Goal: Transaction & Acquisition: Book appointment/travel/reservation

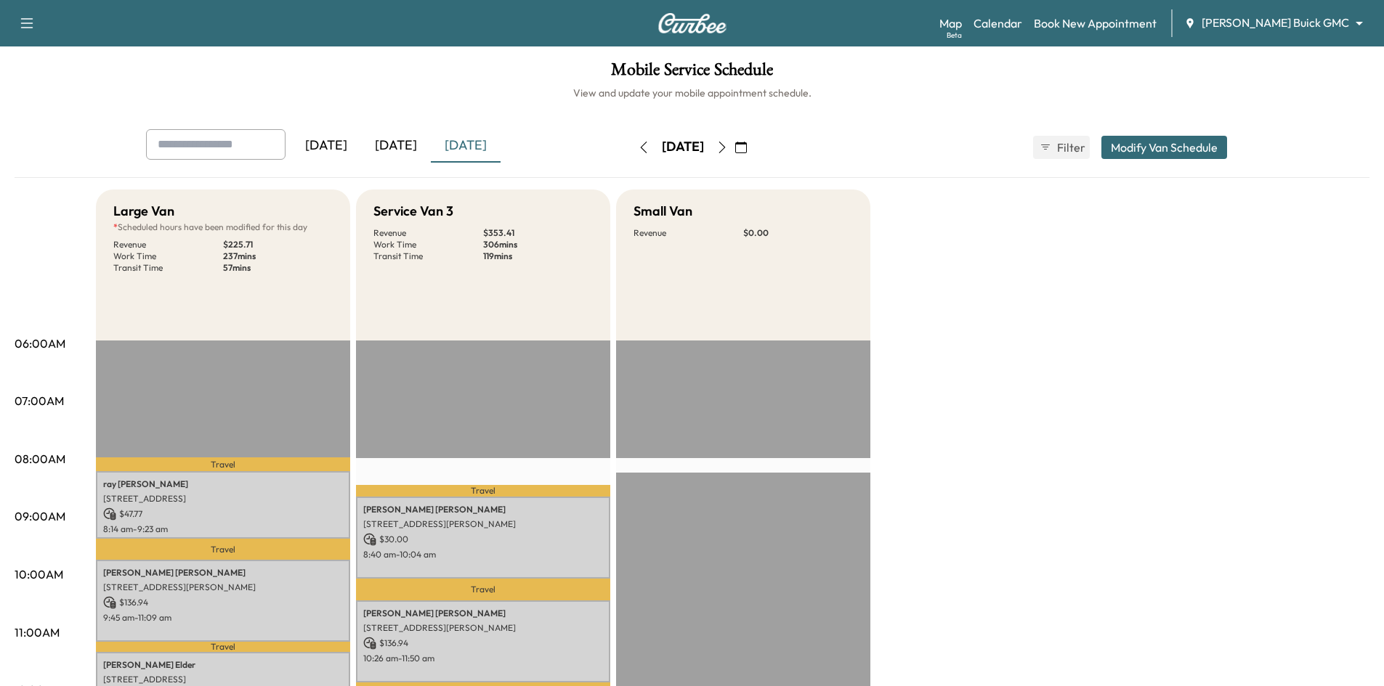
click at [409, 146] on div "[DATE]" at bounding box center [396, 145] width 70 height 33
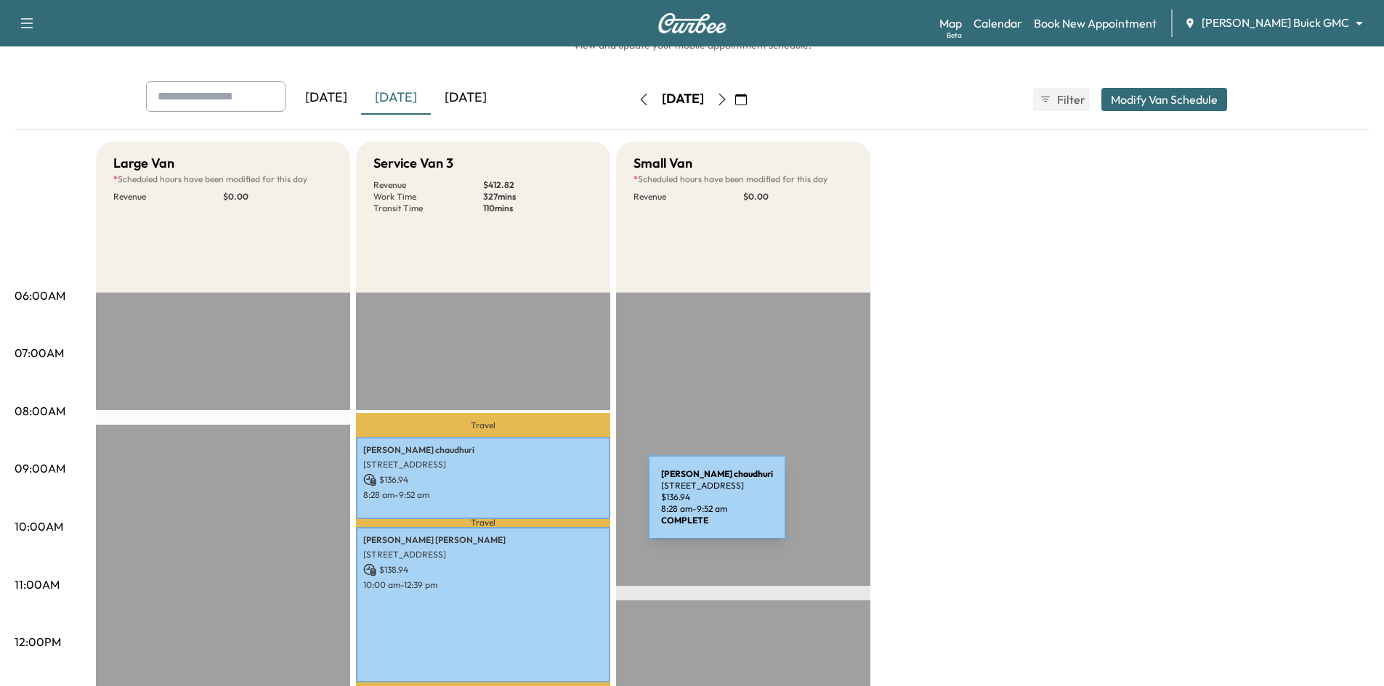
scroll to position [291, 0]
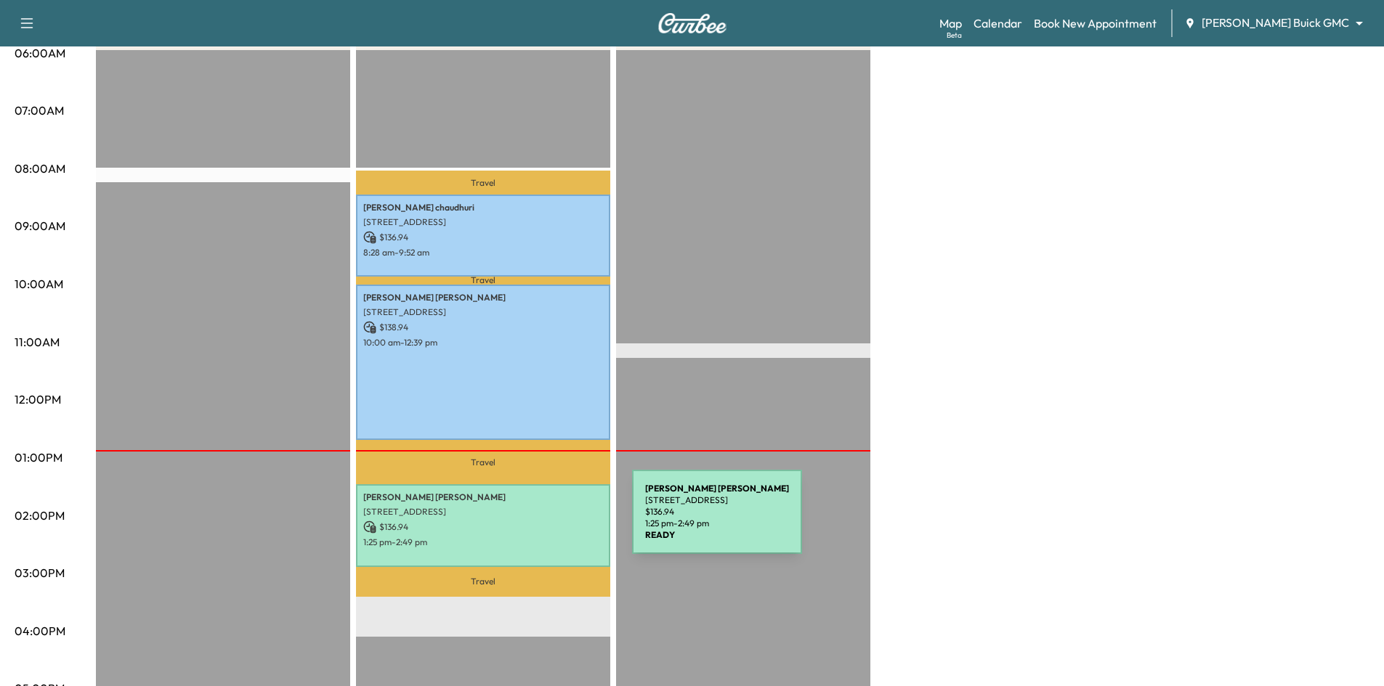
click at [523, 521] on p "$ 136.94" at bounding box center [483, 527] width 240 height 13
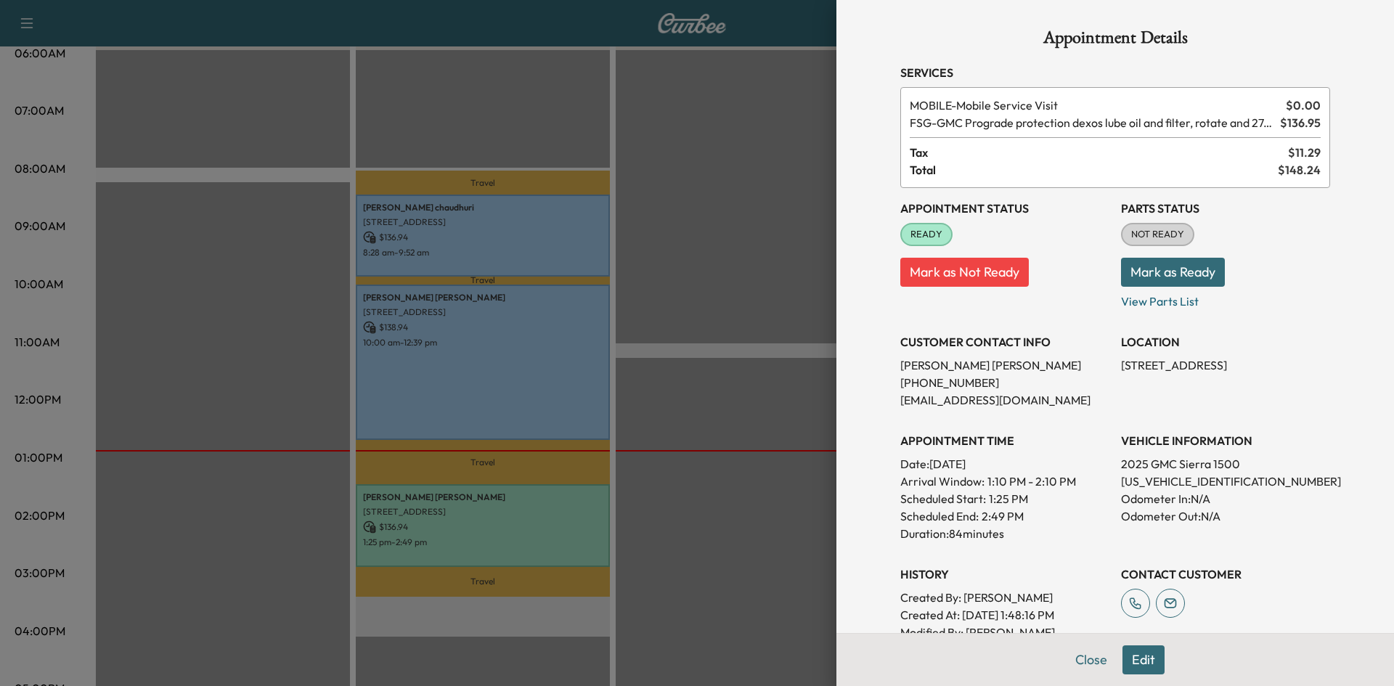
click at [772, 206] on div at bounding box center [697, 343] width 1394 height 686
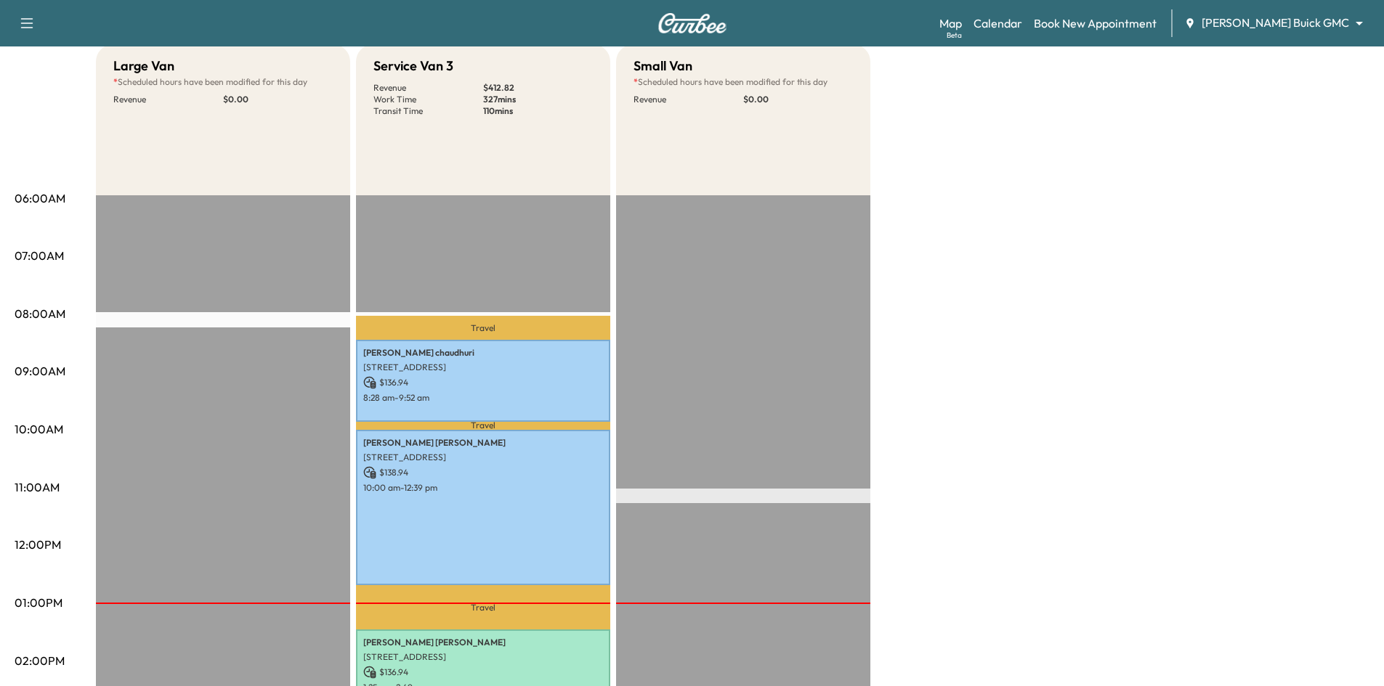
scroll to position [0, 0]
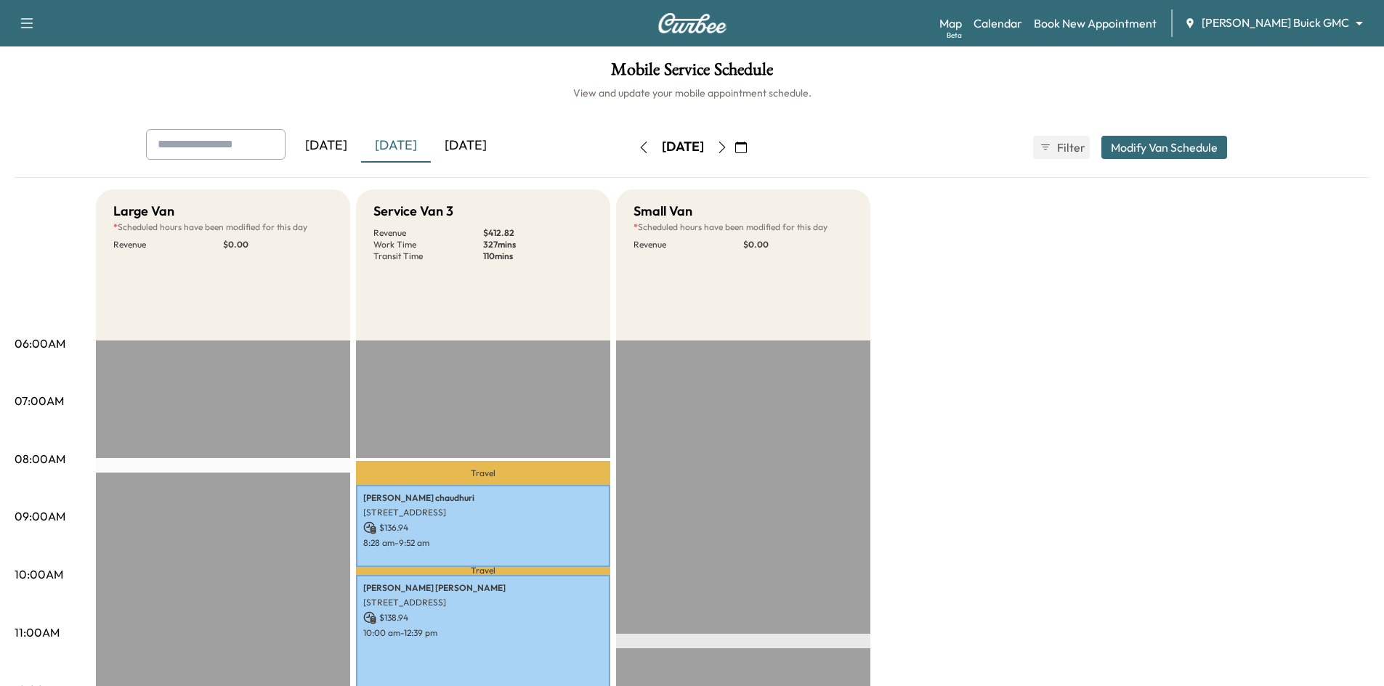
click at [493, 149] on div "[DATE]" at bounding box center [466, 145] width 70 height 33
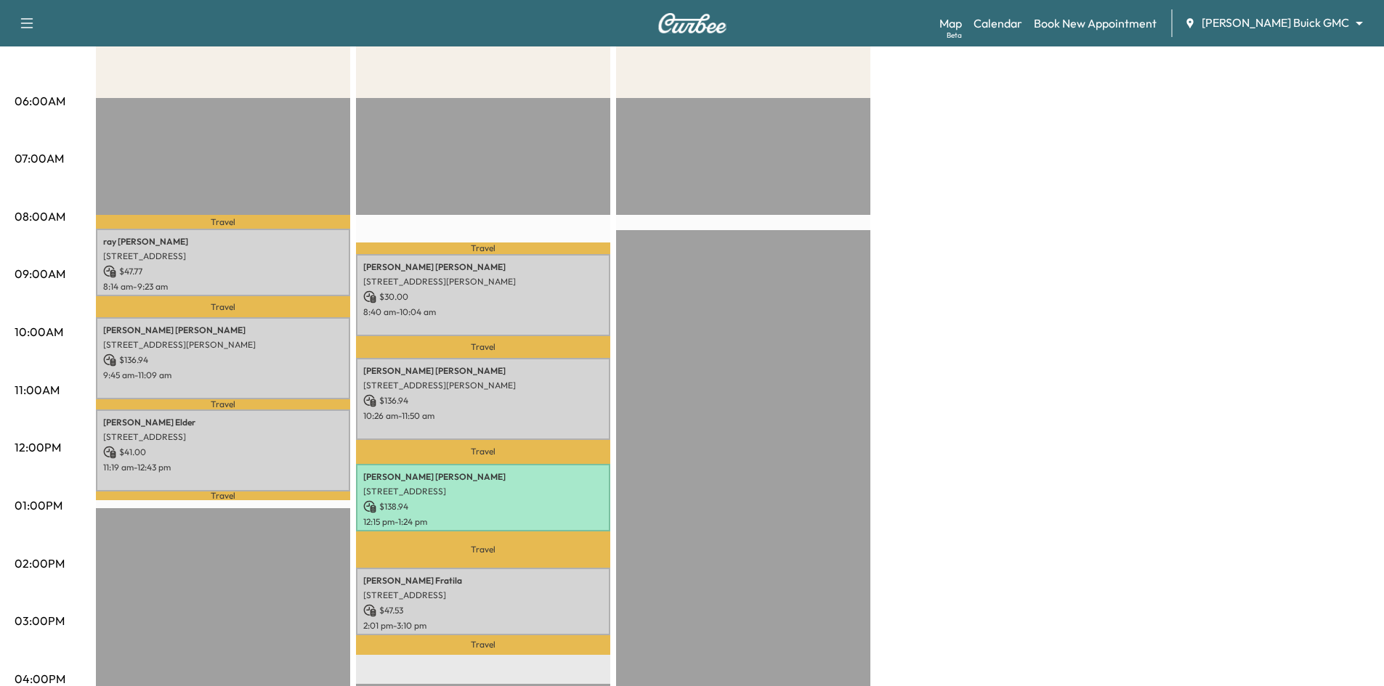
scroll to position [291, 0]
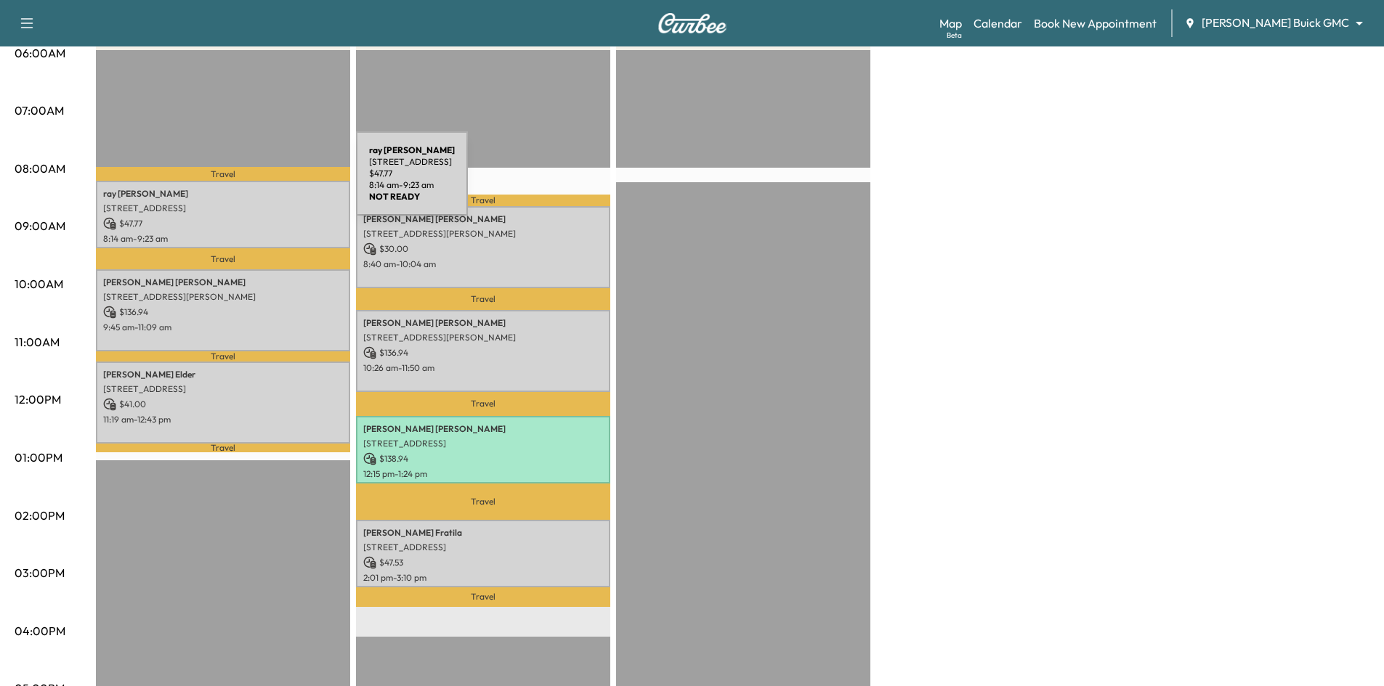
click at [248, 182] on div "ray garcia 2701 Dunwick Dr, Plano, TX 75023, USA $ 47.77 8:14 am - 9:23 am" at bounding box center [223, 215] width 254 height 68
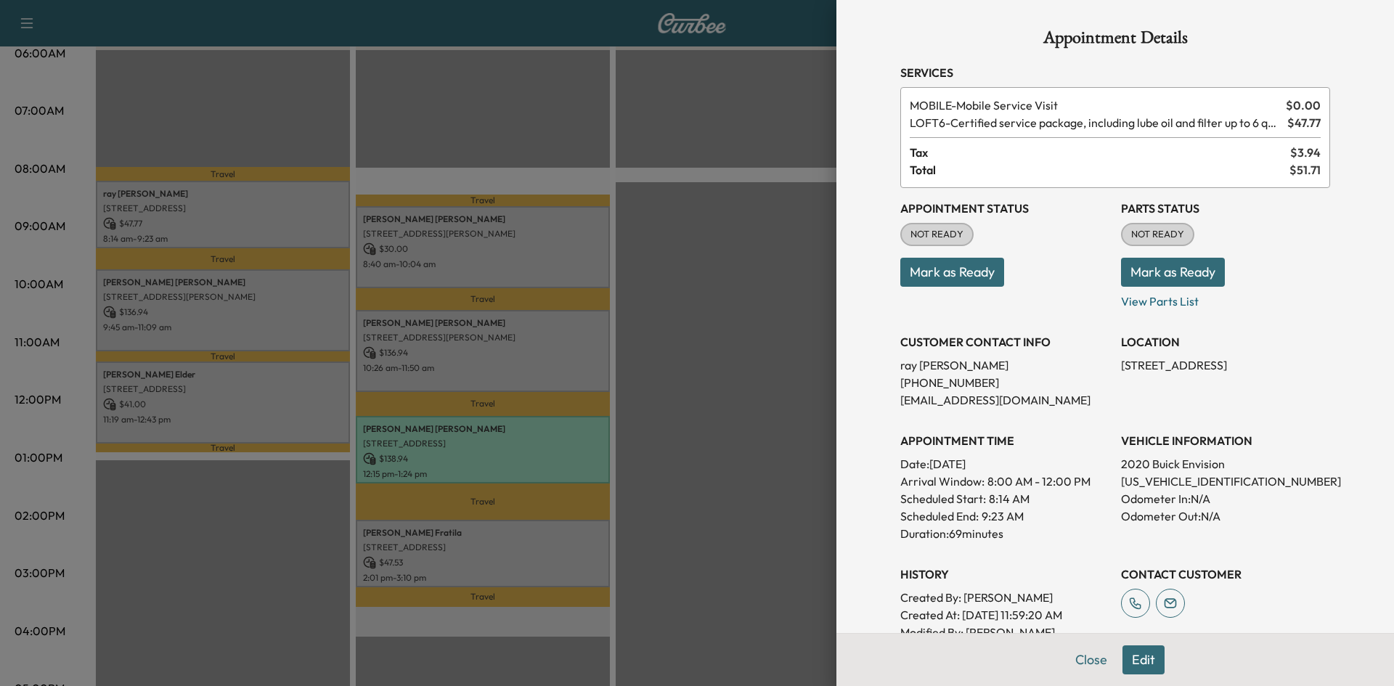
click at [954, 277] on button "Mark as Ready" at bounding box center [953, 272] width 104 height 29
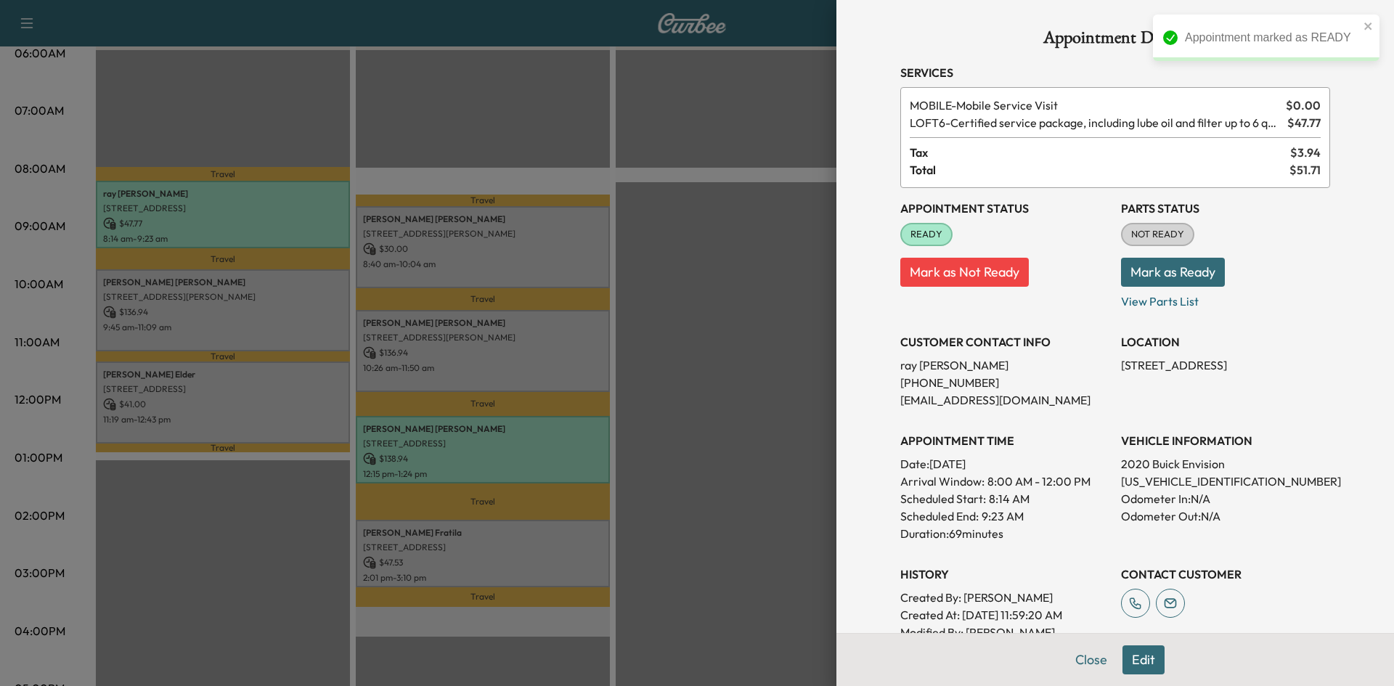
click at [299, 299] on div at bounding box center [697, 343] width 1394 height 686
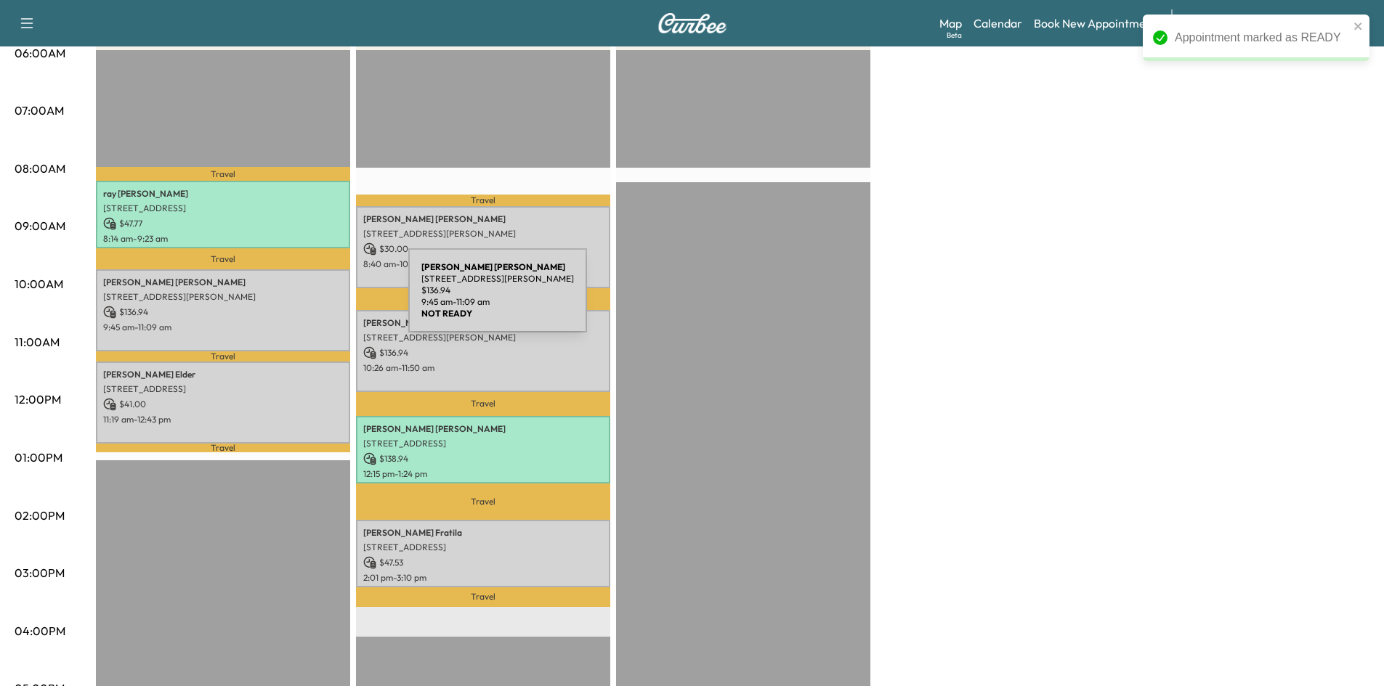
click at [299, 299] on p "4029 San Gabriel Avenue, Frisco, TX 75033, US" at bounding box center [223, 297] width 240 height 12
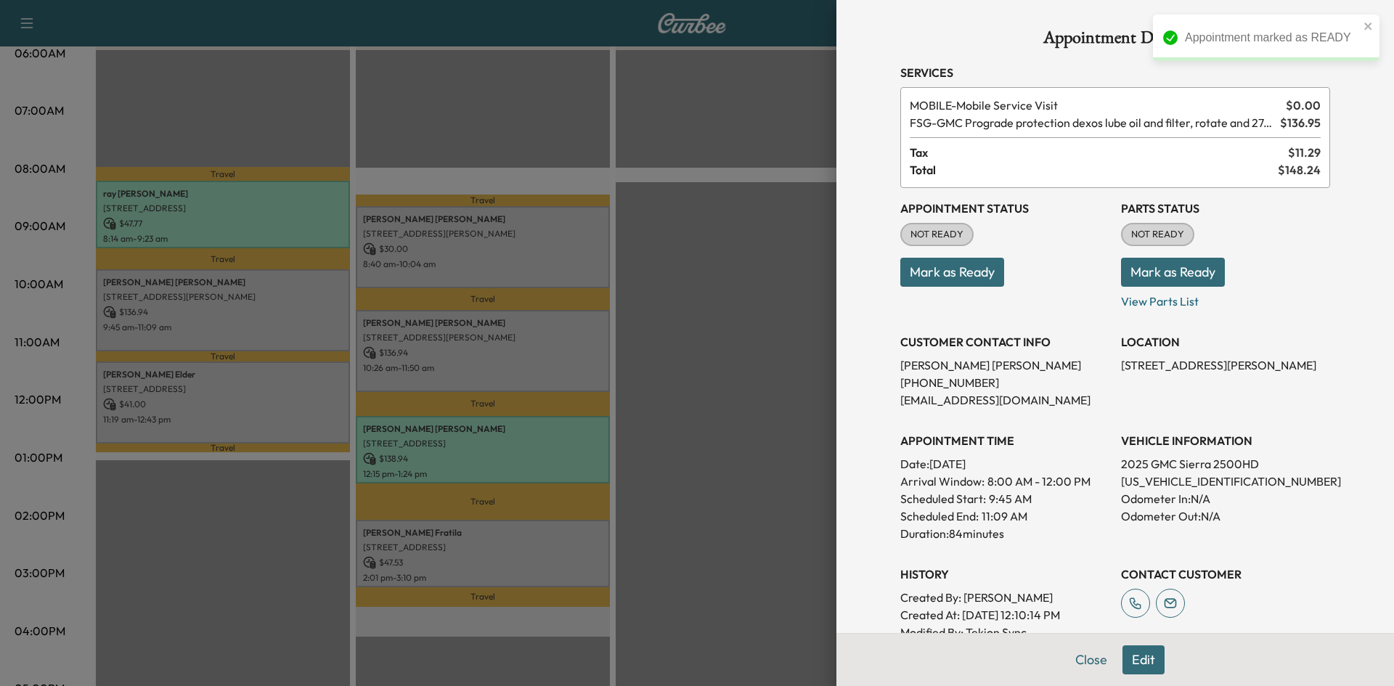
click at [980, 271] on button "Mark as Ready" at bounding box center [953, 272] width 104 height 29
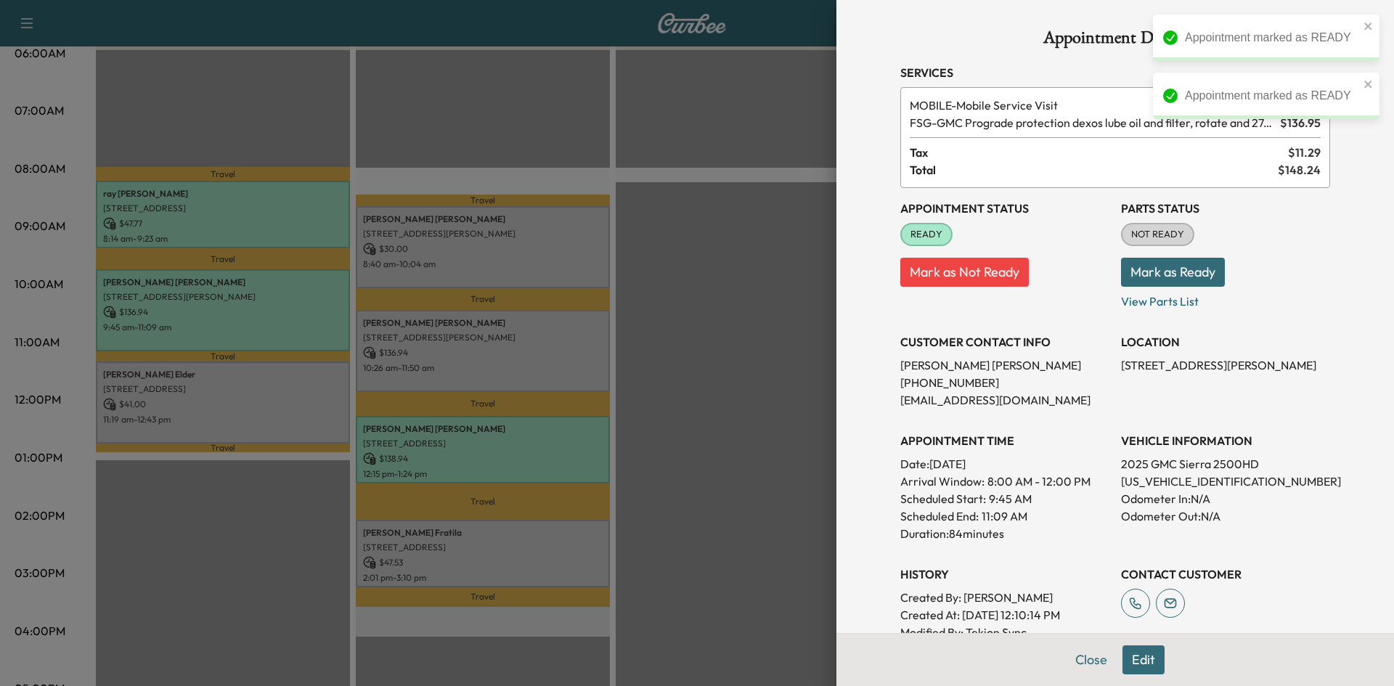
click at [301, 376] on div at bounding box center [697, 343] width 1394 height 686
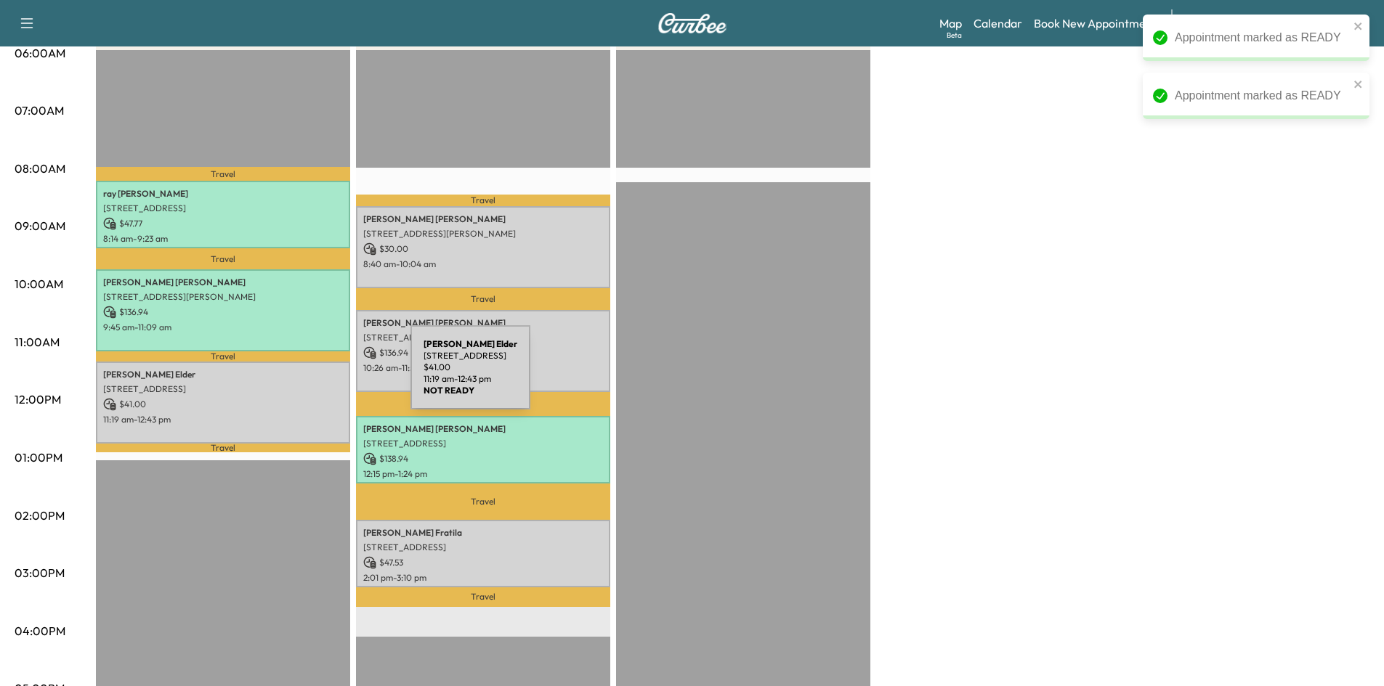
click at [303, 378] on div "[PERSON_NAME] [STREET_ADDRESS][PERSON_NAME] $ 41.00 11:19 am - 12:43 pm" at bounding box center [223, 403] width 254 height 82
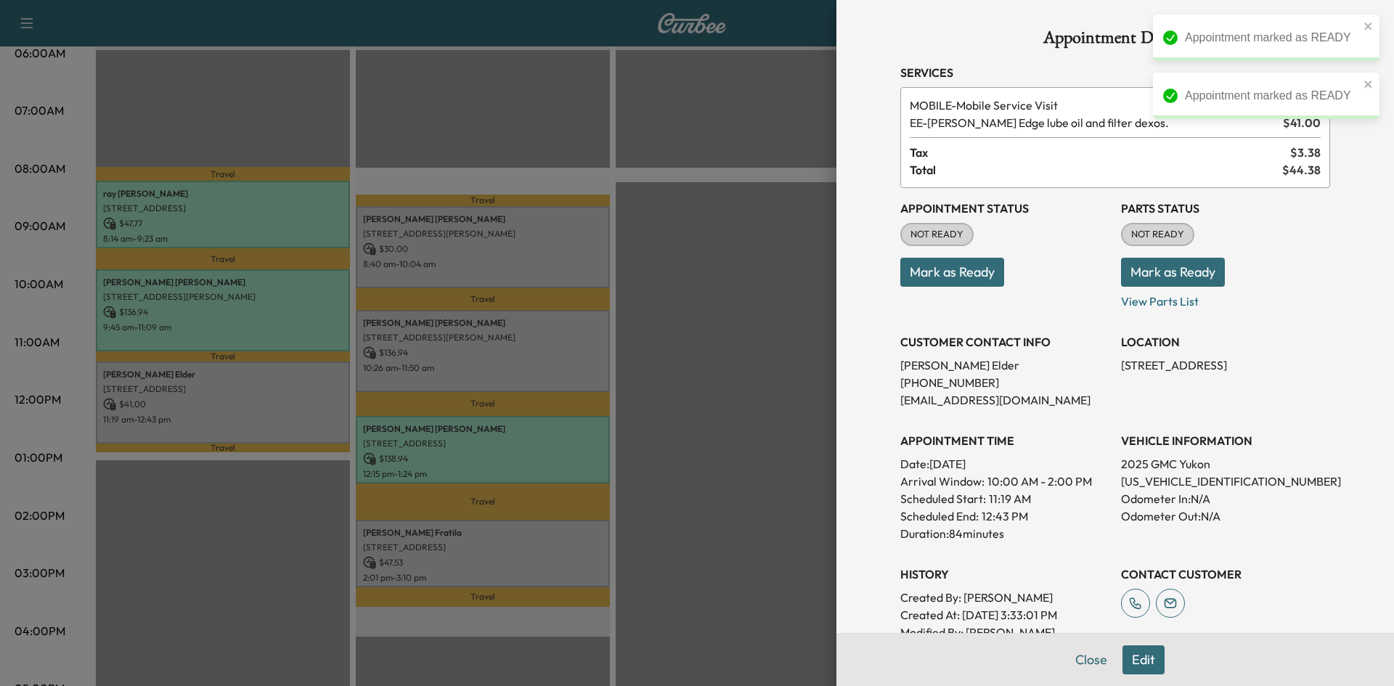
click at [935, 277] on button "Mark as Ready" at bounding box center [953, 272] width 104 height 29
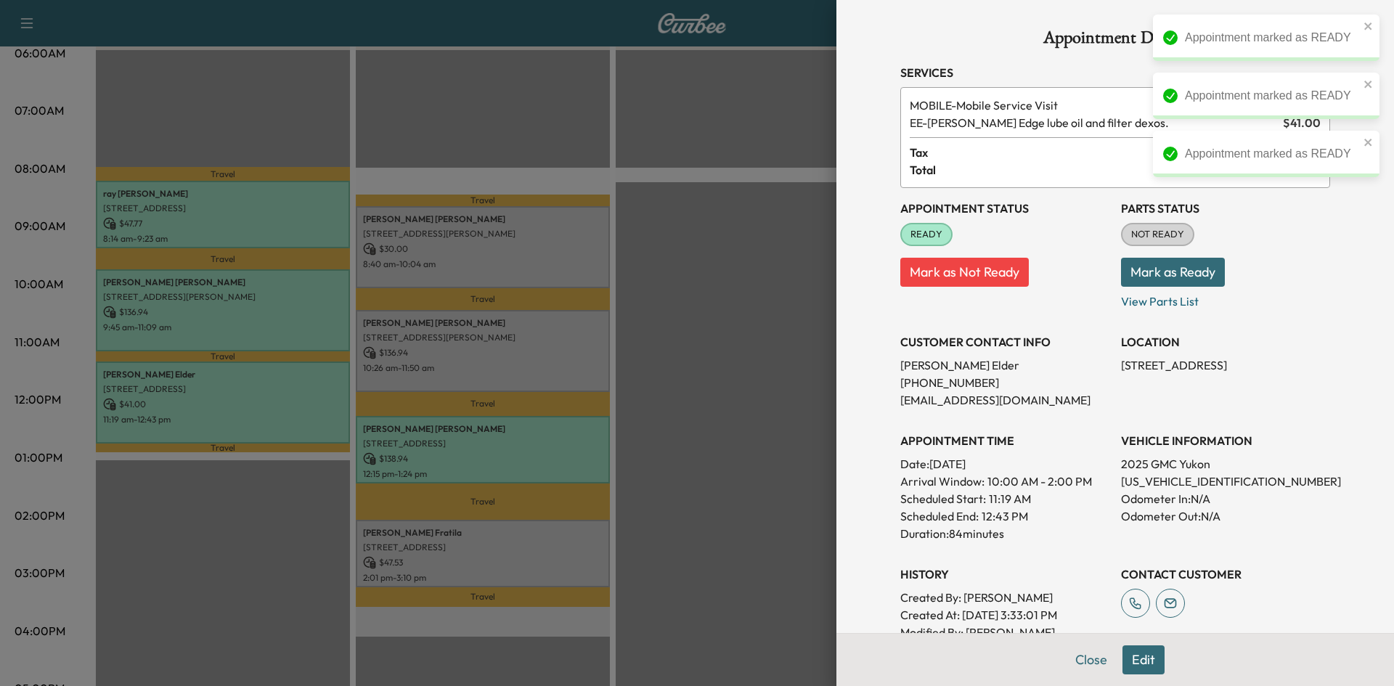
click at [543, 253] on div at bounding box center [697, 343] width 1394 height 686
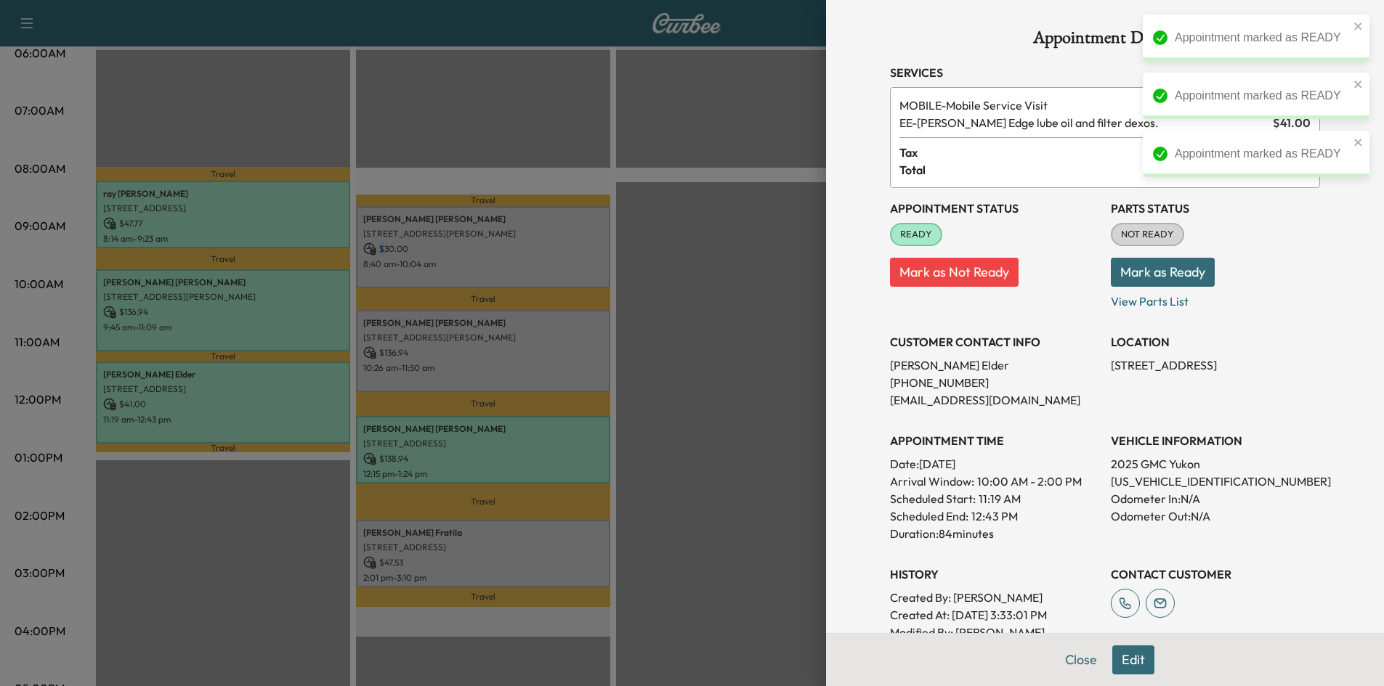
click at [543, 253] on p "$ 30.00" at bounding box center [483, 249] width 240 height 13
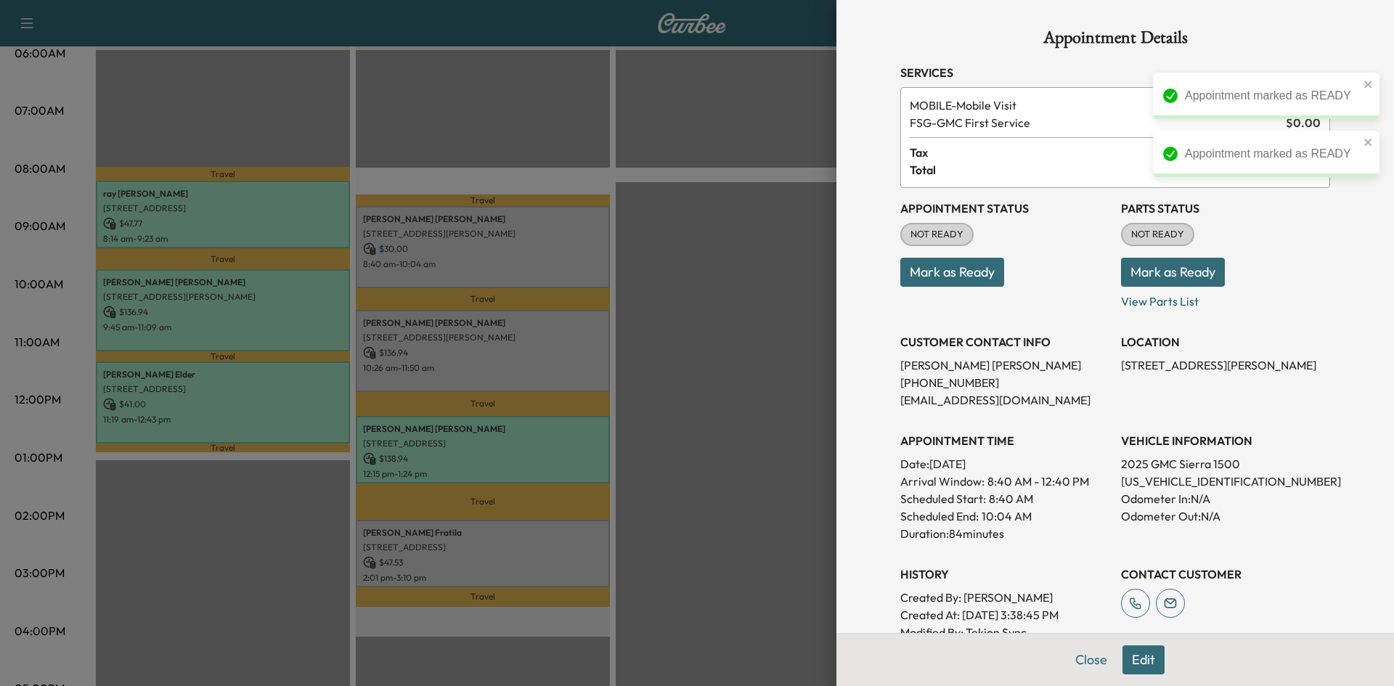
drag, startPoint x: 878, startPoint y: 266, endPoint x: 971, endPoint y: 275, distance: 93.4
click at [972, 275] on button "Mark as Ready" at bounding box center [953, 272] width 104 height 29
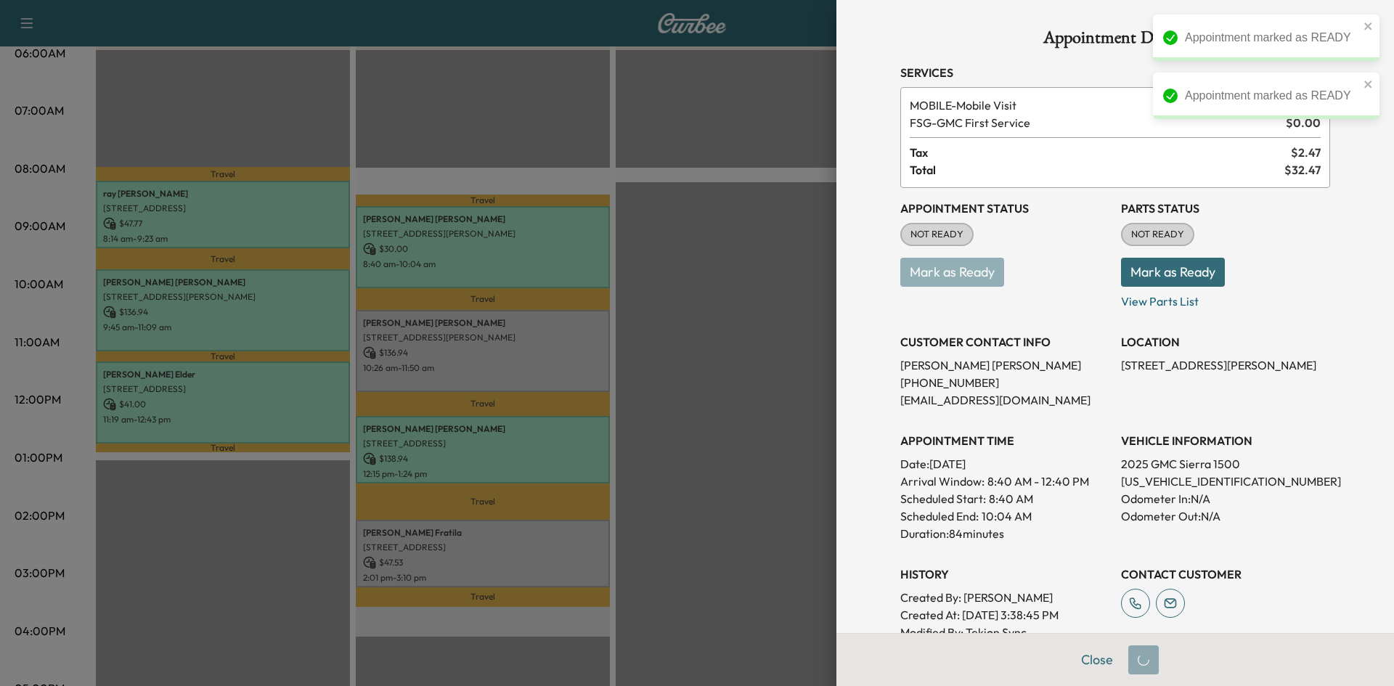
click at [568, 326] on div at bounding box center [697, 343] width 1394 height 686
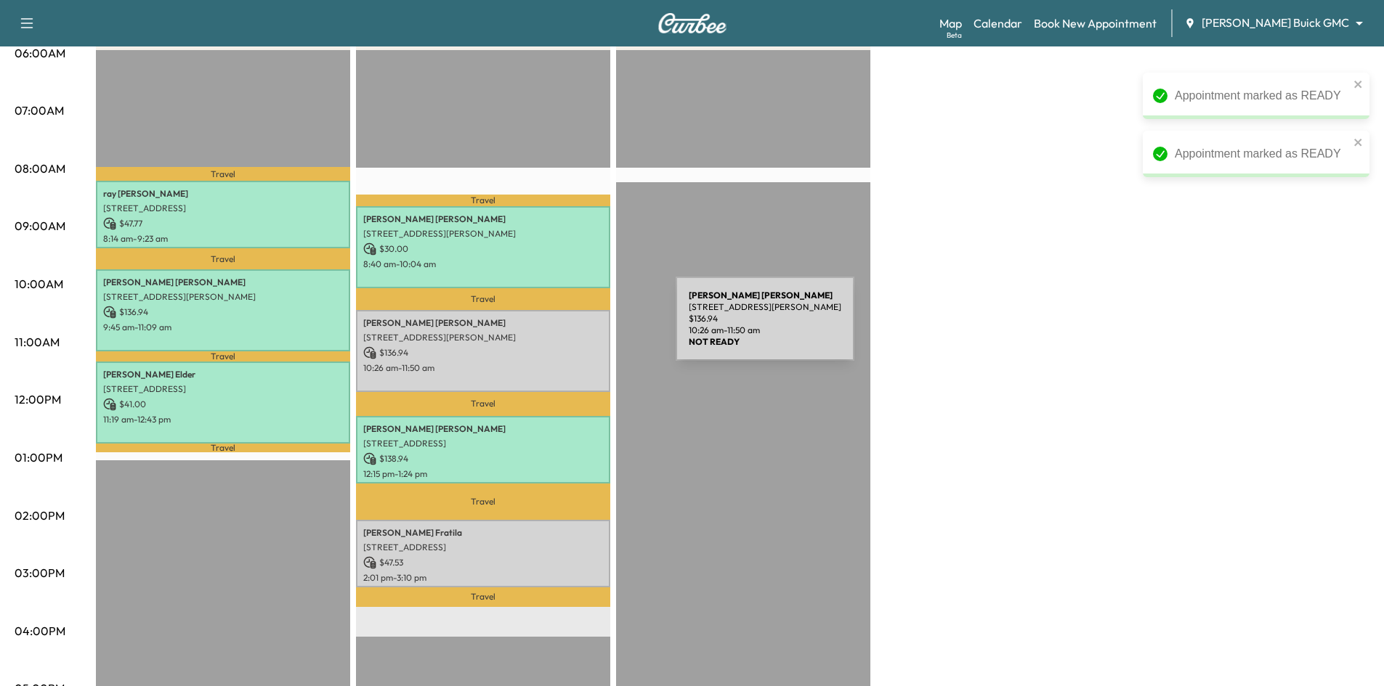
click at [566, 328] on div "[PERSON_NAME] [STREET_ADDRESS][PERSON_NAME] $ 136.94 10:26 am - 11:50 am" at bounding box center [483, 351] width 254 height 82
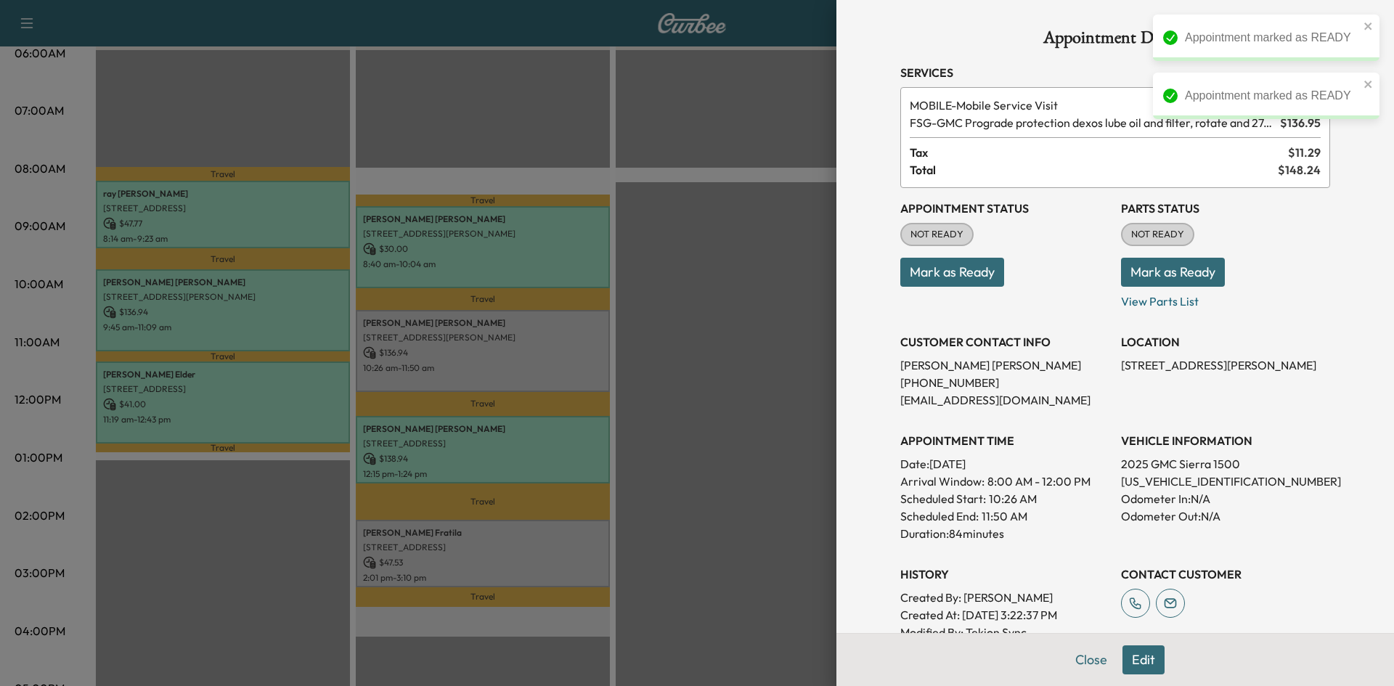
click at [916, 278] on button "Mark as Ready" at bounding box center [953, 272] width 104 height 29
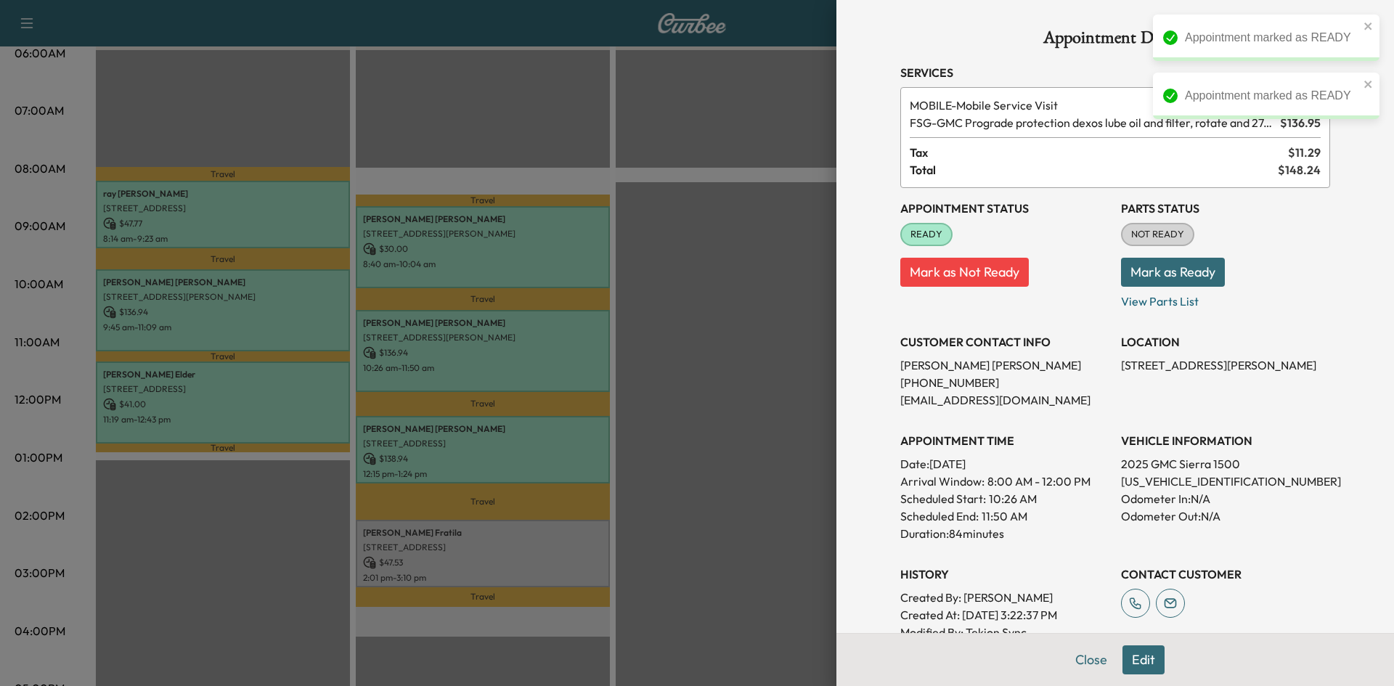
click at [533, 547] on div at bounding box center [697, 343] width 1394 height 686
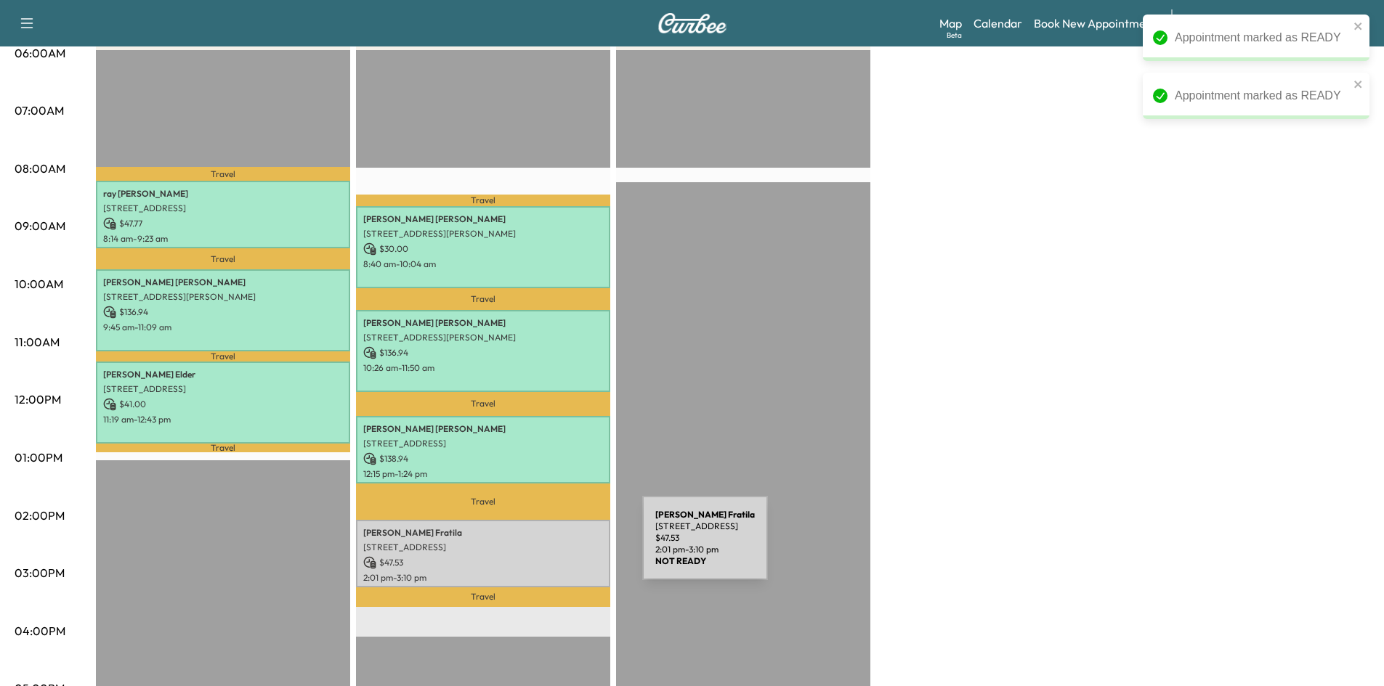
click at [533, 547] on p "[STREET_ADDRESS]" at bounding box center [483, 548] width 240 height 12
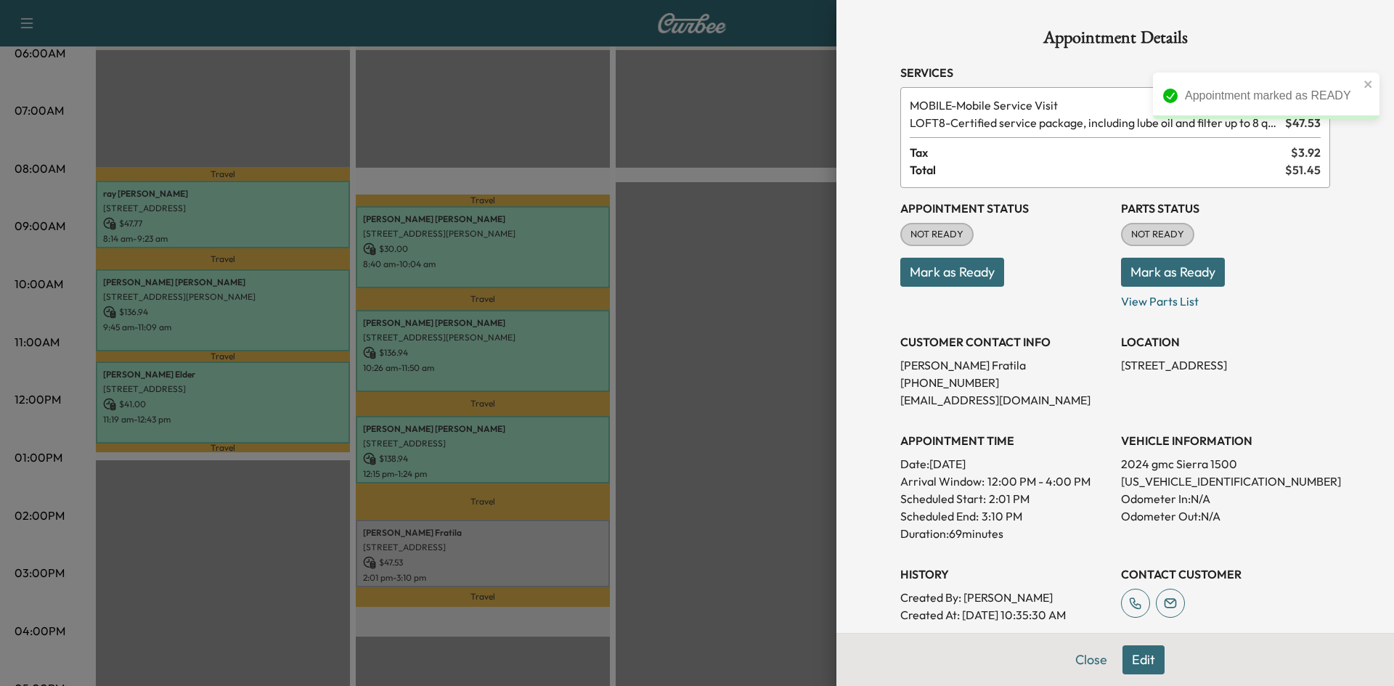
click at [945, 280] on button "Mark as Ready" at bounding box center [953, 272] width 104 height 29
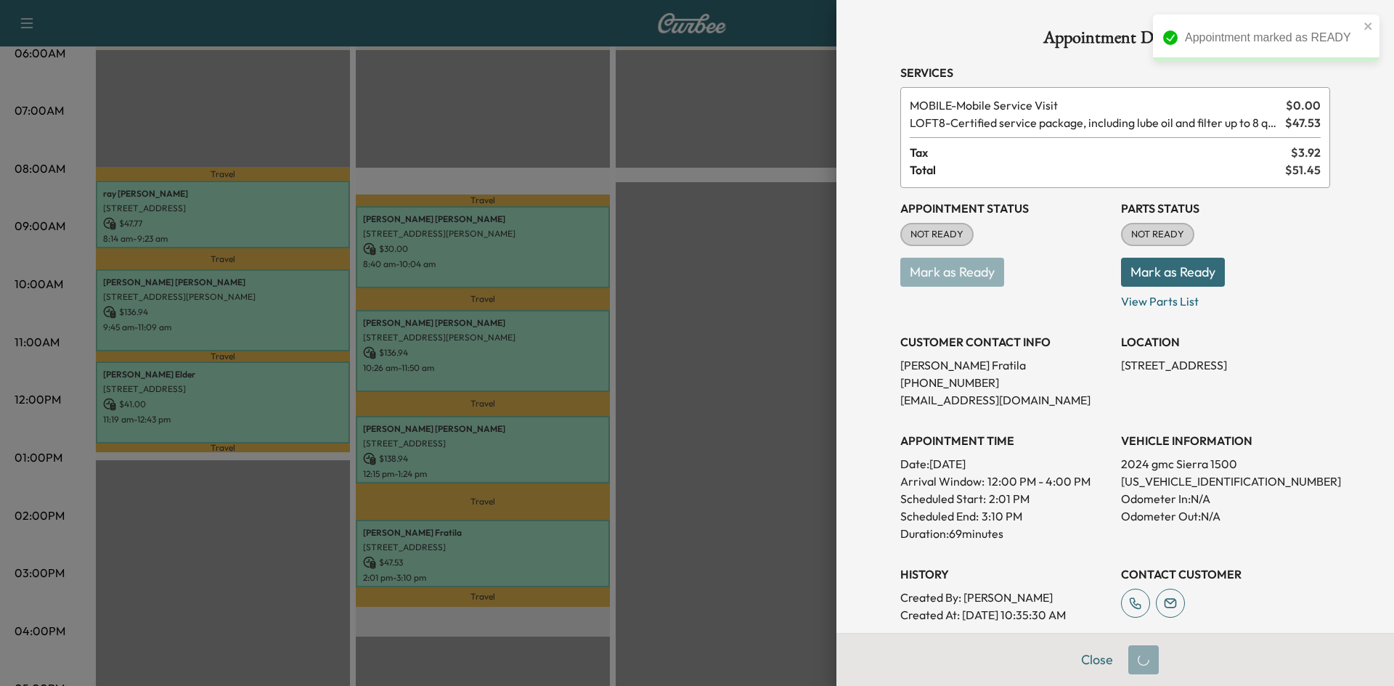
click at [690, 391] on div at bounding box center [697, 343] width 1394 height 686
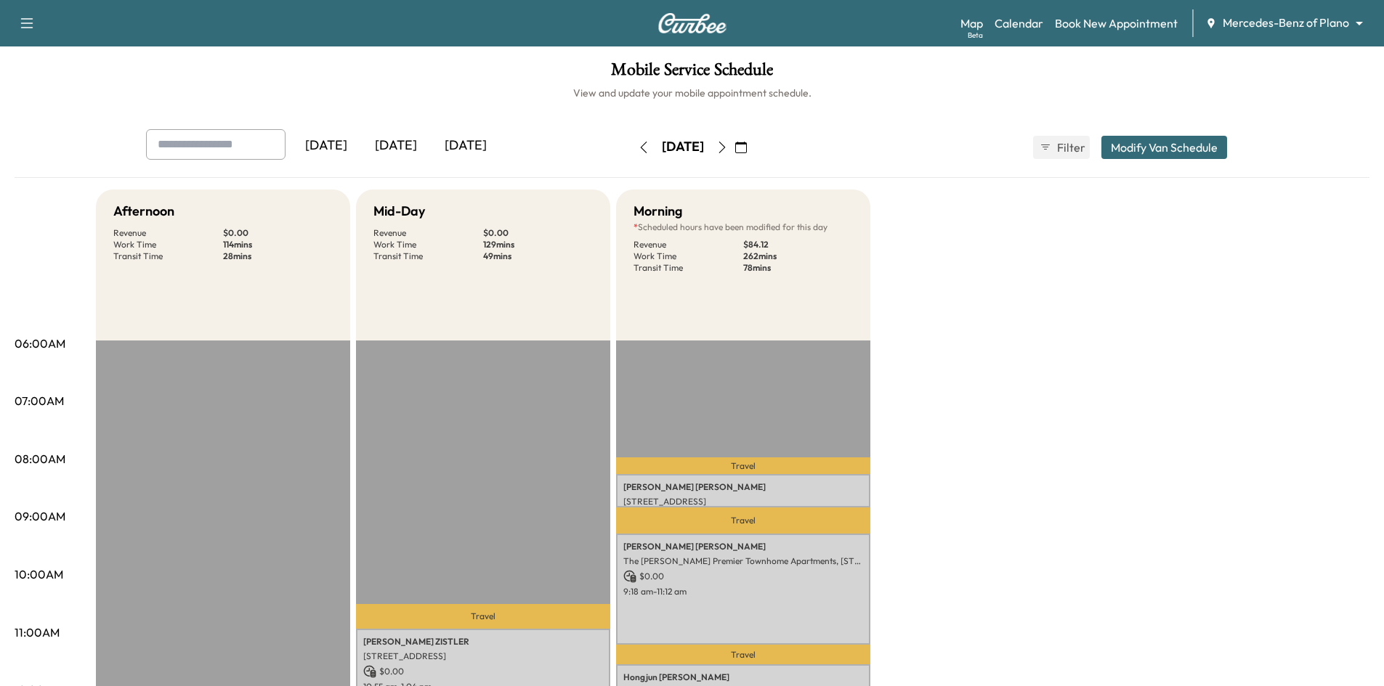
click at [484, 149] on div "[DATE]" at bounding box center [466, 145] width 70 height 33
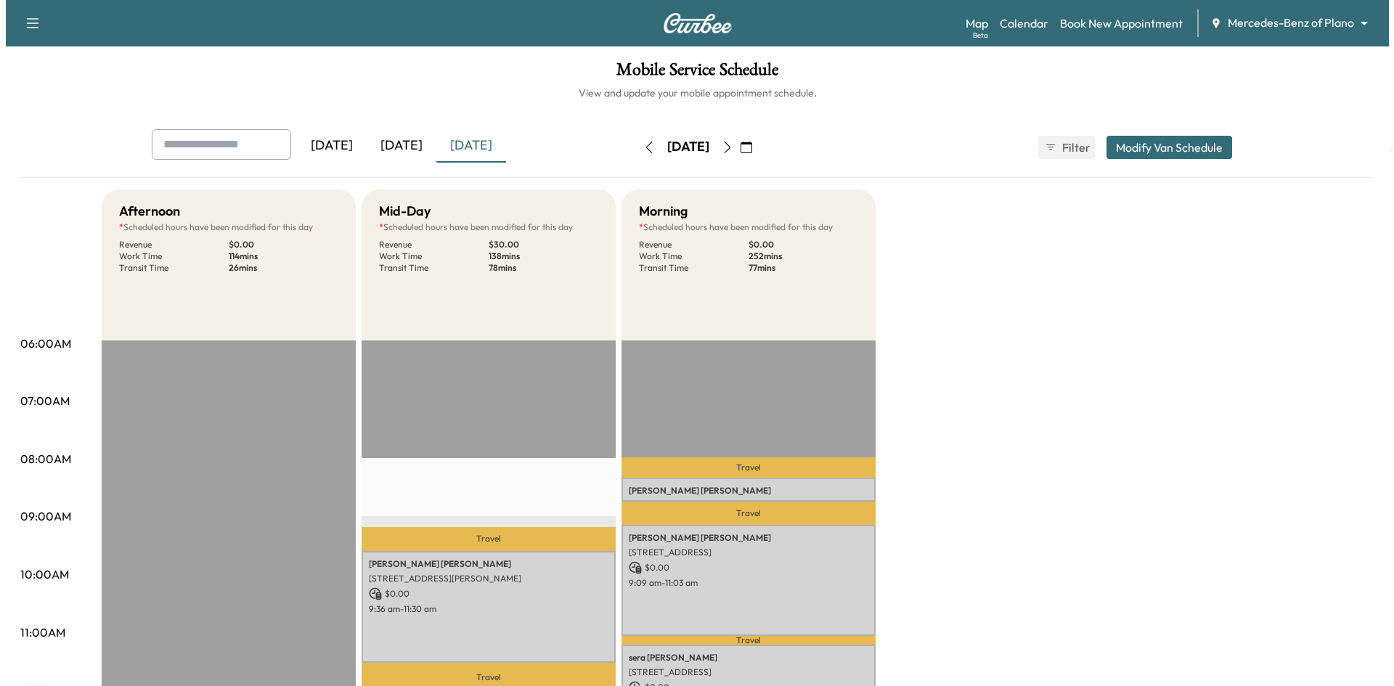
scroll to position [145, 0]
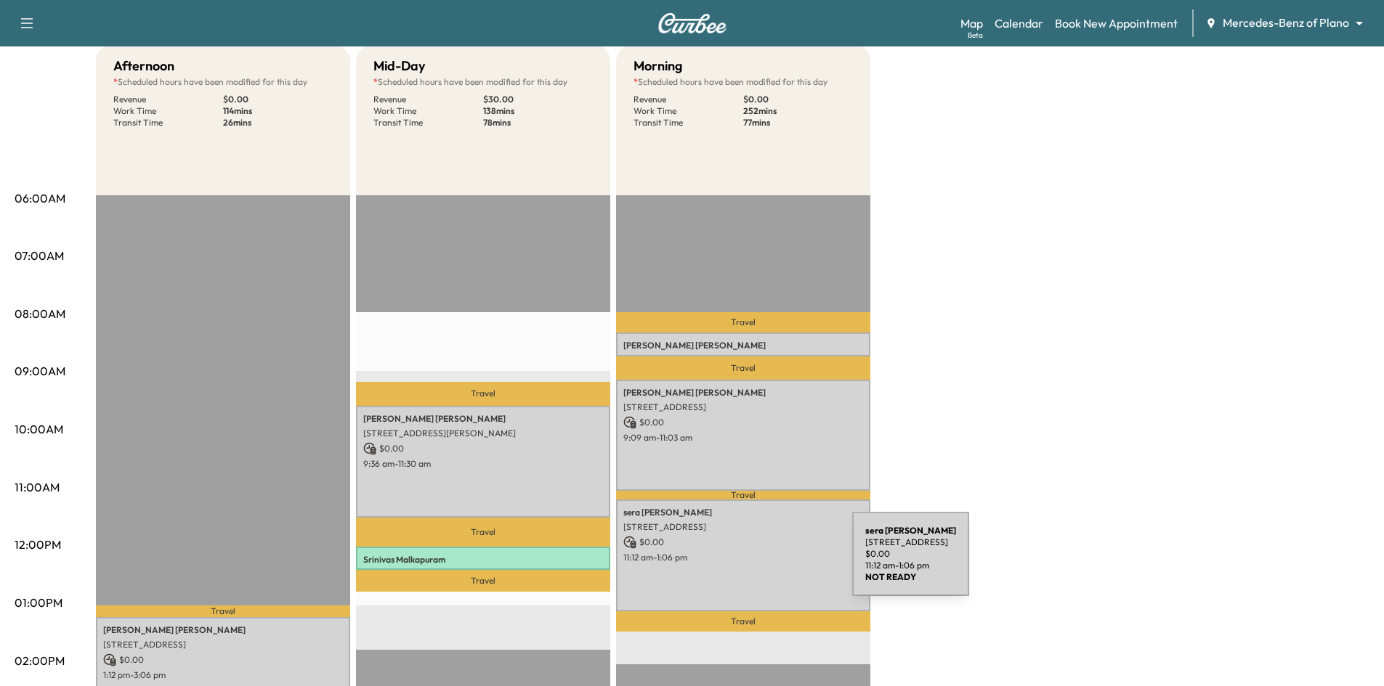
click at [743, 563] on div "sera Yoon [STREET_ADDRESS] $ 0.00 11:12 am - 1:06 pm" at bounding box center [743, 555] width 254 height 111
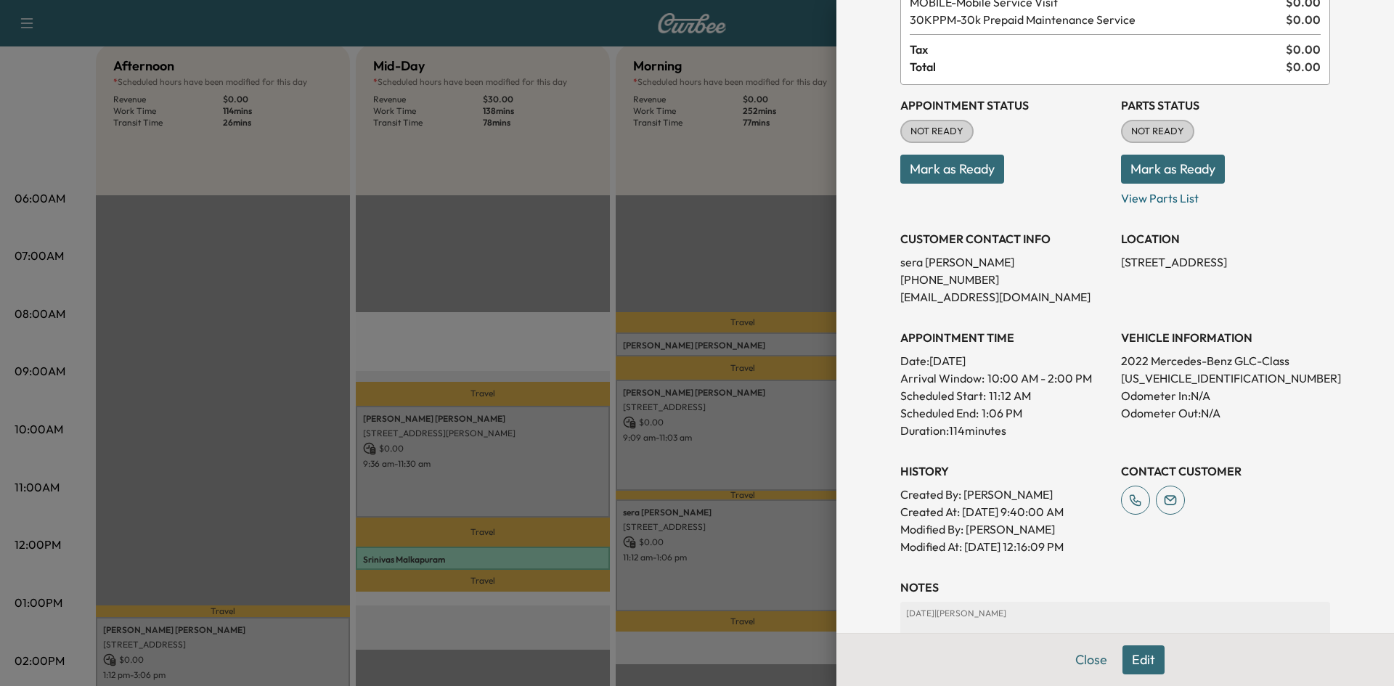
scroll to position [291, 0]
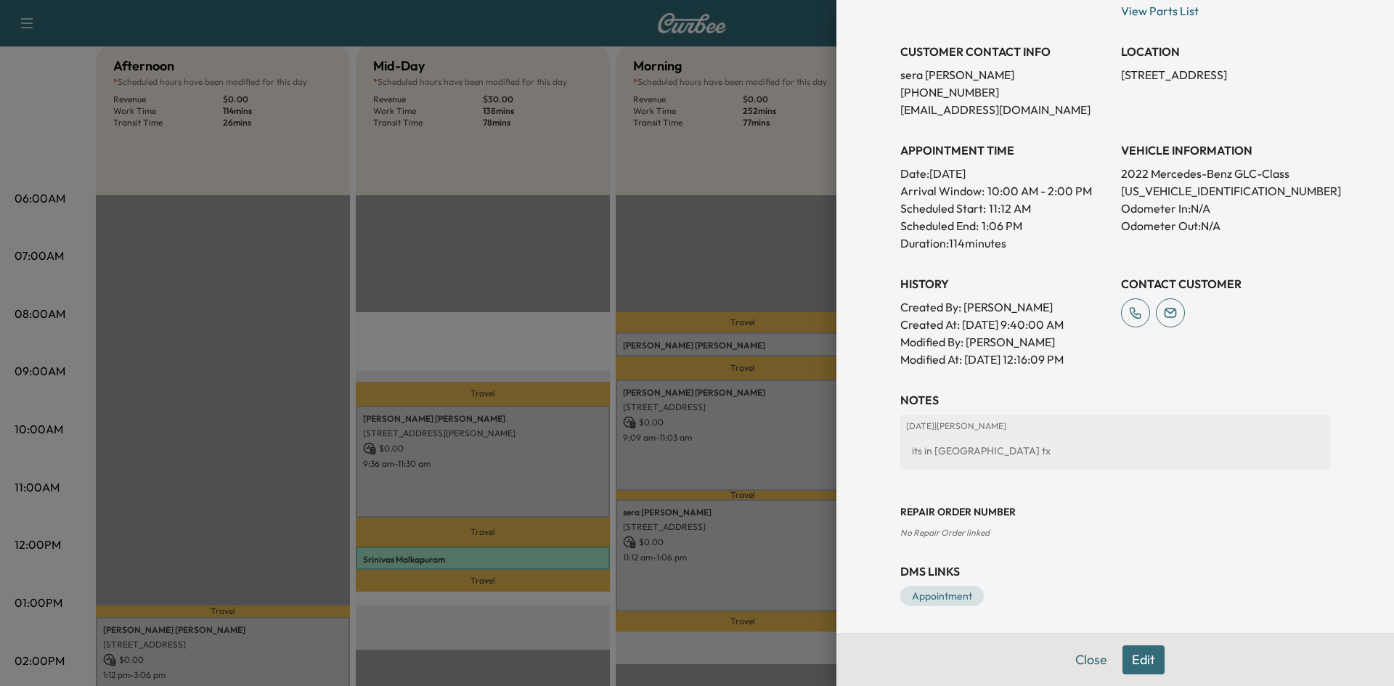
click at [796, 438] on div at bounding box center [697, 343] width 1394 height 686
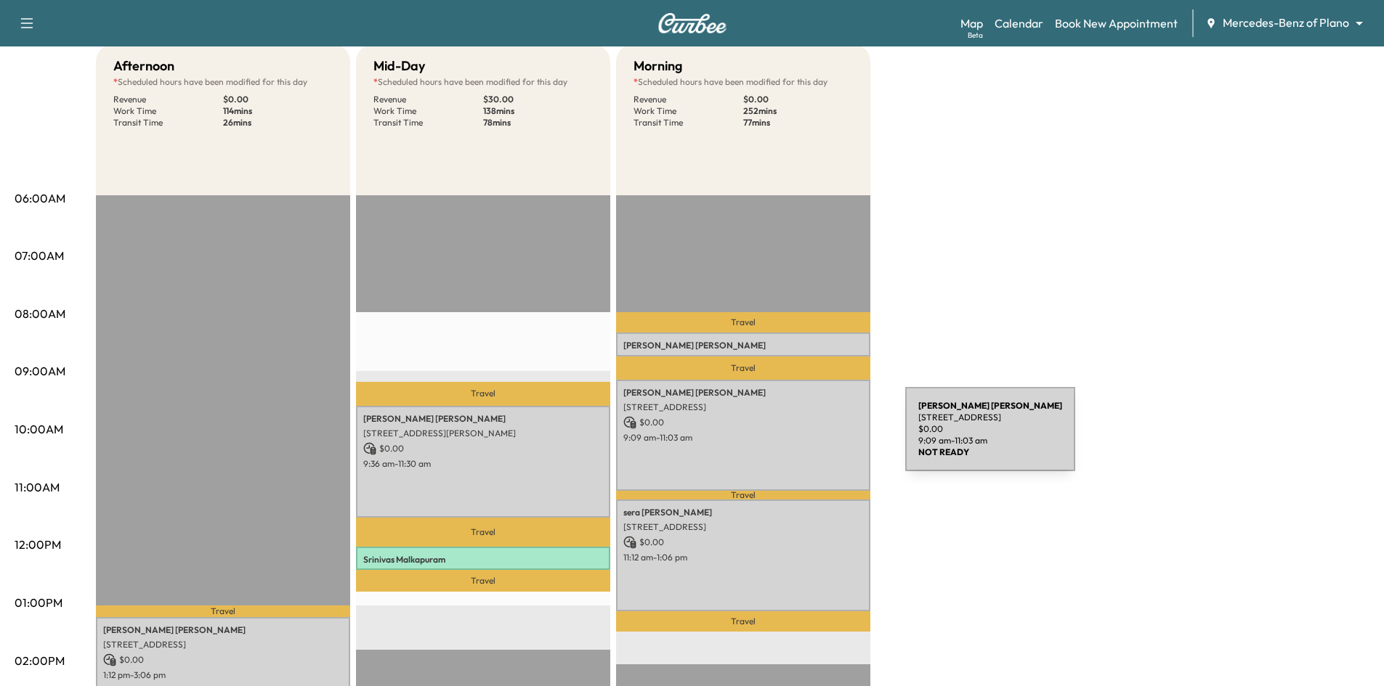
click at [796, 438] on p "9:09 am - 11:03 am" at bounding box center [743, 438] width 240 height 12
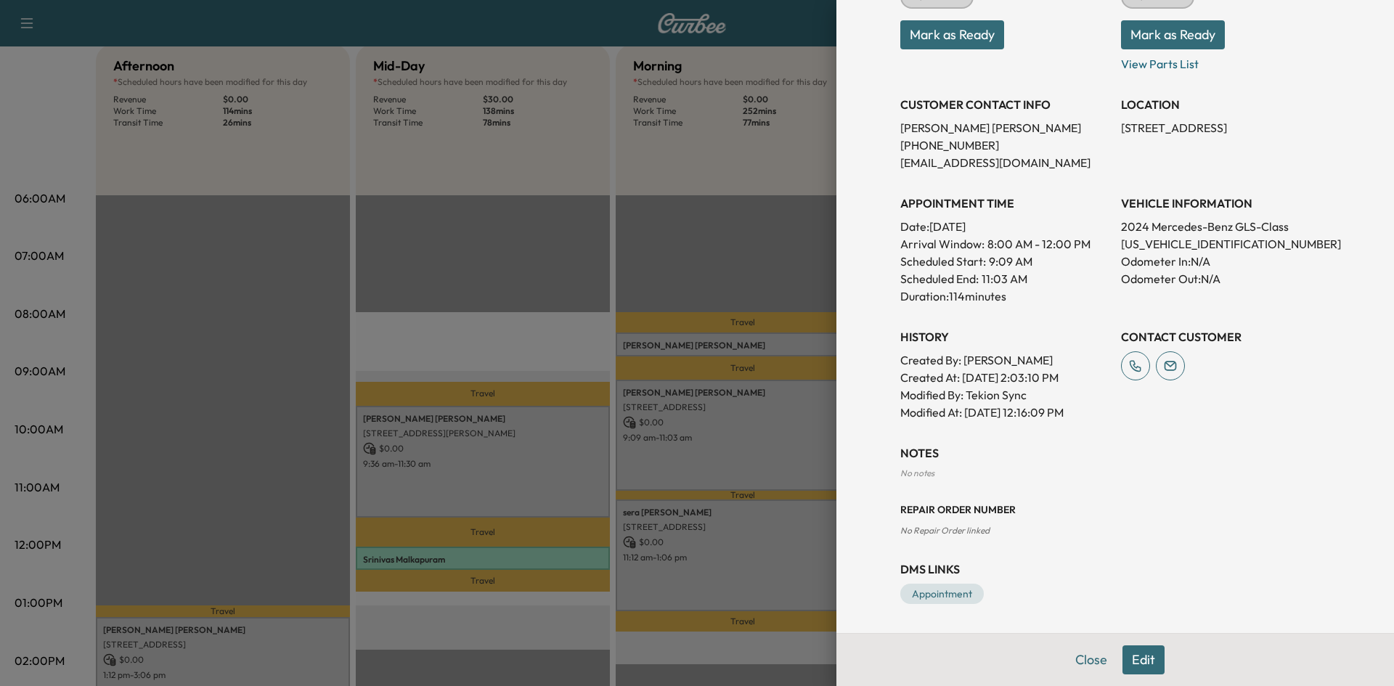
scroll to position [20, 0]
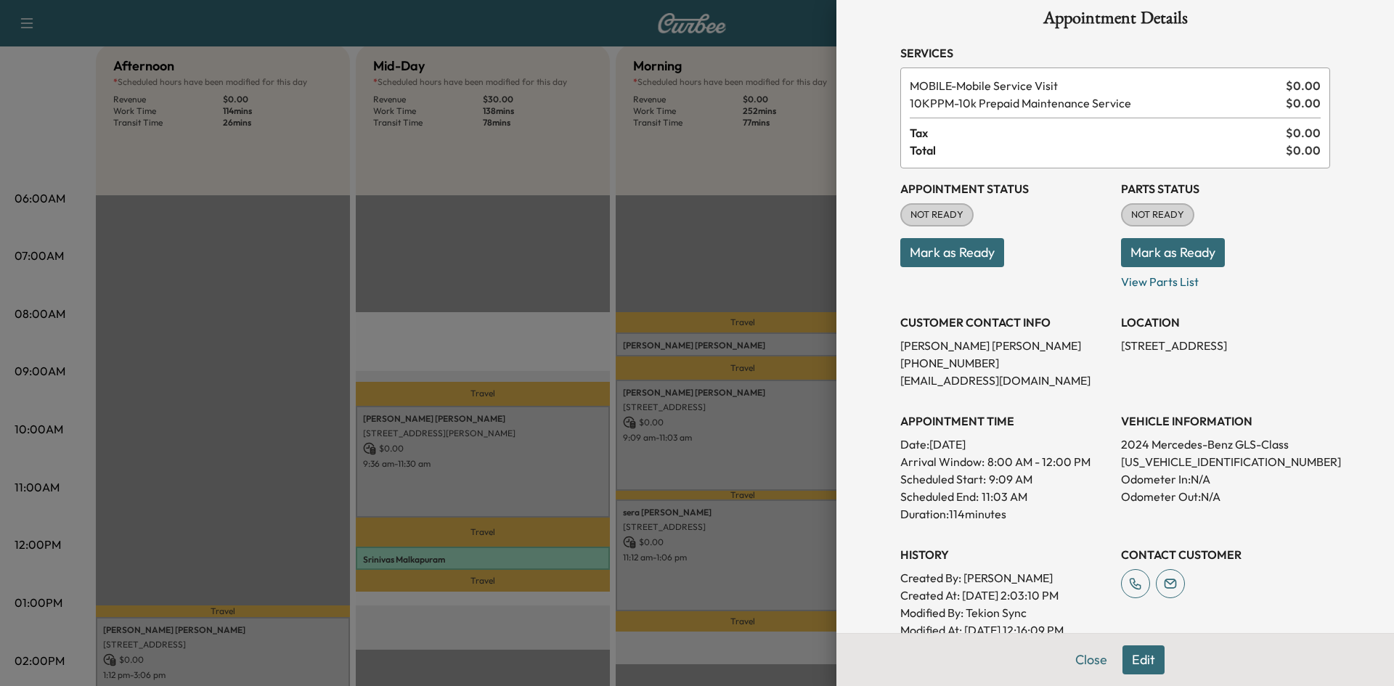
click at [721, 346] on div at bounding box center [697, 343] width 1394 height 686
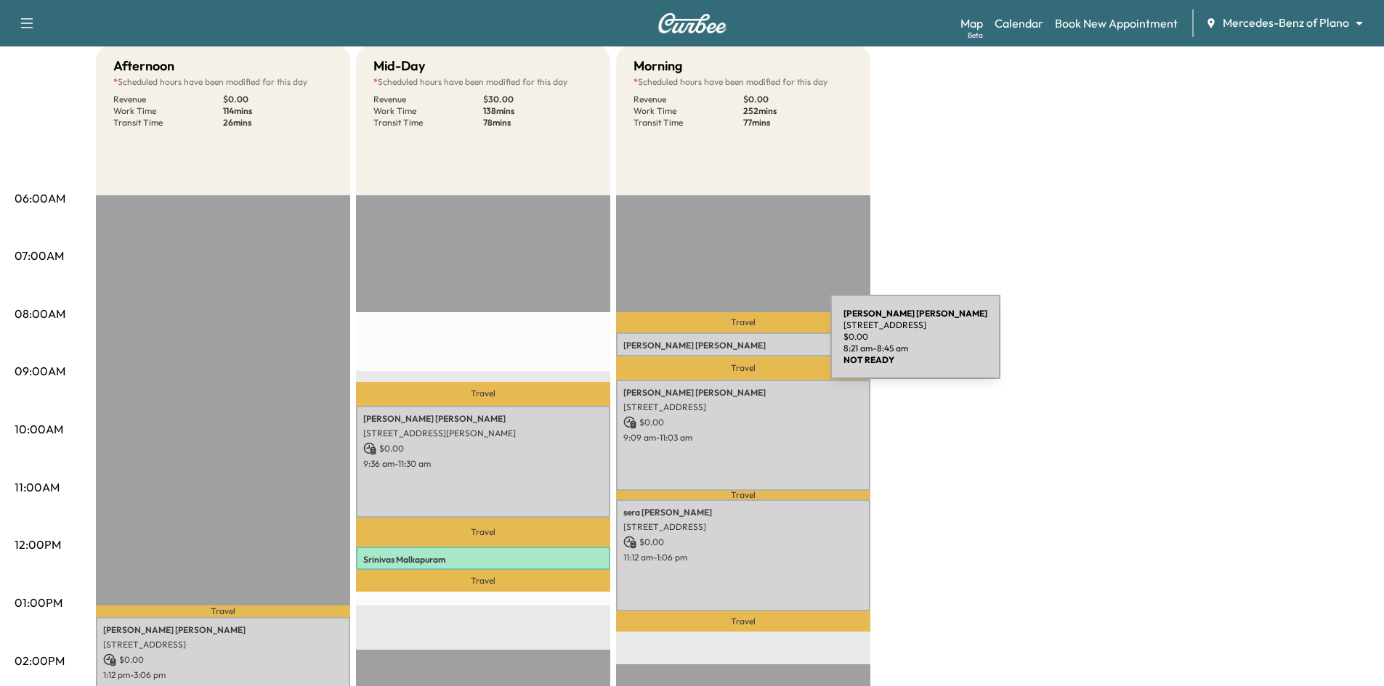
click at [721, 346] on p "Nancy McQuiddy" at bounding box center [743, 346] width 240 height 12
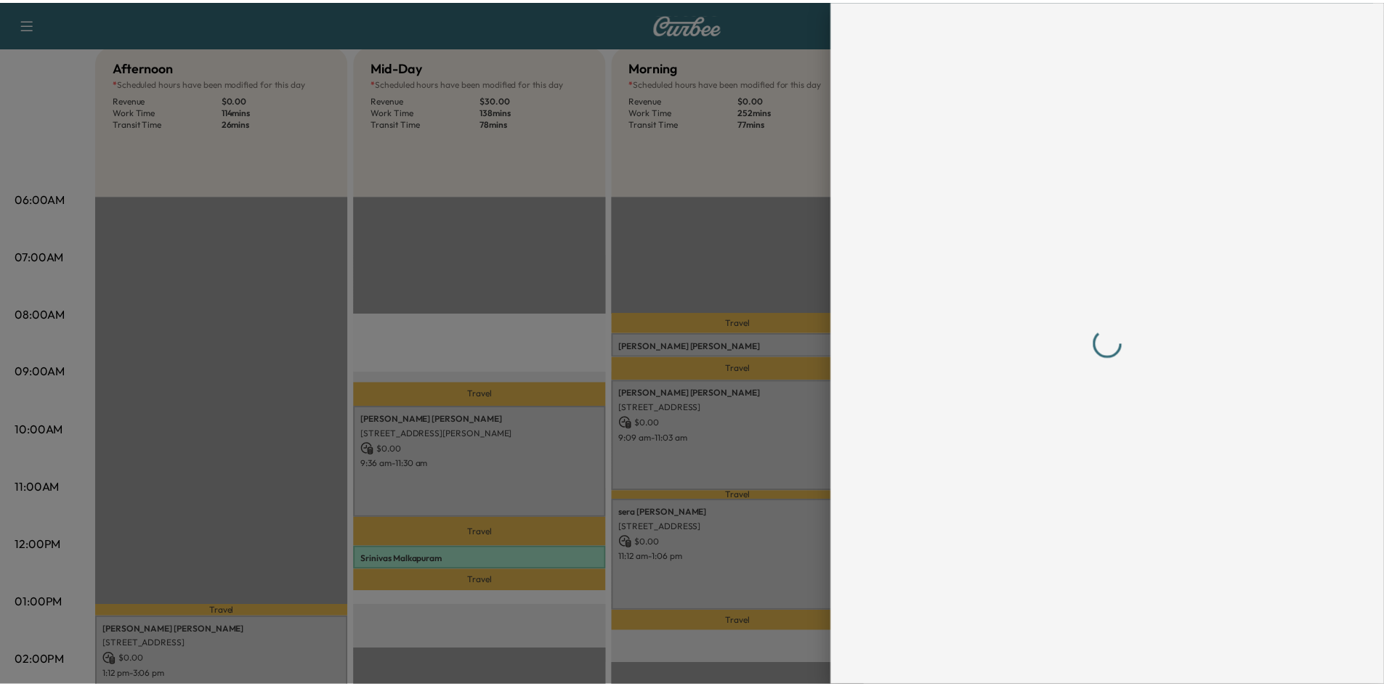
scroll to position [0, 0]
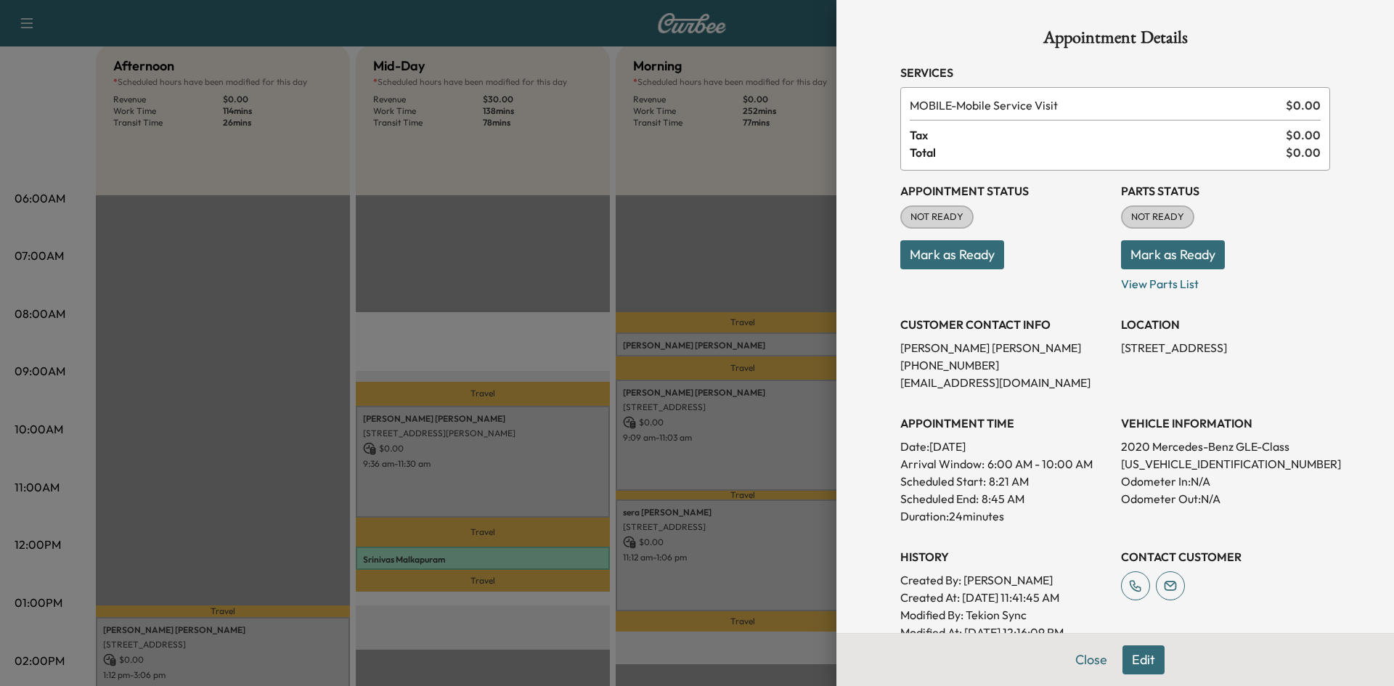
click at [512, 179] on div at bounding box center [697, 343] width 1394 height 686
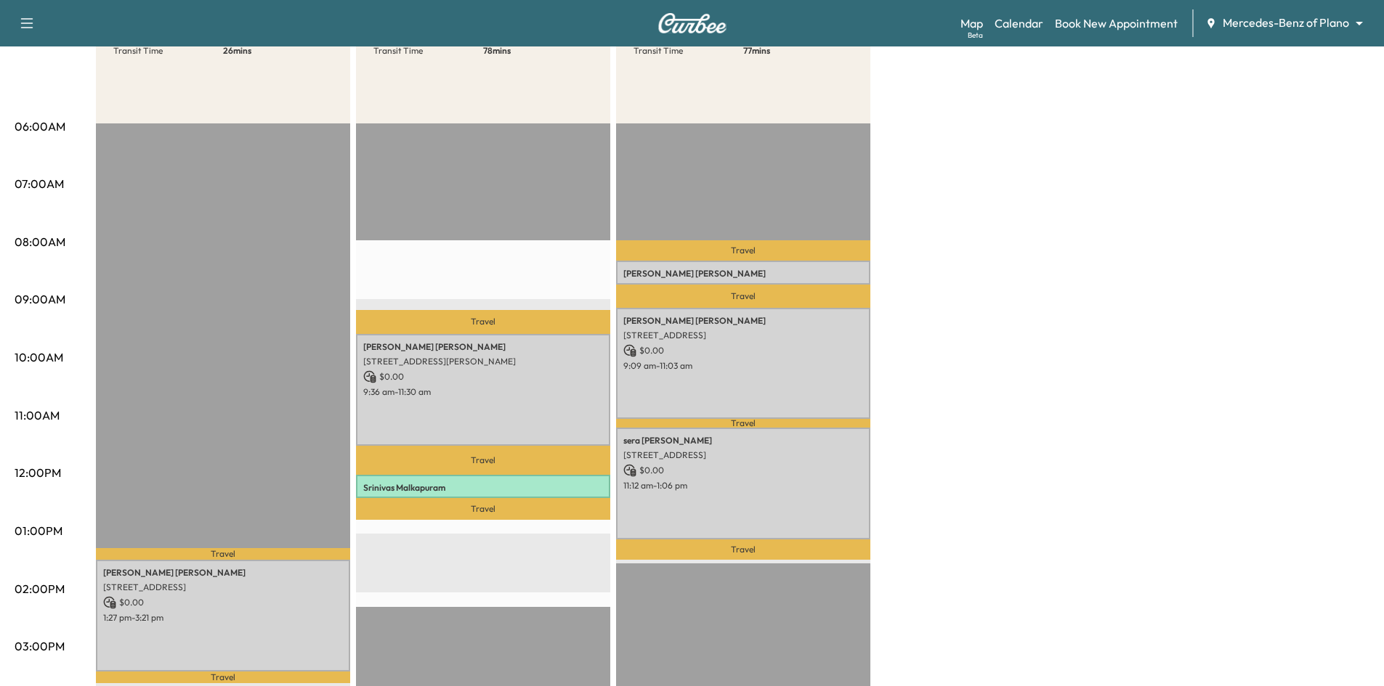
scroll to position [218, 0]
click at [1116, 20] on link "Book New Appointment" at bounding box center [1116, 23] width 123 height 17
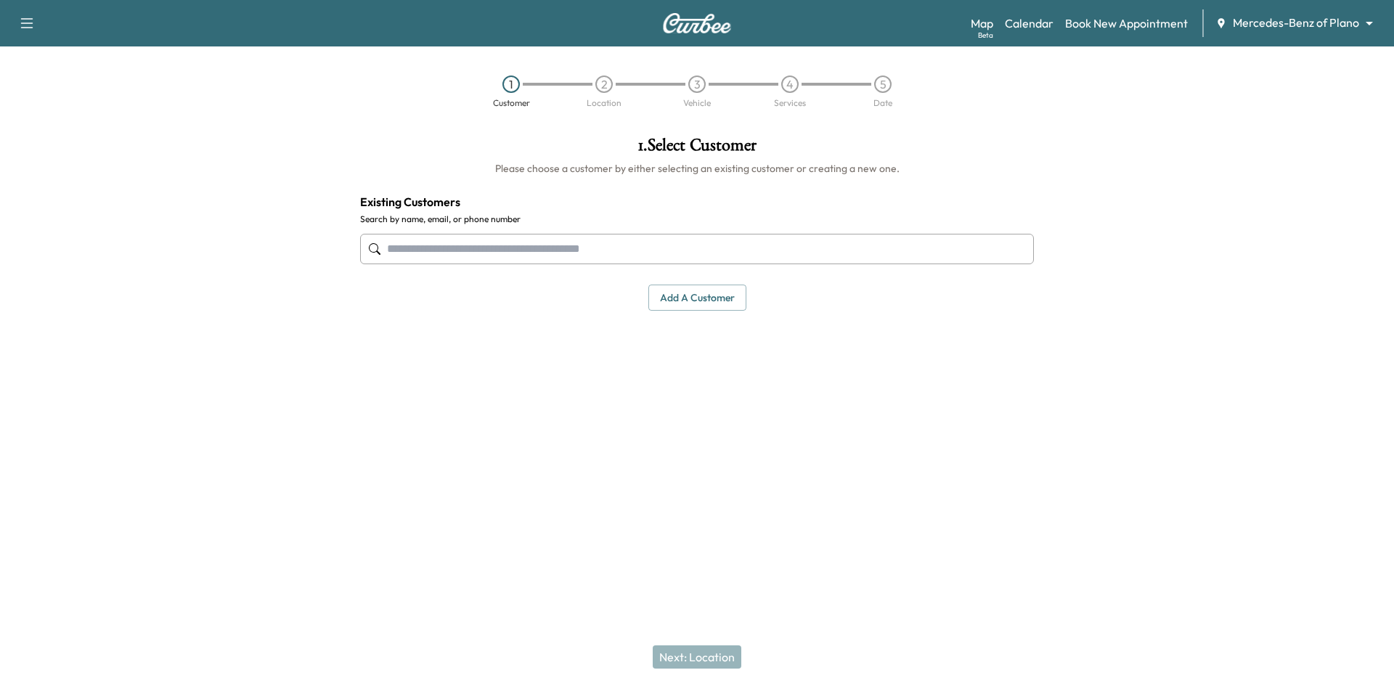
click at [674, 259] on input "text" at bounding box center [697, 249] width 674 height 31
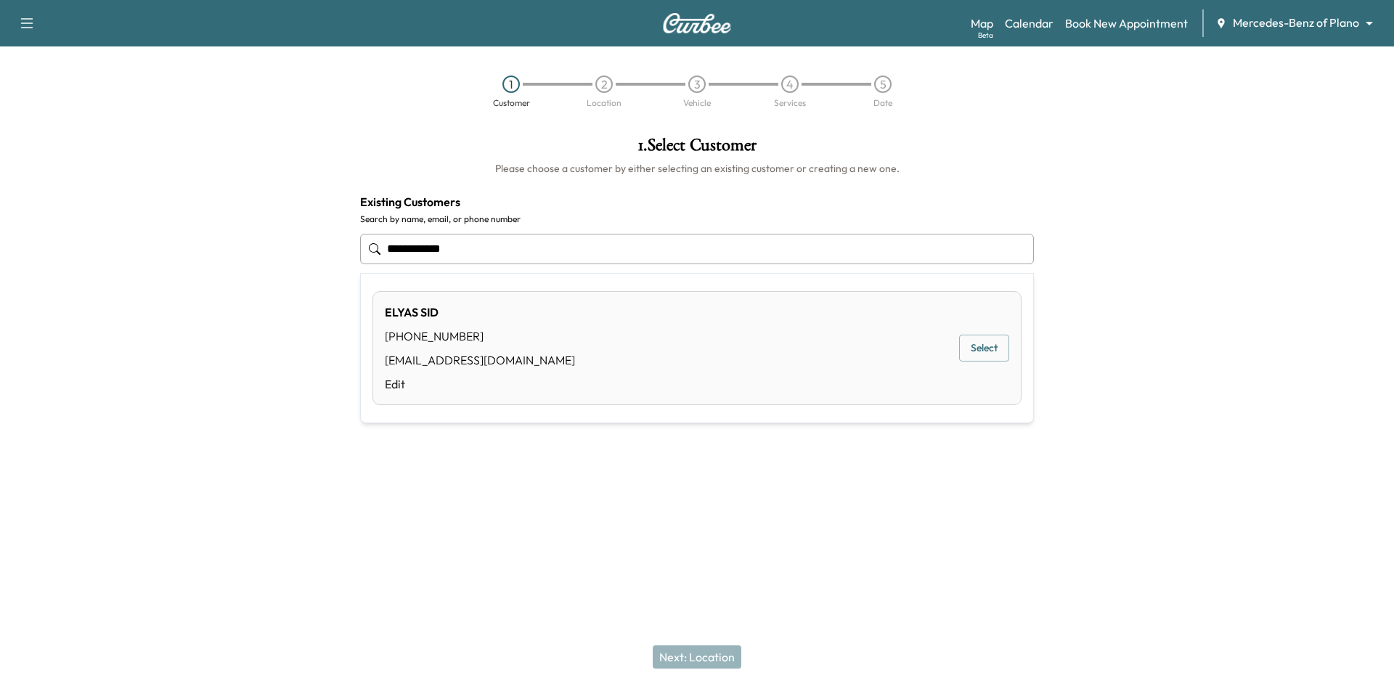
click at [980, 357] on button "Select" at bounding box center [984, 348] width 50 height 27
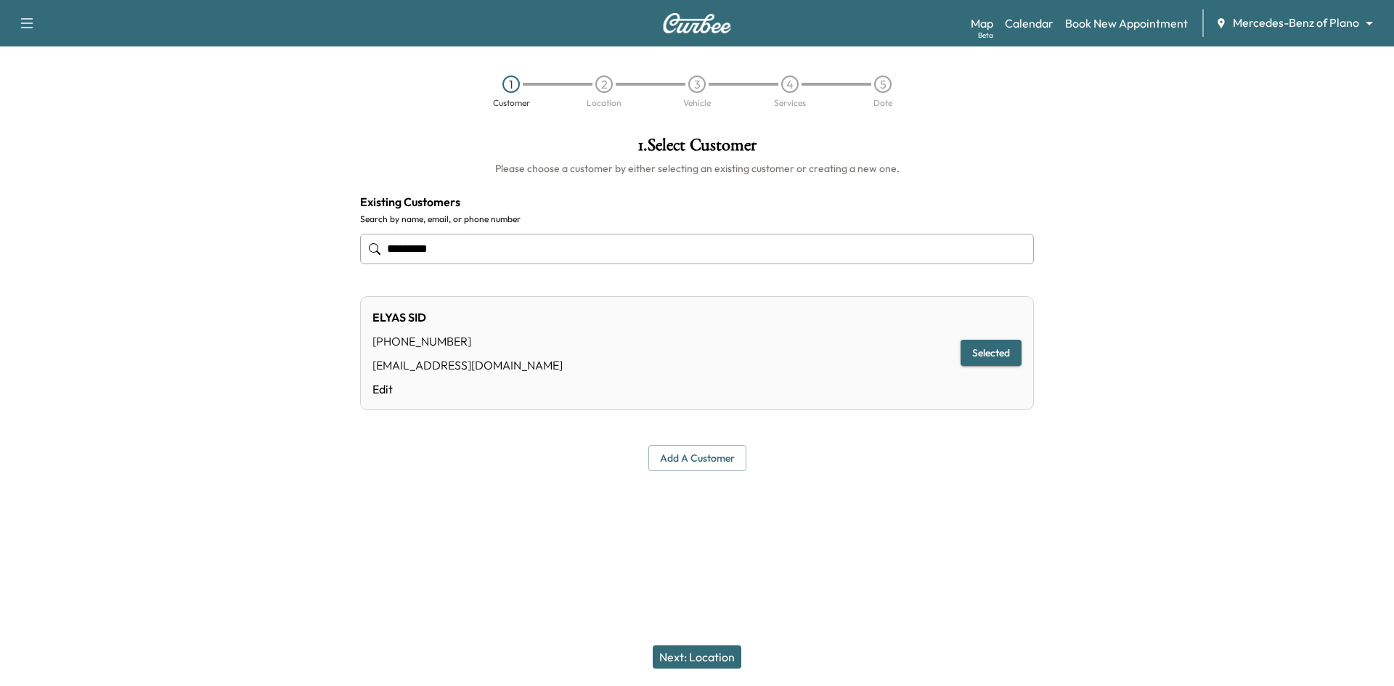
type input "*********"
click at [728, 657] on button "Next: Location" at bounding box center [697, 657] width 89 height 23
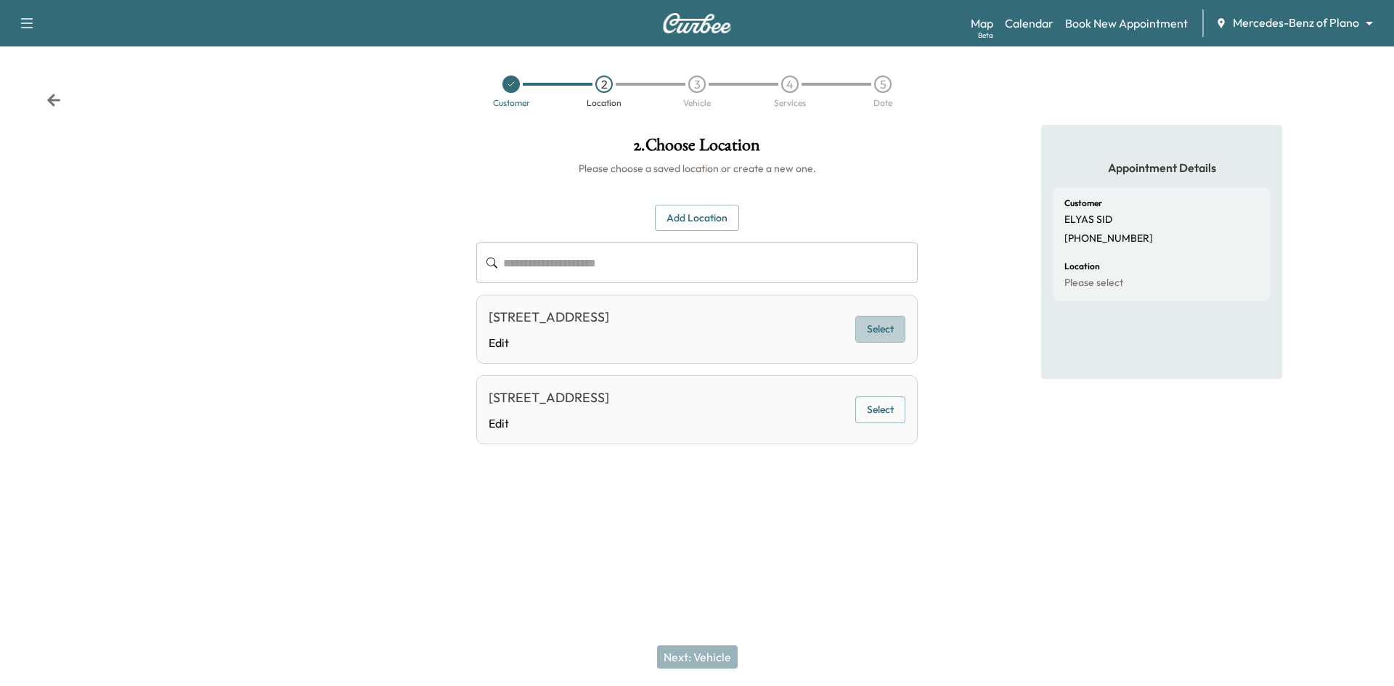
click at [886, 336] on button "Select" at bounding box center [881, 329] width 50 height 27
click at [671, 661] on button "Next: Vehicle" at bounding box center [697, 657] width 81 height 23
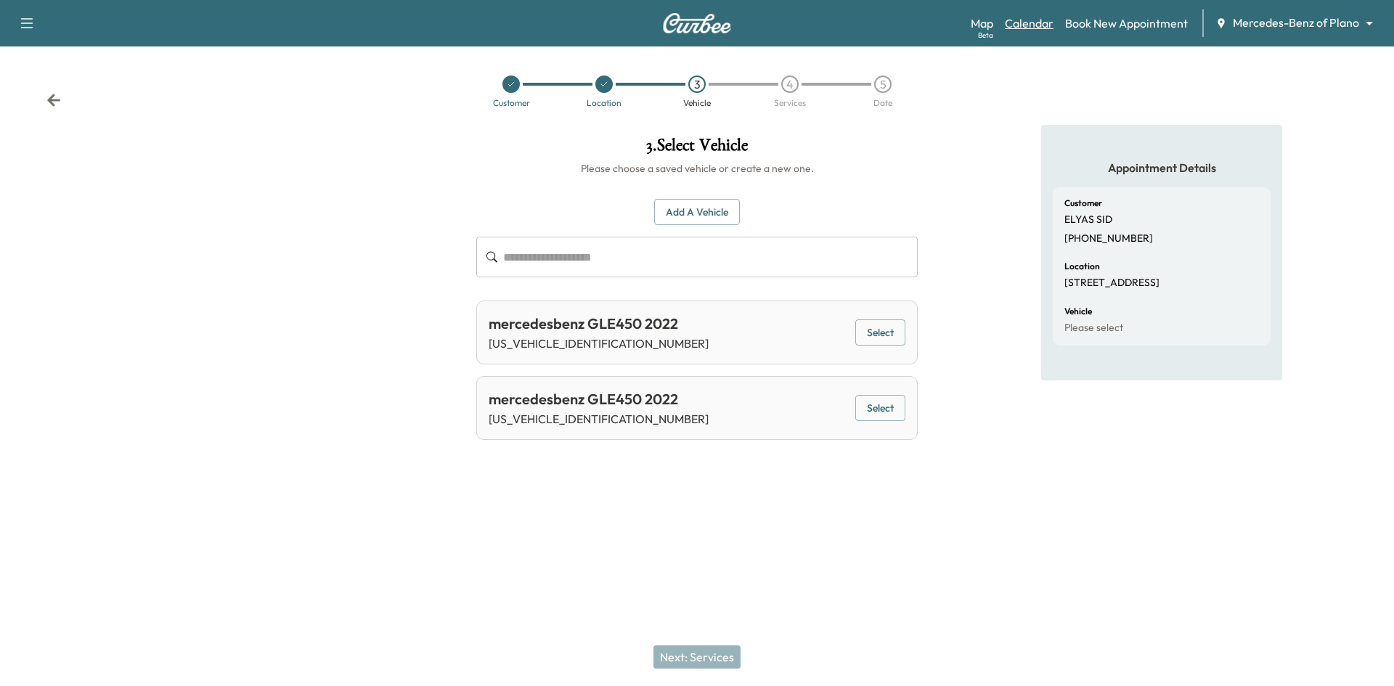
click at [1033, 25] on link "Calendar" at bounding box center [1029, 23] width 49 height 17
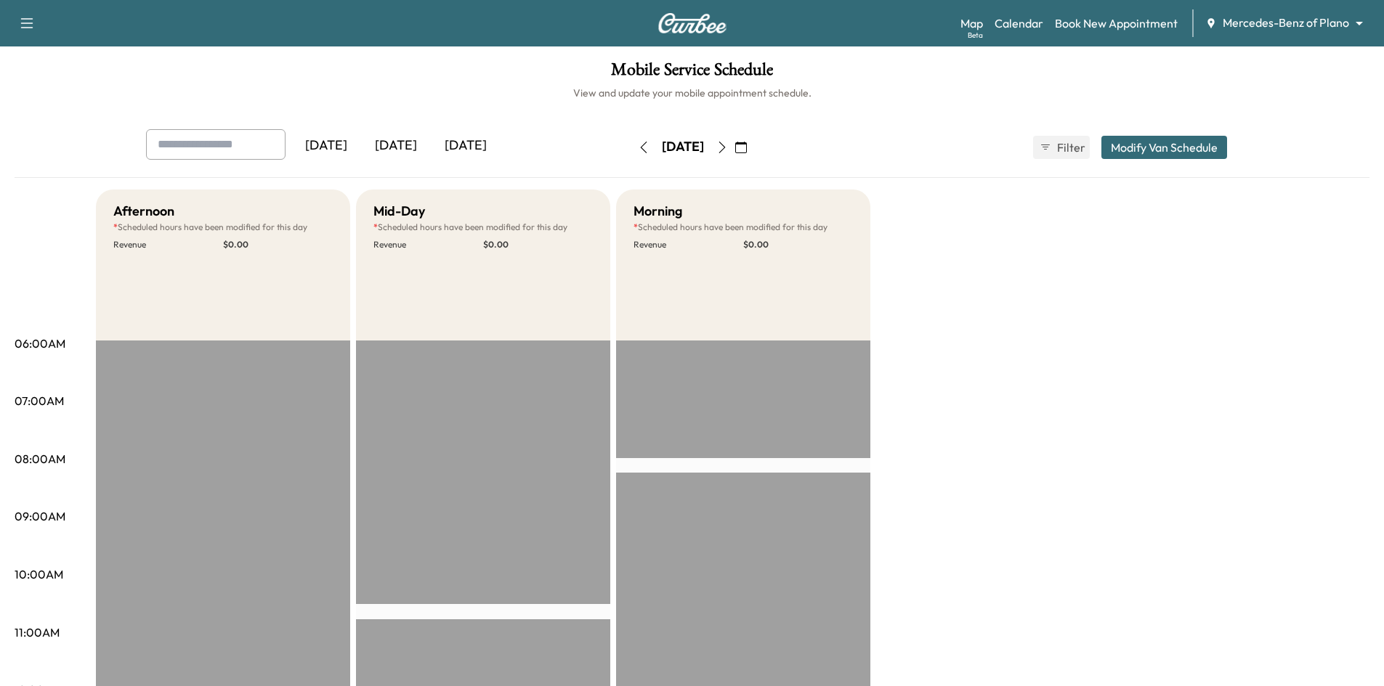
click at [728, 146] on icon "button" at bounding box center [722, 148] width 12 height 12
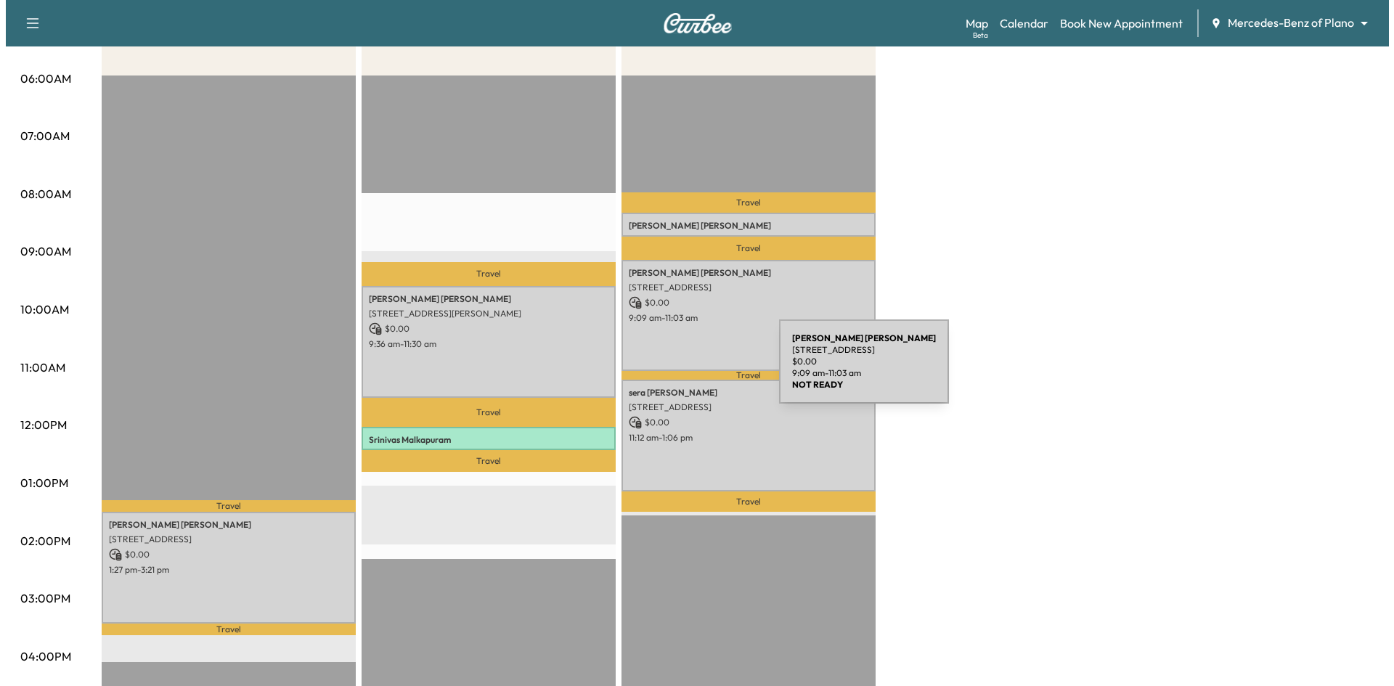
scroll to position [291, 0]
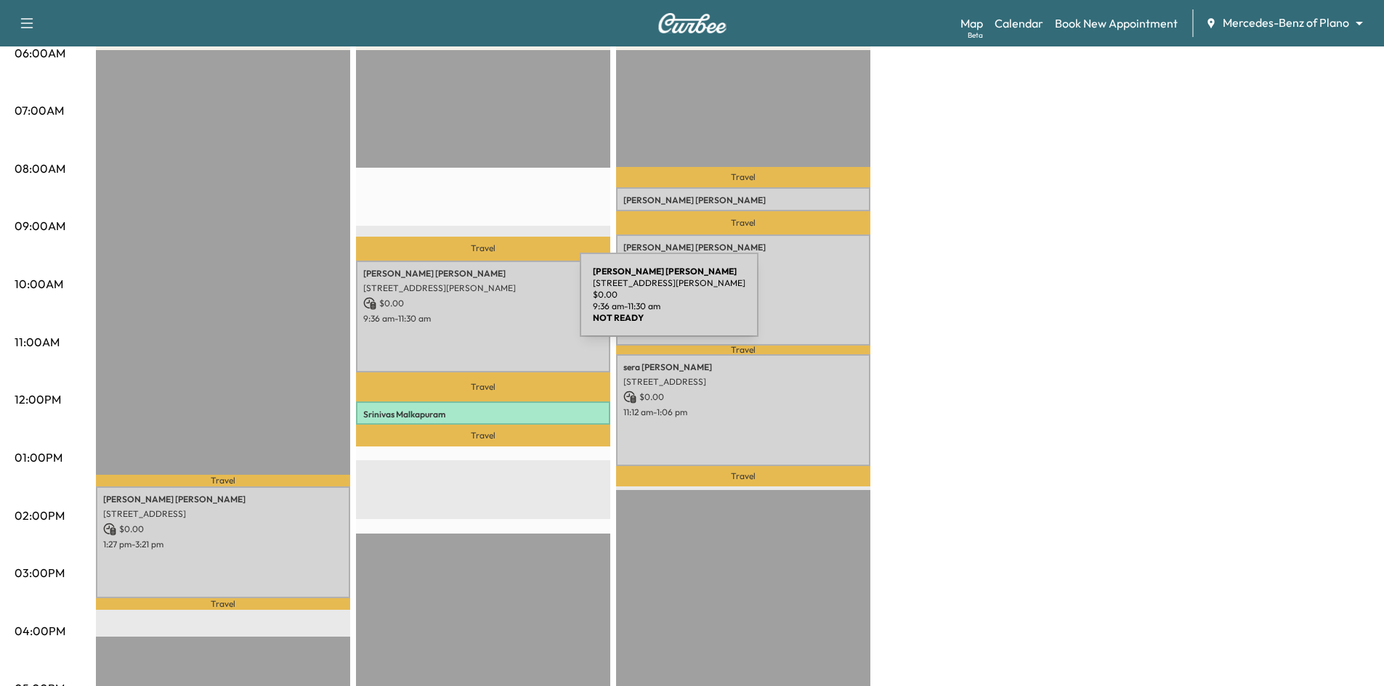
click at [471, 304] on p "$ 0.00" at bounding box center [483, 303] width 240 height 13
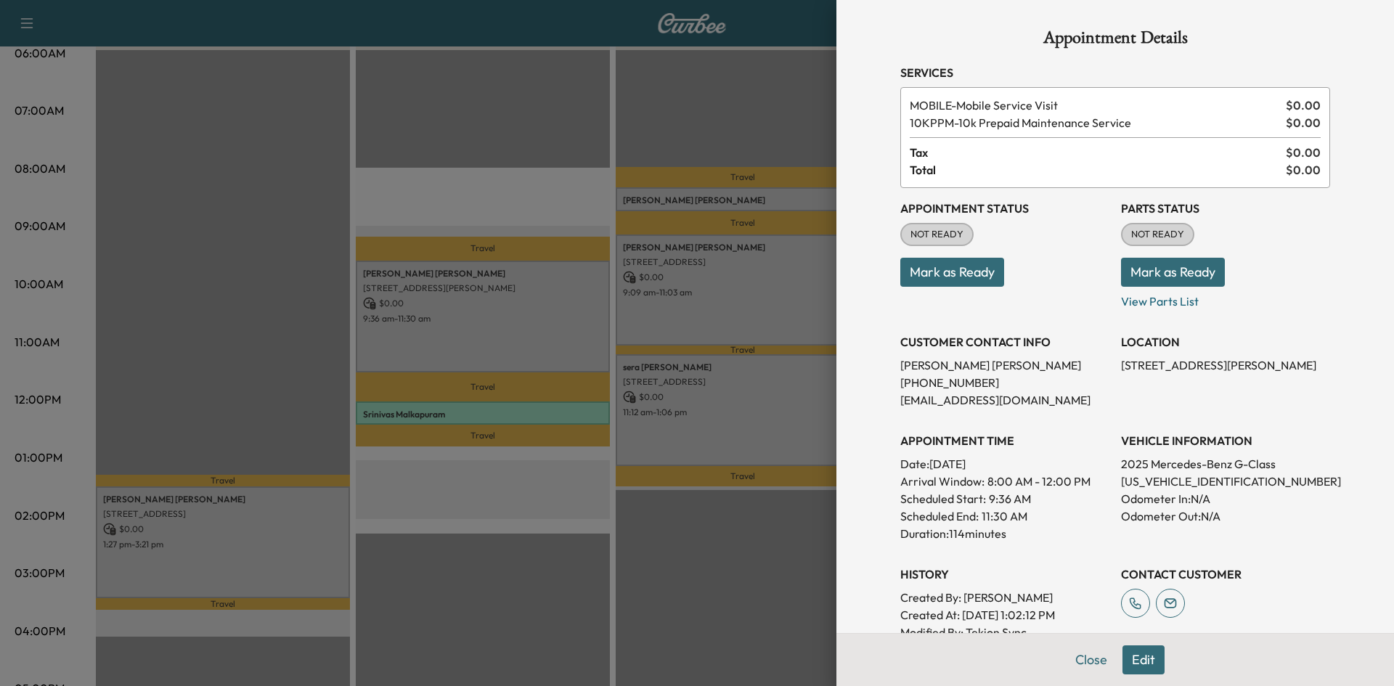
click at [541, 322] on div at bounding box center [697, 343] width 1394 height 686
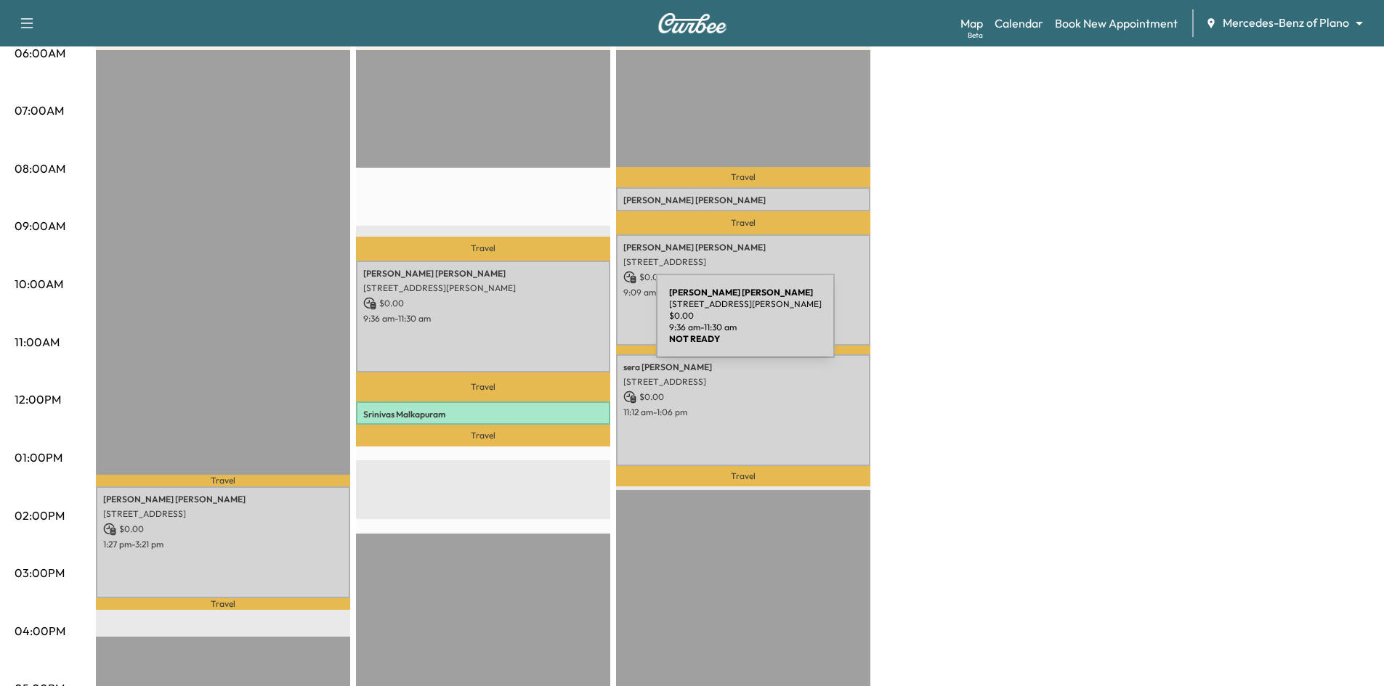
click at [547, 325] on div "Jamie CHARLES 5010 Abbott Ave, Dallas, TX 75205, USA $ 0.00 9:36 am - 11:30 am" at bounding box center [483, 316] width 254 height 111
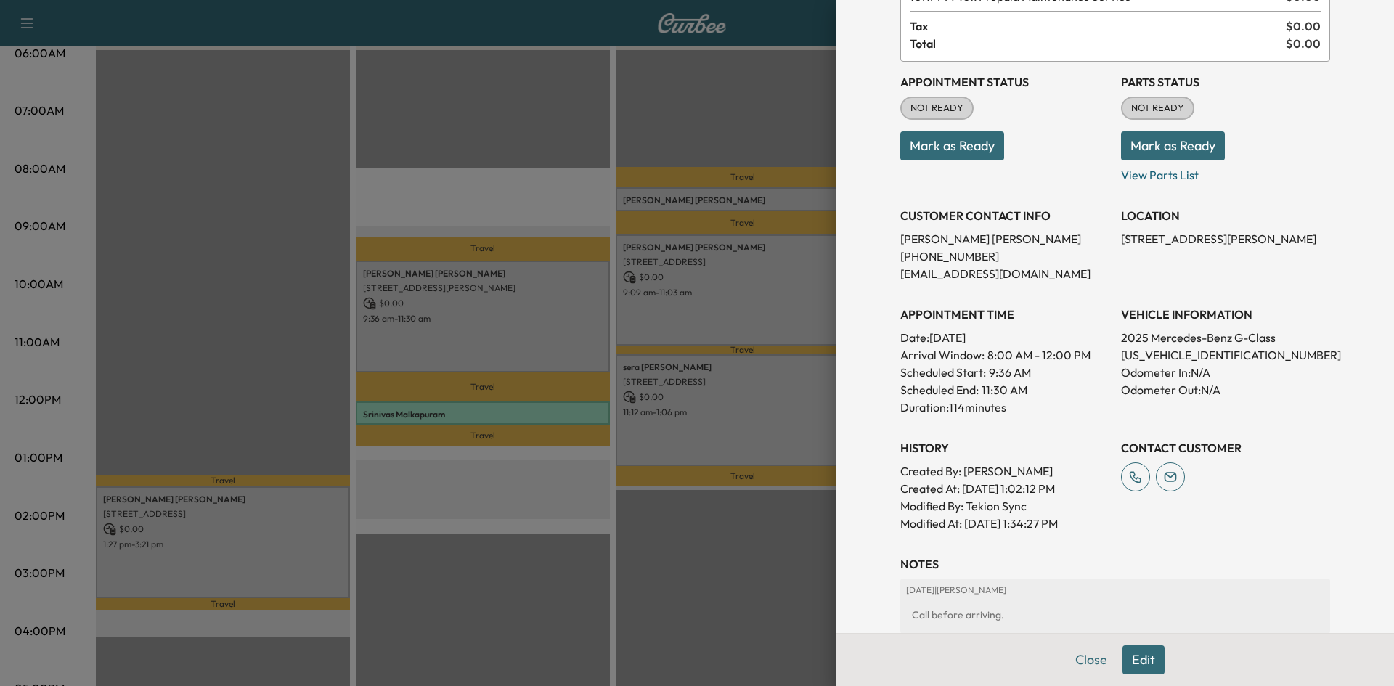
scroll to position [293, 0]
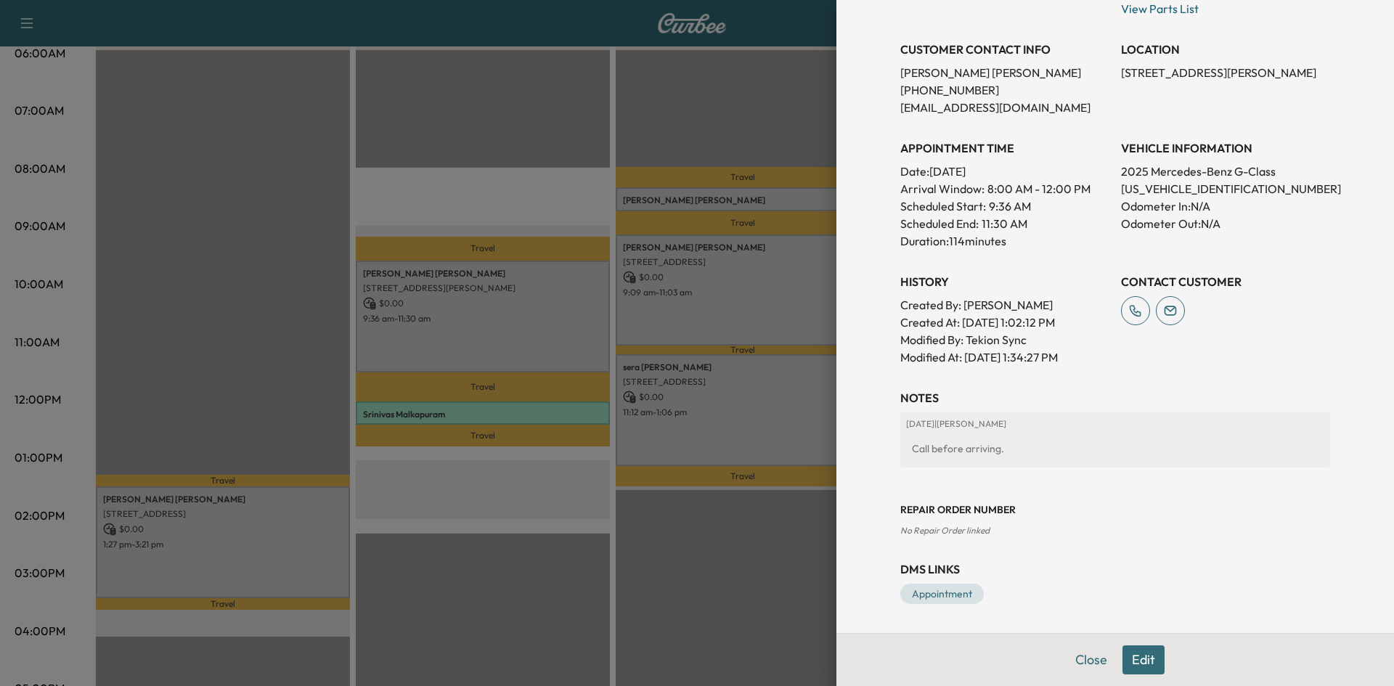
click at [1129, 658] on button "Edit" at bounding box center [1144, 660] width 42 height 29
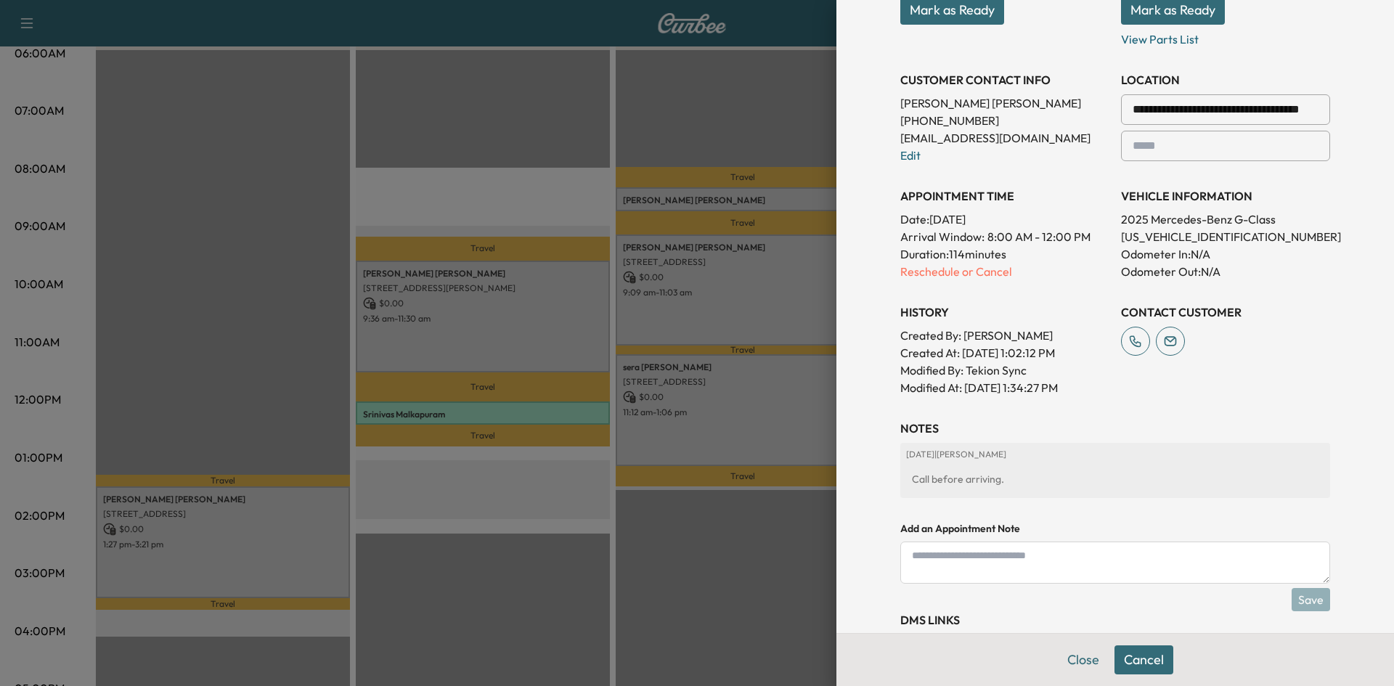
scroll to position [323, 0]
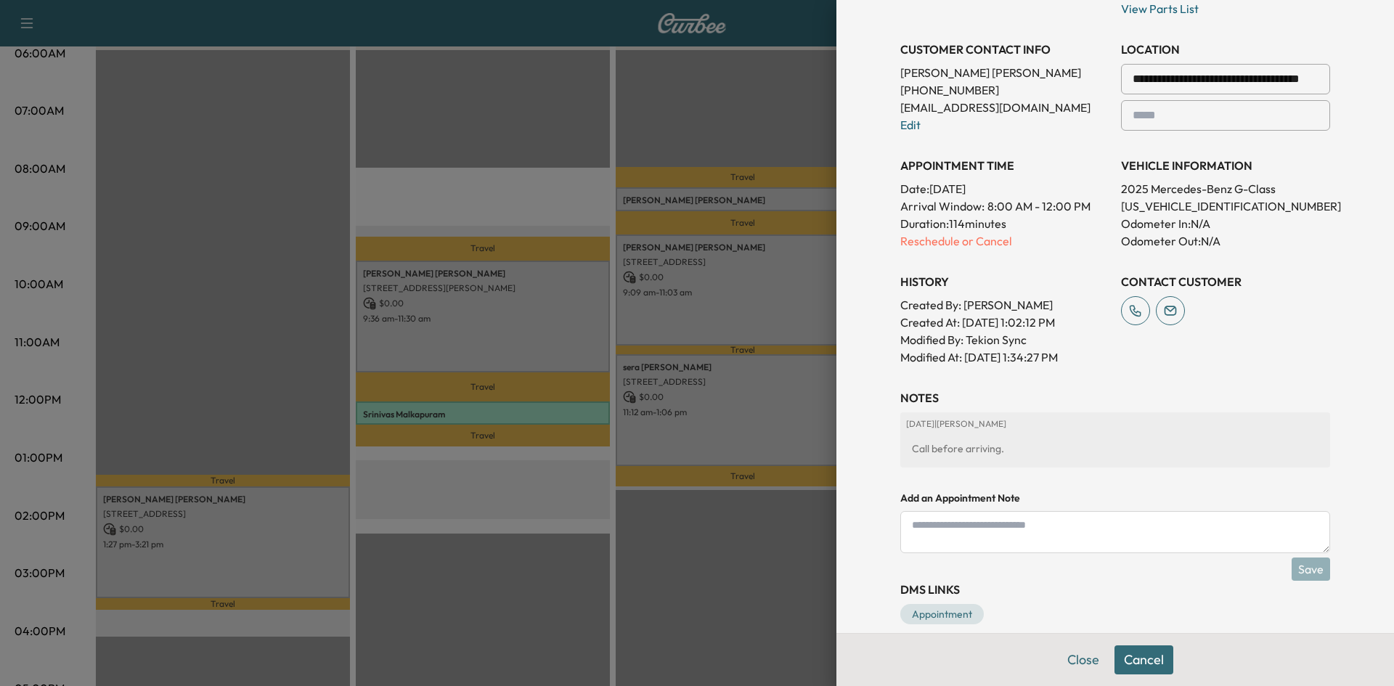
drag, startPoint x: 1038, startPoint y: 542, endPoint x: 1039, endPoint y: 534, distance: 8.1
click at [1039, 535] on textarea at bounding box center [1116, 532] width 430 height 42
type textarea "*"
type textarea "**********"
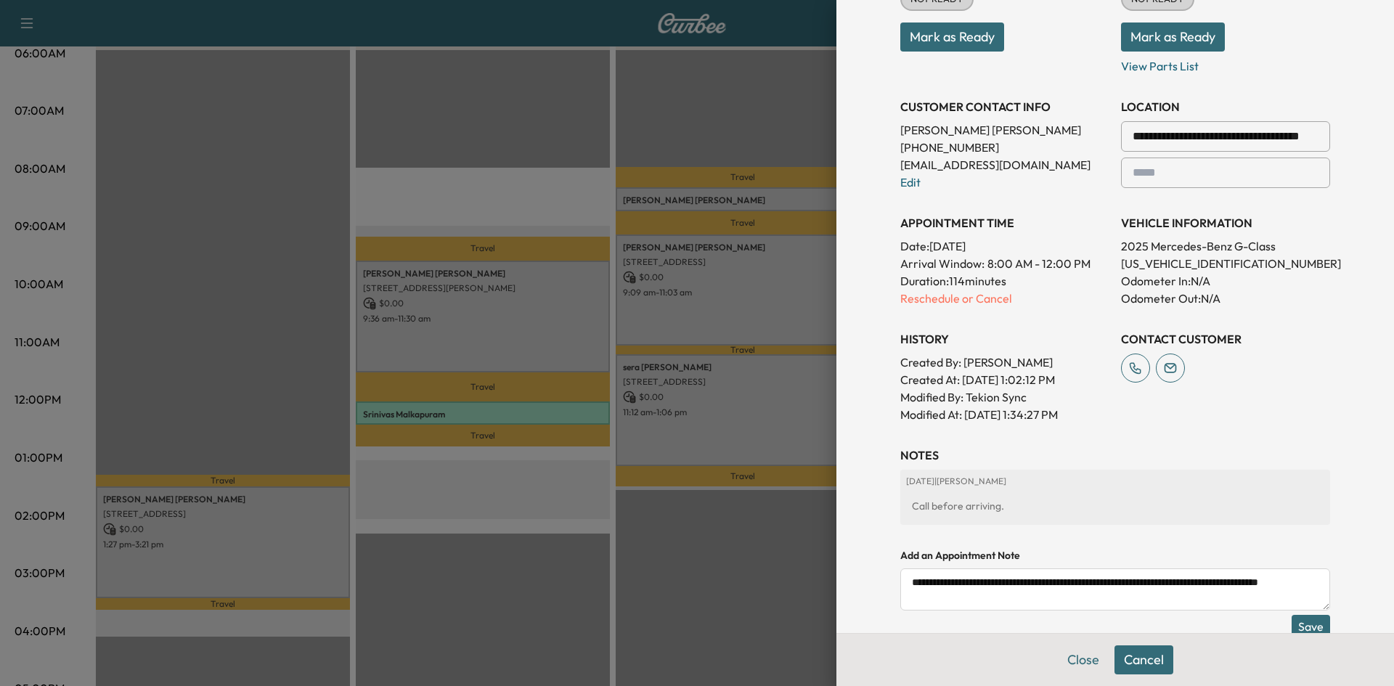
scroll to position [344, 0]
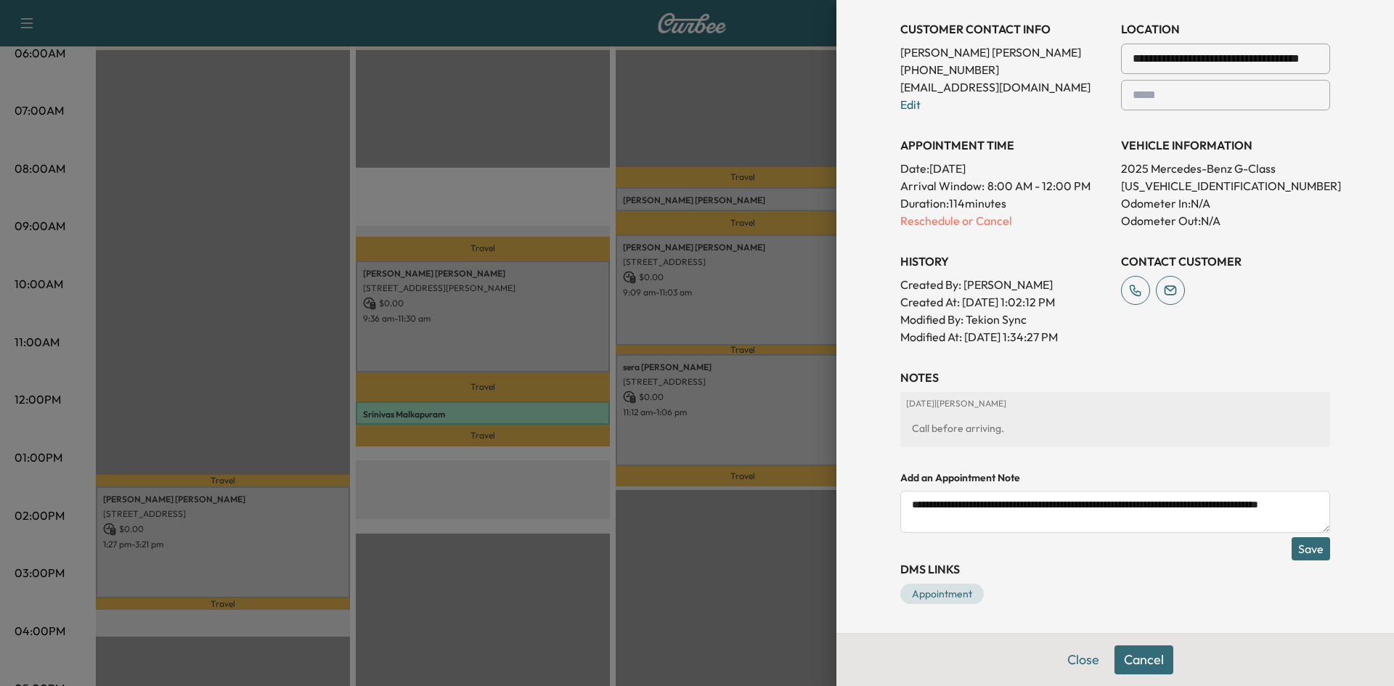
click at [993, 527] on textarea "**********" at bounding box center [1116, 512] width 430 height 42
paste textarea "**********"
type textarea "**********"
click at [1076, 524] on textarea "**********" at bounding box center [1116, 512] width 430 height 42
paste textarea "**********"
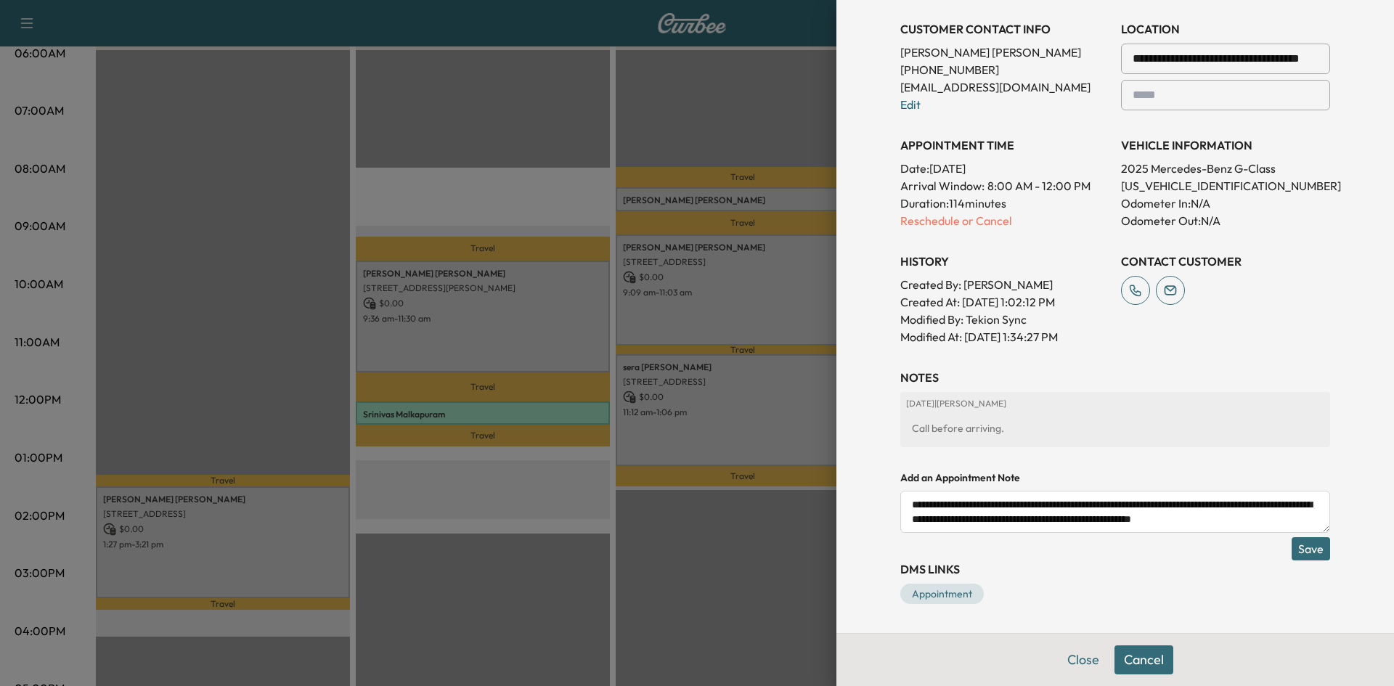
type textarea "**********"
click at [1292, 552] on button "Save" at bounding box center [1311, 548] width 38 height 23
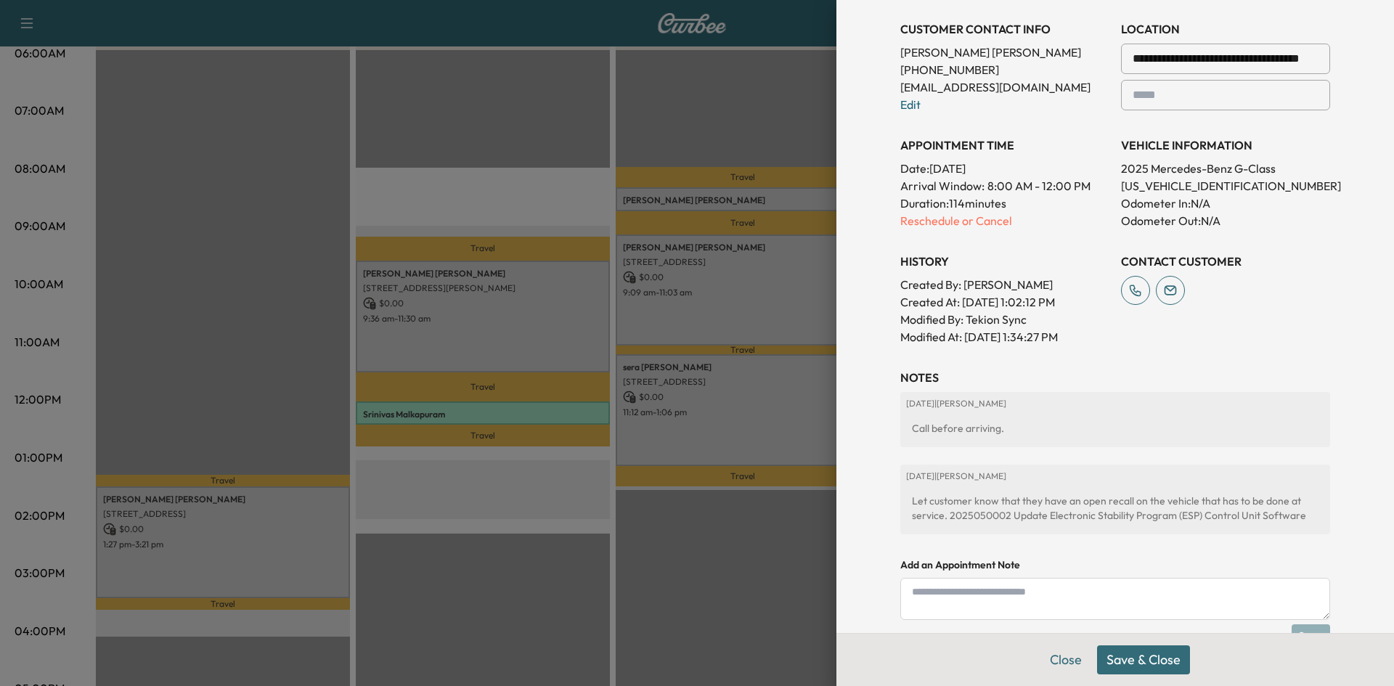
click at [1156, 667] on button "Save & Close" at bounding box center [1143, 660] width 93 height 29
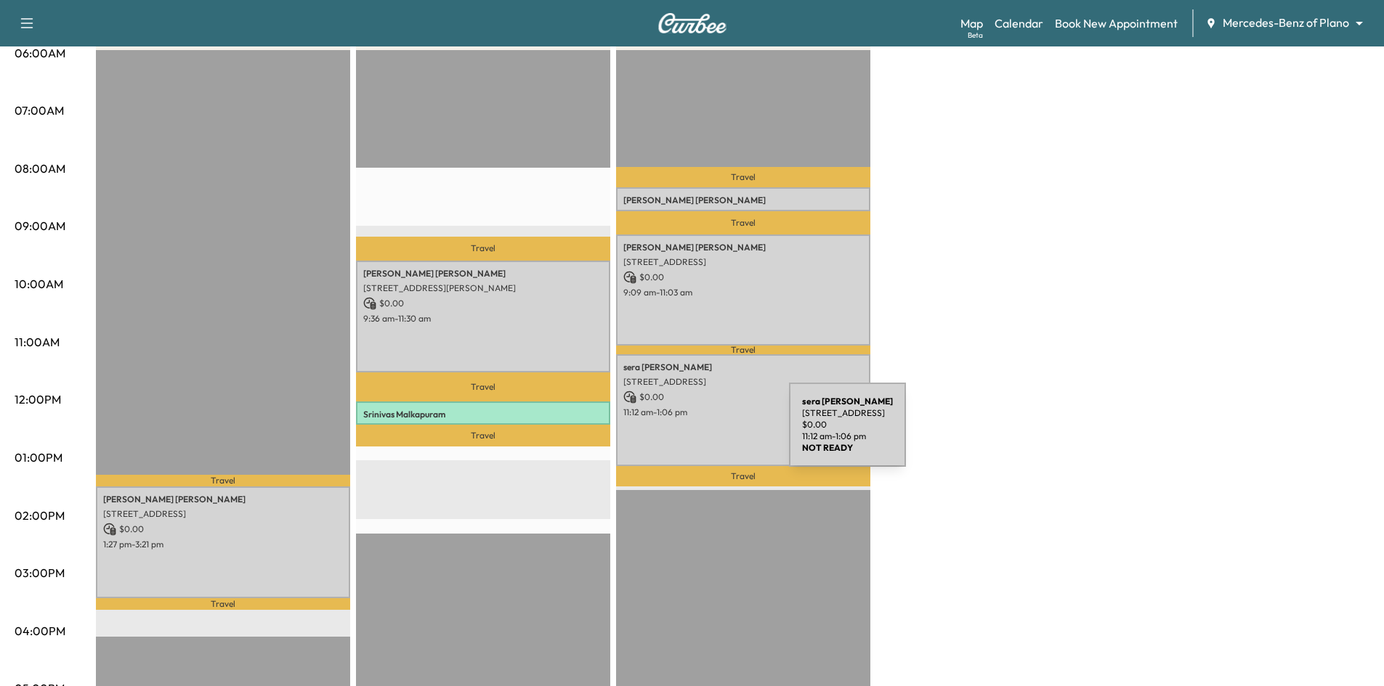
click at [713, 418] on div "sera Yoon 1440 Bridgewater Blvd, Prosper, TX 75078, USA $ 0.00 11:12 am - 1:06 …" at bounding box center [743, 409] width 254 height 111
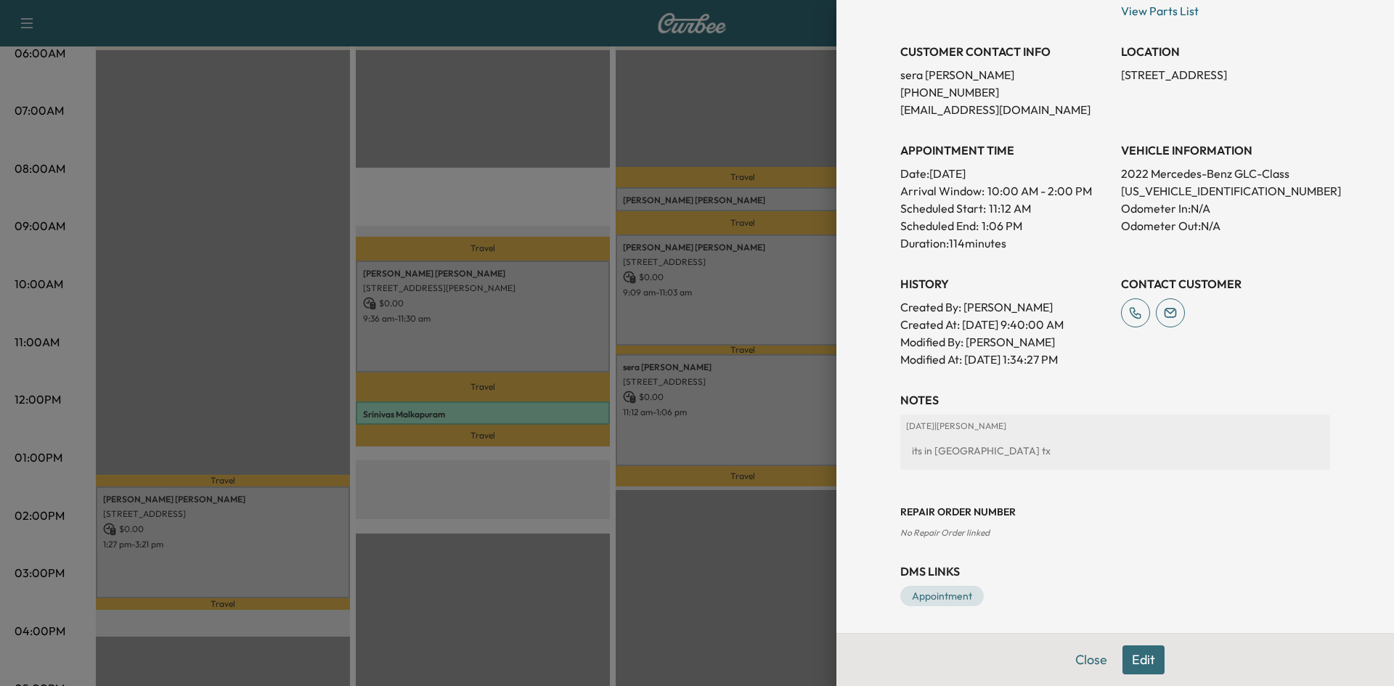
scroll to position [0, 0]
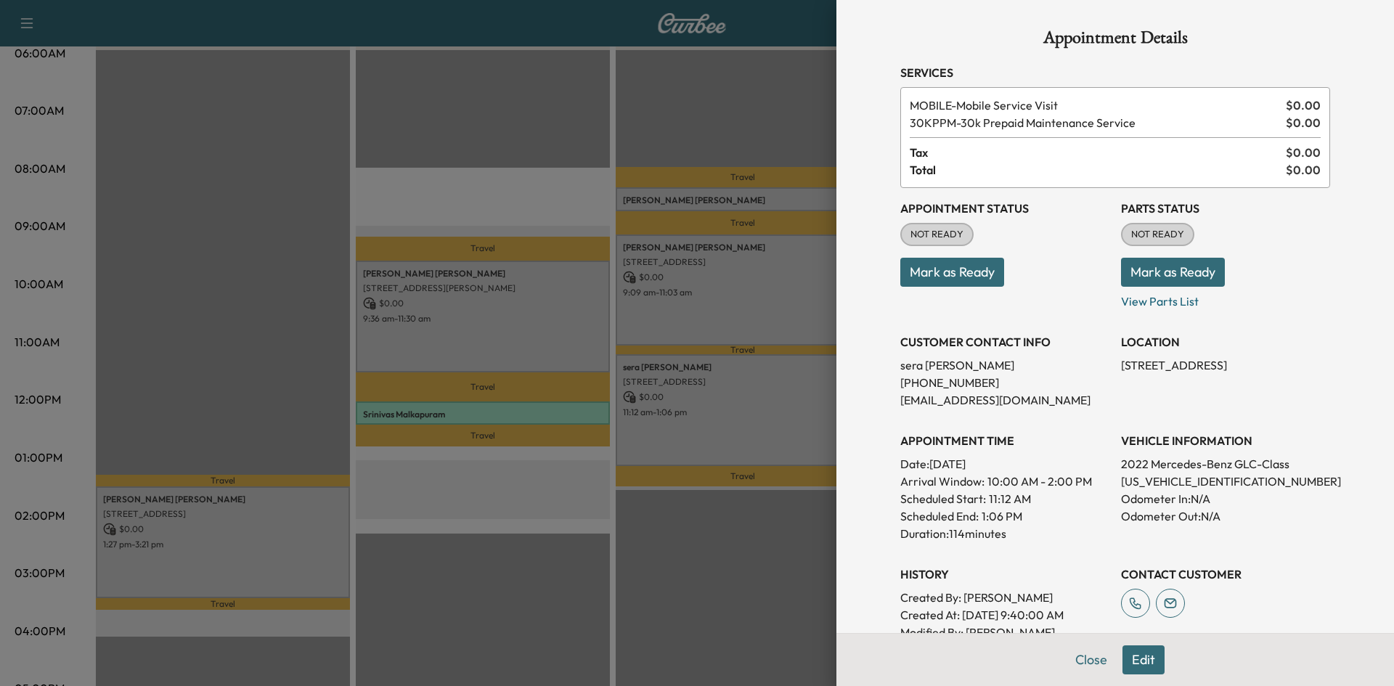
click at [531, 412] on div at bounding box center [697, 343] width 1394 height 686
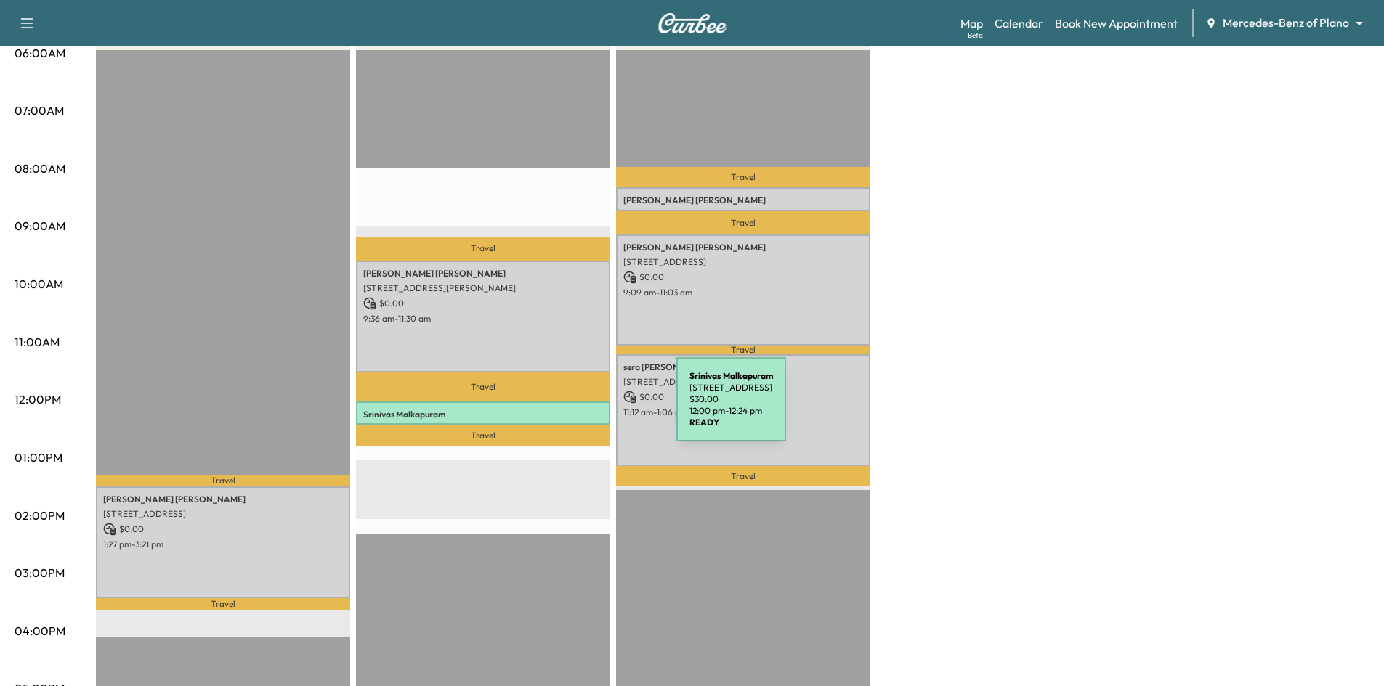
click at [567, 409] on p "Srinivas Malkapuram" at bounding box center [483, 415] width 240 height 12
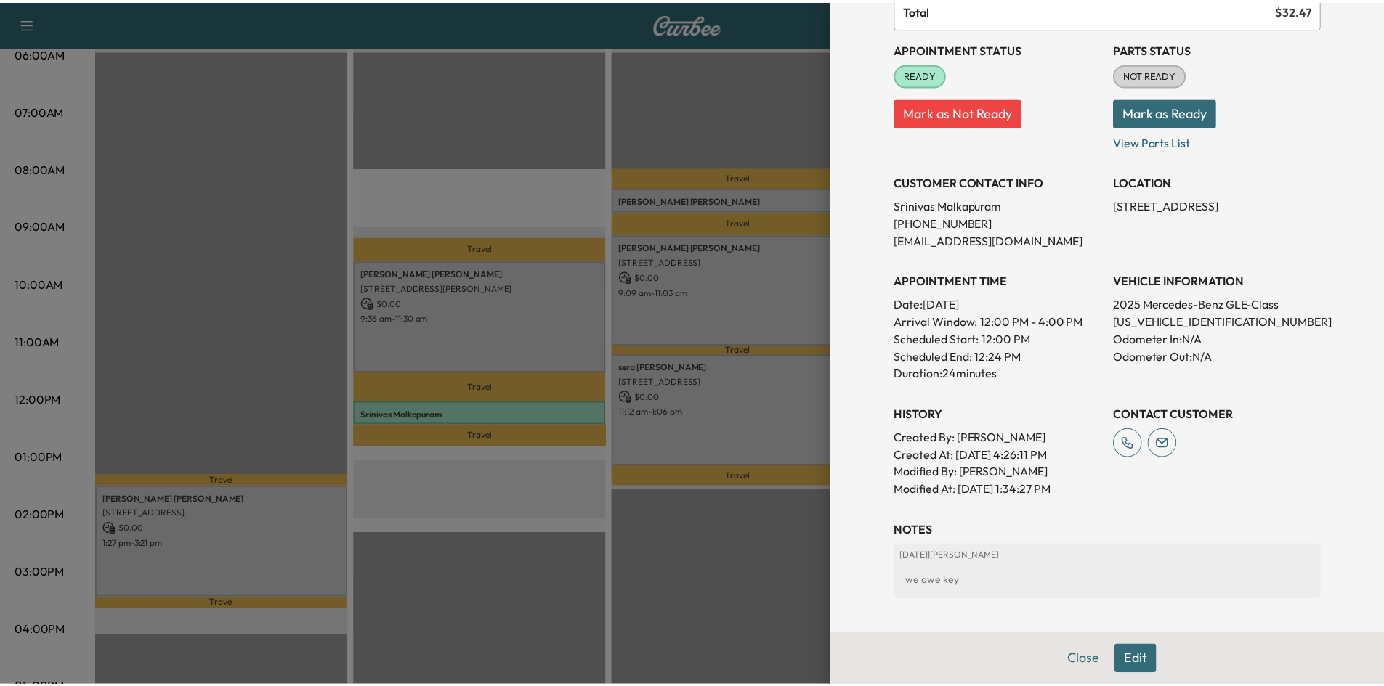
scroll to position [275, 0]
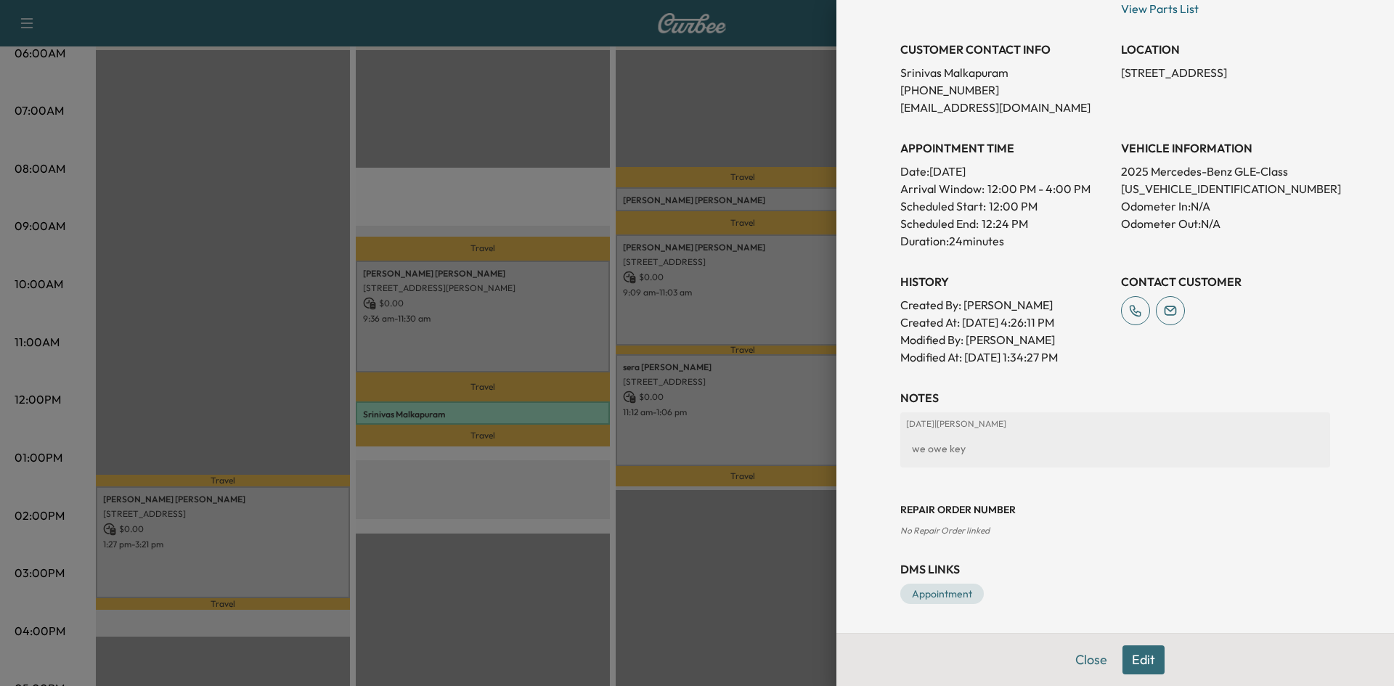
click at [551, 557] on div at bounding box center [697, 343] width 1394 height 686
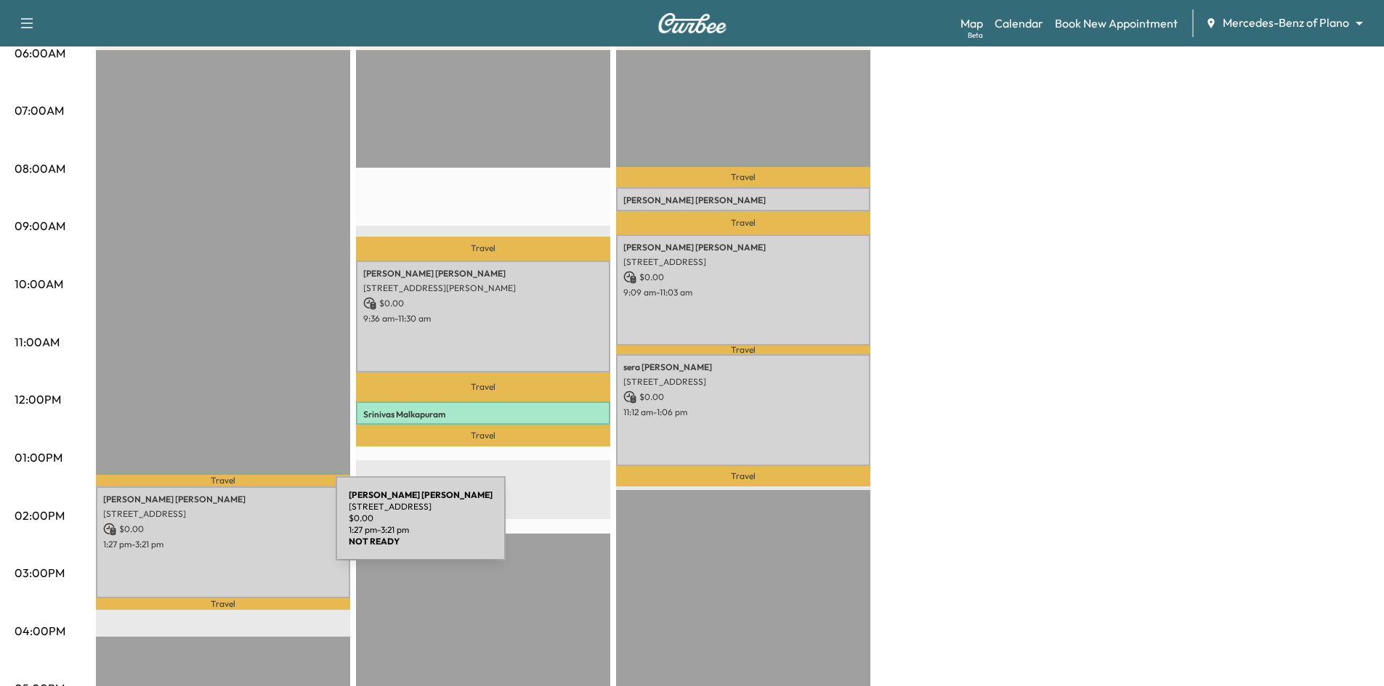
click at [226, 527] on p "$ 0.00" at bounding box center [223, 529] width 240 height 13
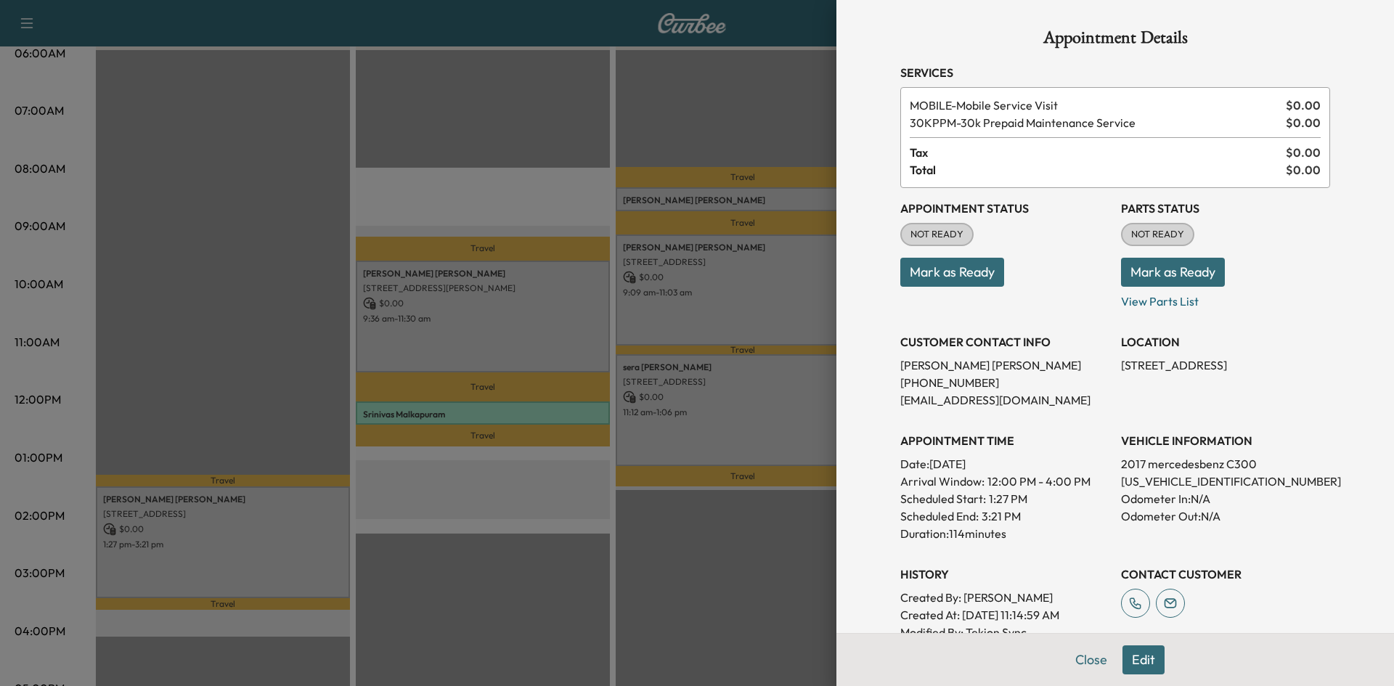
click at [943, 277] on button "Mark as Ready" at bounding box center [953, 272] width 104 height 29
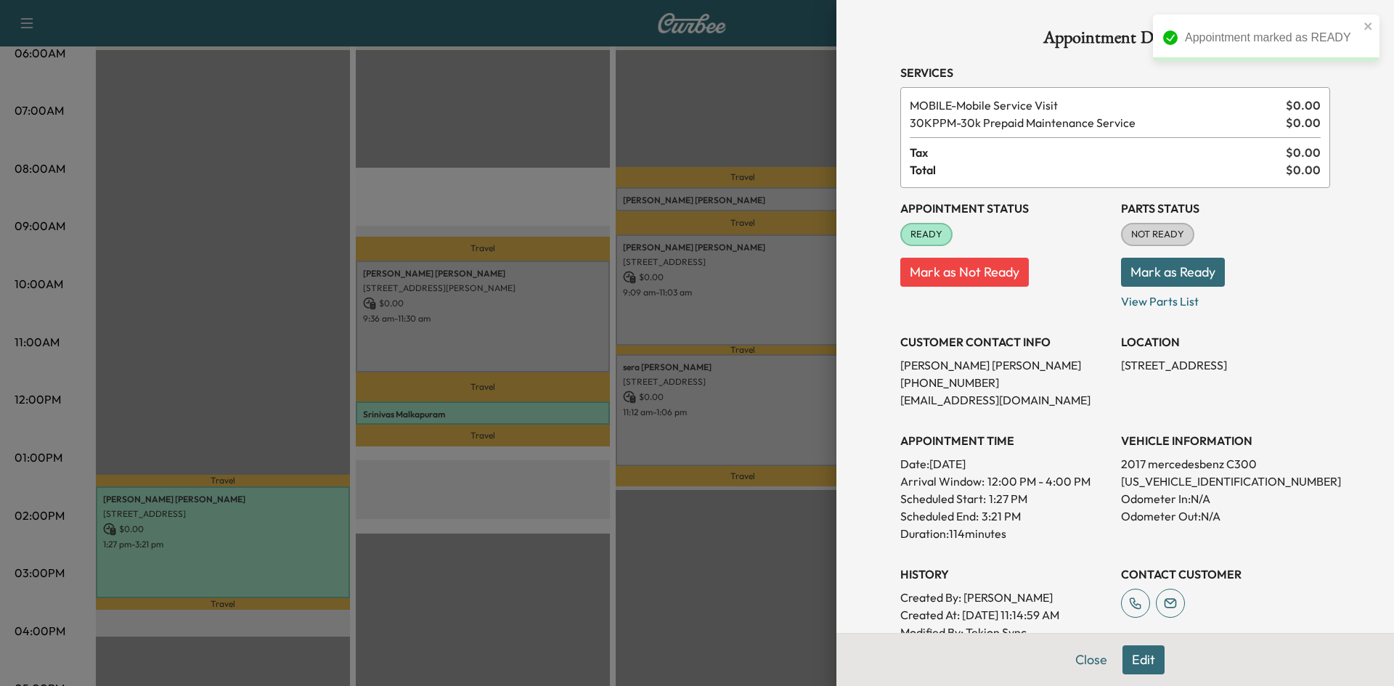
click at [561, 316] on div at bounding box center [697, 343] width 1394 height 686
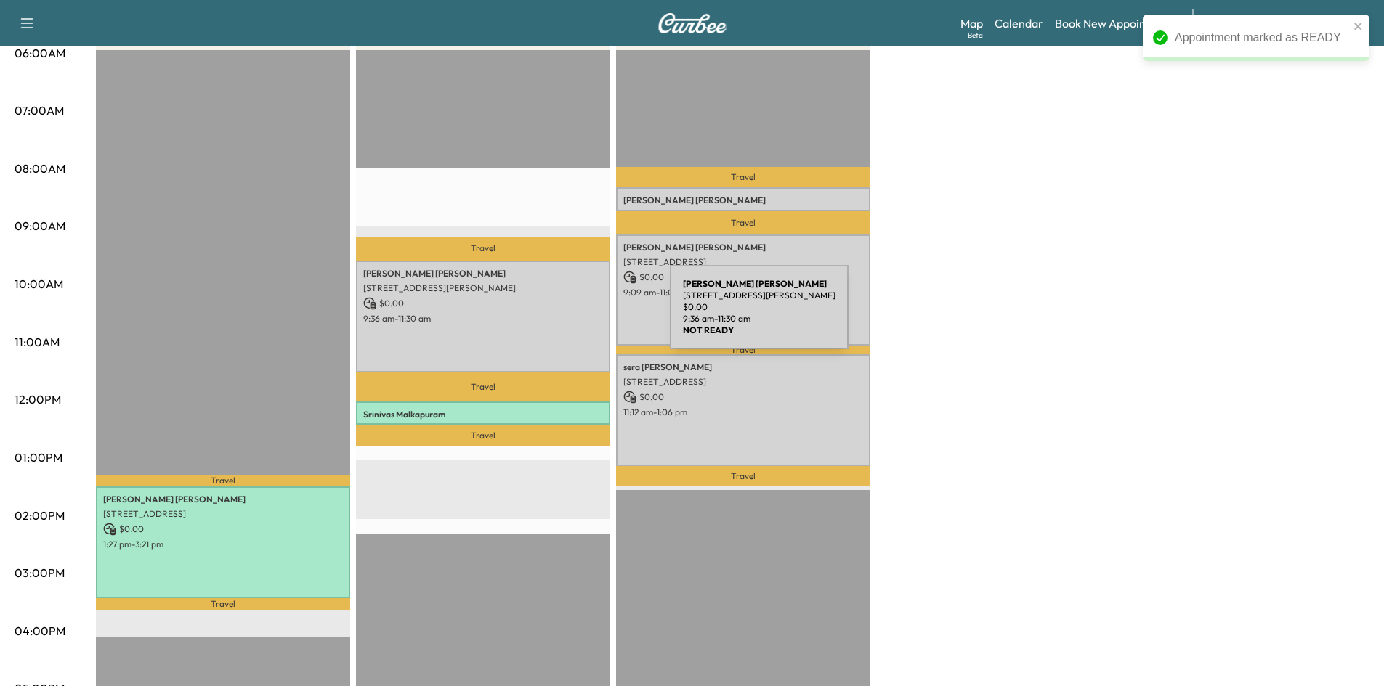
click at [563, 316] on p "9:36 am - 11:30 am" at bounding box center [483, 319] width 240 height 12
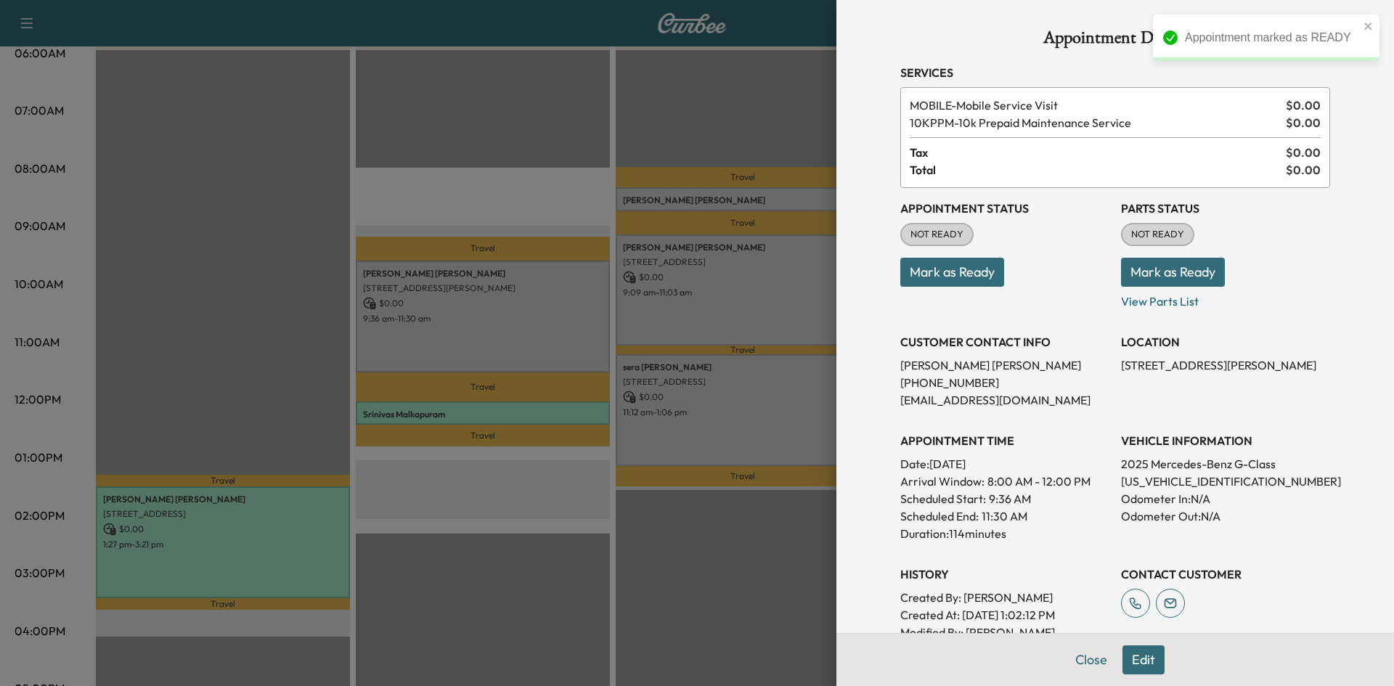
click at [964, 274] on button "Mark as Ready" at bounding box center [953, 272] width 104 height 29
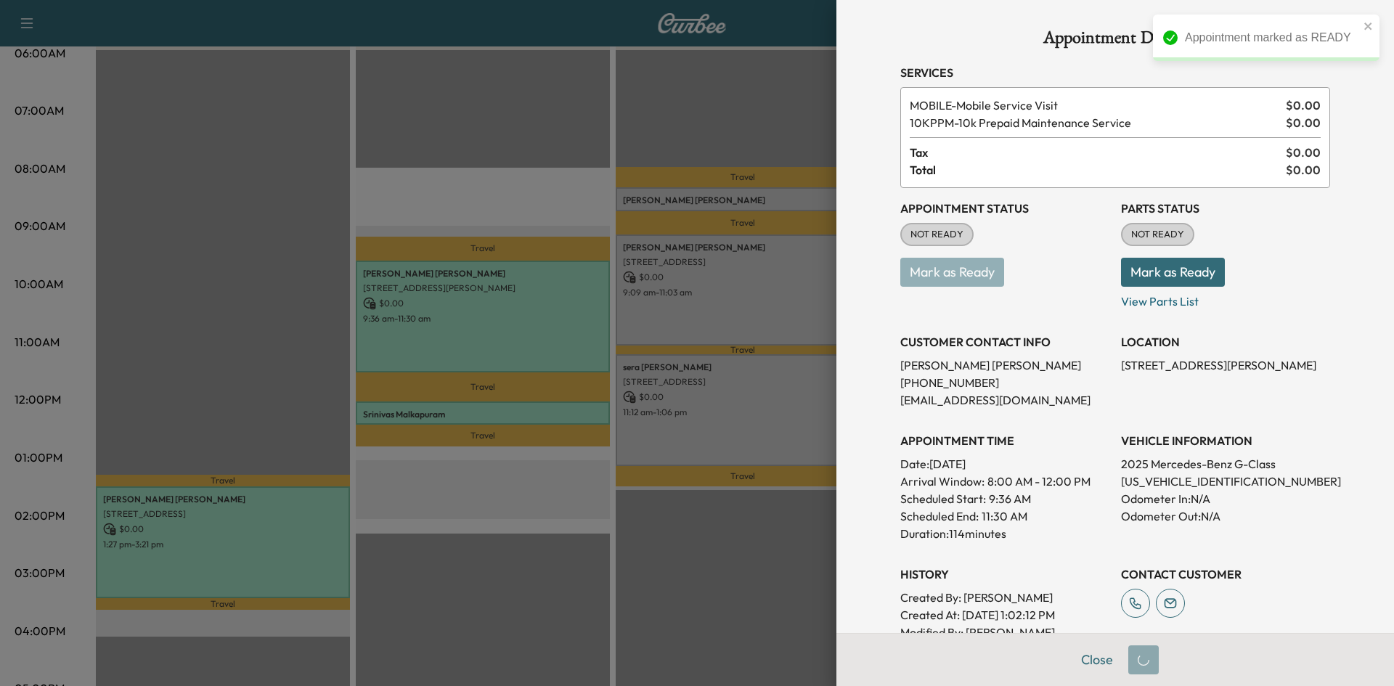
click at [743, 198] on div at bounding box center [697, 343] width 1394 height 686
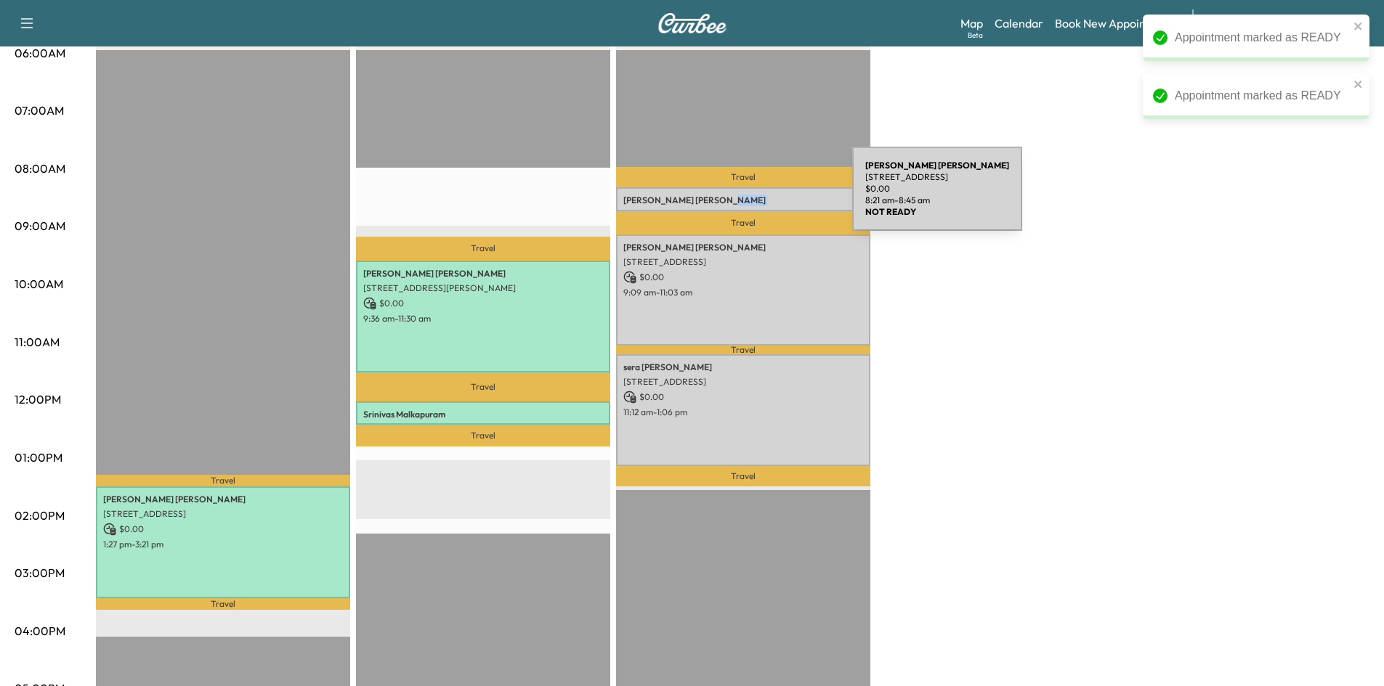
click at [743, 198] on p "Nancy McQuiddy" at bounding box center [743, 201] width 240 height 12
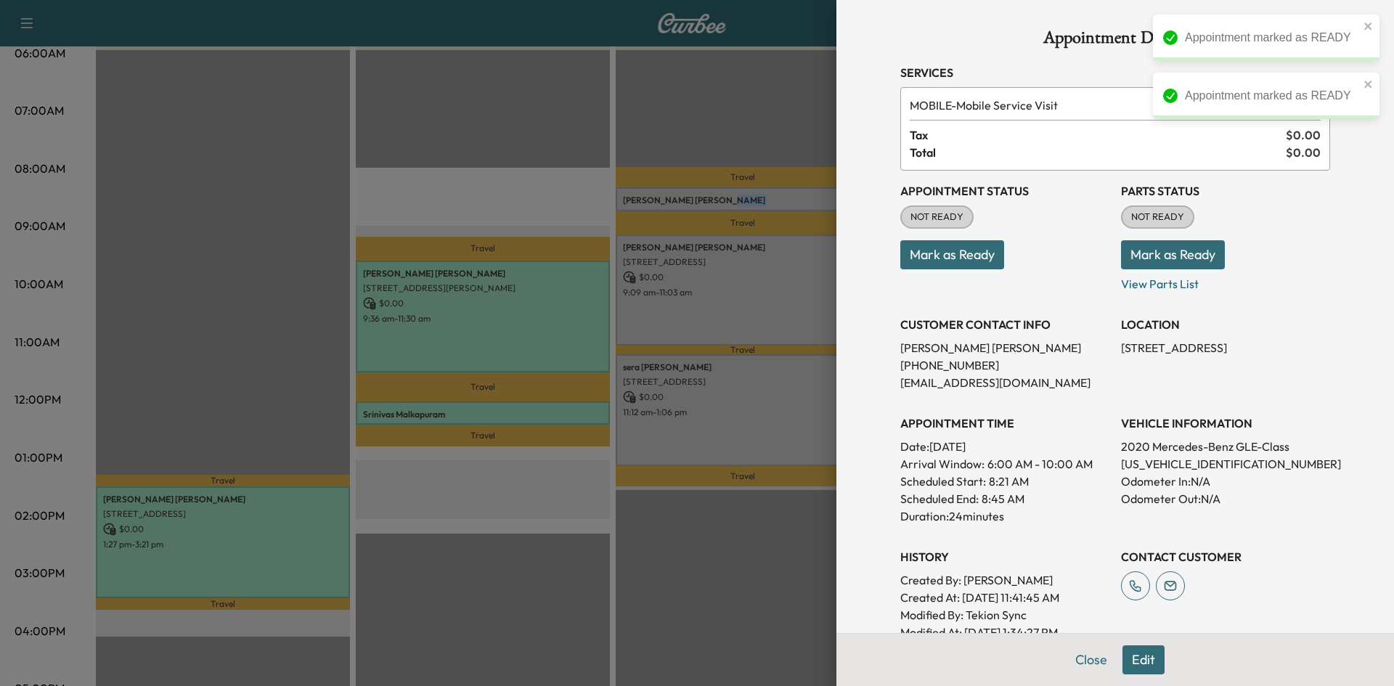
click at [925, 250] on button "Mark as Ready" at bounding box center [953, 254] width 104 height 29
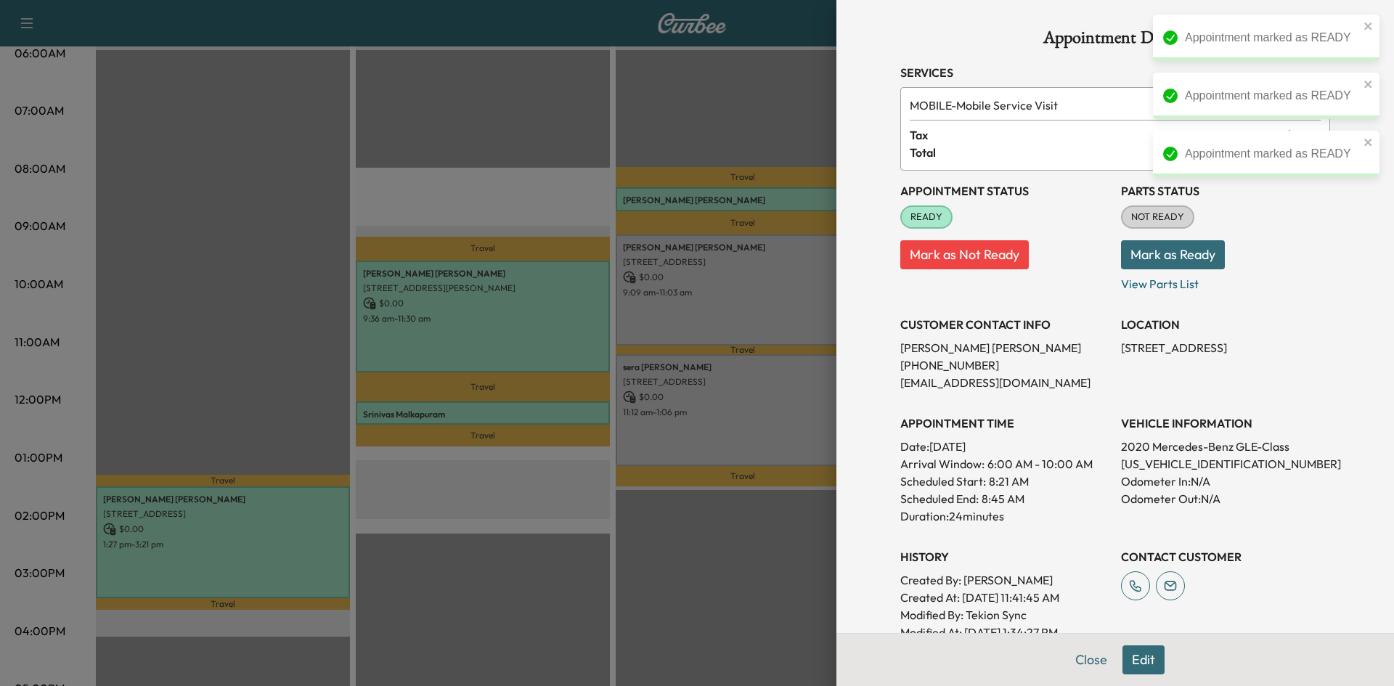
click at [748, 314] on div at bounding box center [697, 343] width 1394 height 686
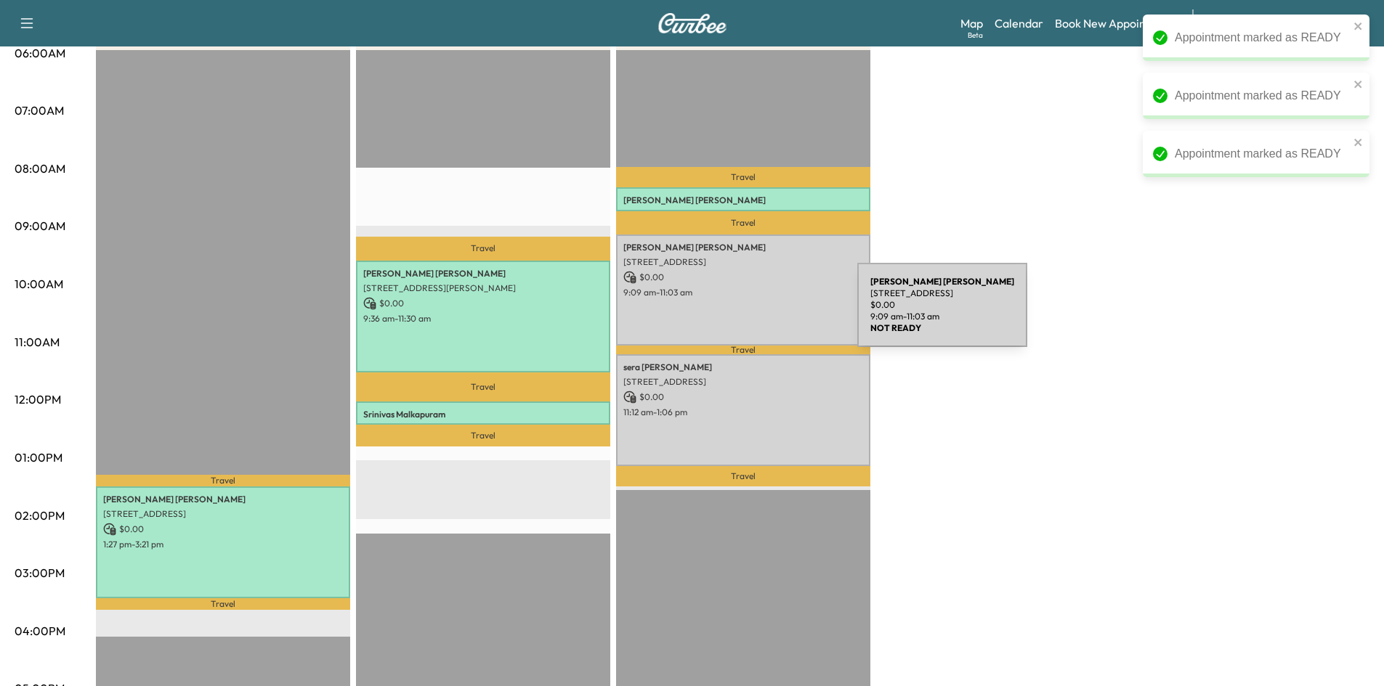
click at [748, 314] on div "CHRISTOPHER MCKAY 210 Shady Crk Ct, Prosper, TX 75078, USA $ 0.00 9:09 am - 11:…" at bounding box center [743, 290] width 254 height 111
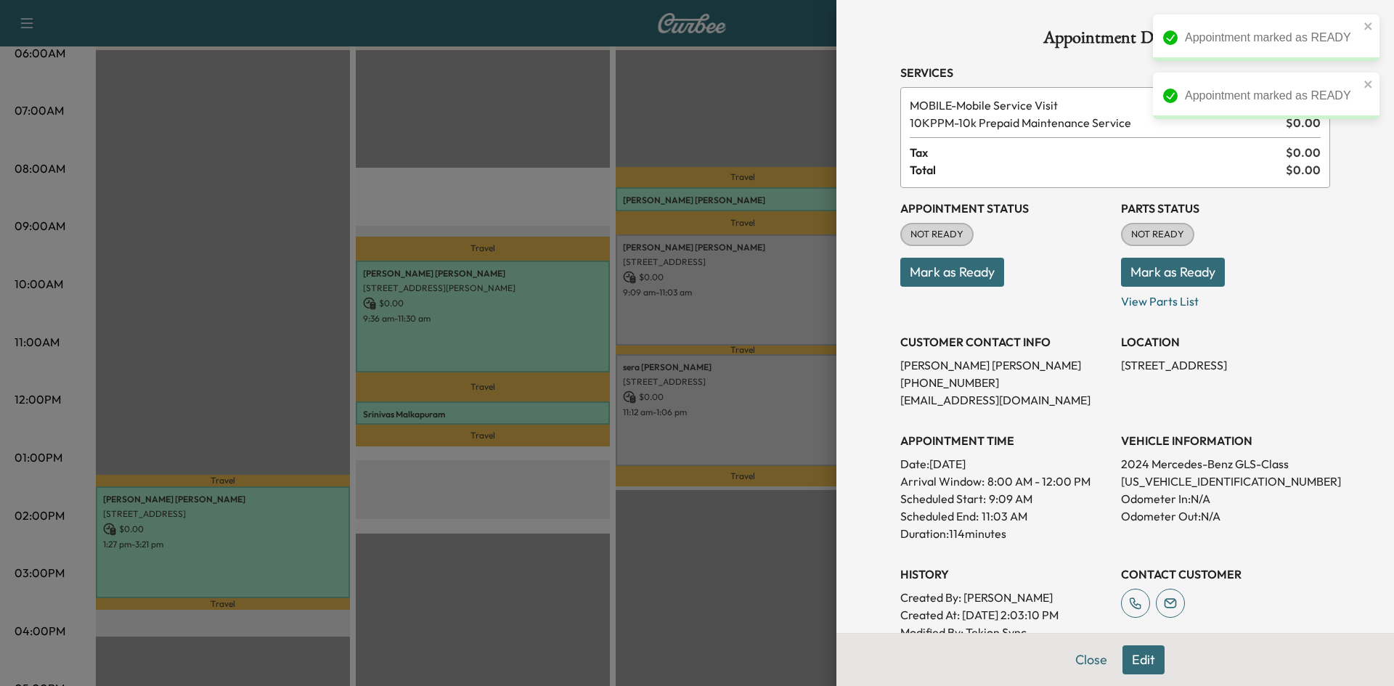
drag, startPoint x: 959, startPoint y: 266, endPoint x: 913, endPoint y: 277, distance: 47.9
click at [958, 267] on button "Mark as Ready" at bounding box center [953, 272] width 104 height 29
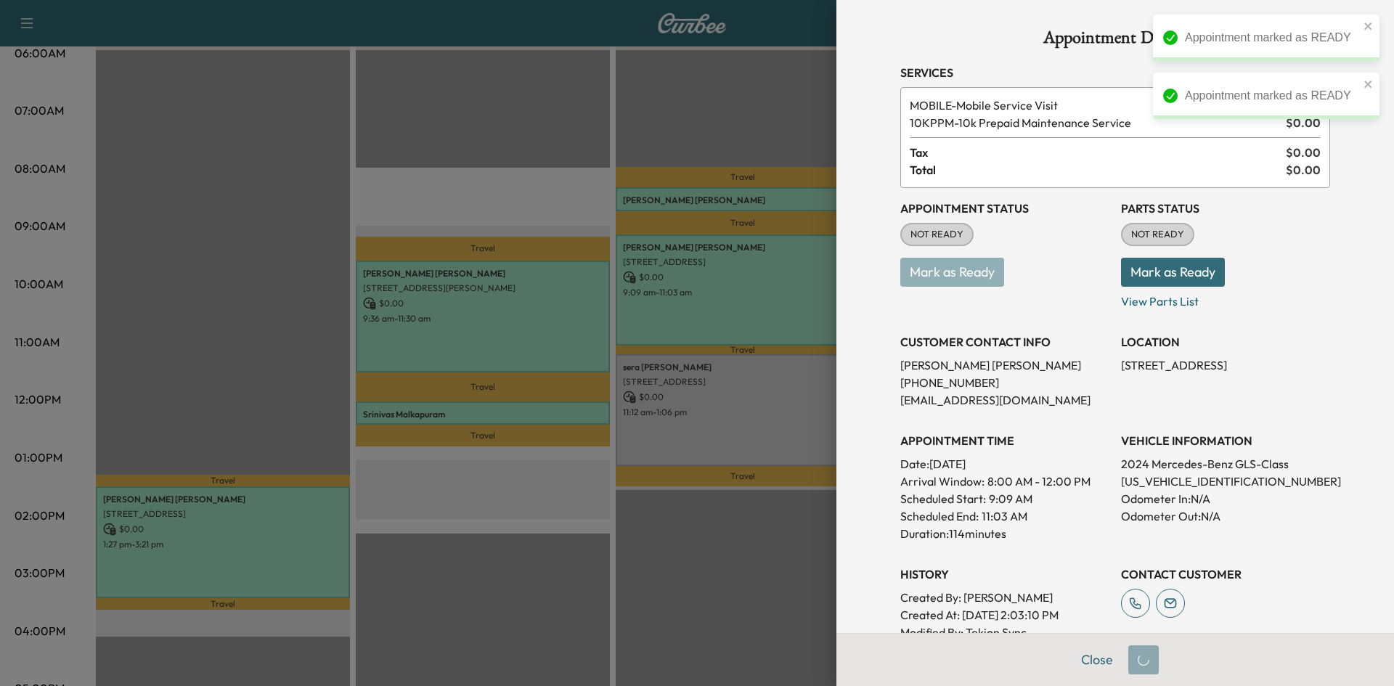
click at [749, 298] on div at bounding box center [697, 343] width 1394 height 686
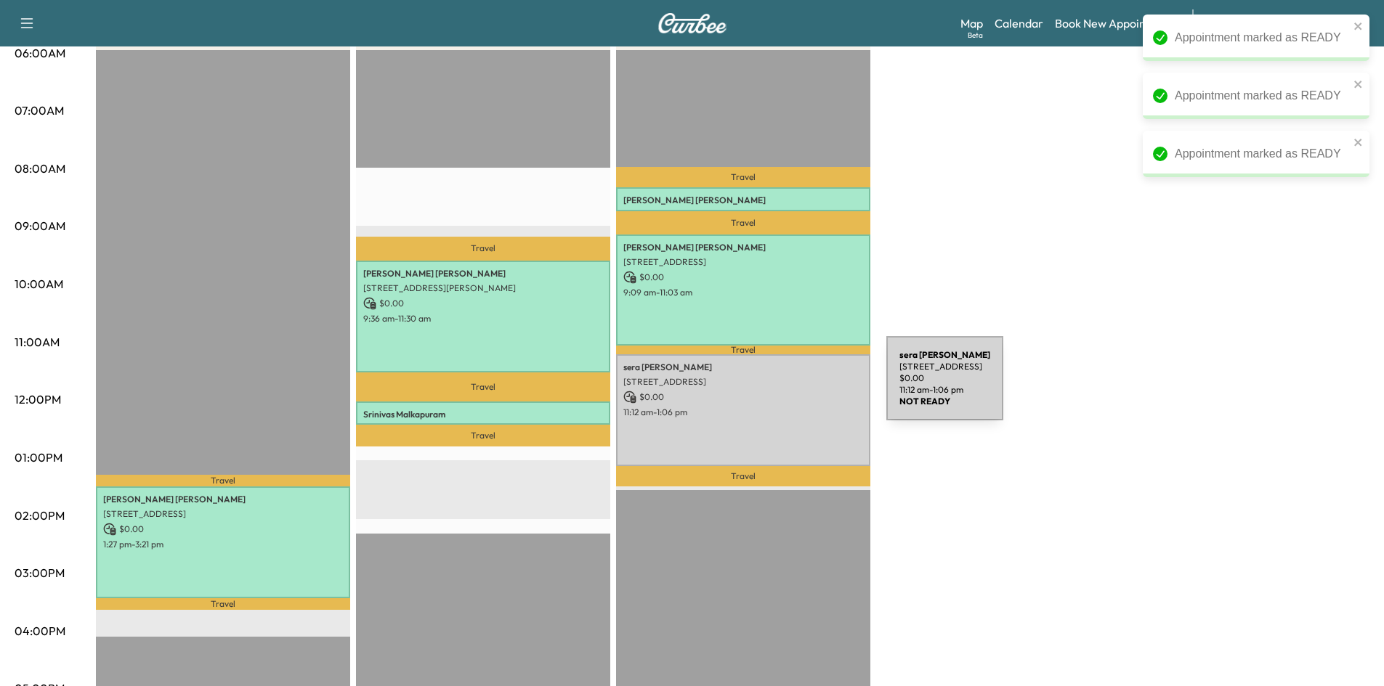
click at [778, 391] on p "$ 0.00" at bounding box center [743, 397] width 240 height 13
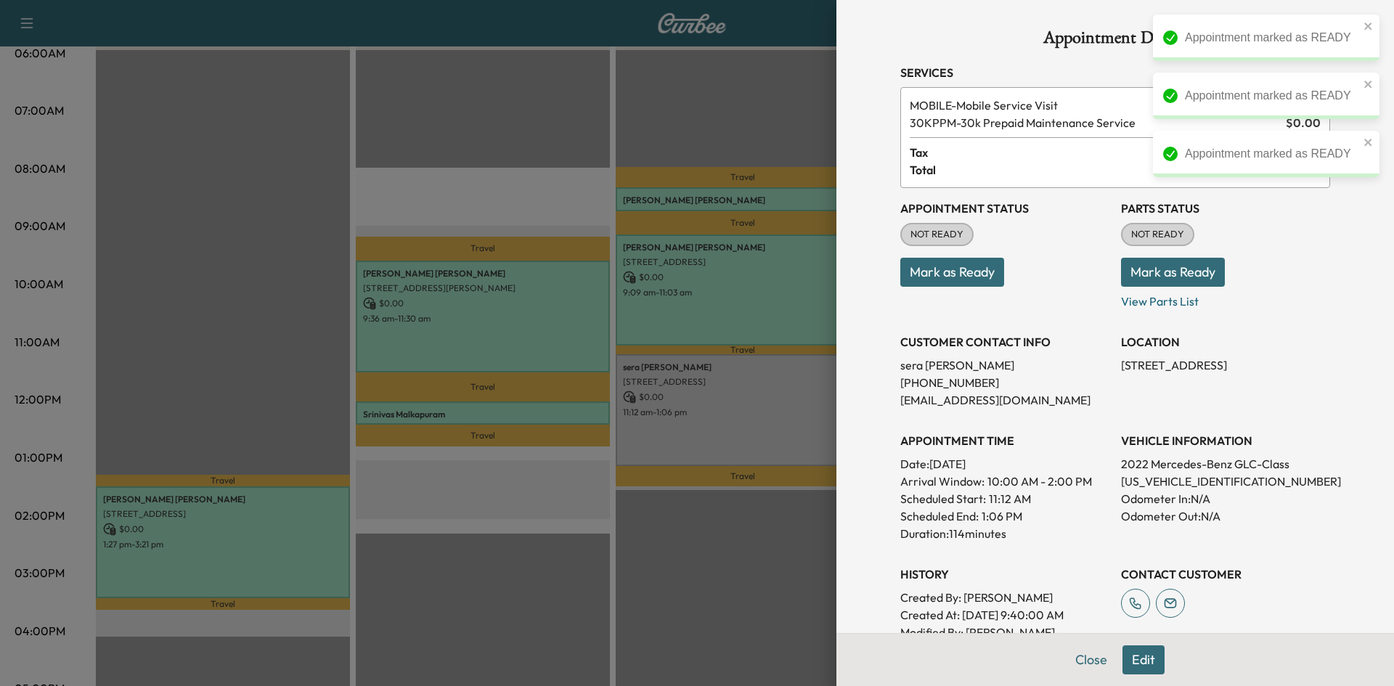
drag, startPoint x: 967, startPoint y: 264, endPoint x: 876, endPoint y: 307, distance: 101.4
click at [967, 265] on button "Mark as Ready" at bounding box center [953, 272] width 104 height 29
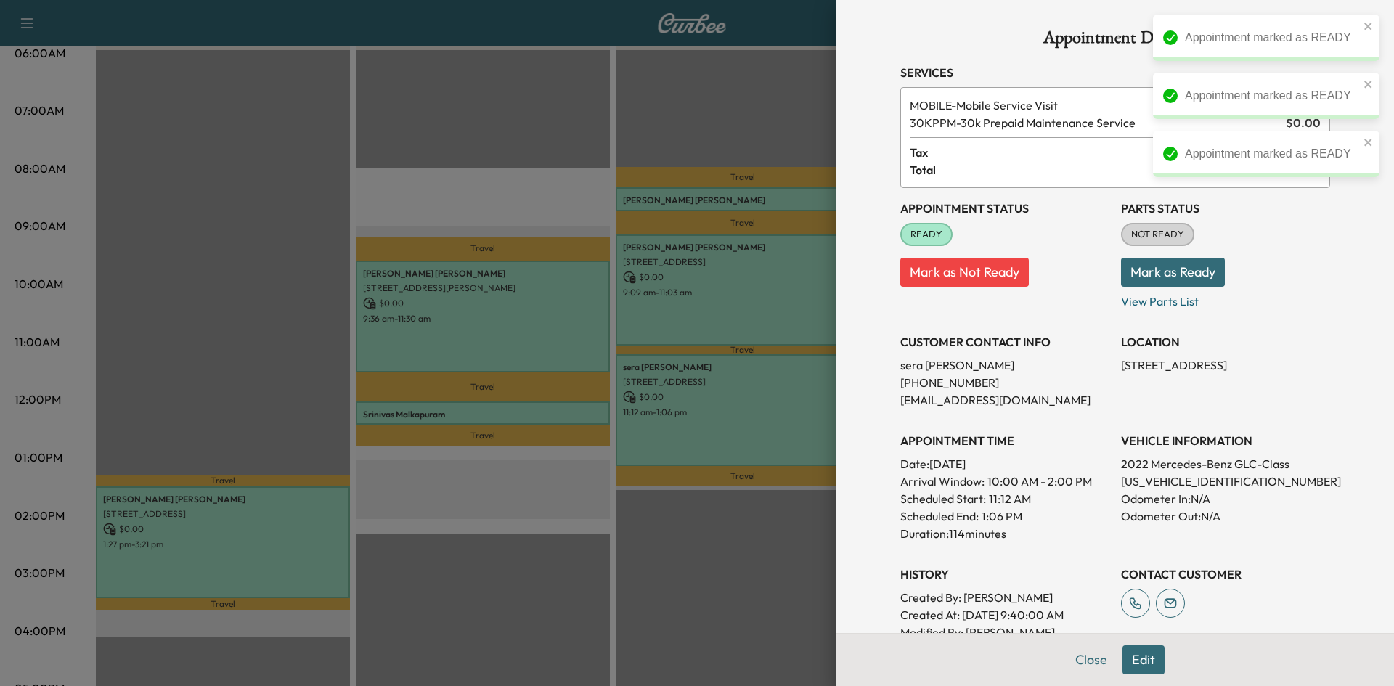
click at [811, 398] on div at bounding box center [697, 343] width 1394 height 686
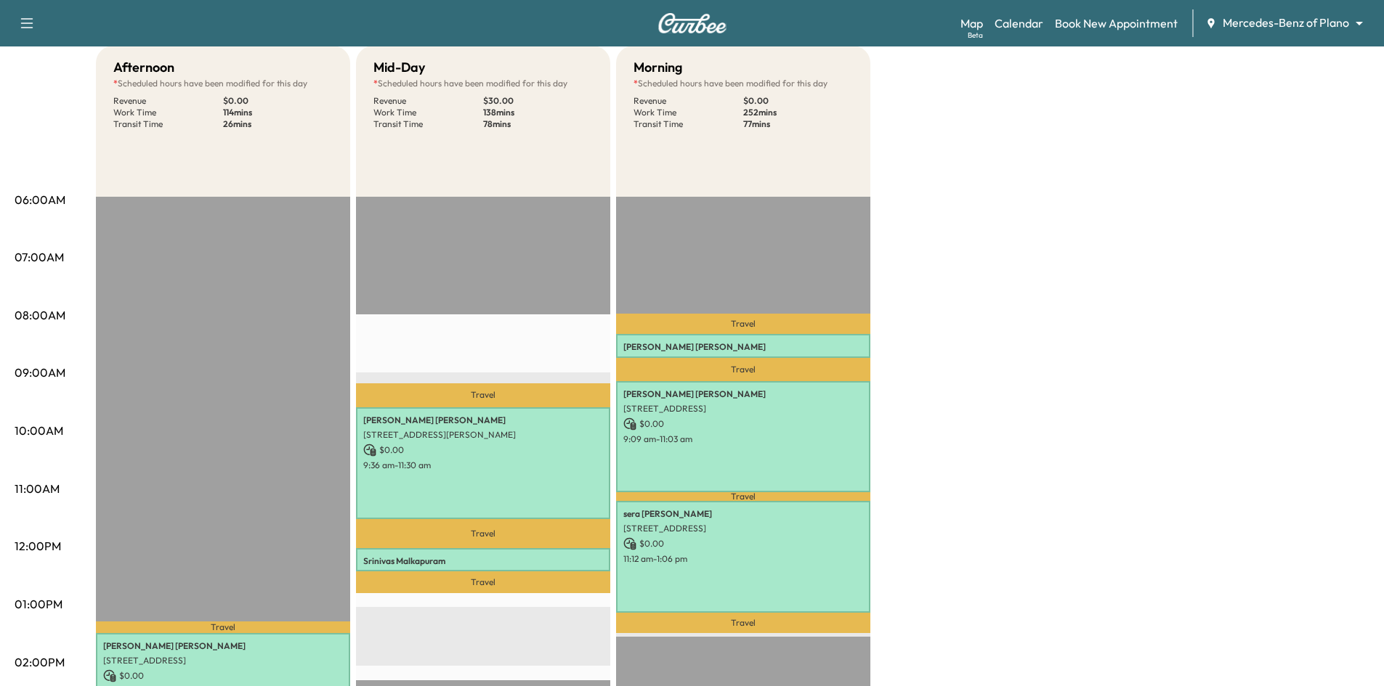
scroll to position [0, 0]
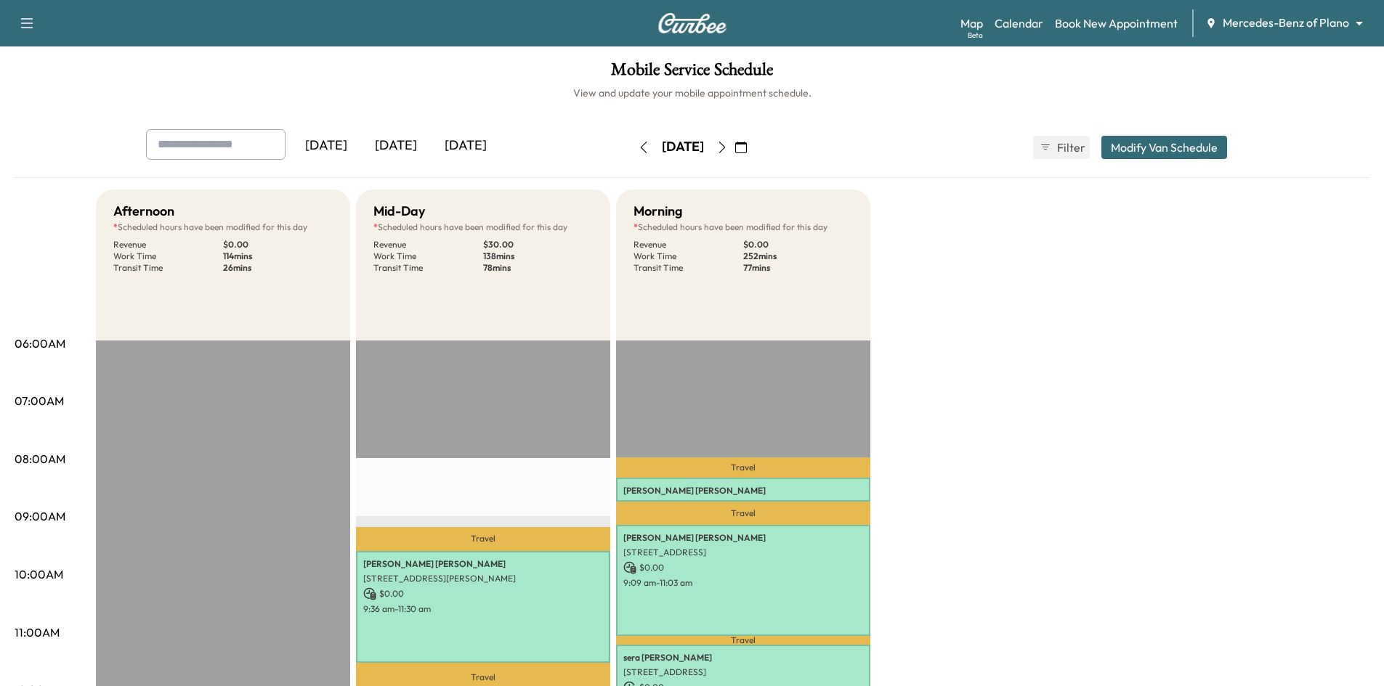
click at [747, 146] on icon "button" at bounding box center [741, 148] width 12 height 12
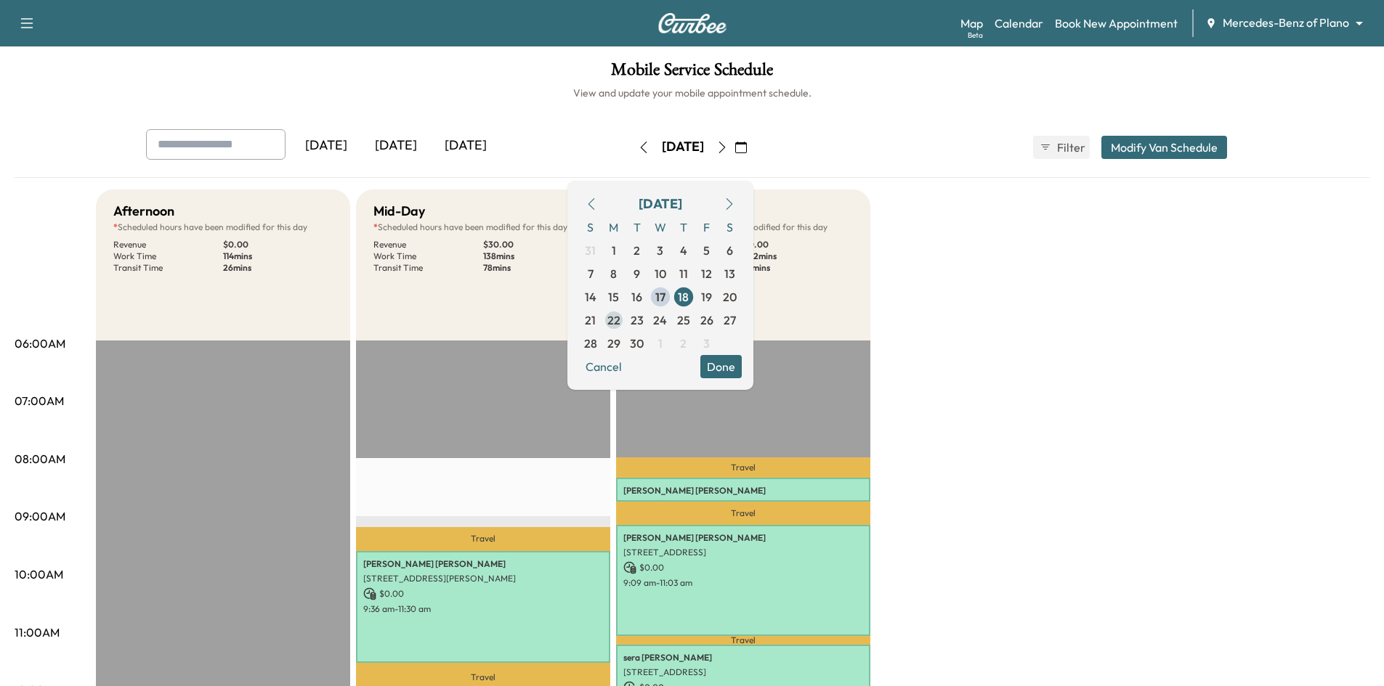
click at [620, 316] on span "22" at bounding box center [613, 320] width 13 height 17
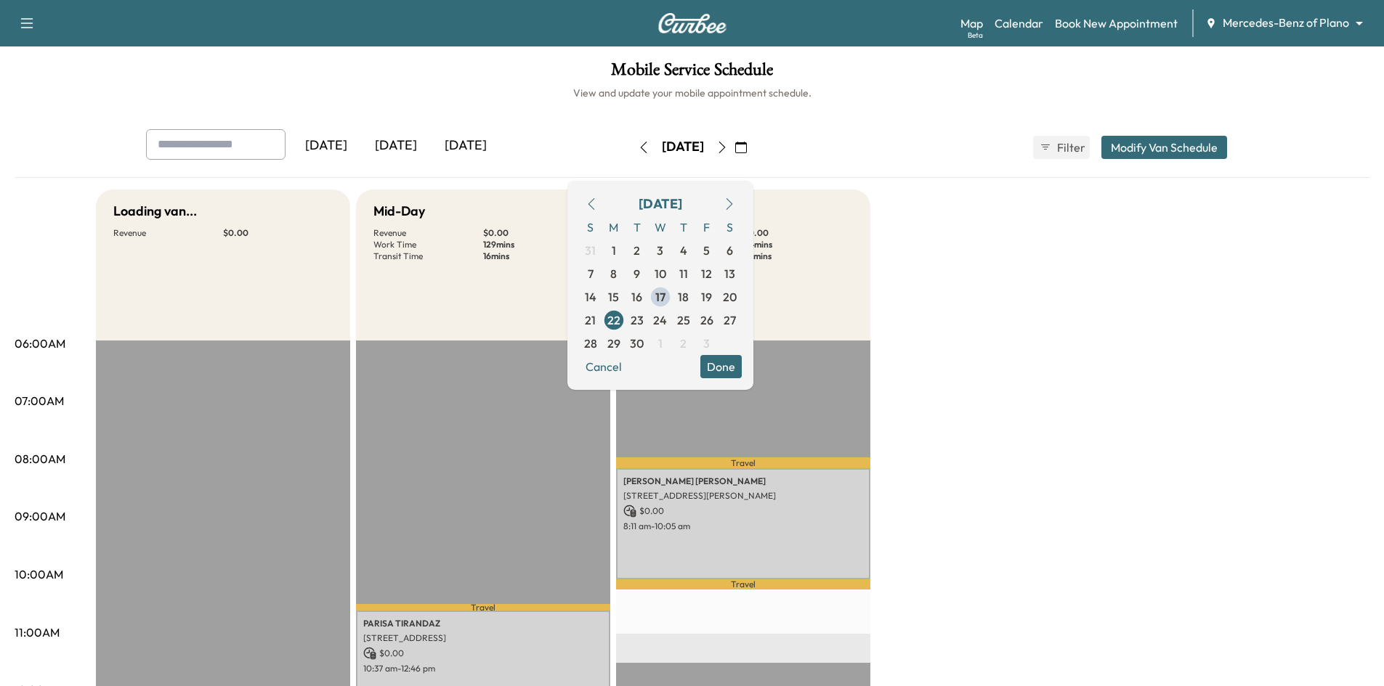
click at [510, 107] on div "Mobile Service Schedule View and update your mobile appointment schedule. Yeste…" at bounding box center [692, 669] width 1384 height 1247
click at [742, 373] on button "Done" at bounding box center [720, 366] width 41 height 23
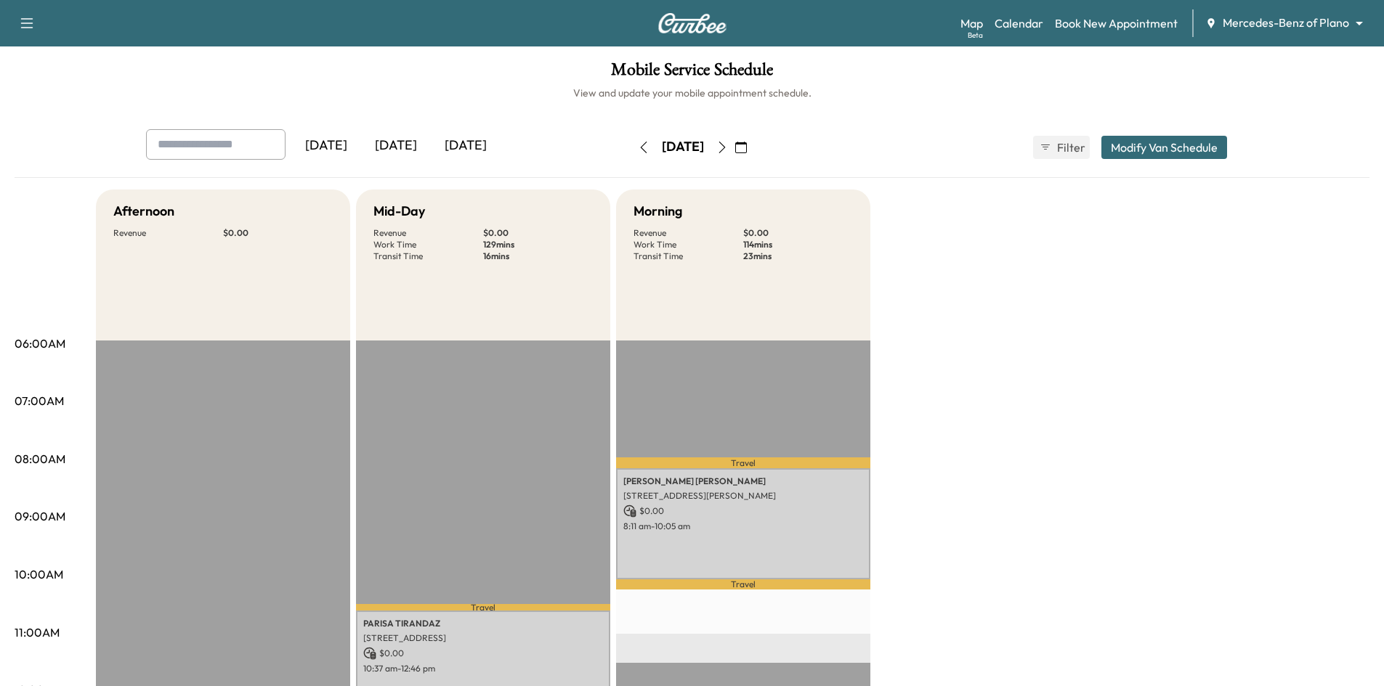
click at [747, 150] on icon "button" at bounding box center [741, 148] width 12 height 12
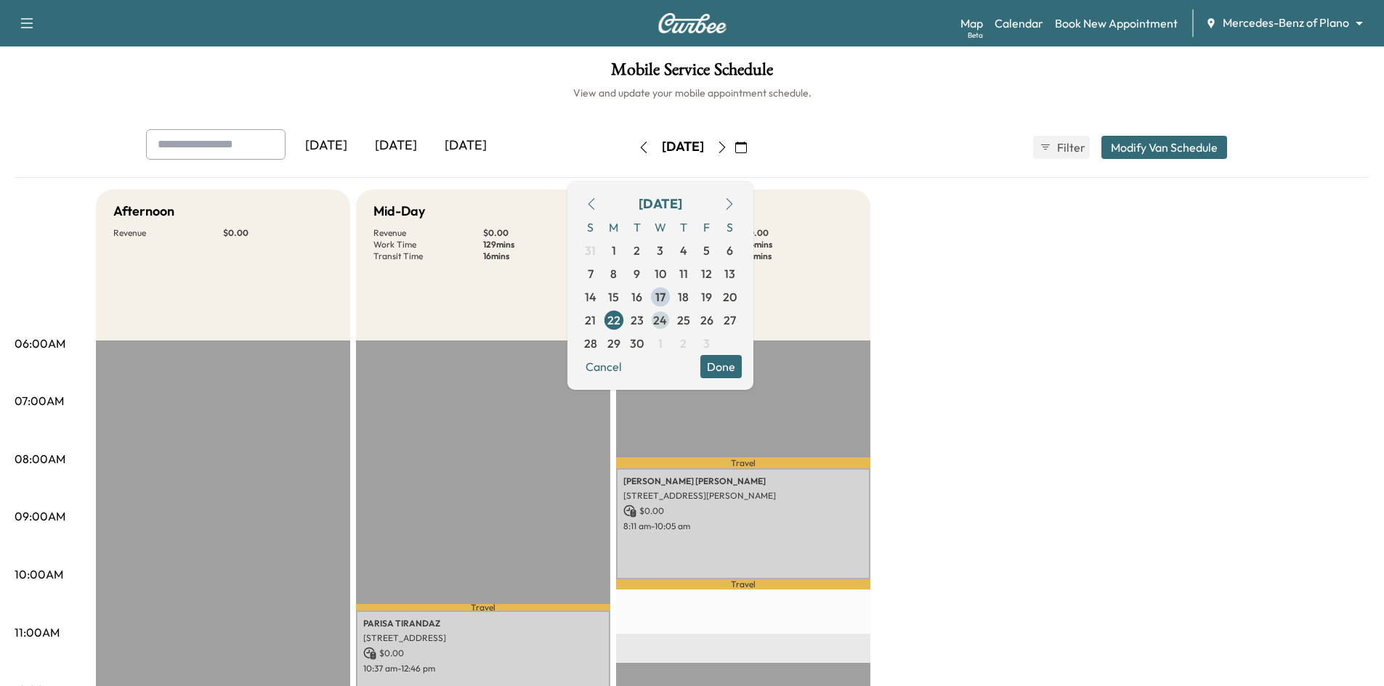
click at [667, 316] on span "24" at bounding box center [660, 320] width 14 height 17
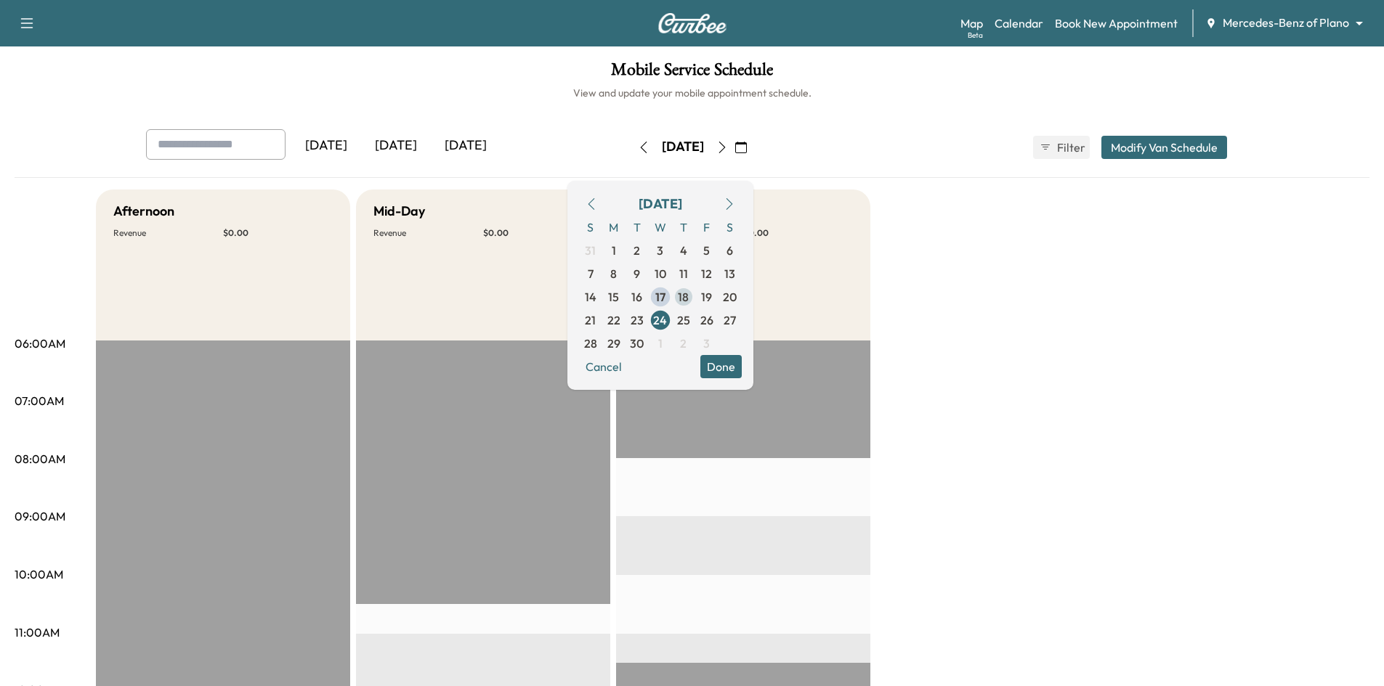
click at [688, 293] on span "18" at bounding box center [683, 296] width 11 height 17
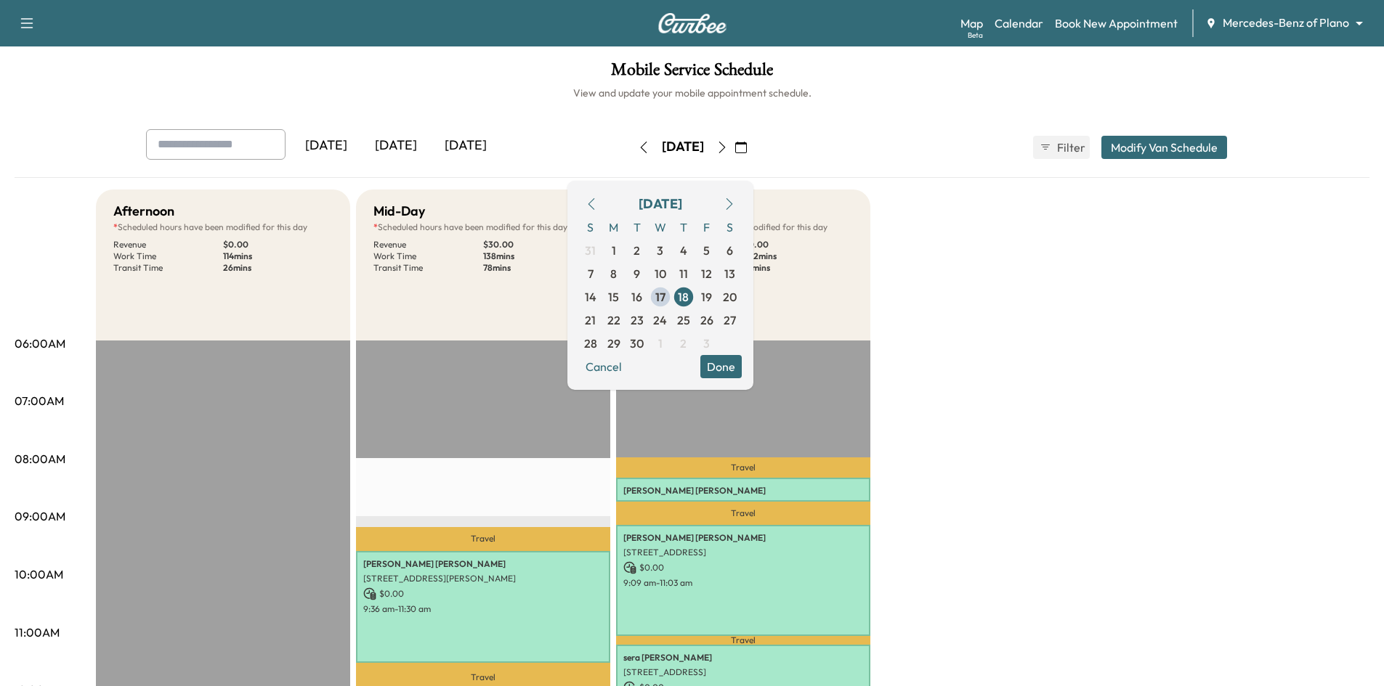
click at [690, 322] on span "25" at bounding box center [683, 320] width 13 height 17
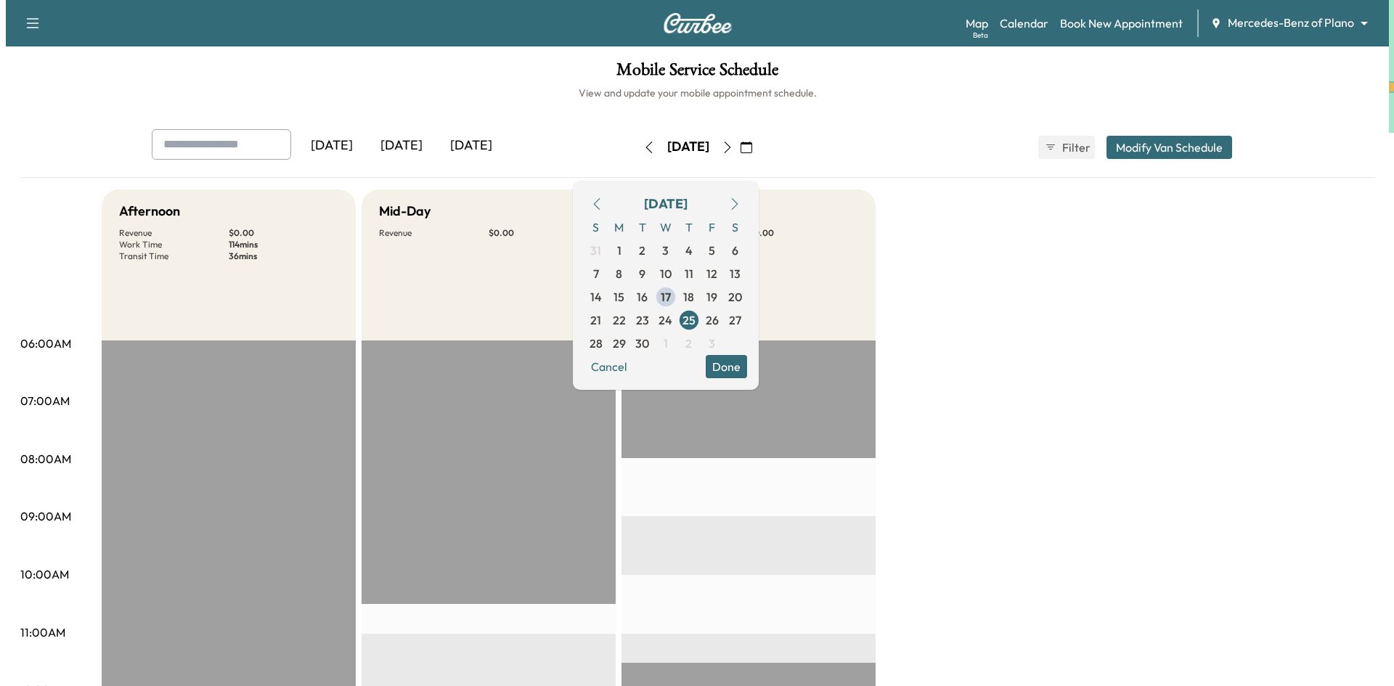
scroll to position [363, 0]
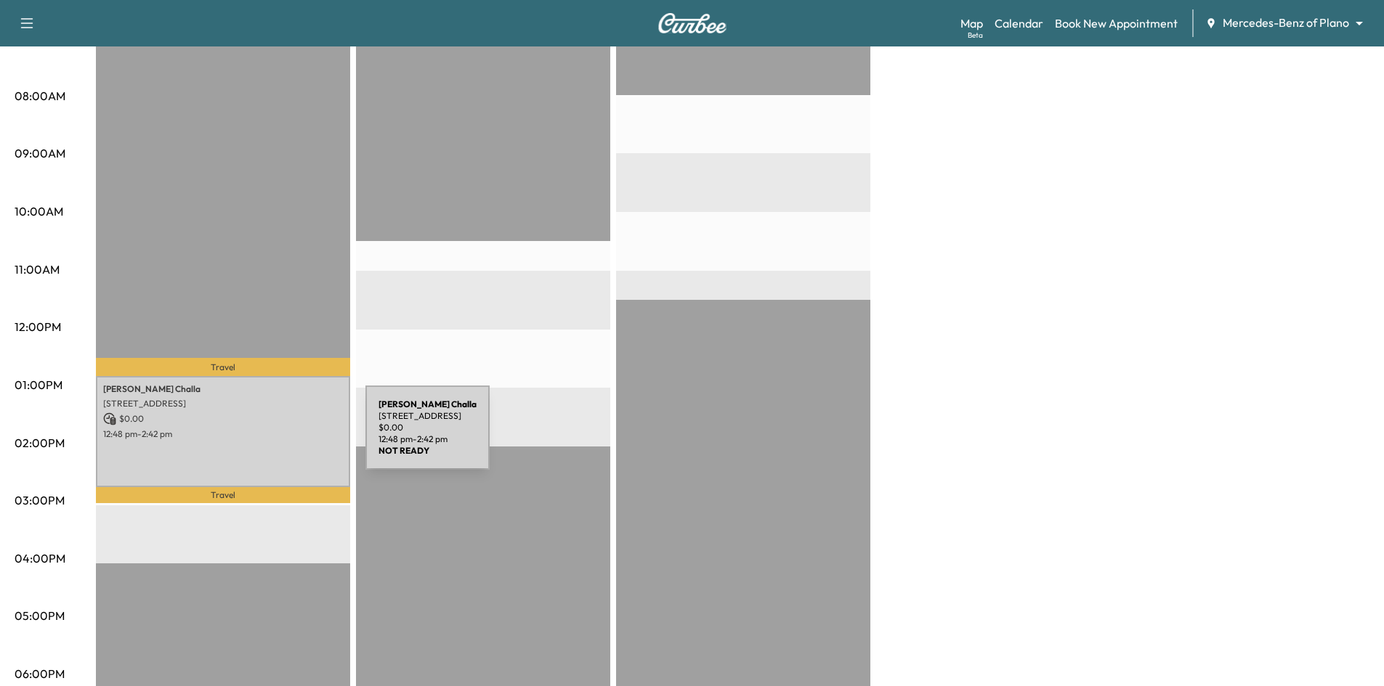
click at [256, 436] on div "Aarush Challa 9508 Varese Ct, Frisco, TX 75035, USA $ 0.00 12:48 pm - 2:42 pm" at bounding box center [223, 431] width 254 height 111
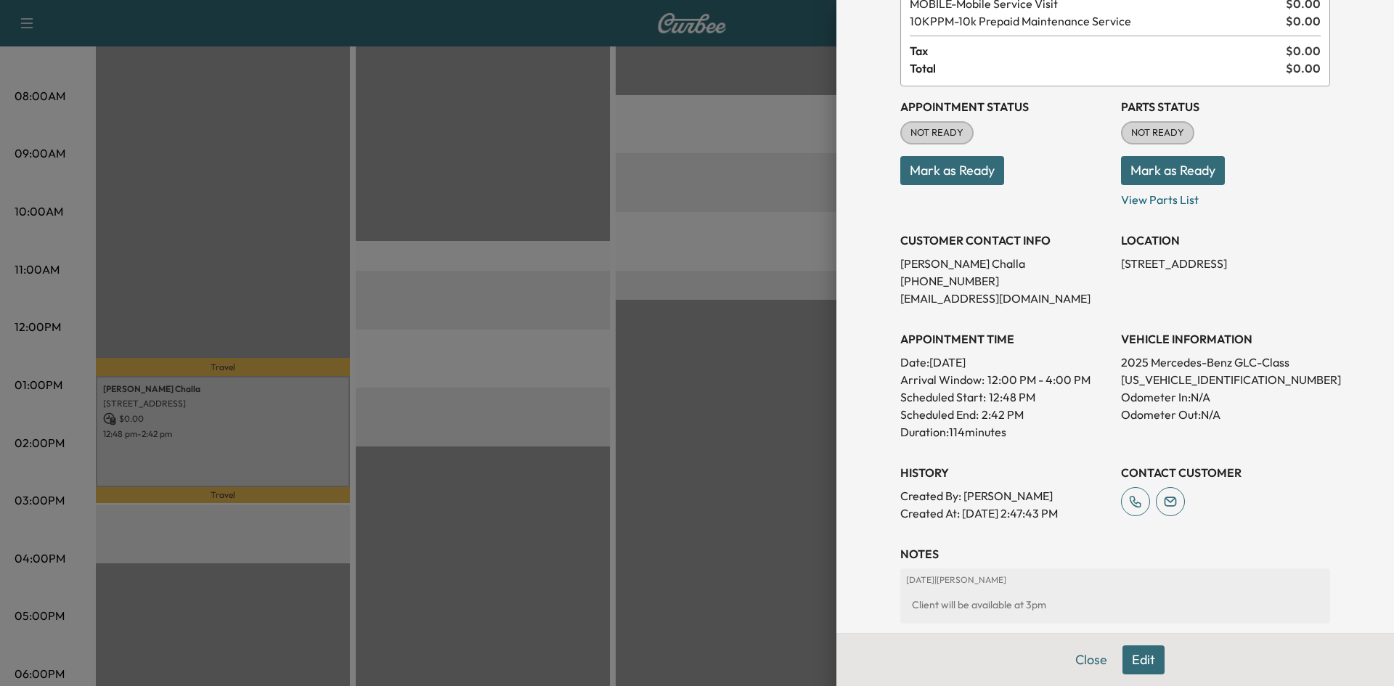
scroll to position [218, 0]
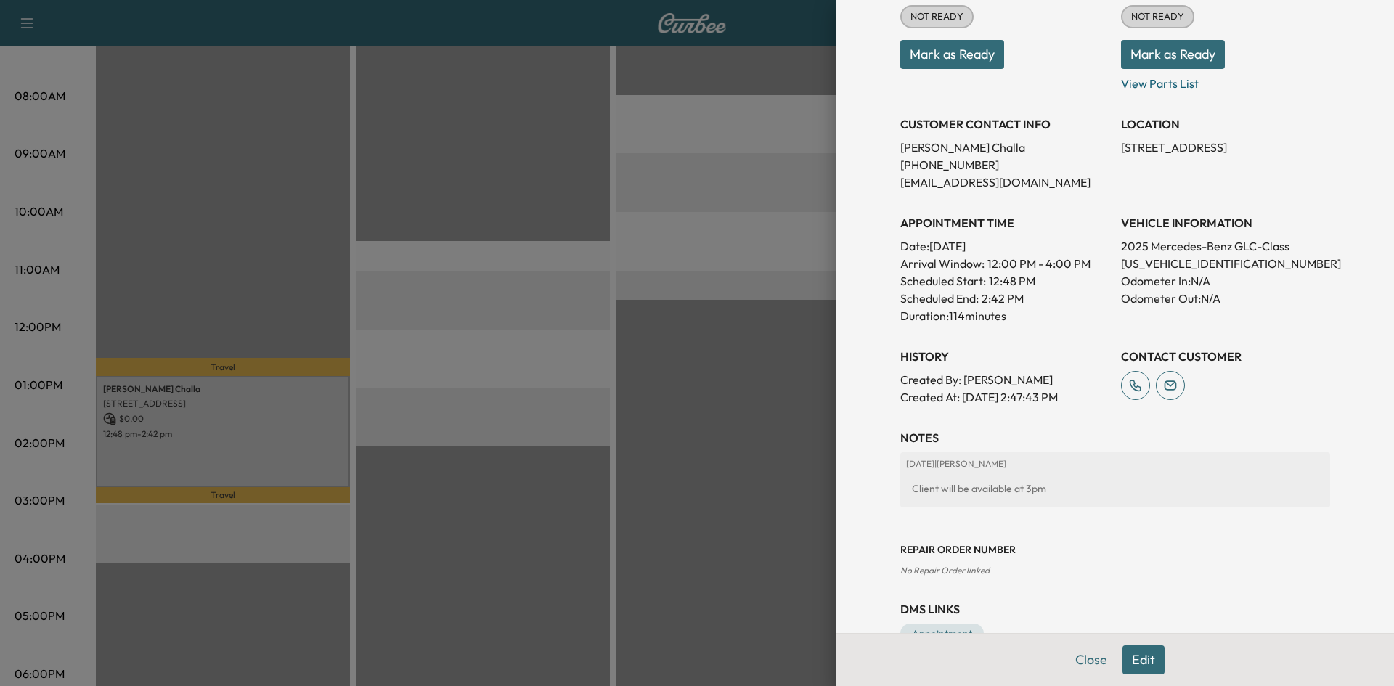
click at [1039, 488] on div "Client will be available at 3pm" at bounding box center [1115, 489] width 418 height 26
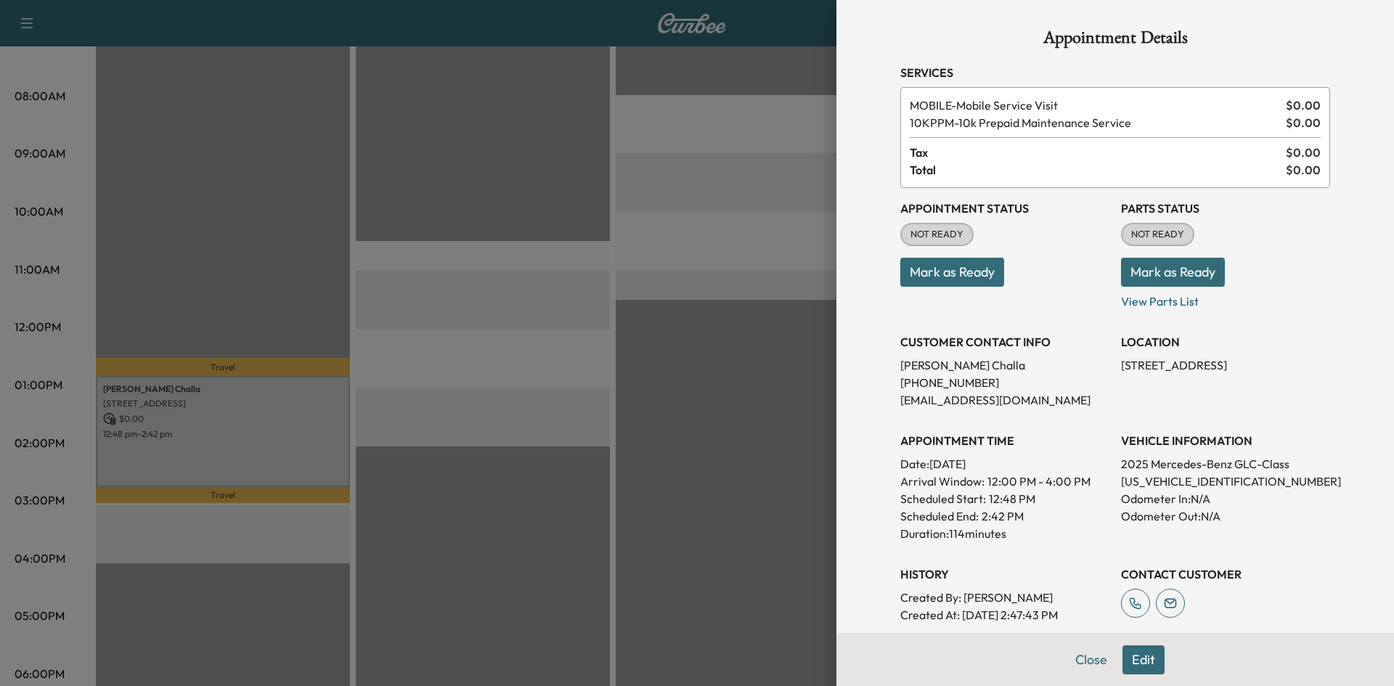
scroll to position [258, 0]
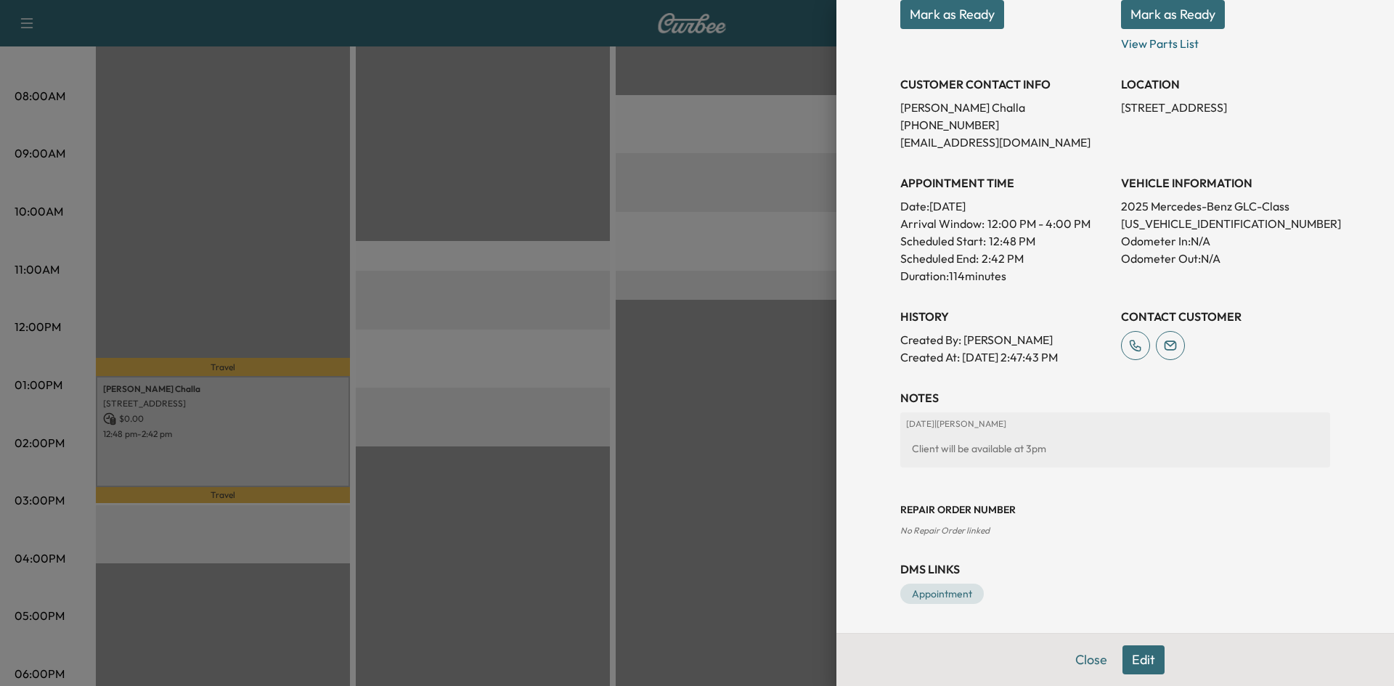
click at [745, 391] on div at bounding box center [697, 343] width 1394 height 686
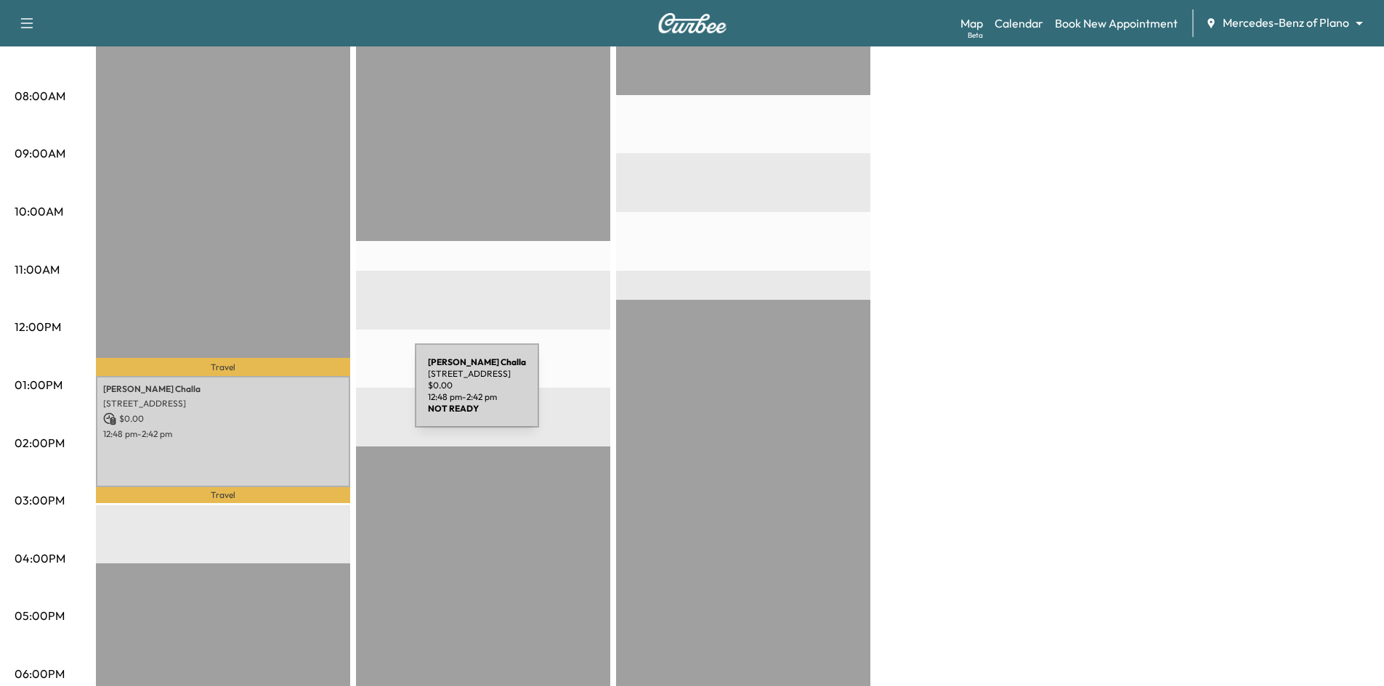
click at [306, 398] on p "9508 Varese Ct, Frisco, TX 75035, USA" at bounding box center [223, 404] width 240 height 12
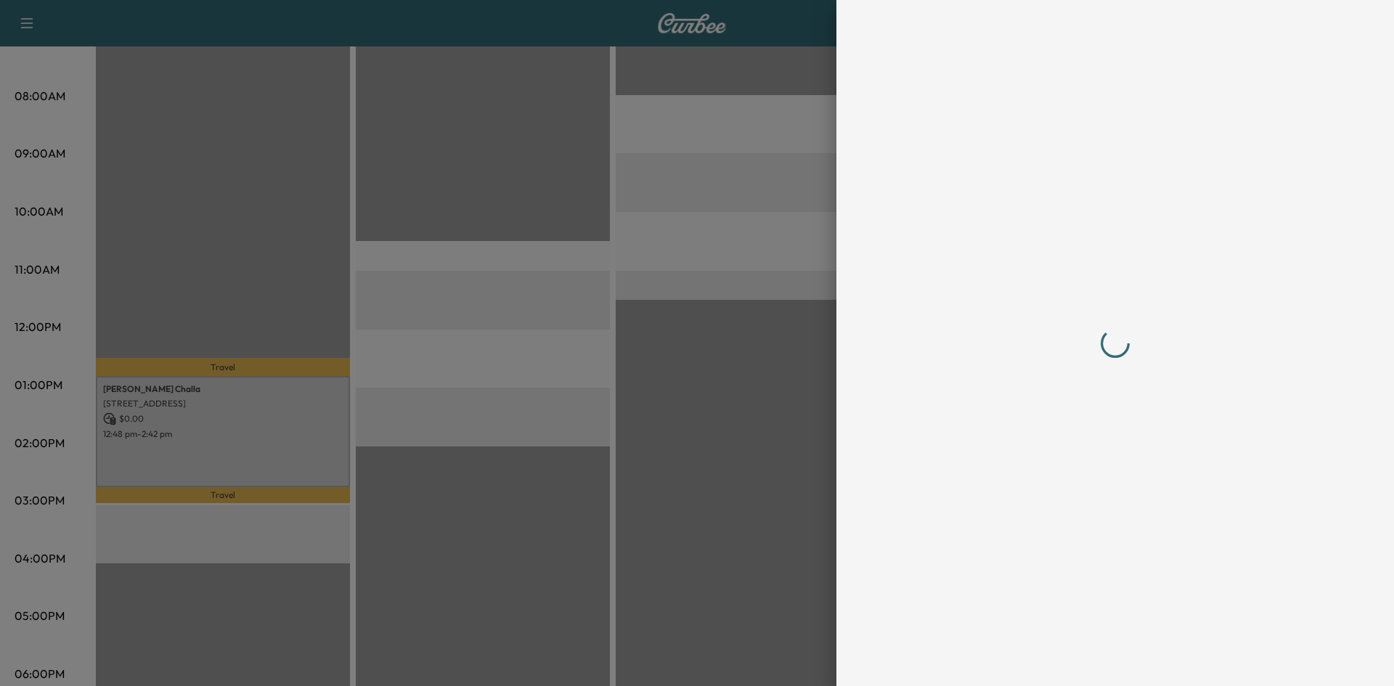
scroll to position [0, 0]
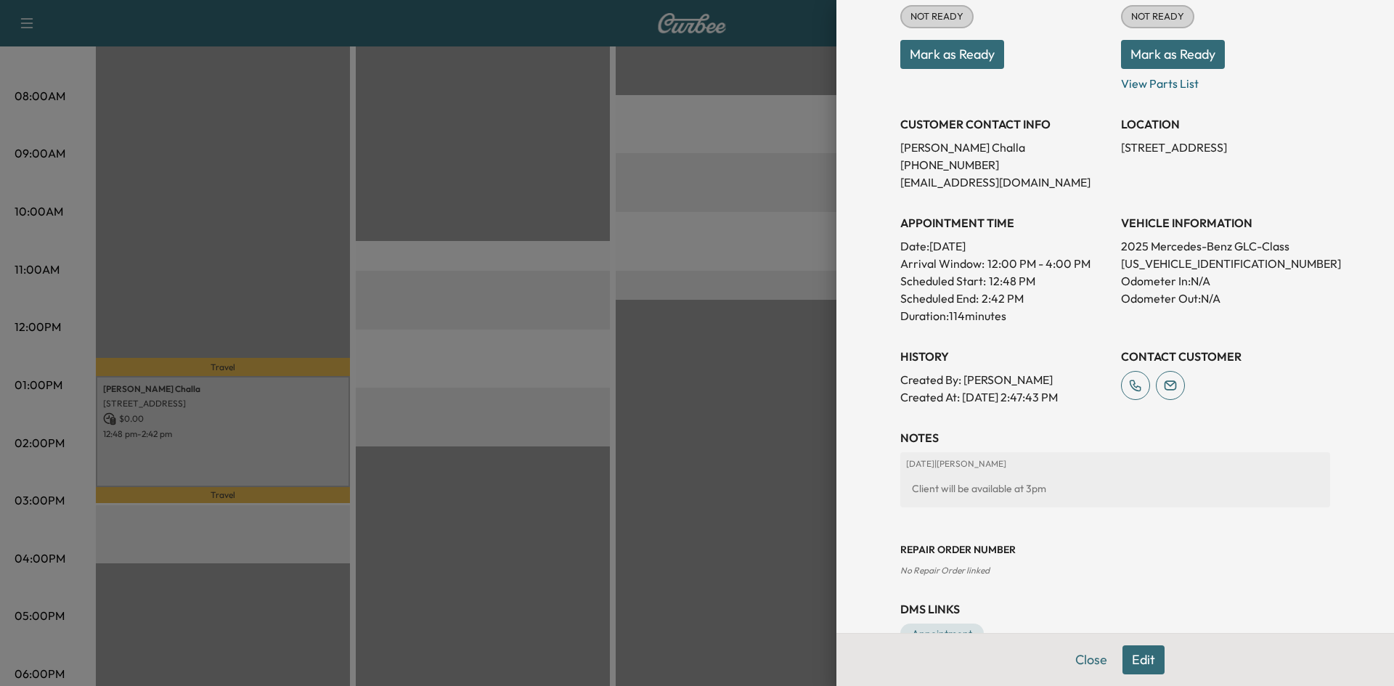
click at [1140, 656] on button "Edit" at bounding box center [1144, 660] width 42 height 29
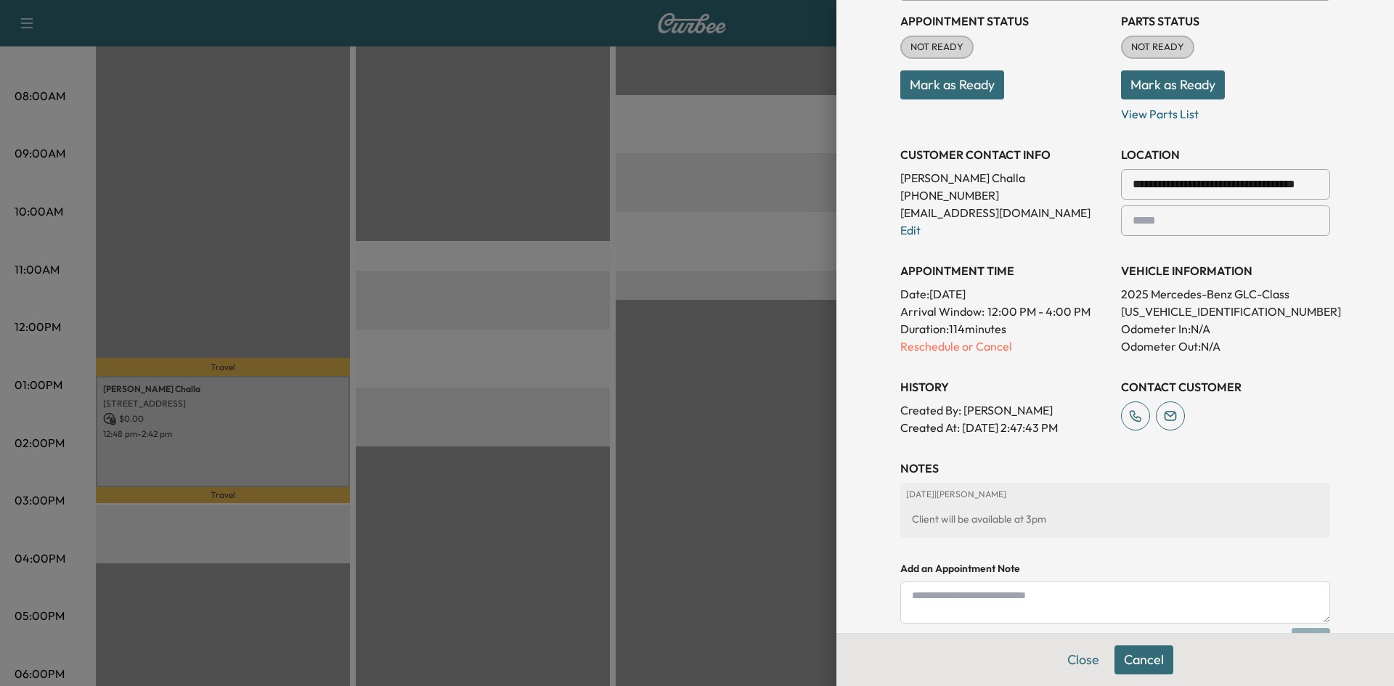
scroll to position [248, 0]
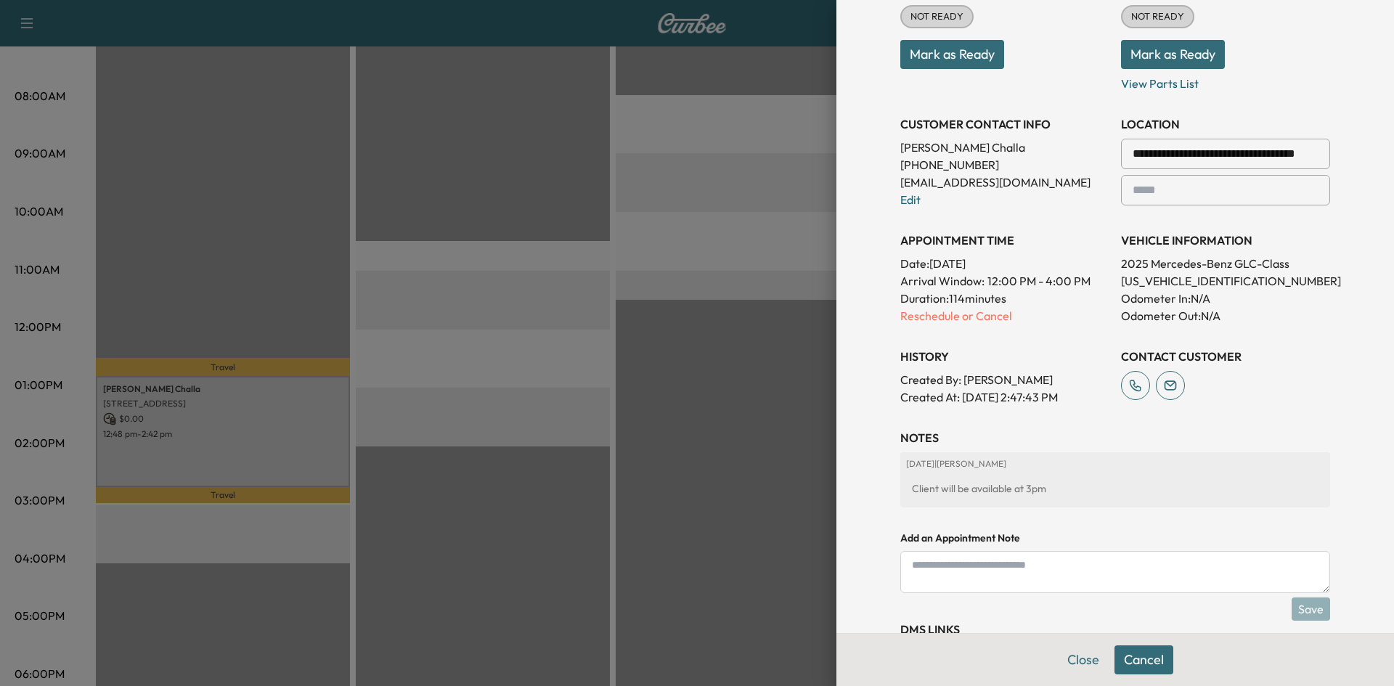
click at [1047, 570] on textarea at bounding box center [1116, 572] width 430 height 42
type textarea "**********"
click at [1300, 609] on button "Save" at bounding box center [1311, 609] width 38 height 23
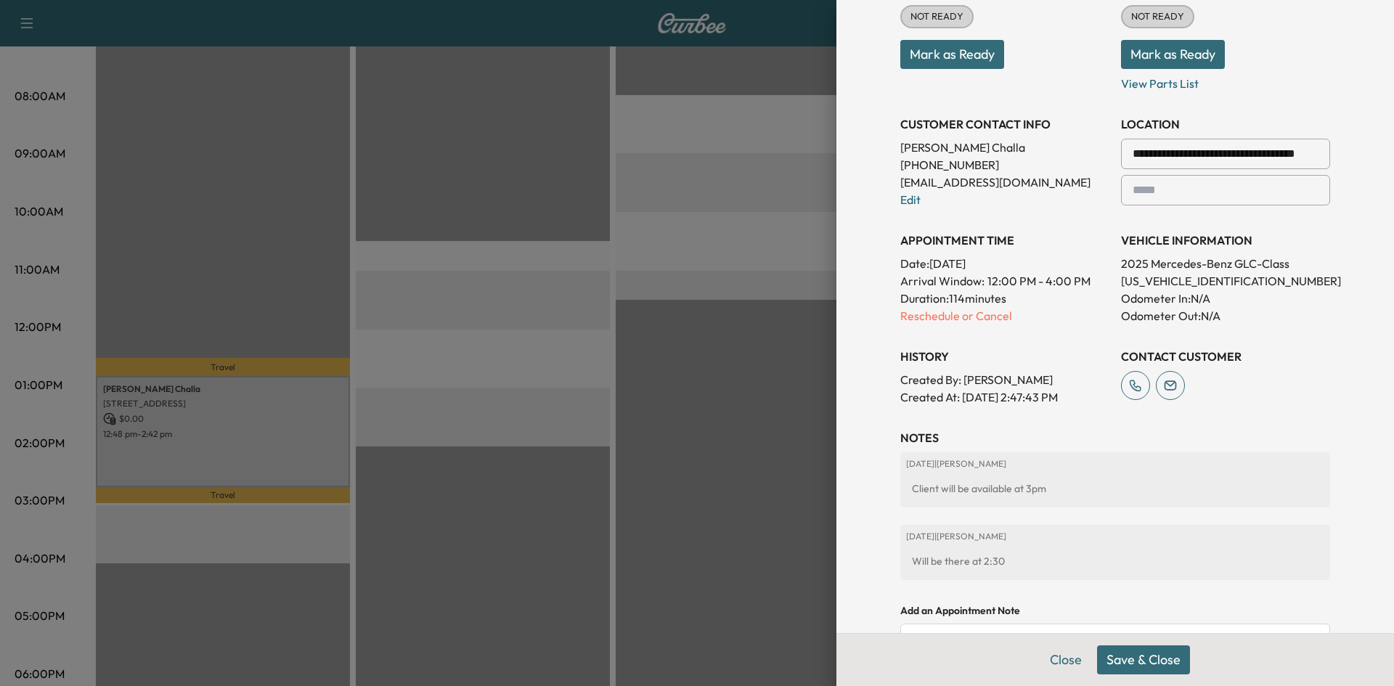
click at [1137, 667] on button "Save & Close" at bounding box center [1143, 660] width 93 height 29
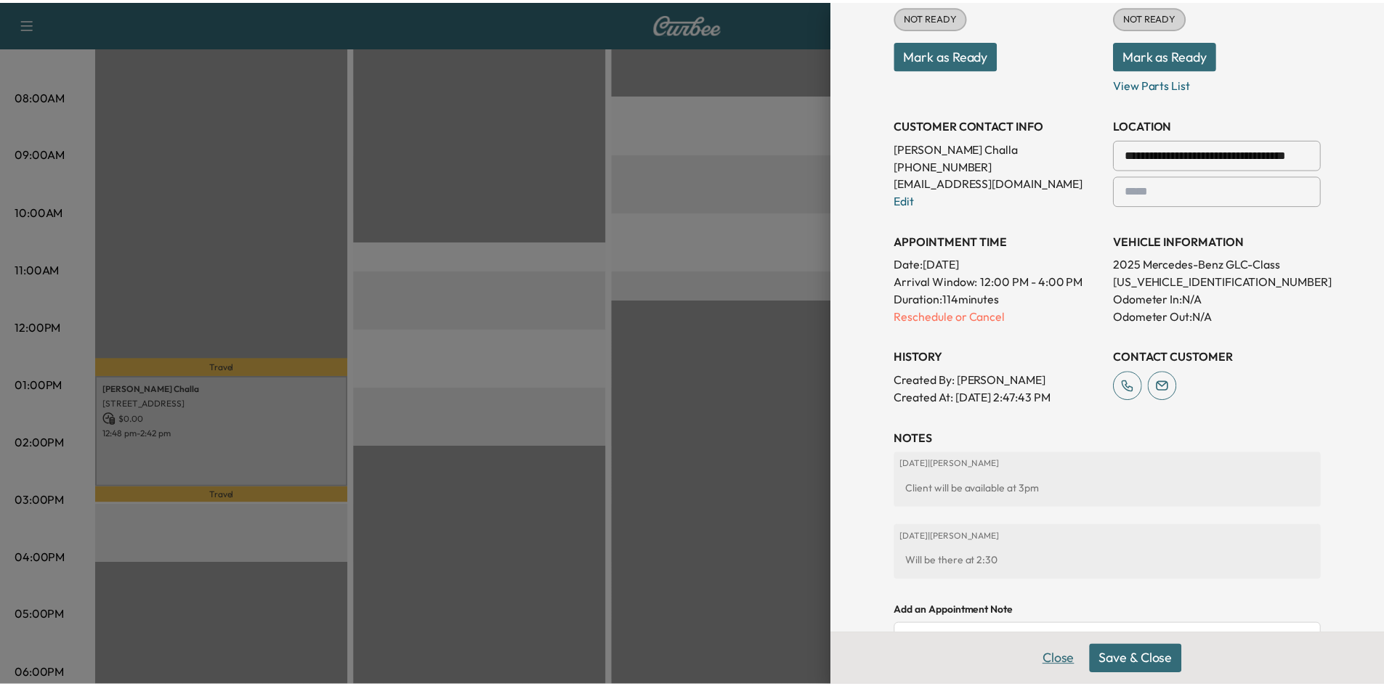
scroll to position [218, 0]
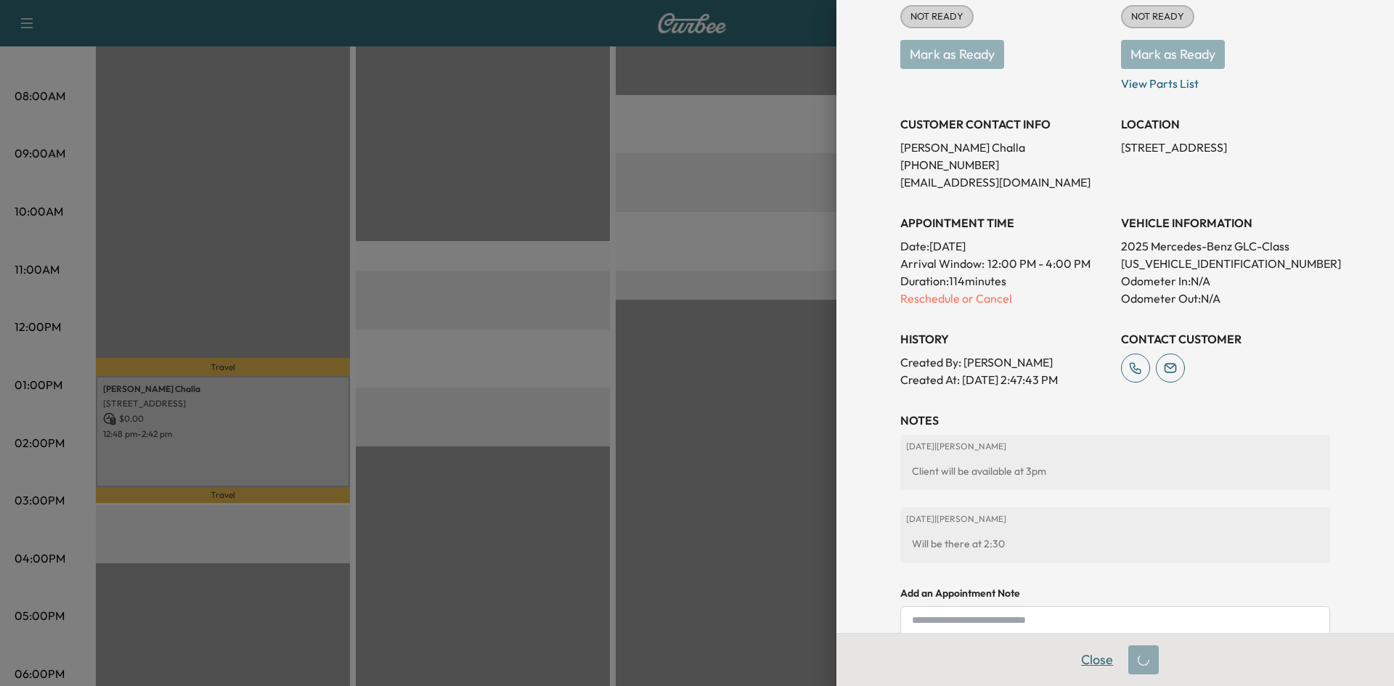
click at [1072, 661] on button "Close" at bounding box center [1097, 660] width 51 height 29
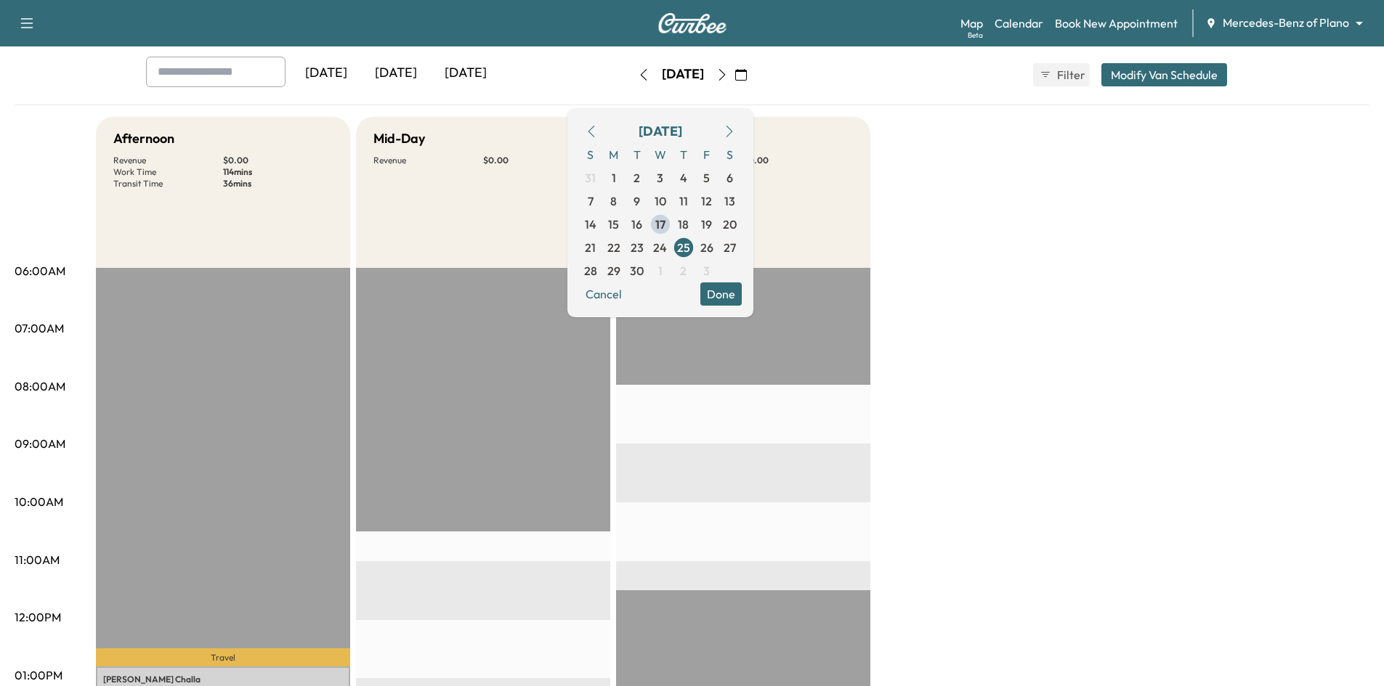
scroll to position [0, 0]
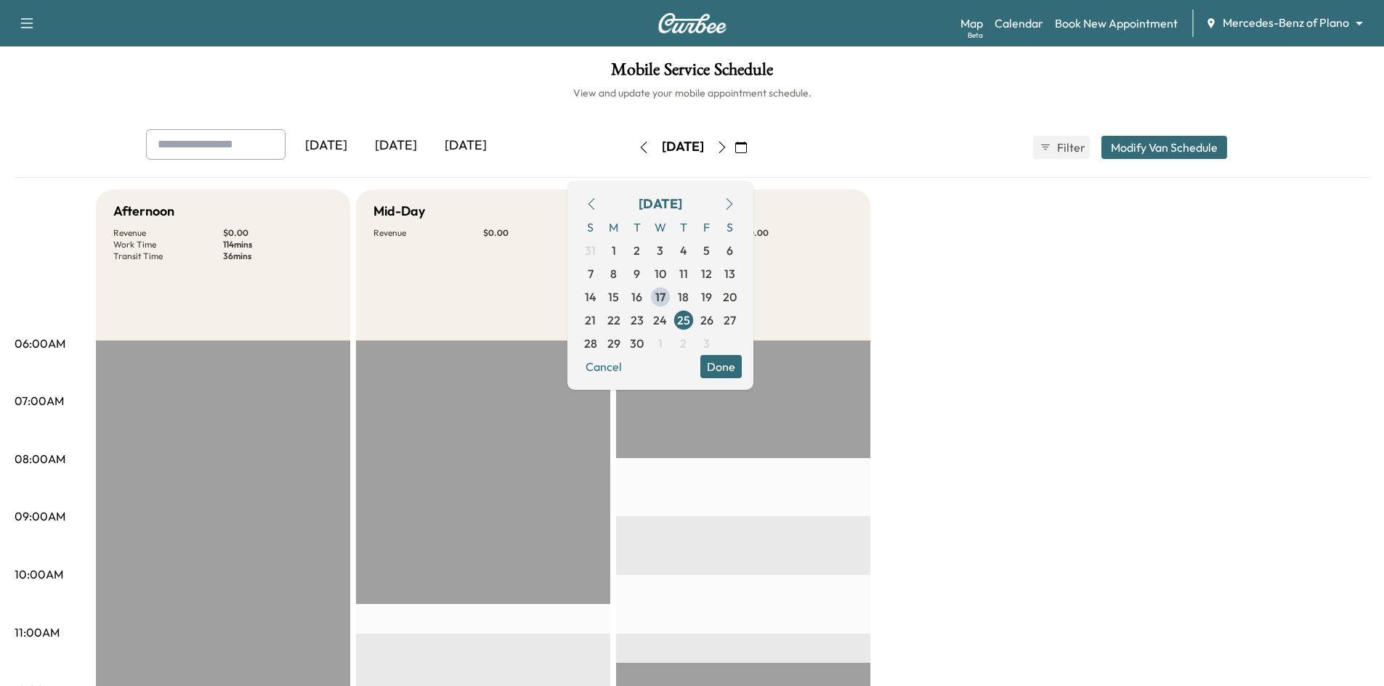
click at [742, 367] on button "Done" at bounding box center [720, 366] width 41 height 23
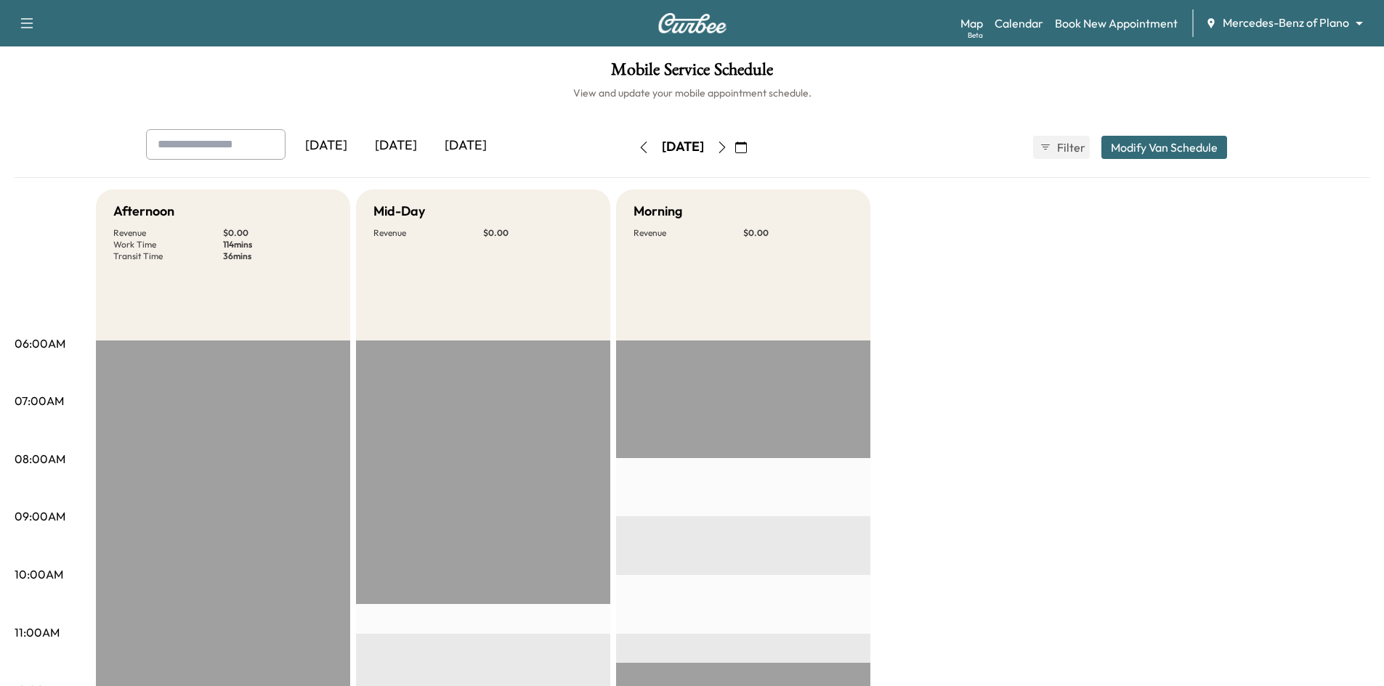
click at [402, 144] on div "[DATE]" at bounding box center [396, 145] width 70 height 33
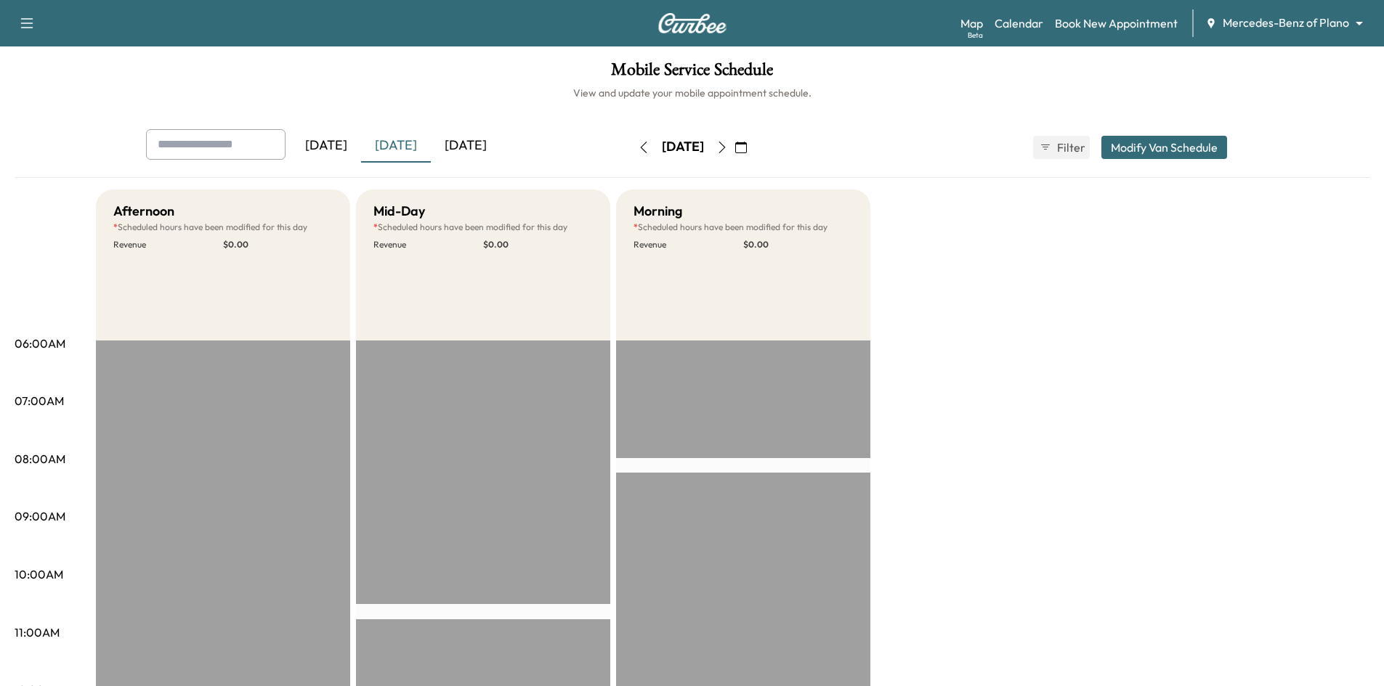
click at [474, 147] on div "[DATE]" at bounding box center [466, 145] width 70 height 33
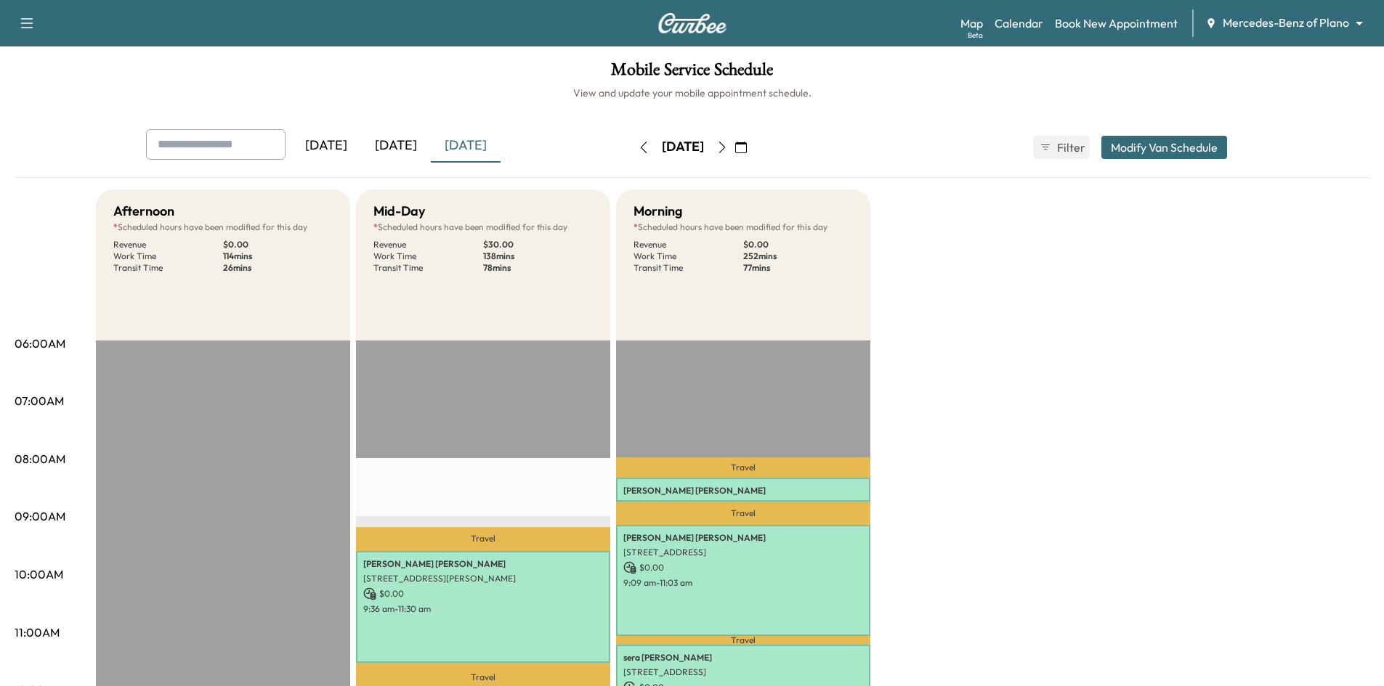
click at [728, 147] on icon "button" at bounding box center [722, 148] width 12 height 12
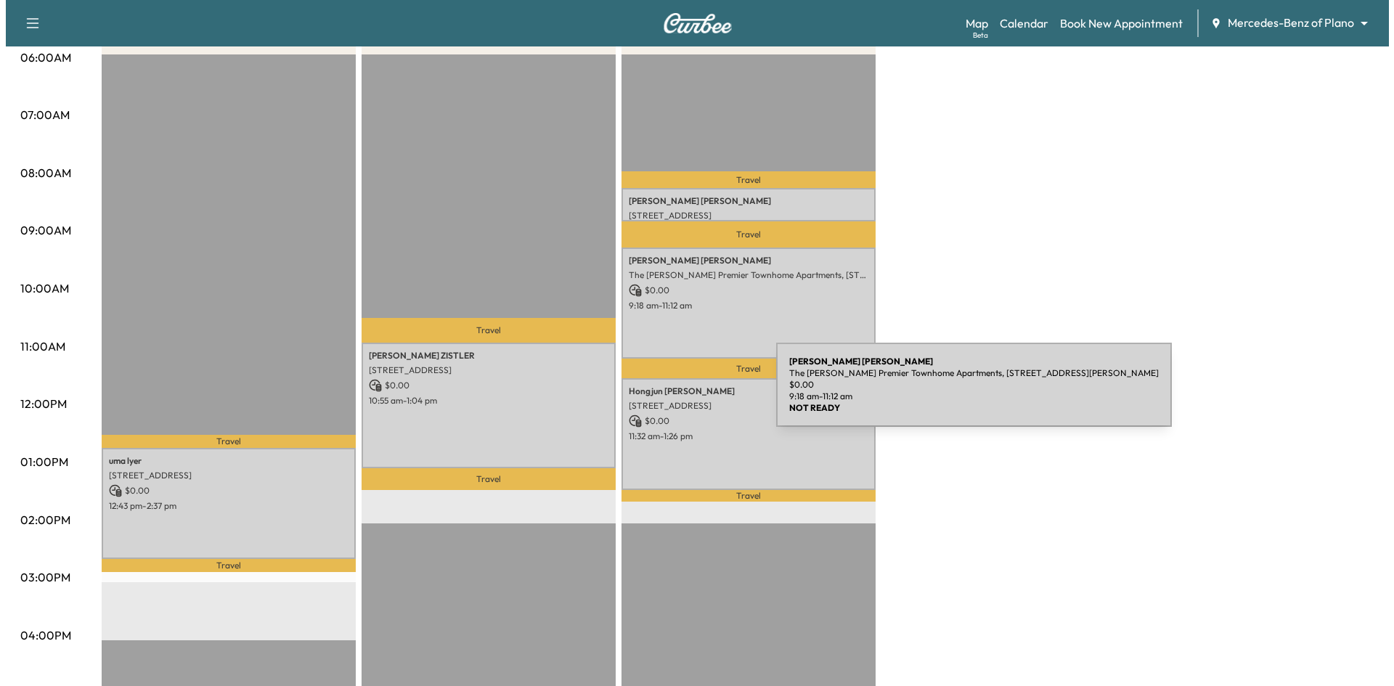
scroll to position [291, 0]
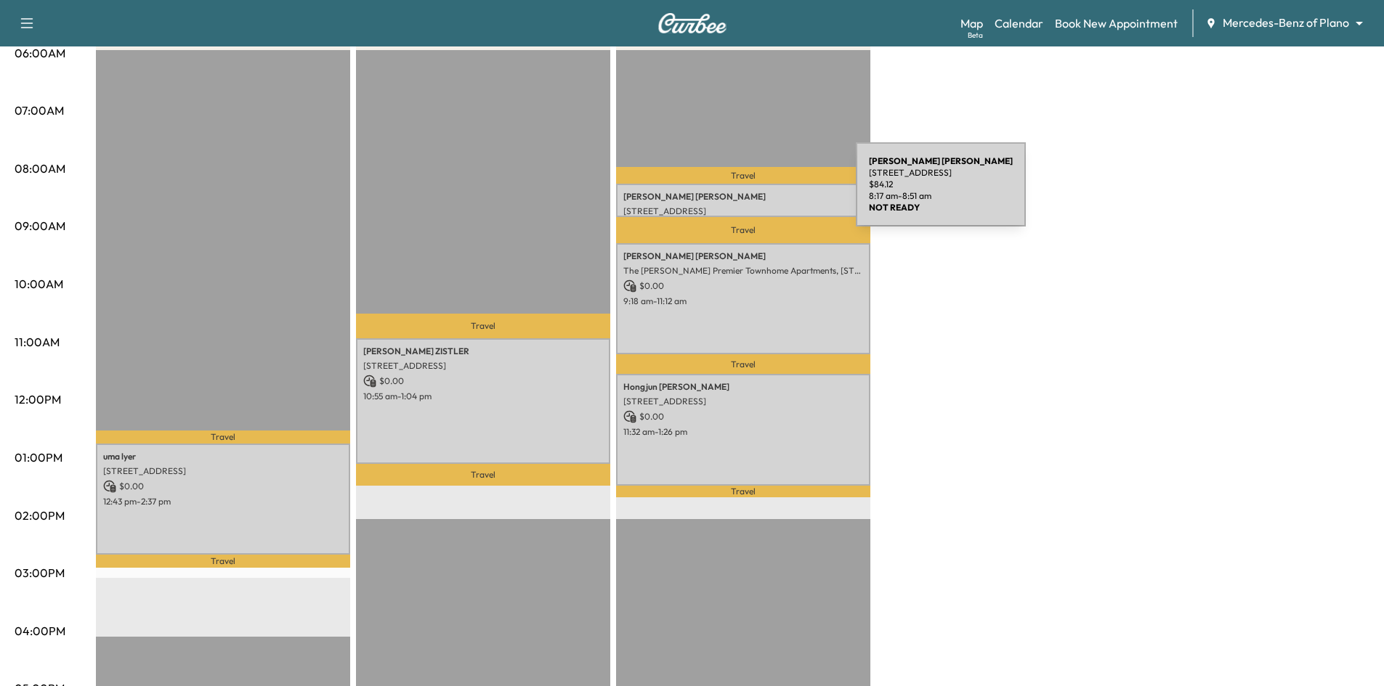
click at [747, 193] on p "SHALISHA WELCH" at bounding box center [743, 197] width 240 height 12
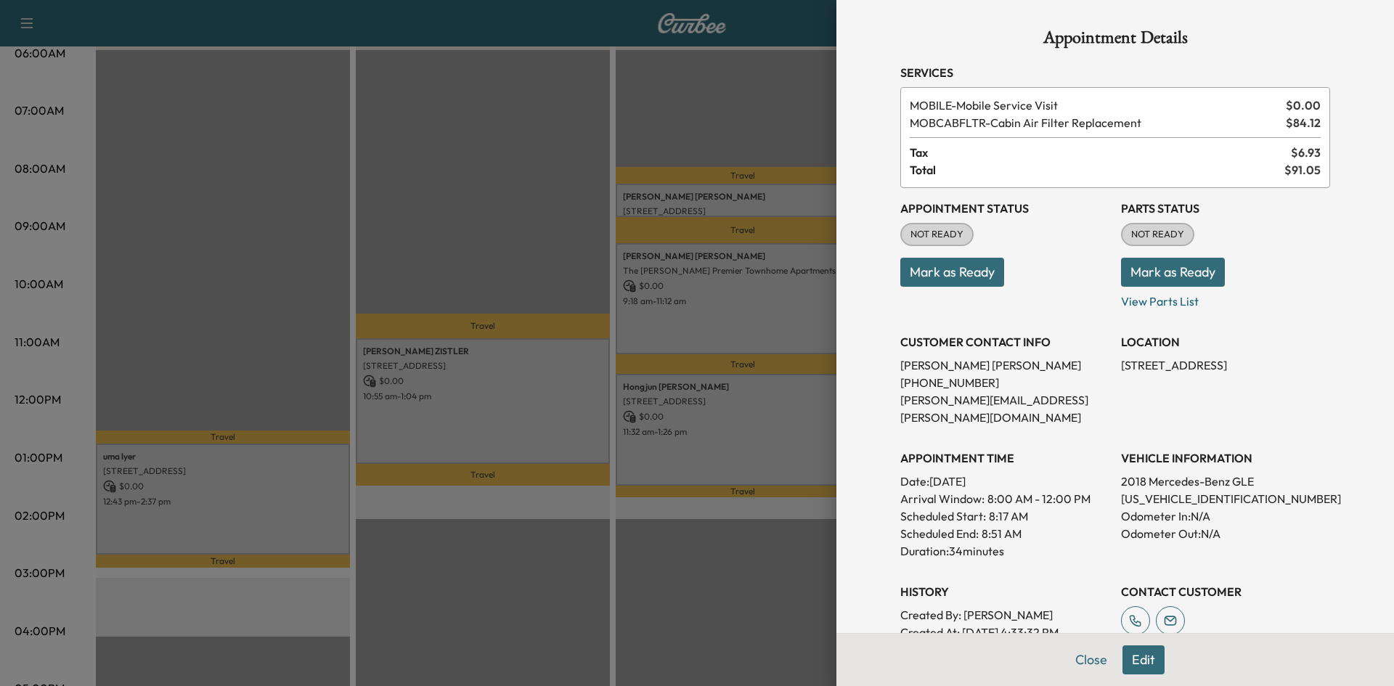
click at [474, 240] on div at bounding box center [697, 343] width 1394 height 686
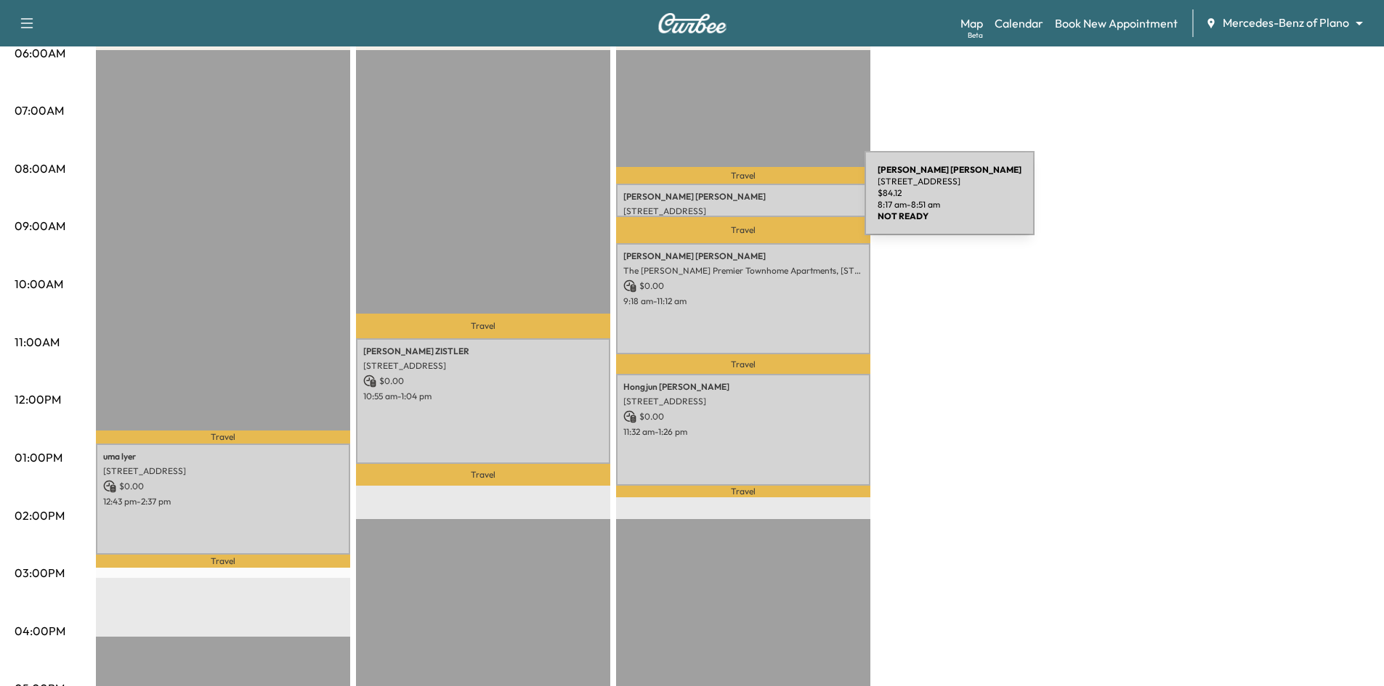
click at [755, 202] on div "SHALISHA WELCH 659 Trail Side Dr, Lewisville, TX 75067, USA $ 84.12 8:17 am - 8…" at bounding box center [743, 200] width 254 height 33
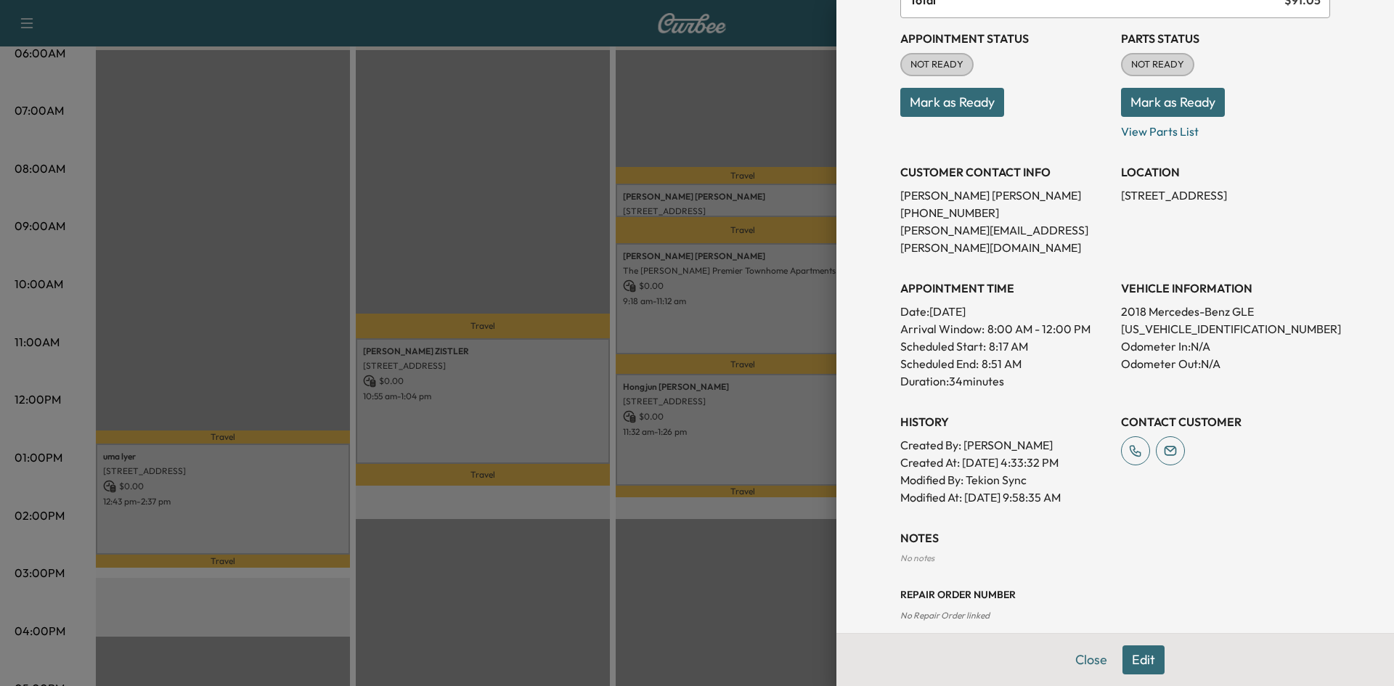
scroll to position [237, 0]
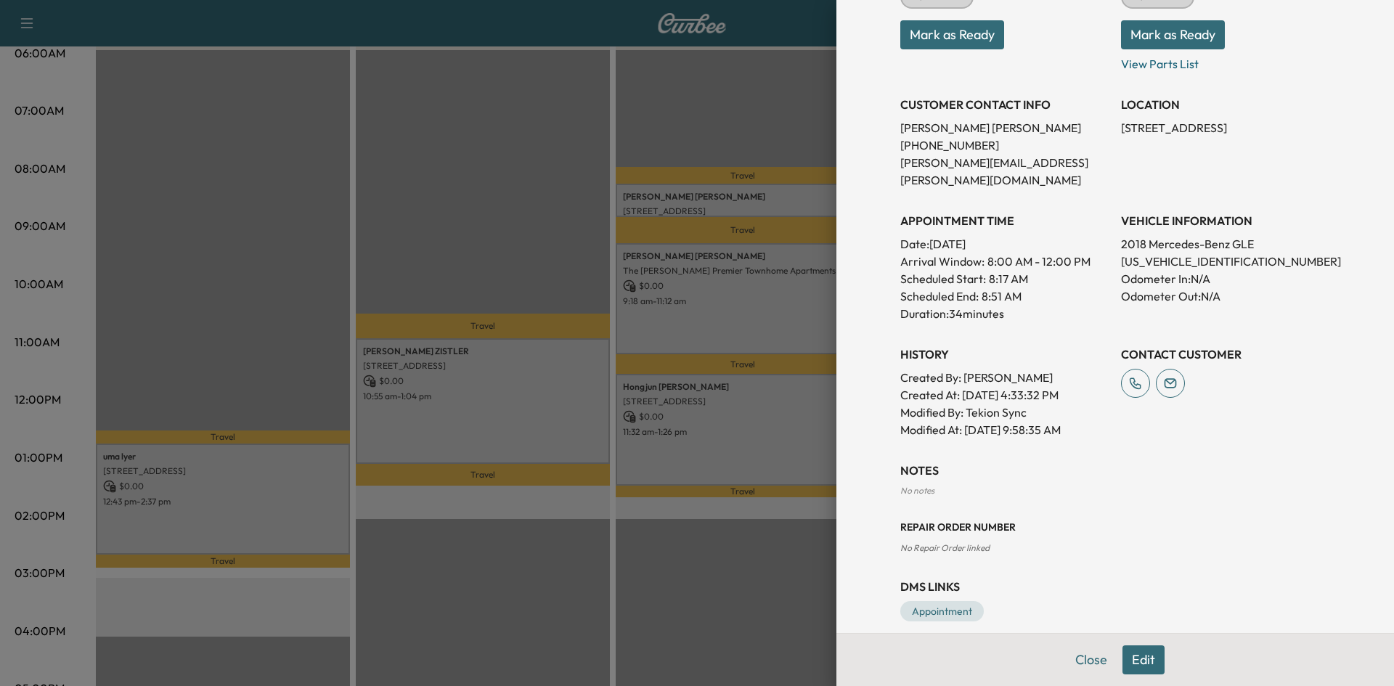
drag, startPoint x: 536, startPoint y: 254, endPoint x: 696, endPoint y: 287, distance: 163.8
click at [553, 259] on div at bounding box center [697, 343] width 1394 height 686
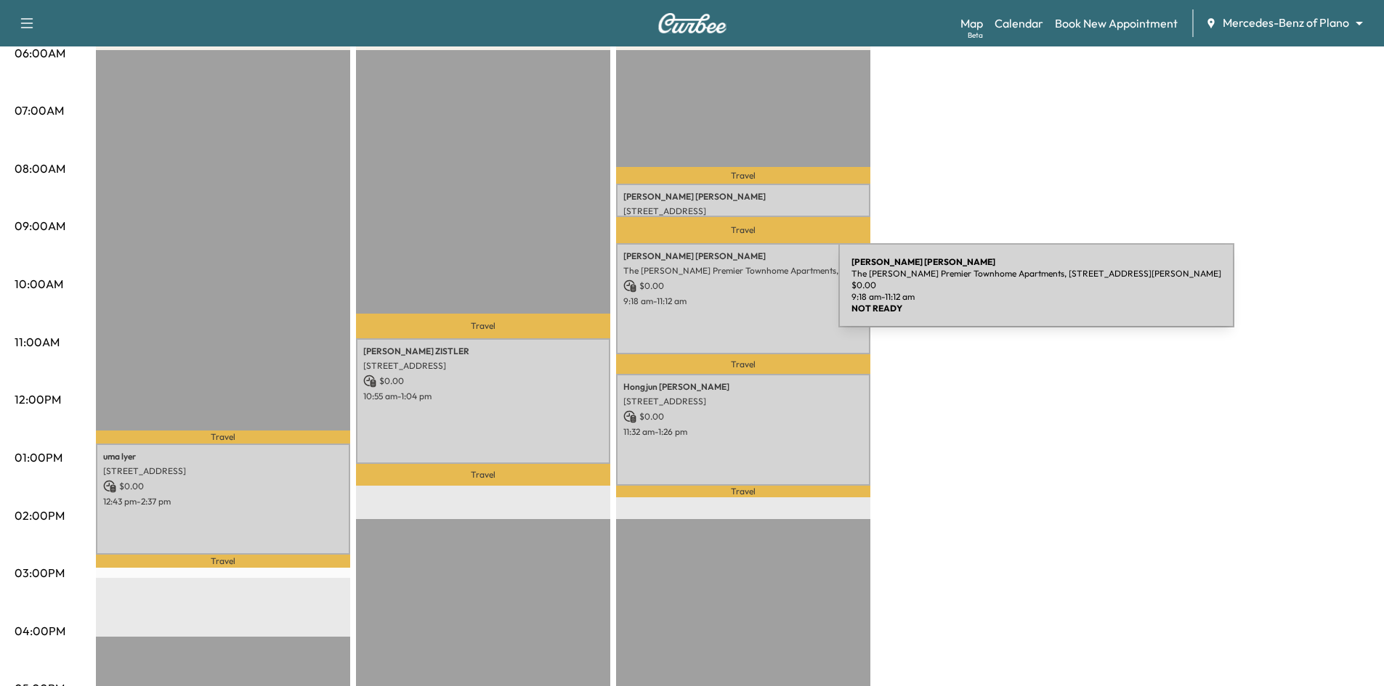
click at [729, 296] on p "9:18 am - 11:12 am" at bounding box center [743, 302] width 240 height 12
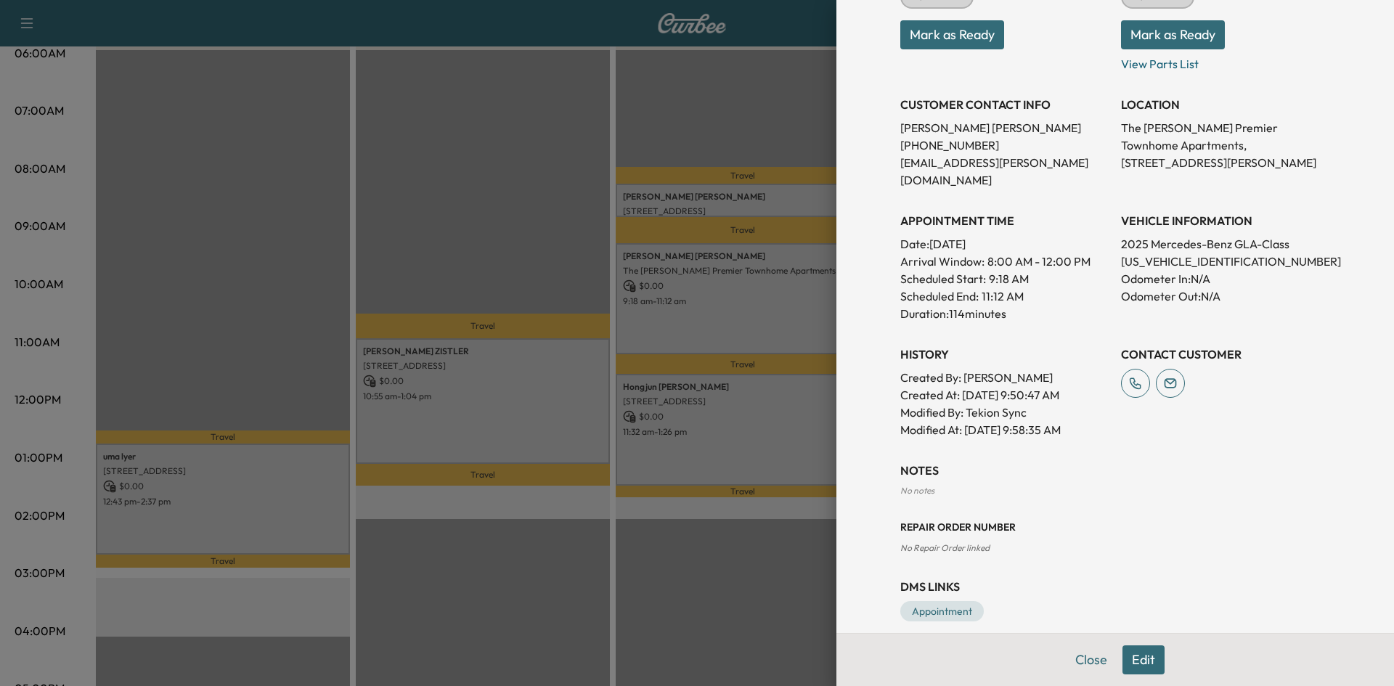
click at [765, 444] on div at bounding box center [697, 343] width 1394 height 686
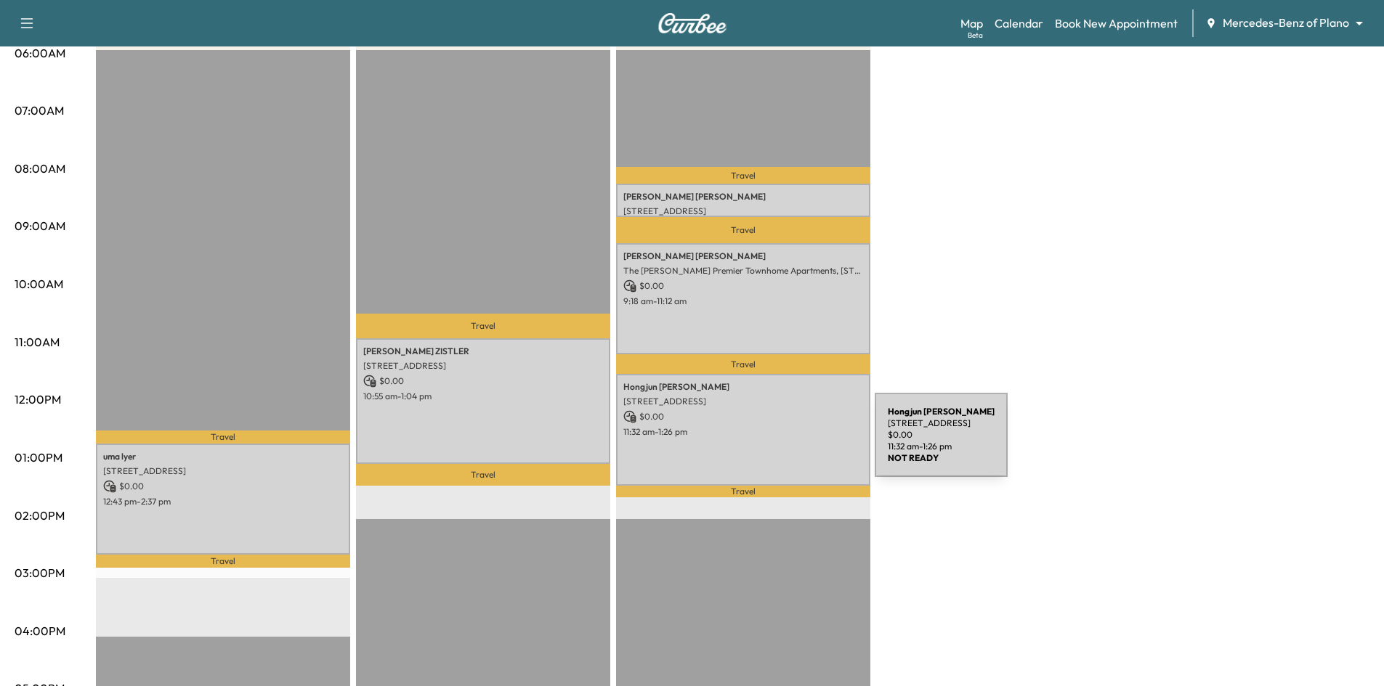
click at [765, 444] on div "Hongjun Yang 5219 Oak Lake Drive, Dallas, TX 75287, US $ 0.00 11:32 am - 1:26 pm" at bounding box center [743, 429] width 254 height 111
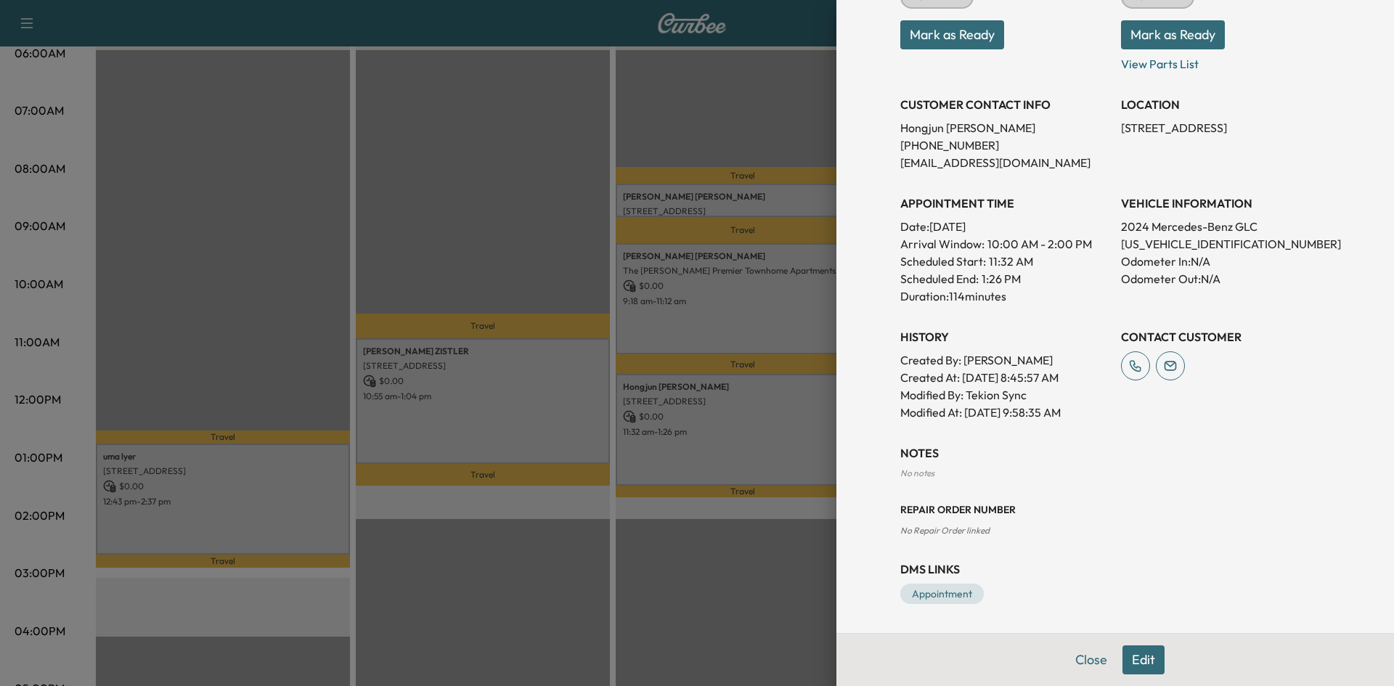
click at [448, 430] on div at bounding box center [697, 343] width 1394 height 686
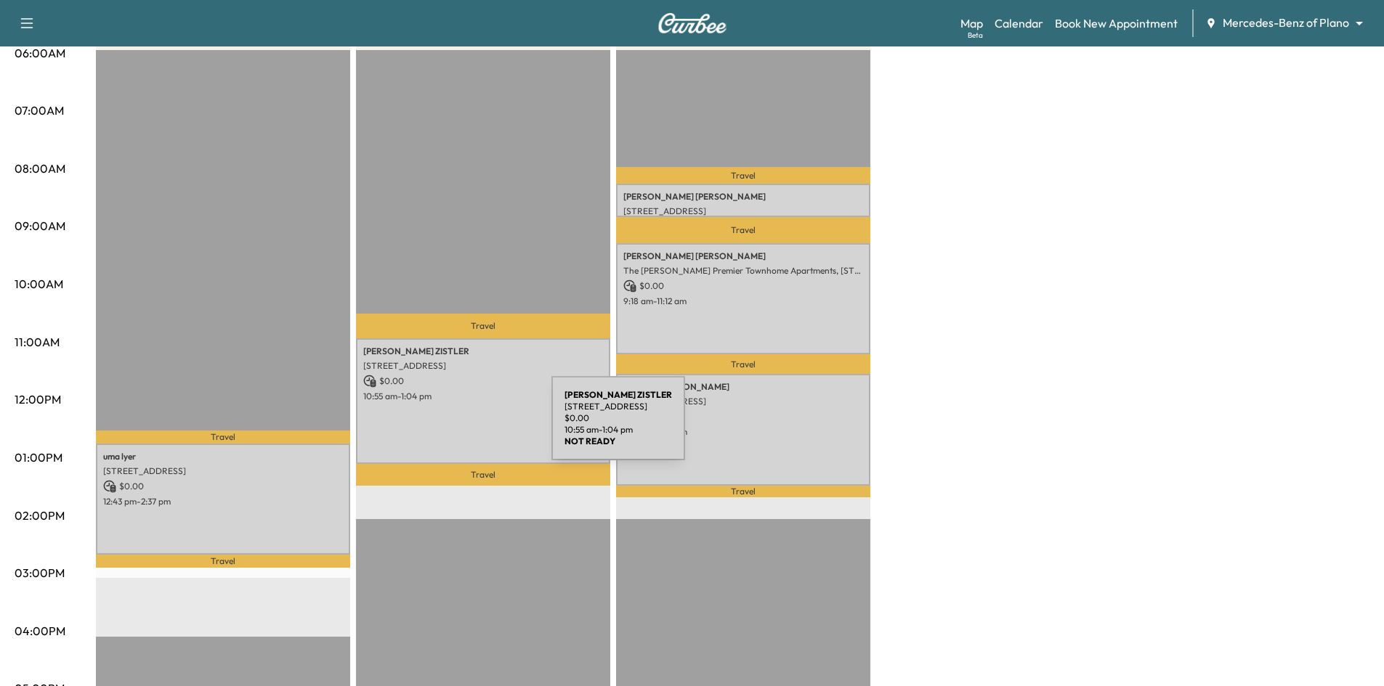
click at [442, 427] on div "Mike ZISTLER 1413 DEVONSHIRE DRIVE, Celina, TX 75009, US $ 0.00 10:55 am - 1:04…" at bounding box center [483, 401] width 254 height 126
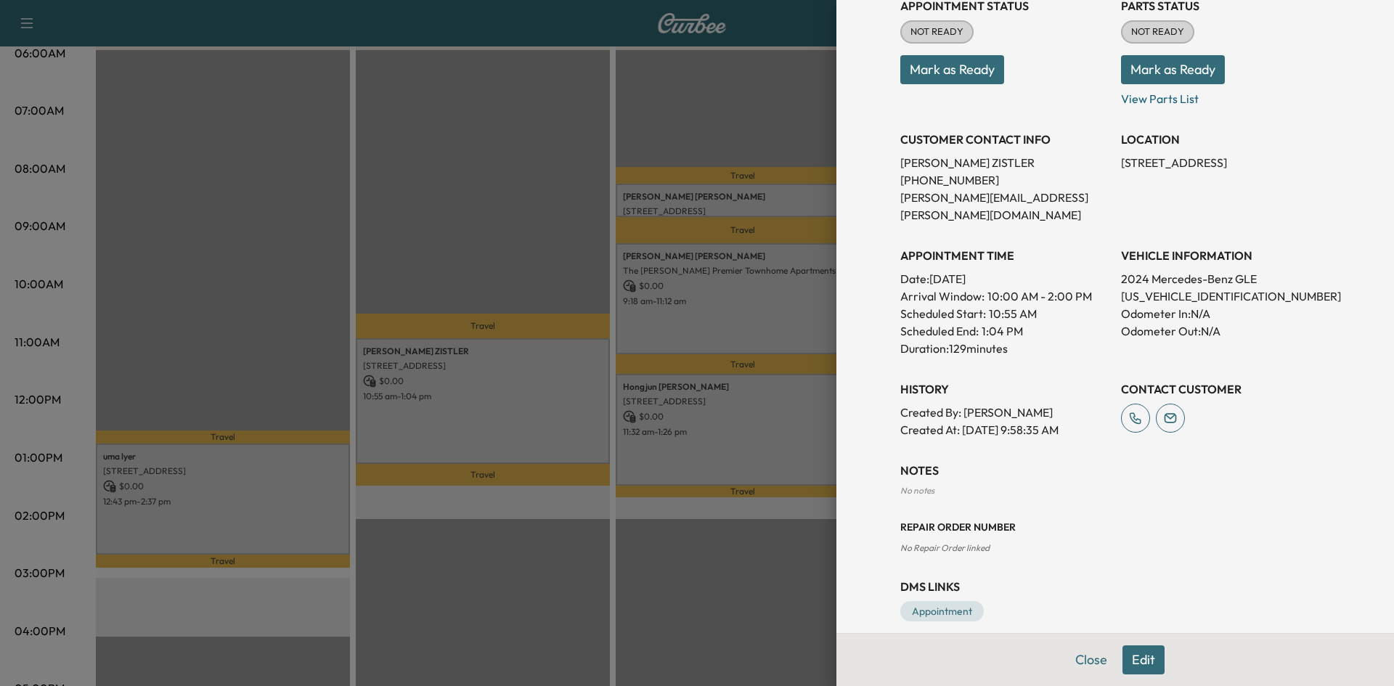
scroll to position [0, 0]
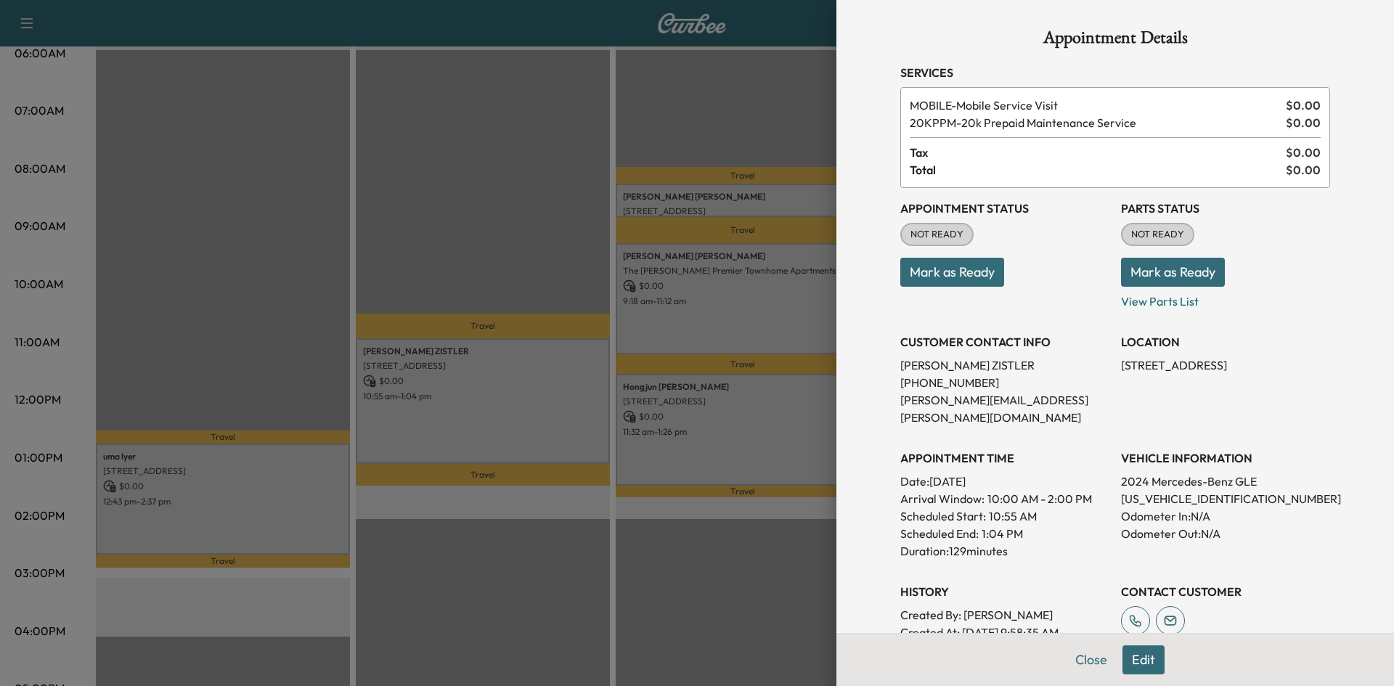
click at [482, 566] on div at bounding box center [697, 343] width 1394 height 686
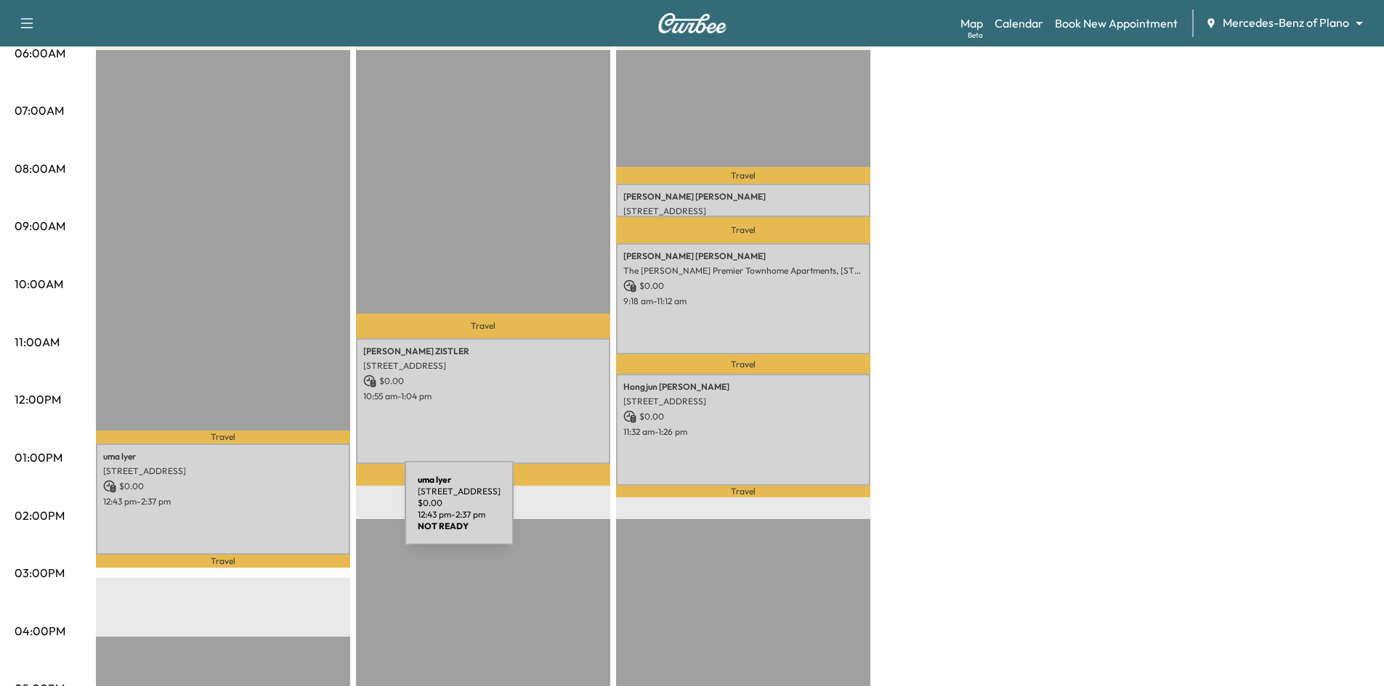
click at [274, 500] on p "12:43 pm - 2:37 pm" at bounding box center [223, 502] width 240 height 12
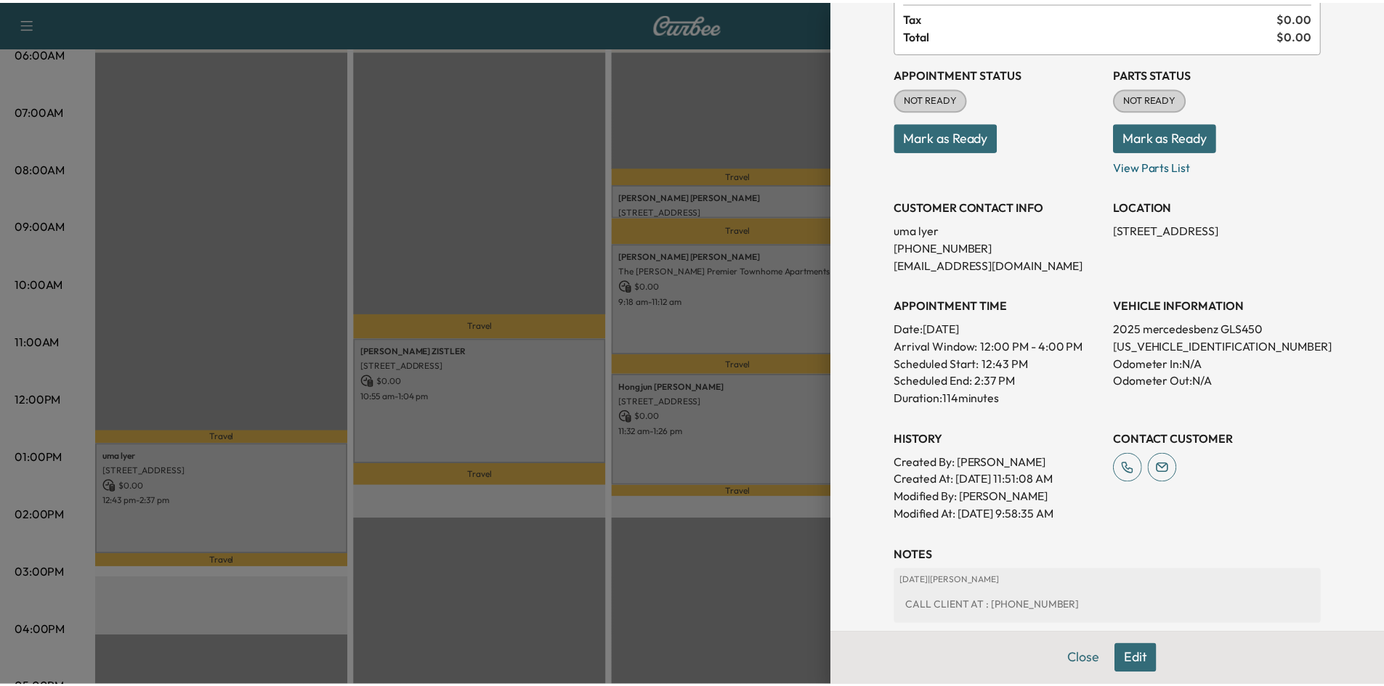
scroll to position [291, 0]
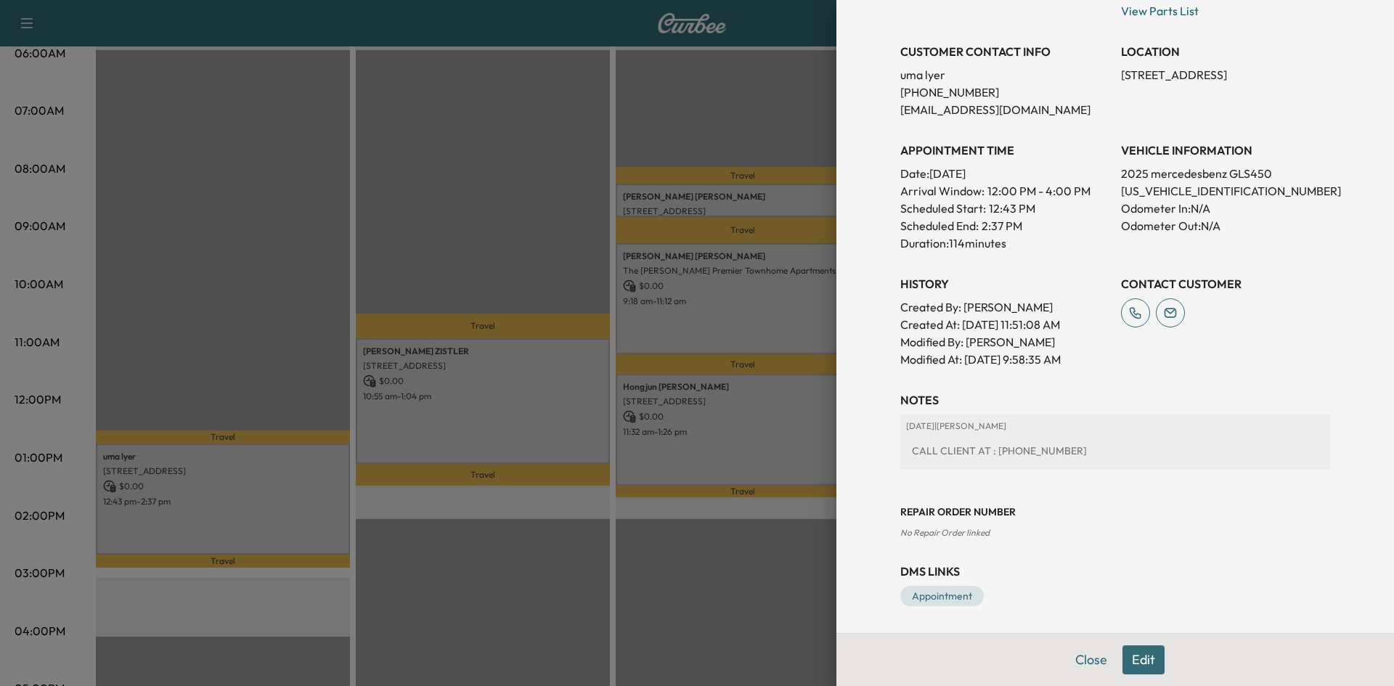
click at [424, 237] on div at bounding box center [697, 343] width 1394 height 686
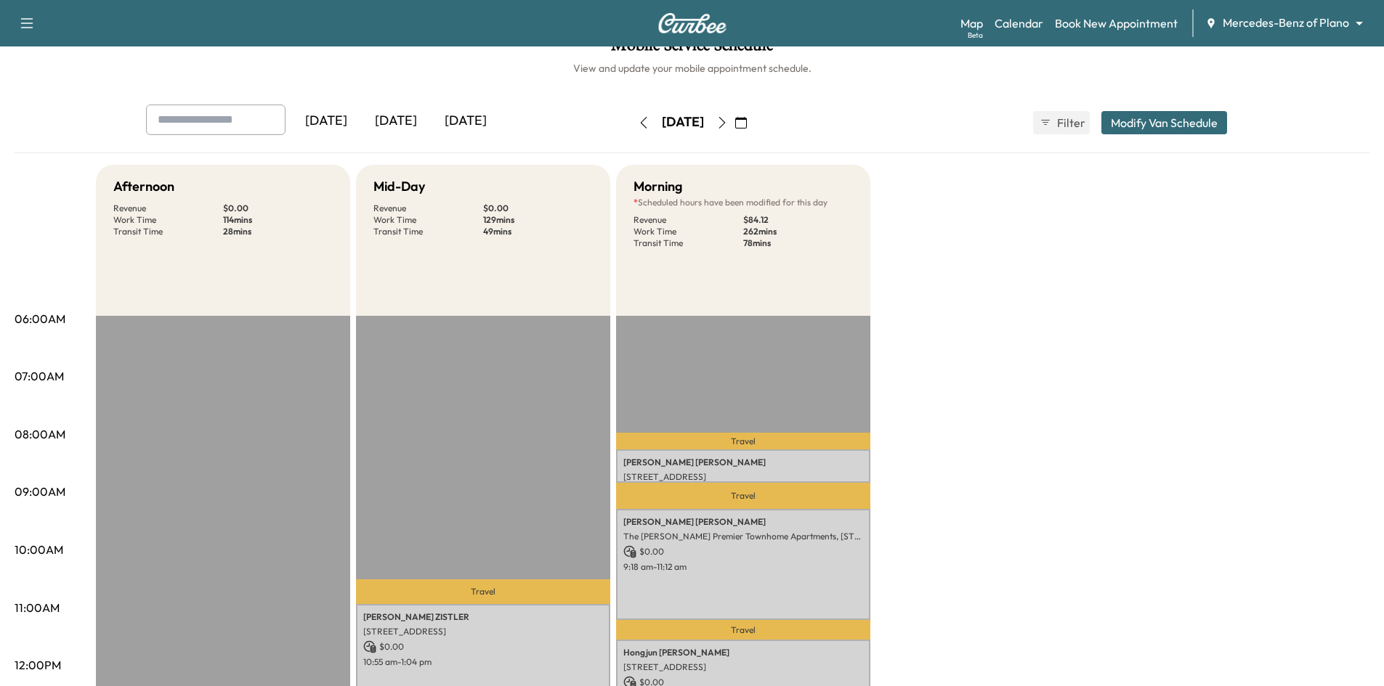
scroll to position [0, 0]
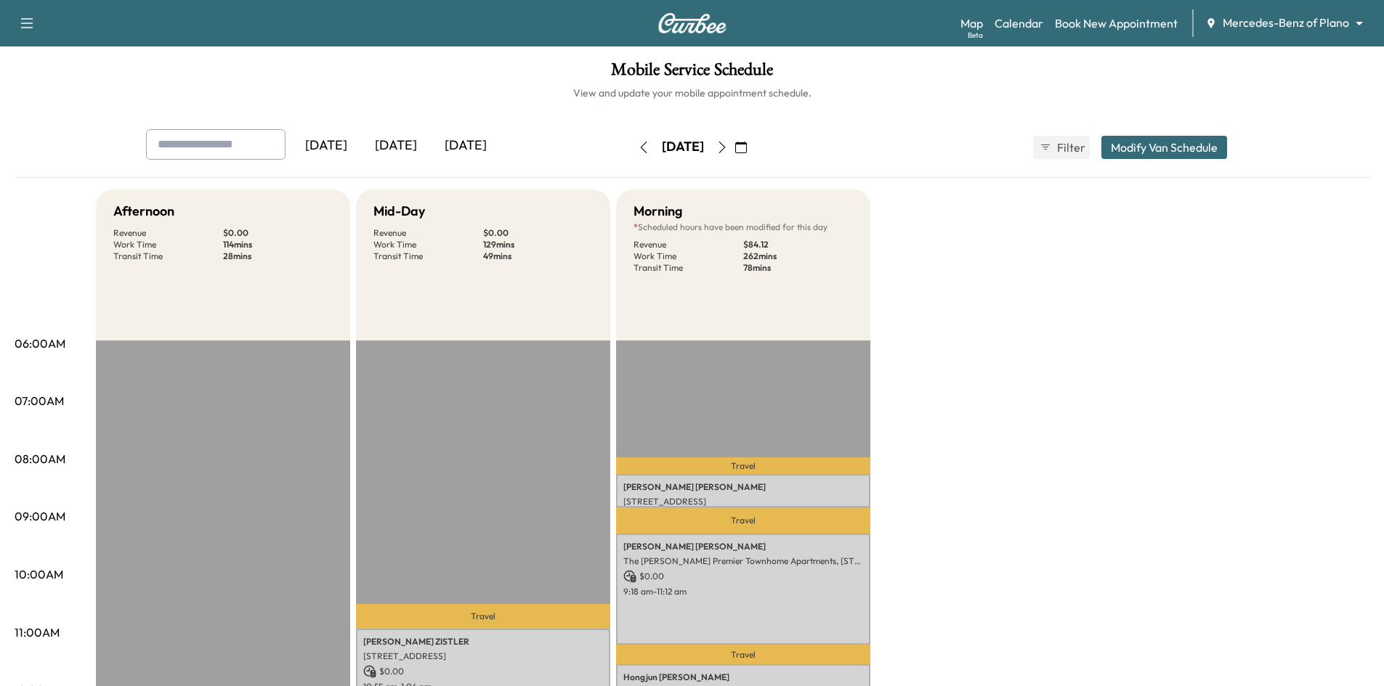
click at [486, 148] on div "[DATE]" at bounding box center [466, 145] width 70 height 33
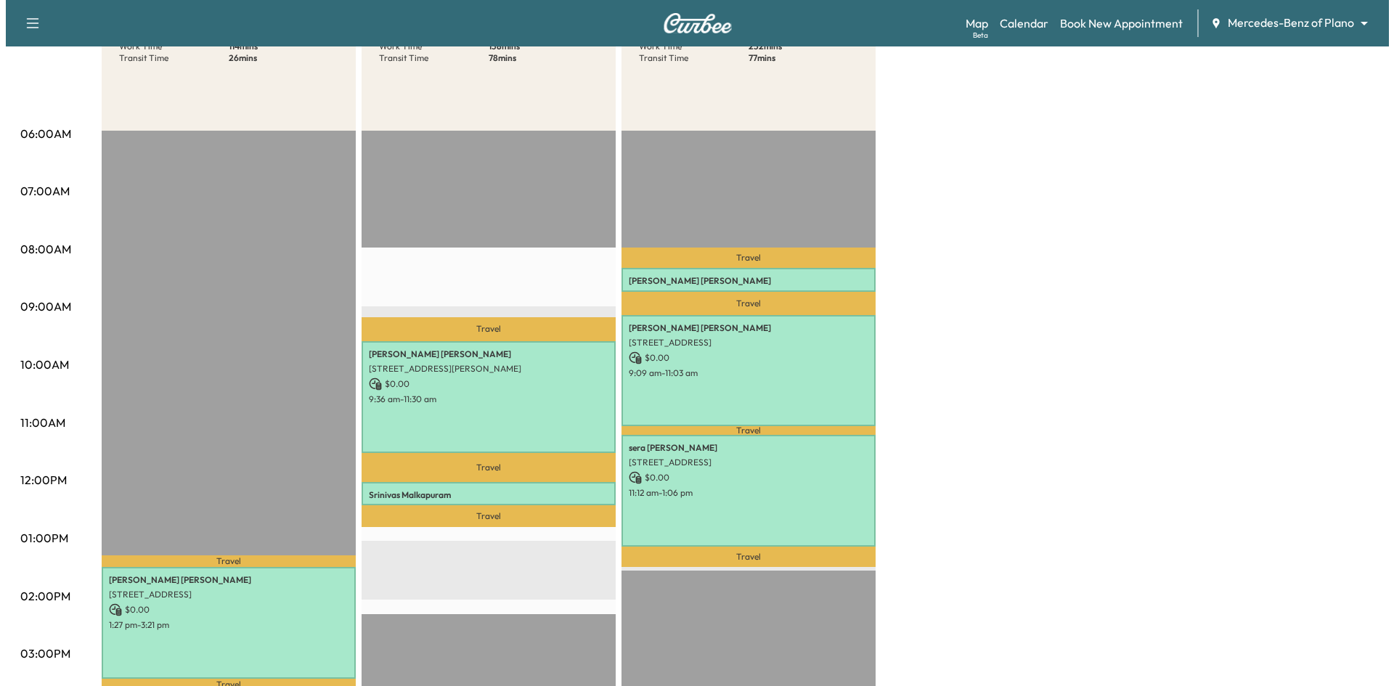
scroll to position [218, 0]
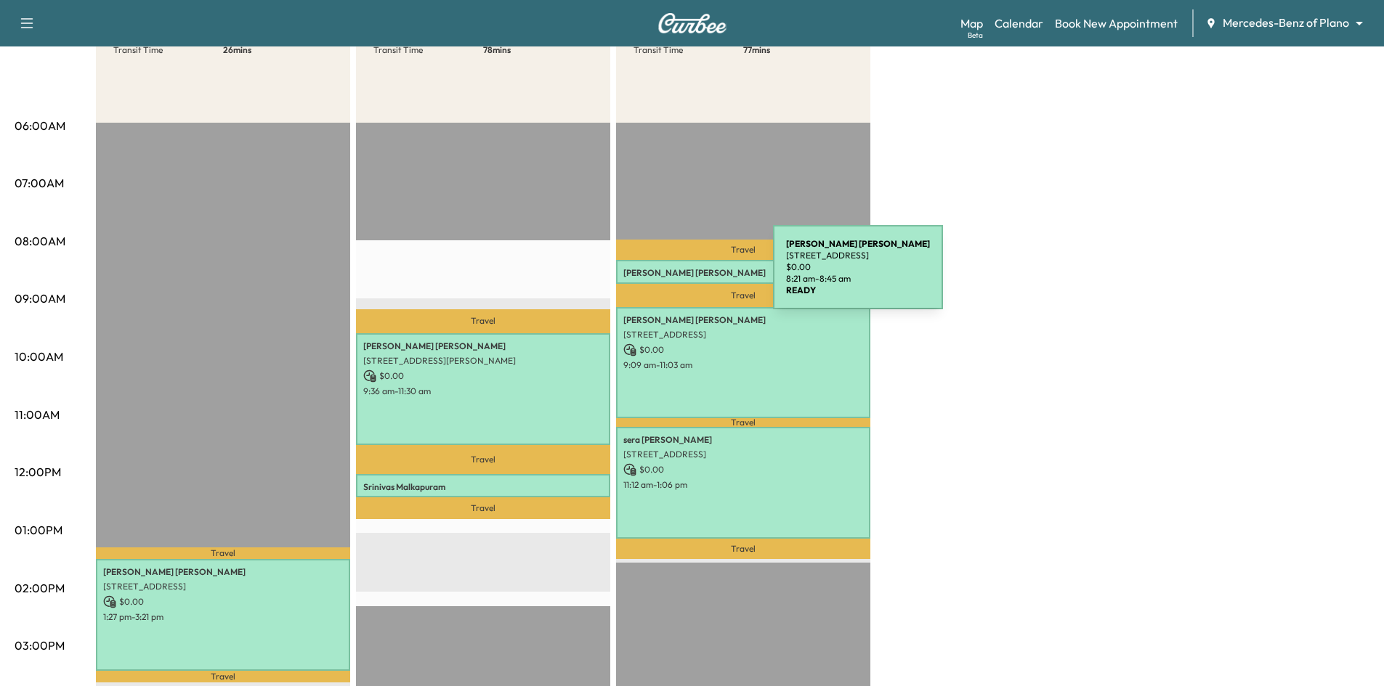
click at [664, 276] on p "Nancy McQuiddy" at bounding box center [743, 273] width 240 height 12
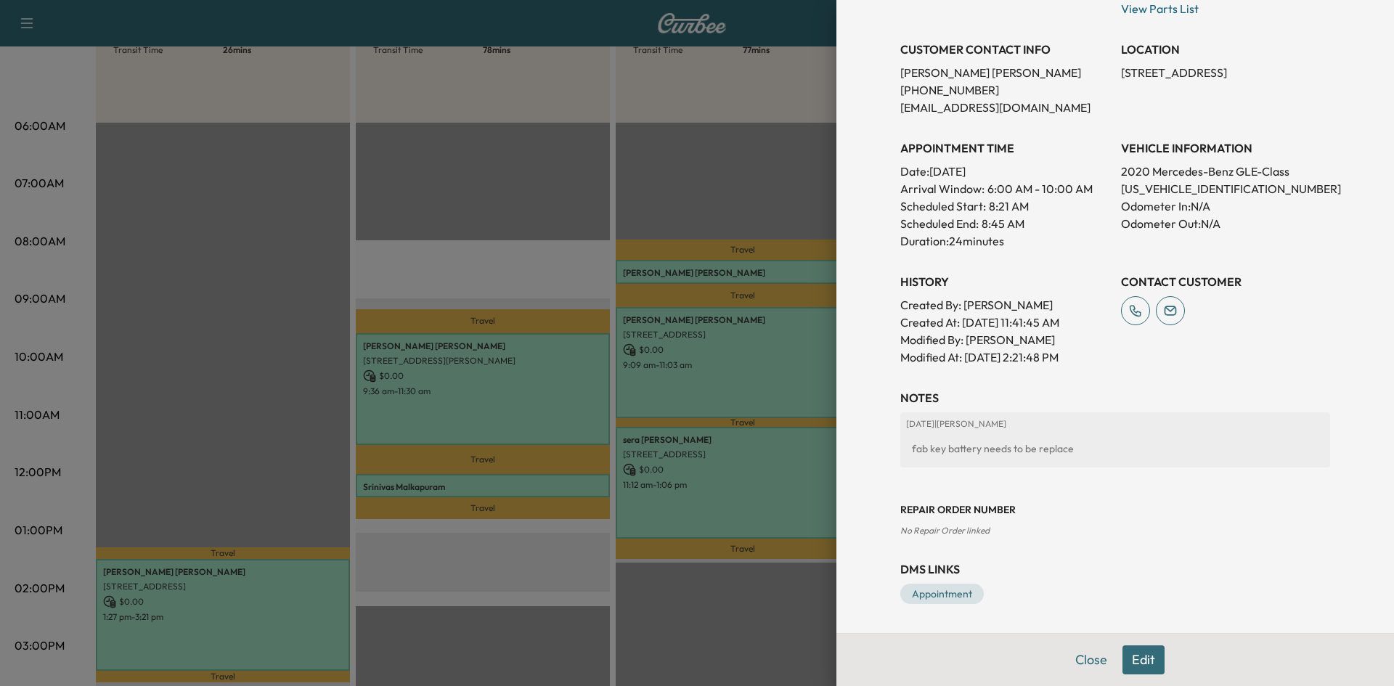
scroll to position [203, 0]
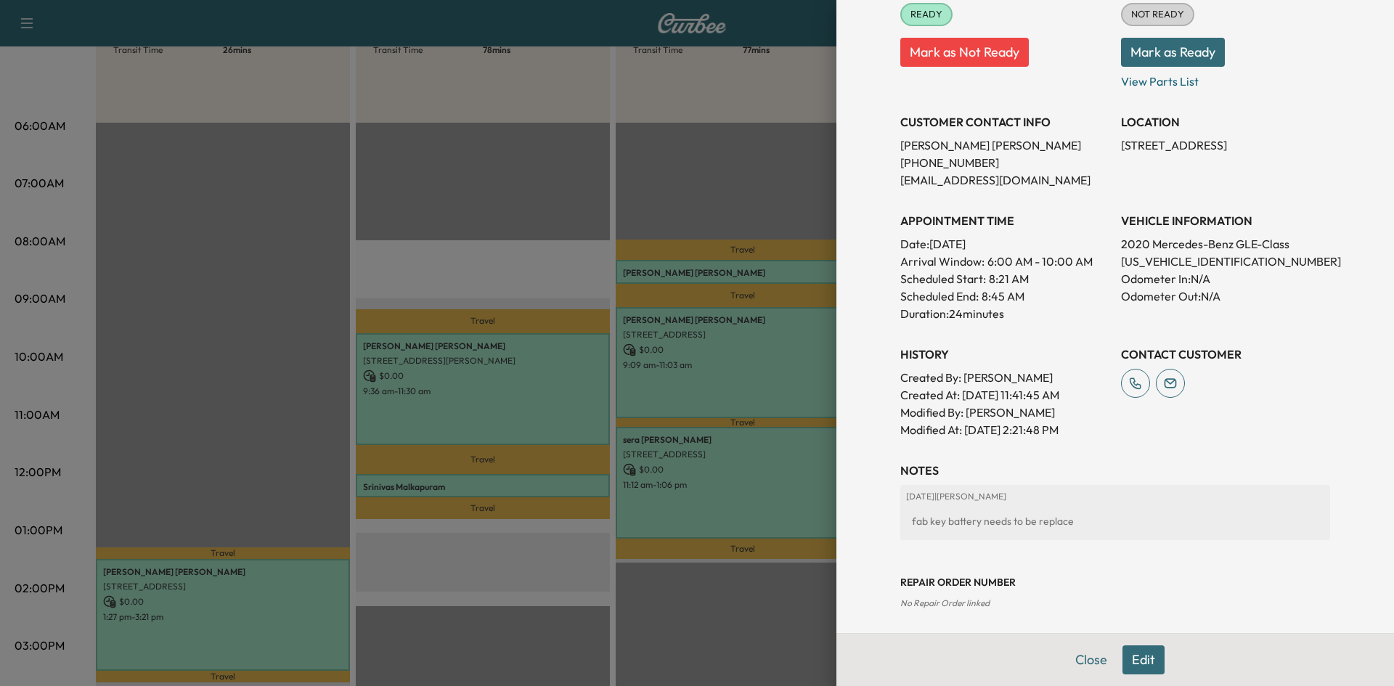
click at [752, 347] on div at bounding box center [697, 343] width 1394 height 686
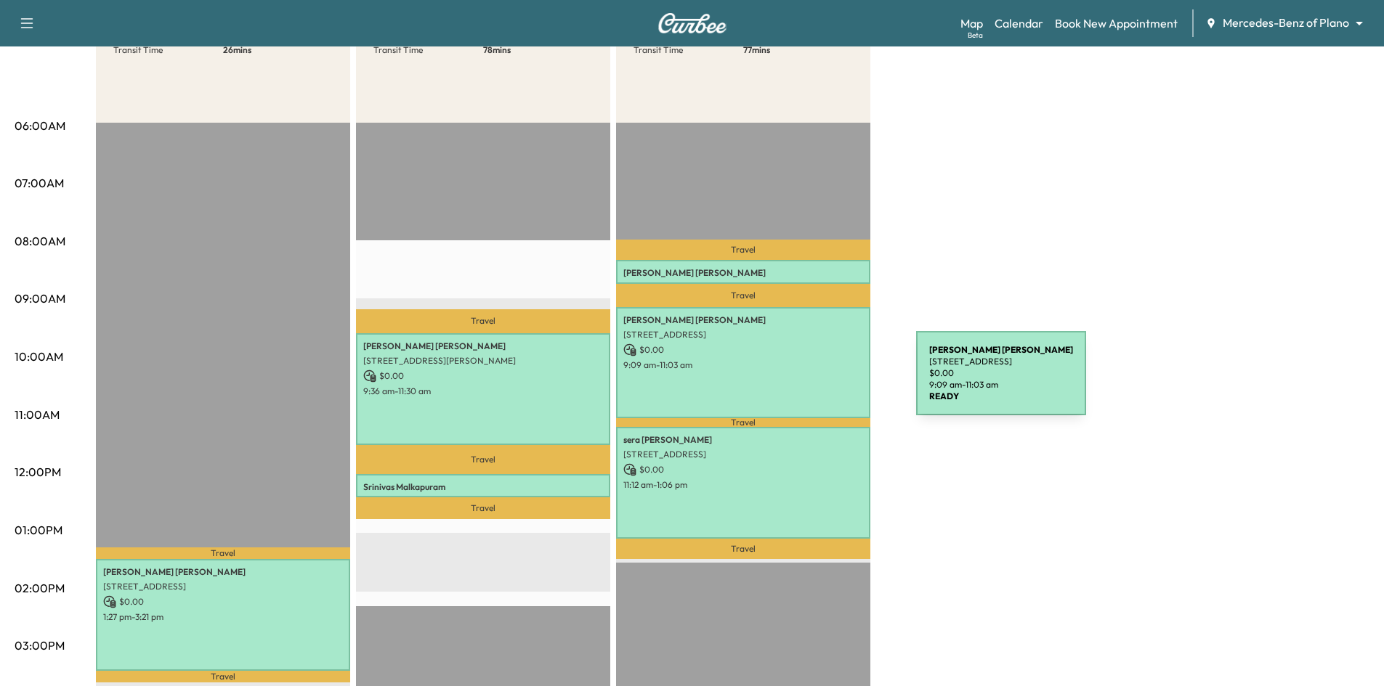
click at [807, 381] on div "CHRISTOPHER MCKAY 210 Shady Crk Ct, Prosper, TX 75078, USA $ 0.00 9:09 am - 11:…" at bounding box center [743, 362] width 254 height 111
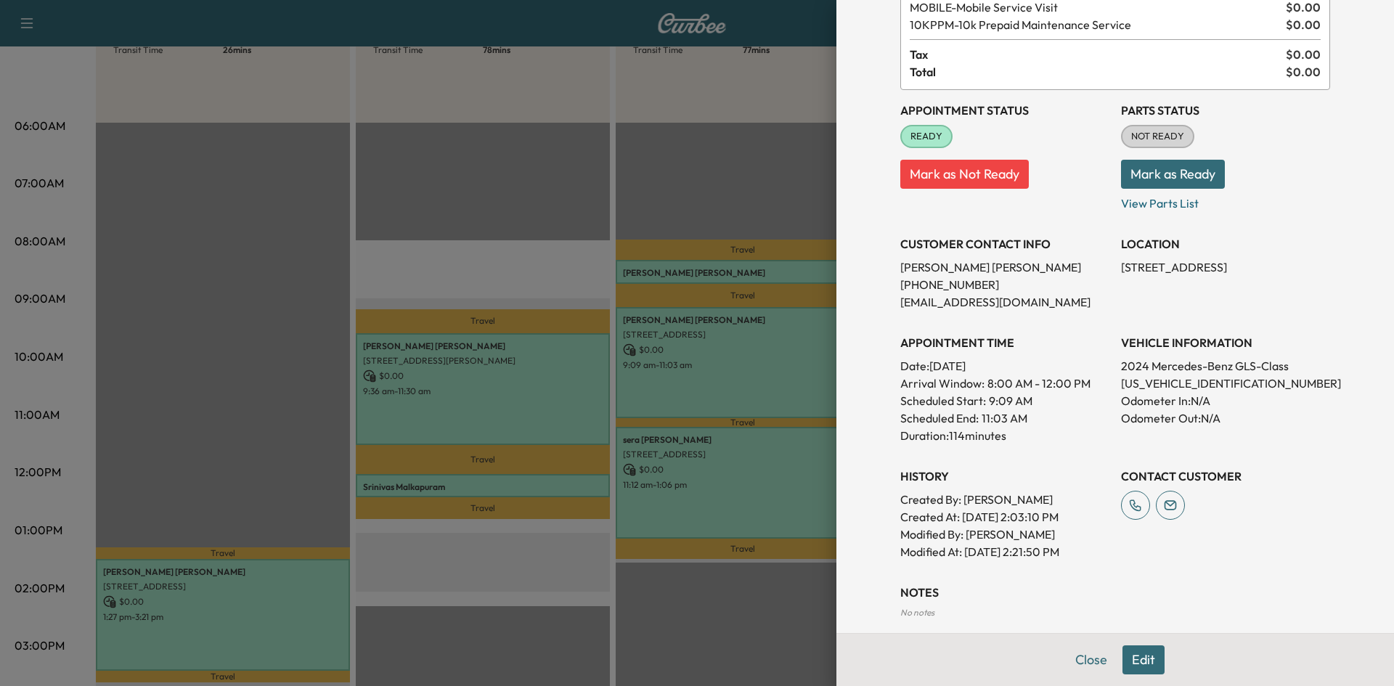
scroll to position [237, 0]
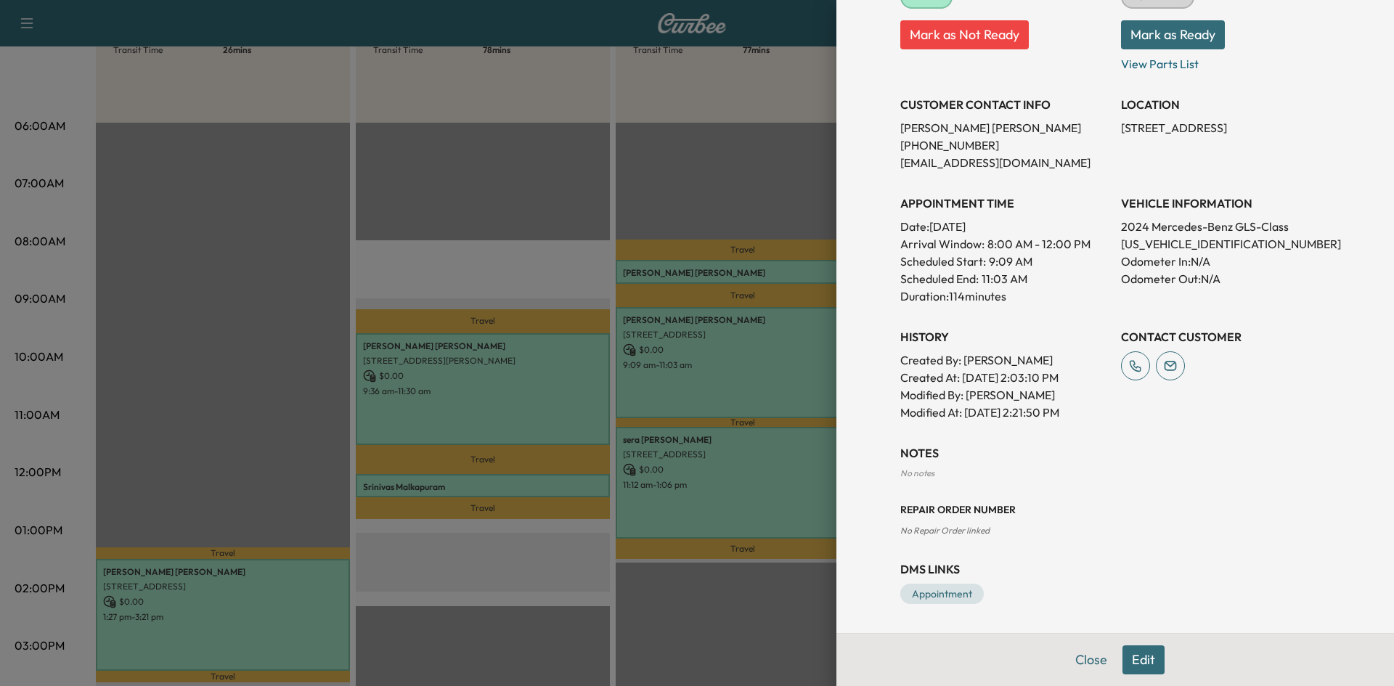
click at [692, 486] on div at bounding box center [697, 343] width 1394 height 686
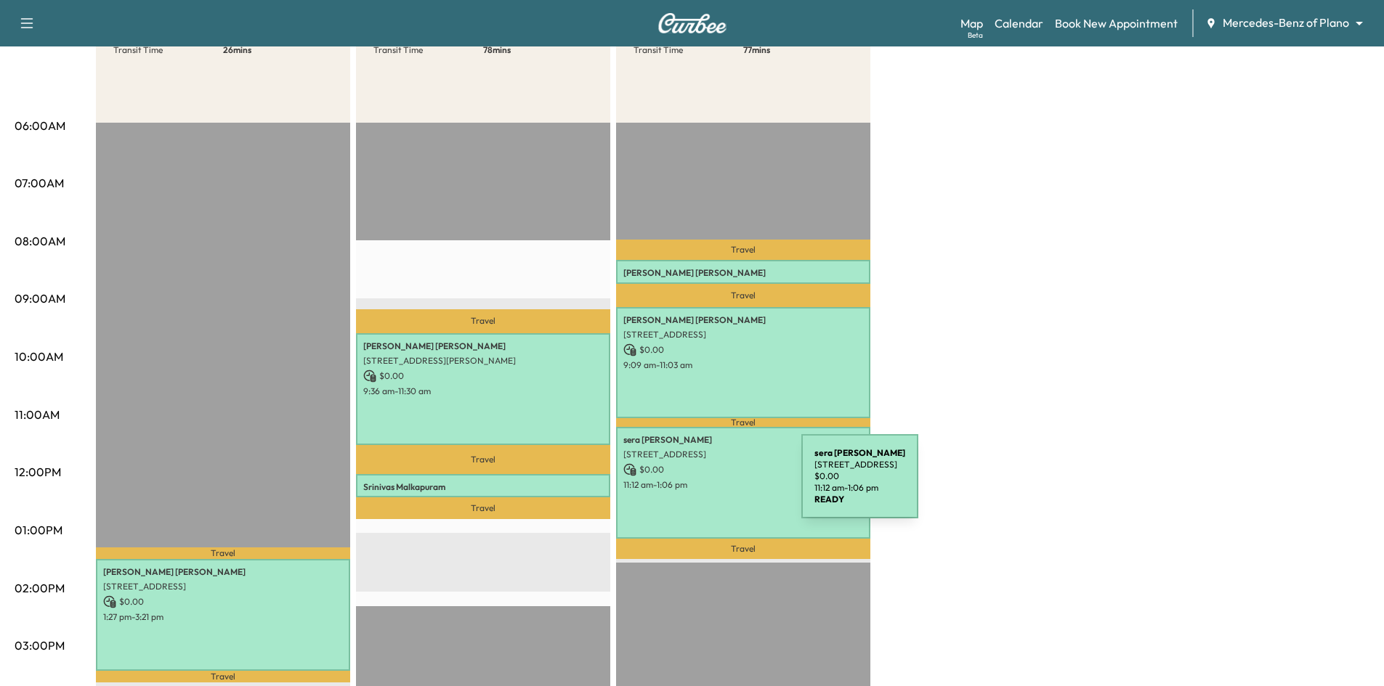
click at [694, 484] on p "11:12 am - 1:06 pm" at bounding box center [743, 485] width 240 height 12
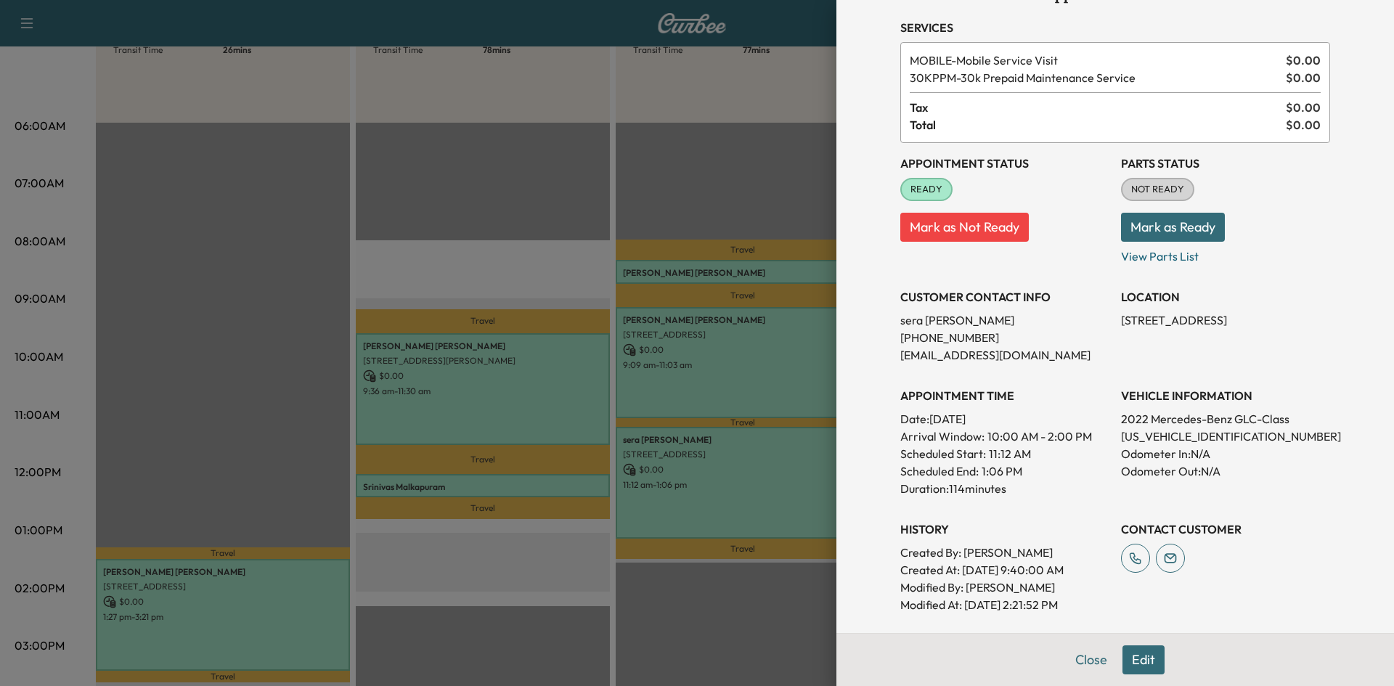
scroll to position [218, 0]
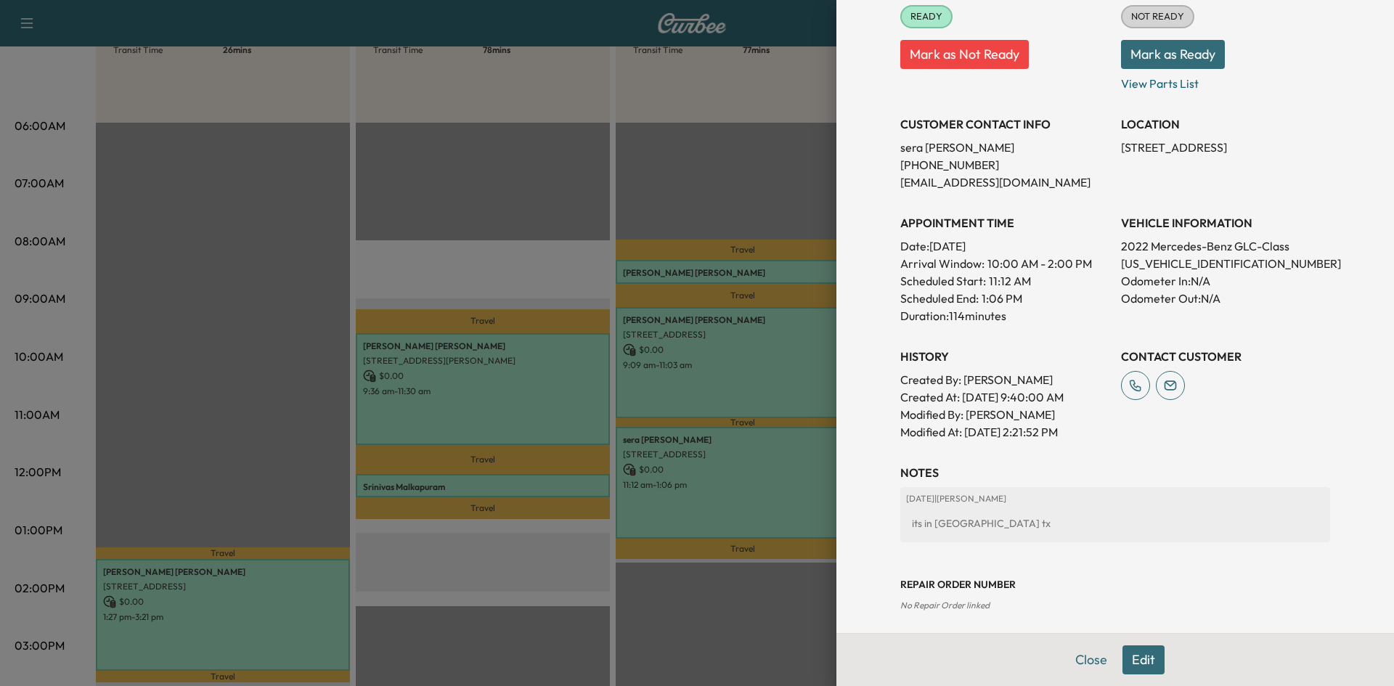
click at [556, 487] on div at bounding box center [697, 343] width 1394 height 686
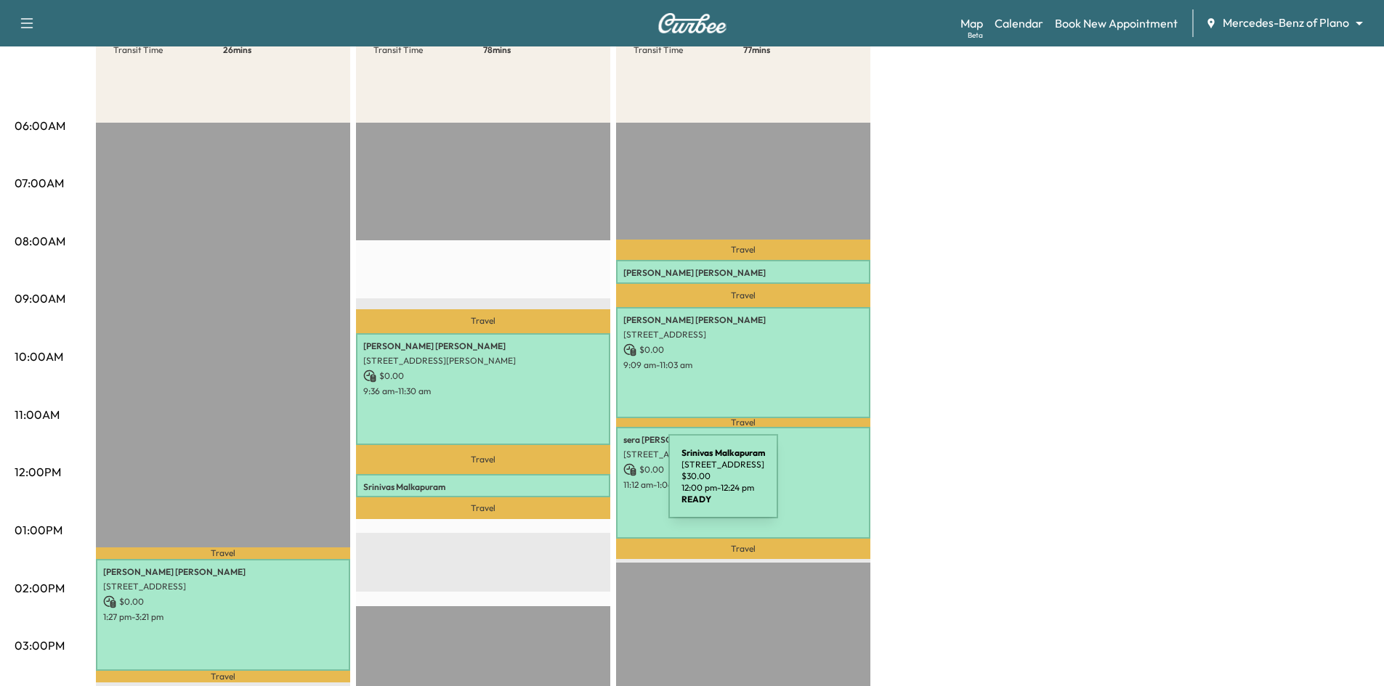
click at [560, 484] on p "Srinivas Malkapuram" at bounding box center [483, 488] width 240 height 12
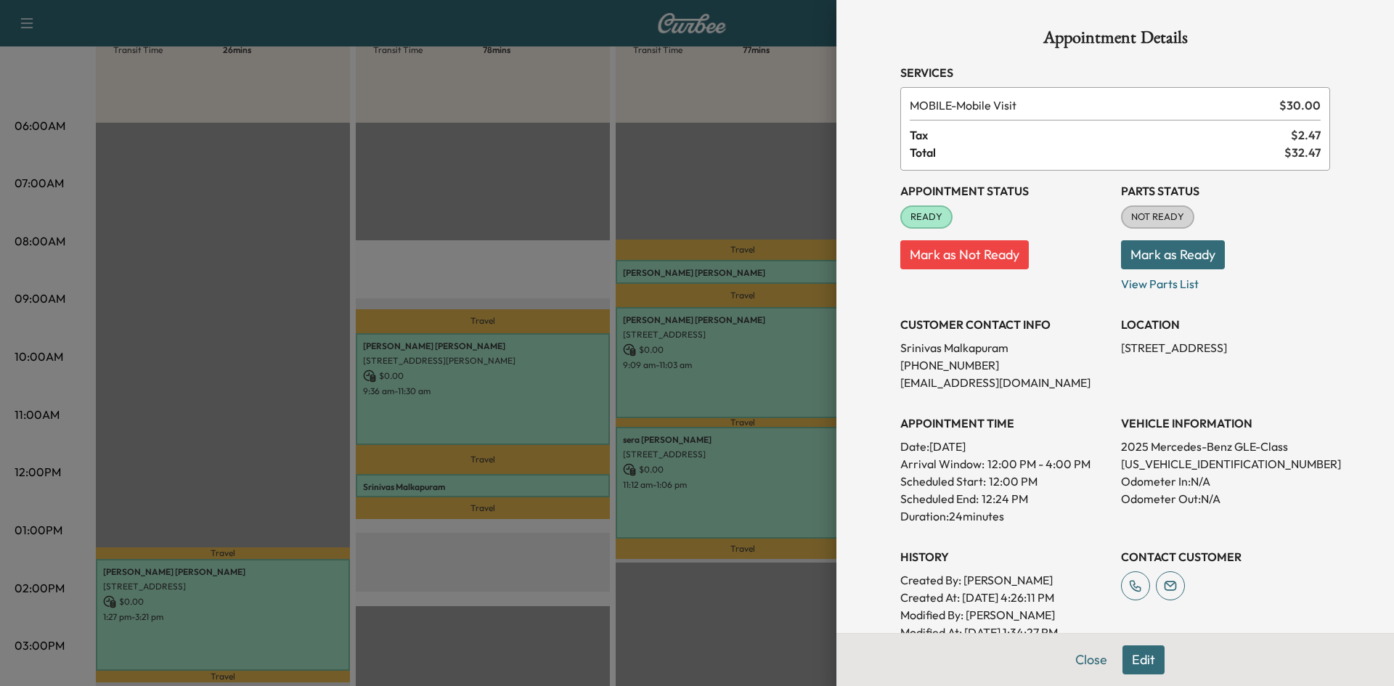
scroll to position [275, 0]
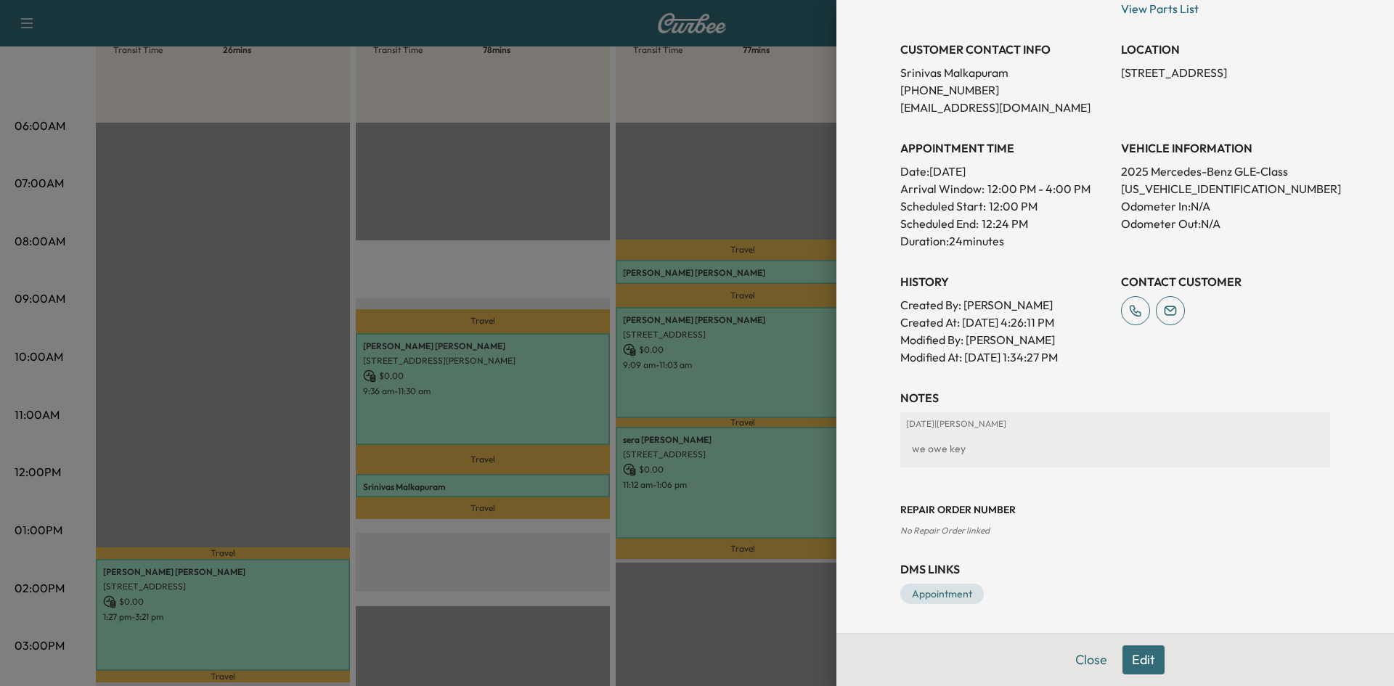
click at [551, 411] on div at bounding box center [697, 343] width 1394 height 686
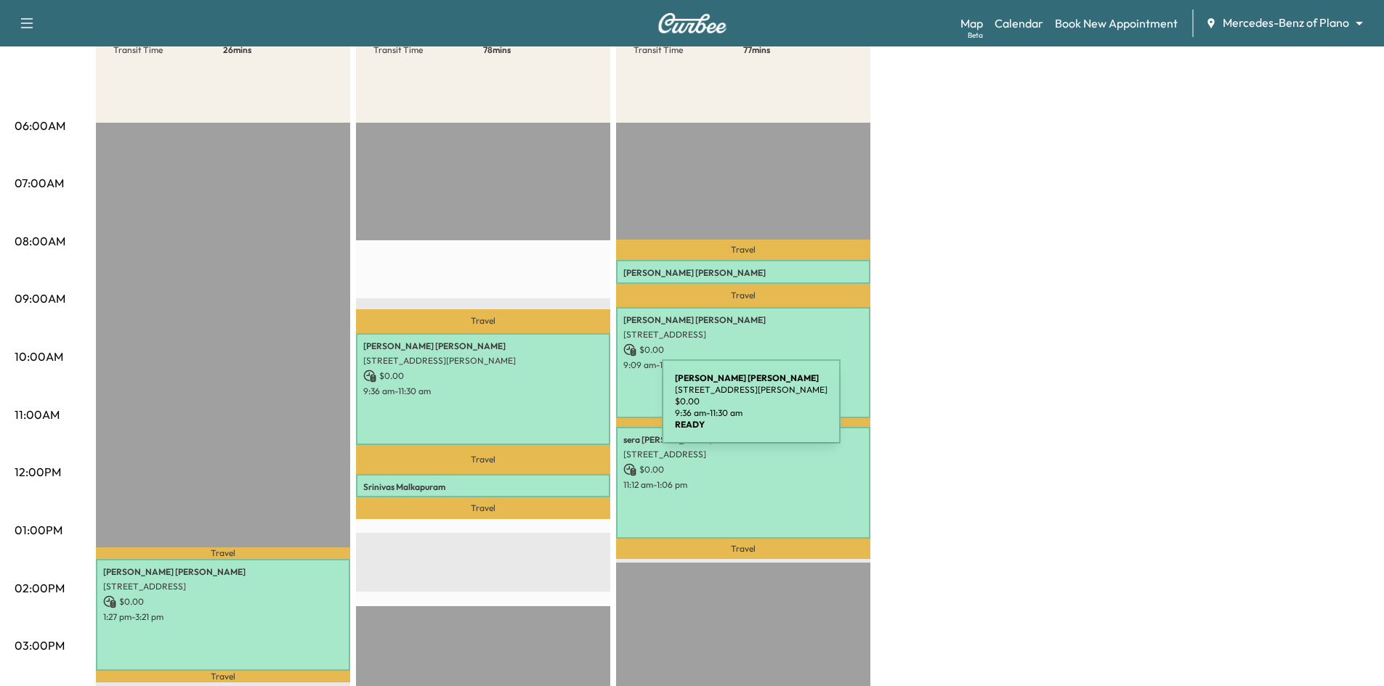
click at [553, 410] on div "Jamie CHARLES 5010 Abbott Ave, Dallas, TX 75205, USA $ 0.00 9:36 am - 11:30 am" at bounding box center [483, 388] width 254 height 111
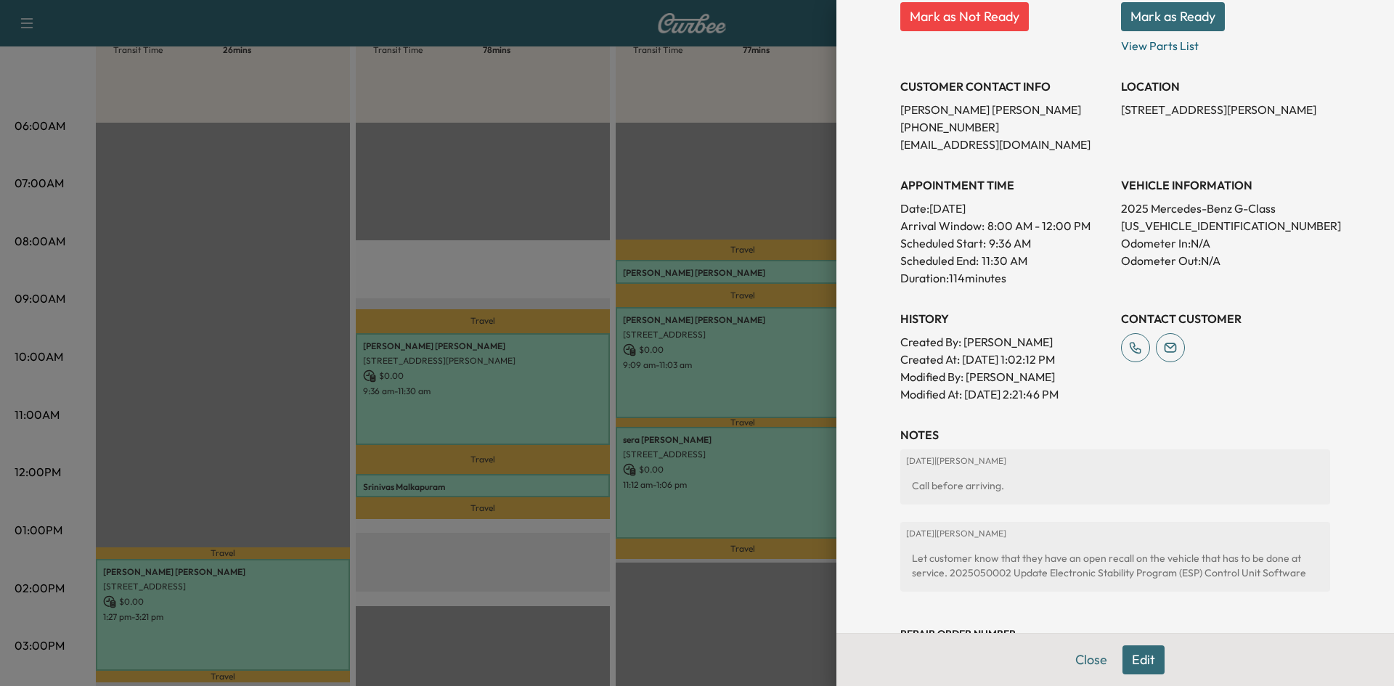
scroll to position [380, 0]
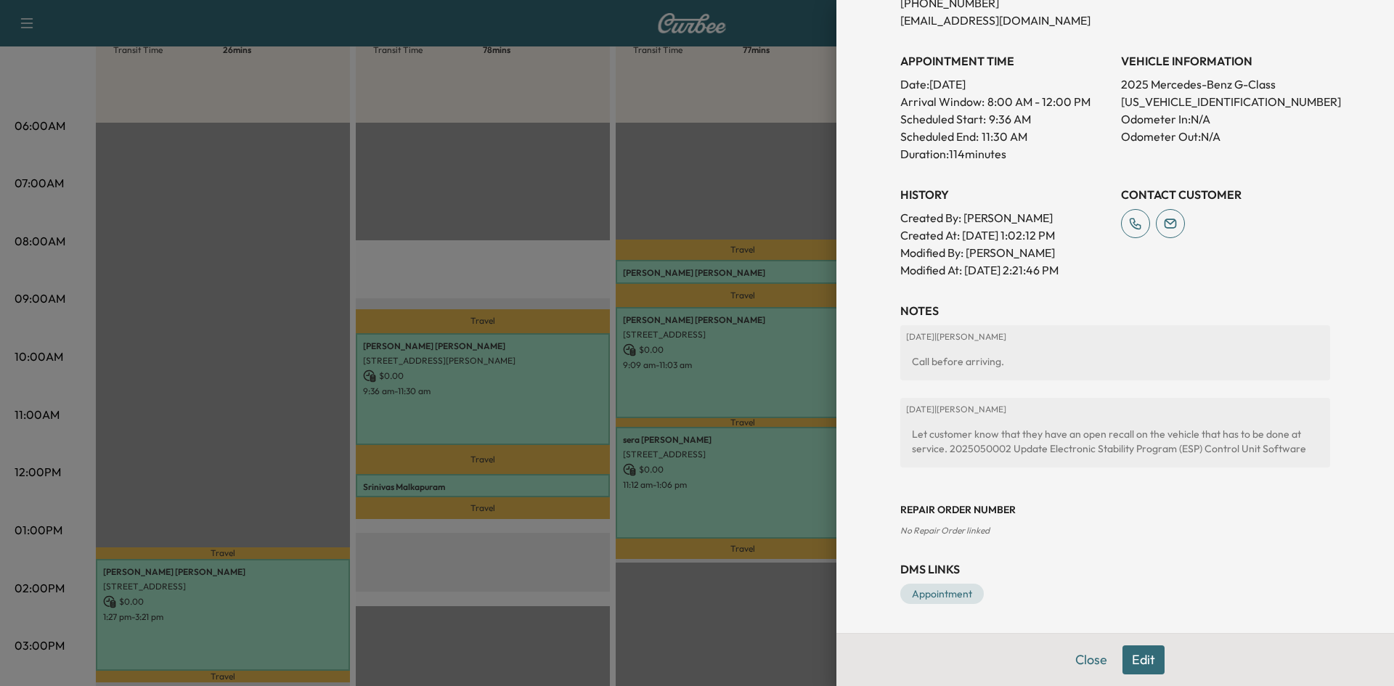
drag, startPoint x: 481, startPoint y: 275, endPoint x: 317, endPoint y: 327, distance: 172.0
click at [481, 277] on div at bounding box center [697, 343] width 1394 height 686
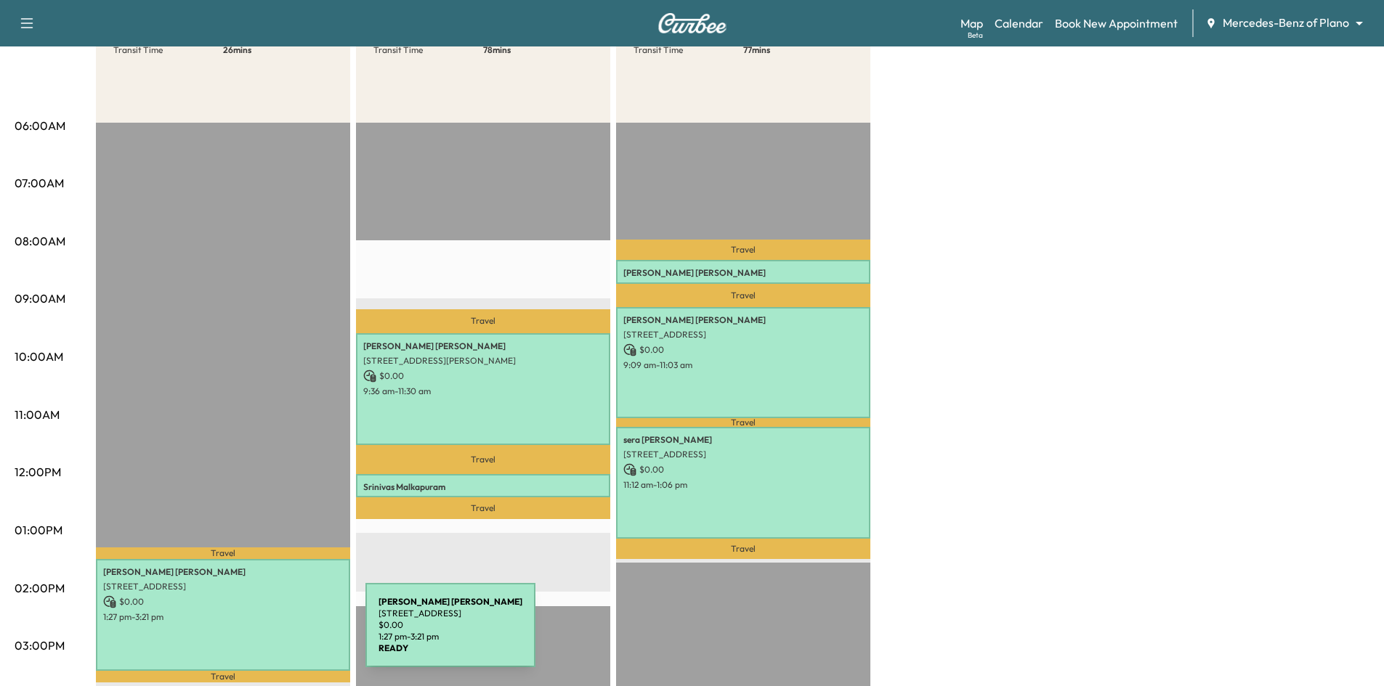
click at [256, 635] on div "Josephine Turner 7740 TRAVELLER ST UNIT 109, FRISCO, TX 75034, USA $ 0.00 1:27 …" at bounding box center [223, 614] width 254 height 111
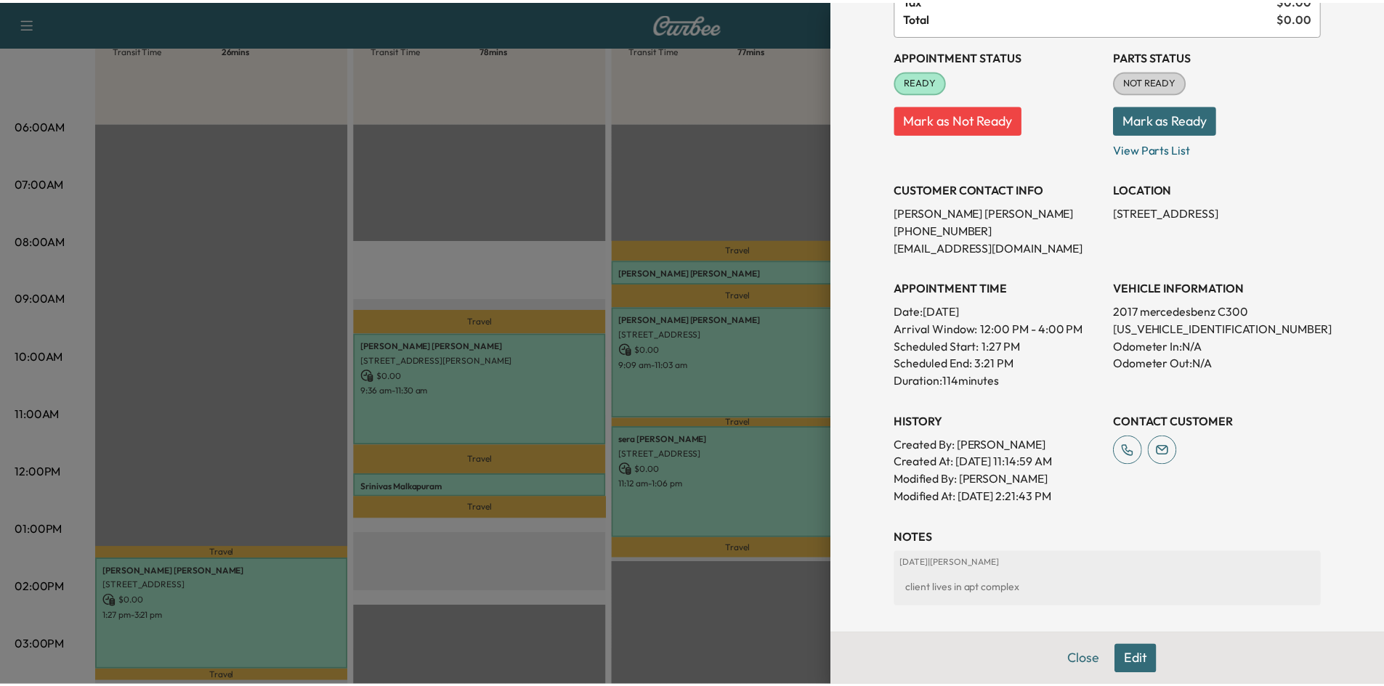
scroll to position [293, 0]
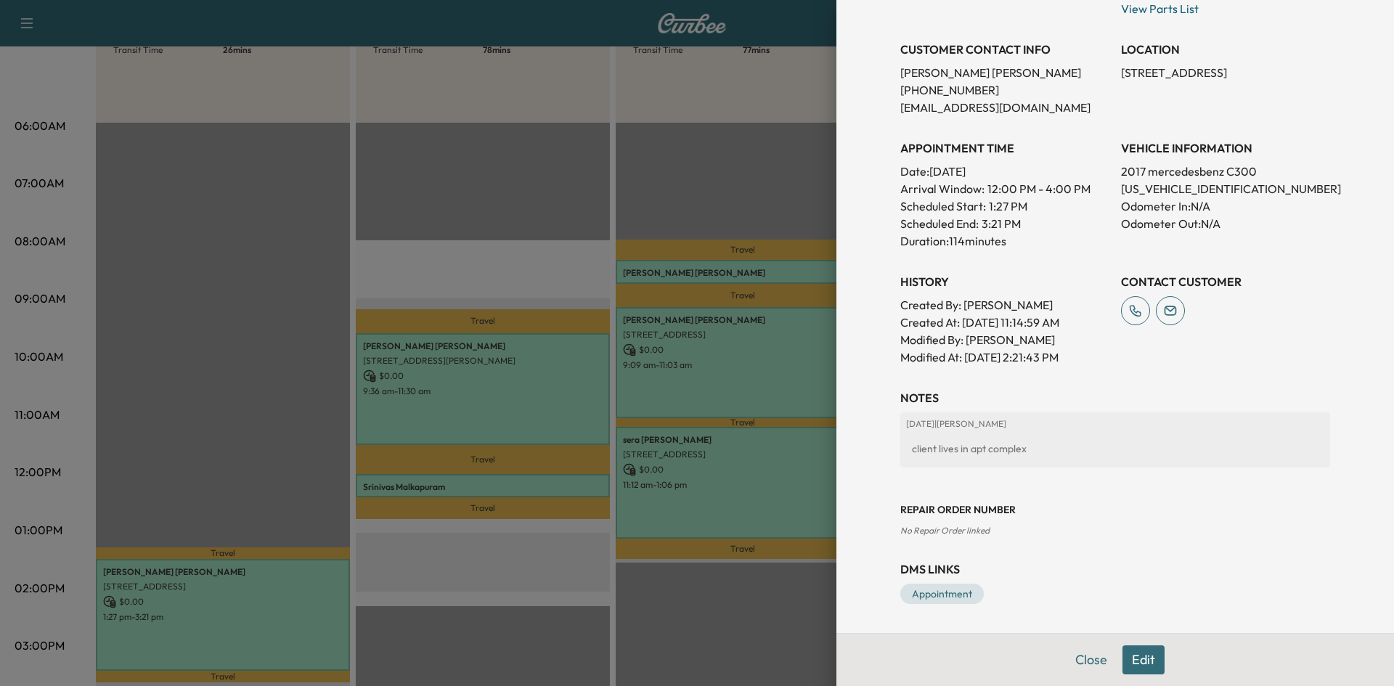
drag, startPoint x: 447, startPoint y: 153, endPoint x: 432, endPoint y: 78, distance: 75.6
click at [444, 122] on div at bounding box center [697, 343] width 1394 height 686
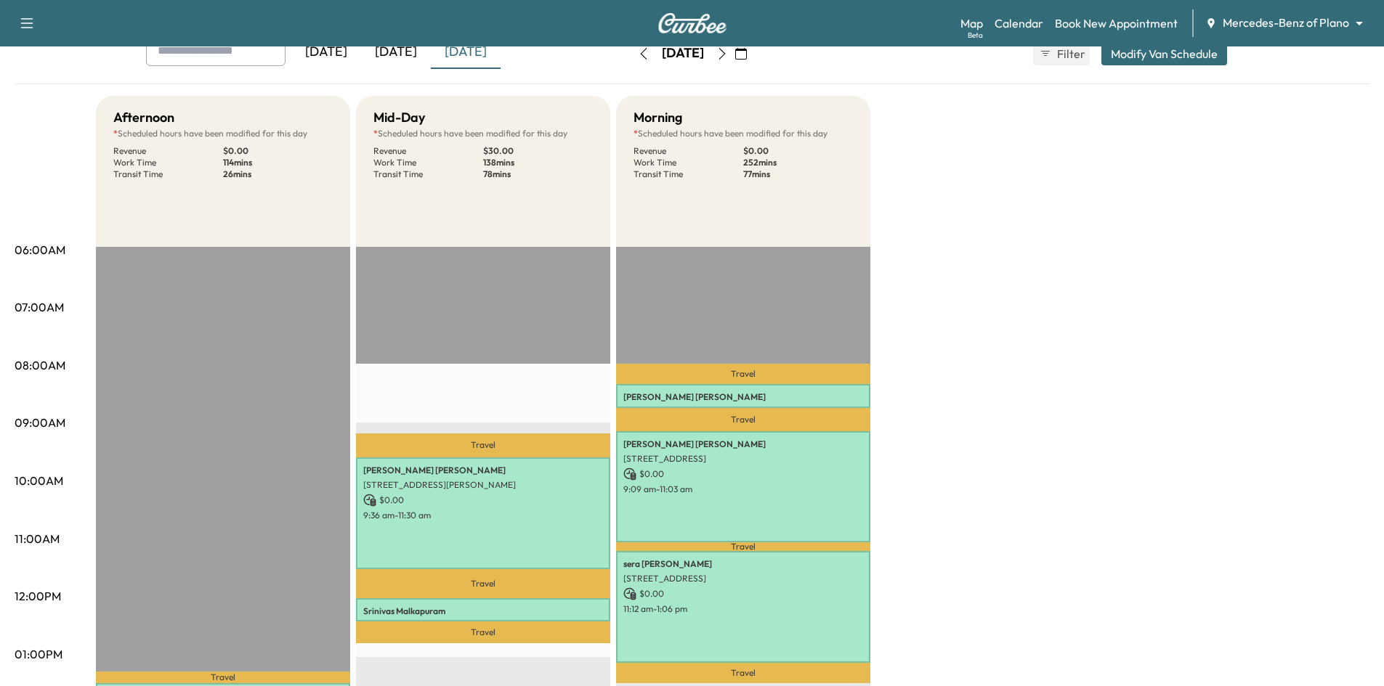
scroll to position [0, 0]
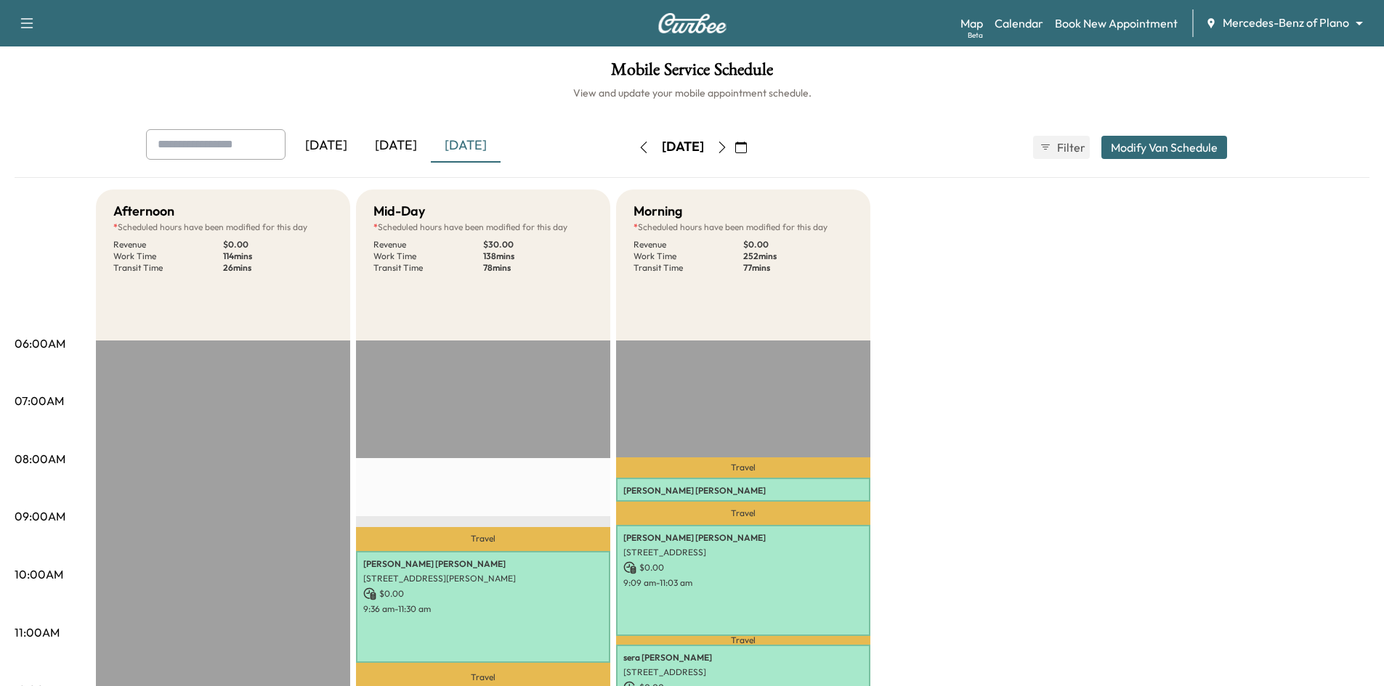
click at [323, 153] on div "[DATE]" at bounding box center [326, 145] width 70 height 33
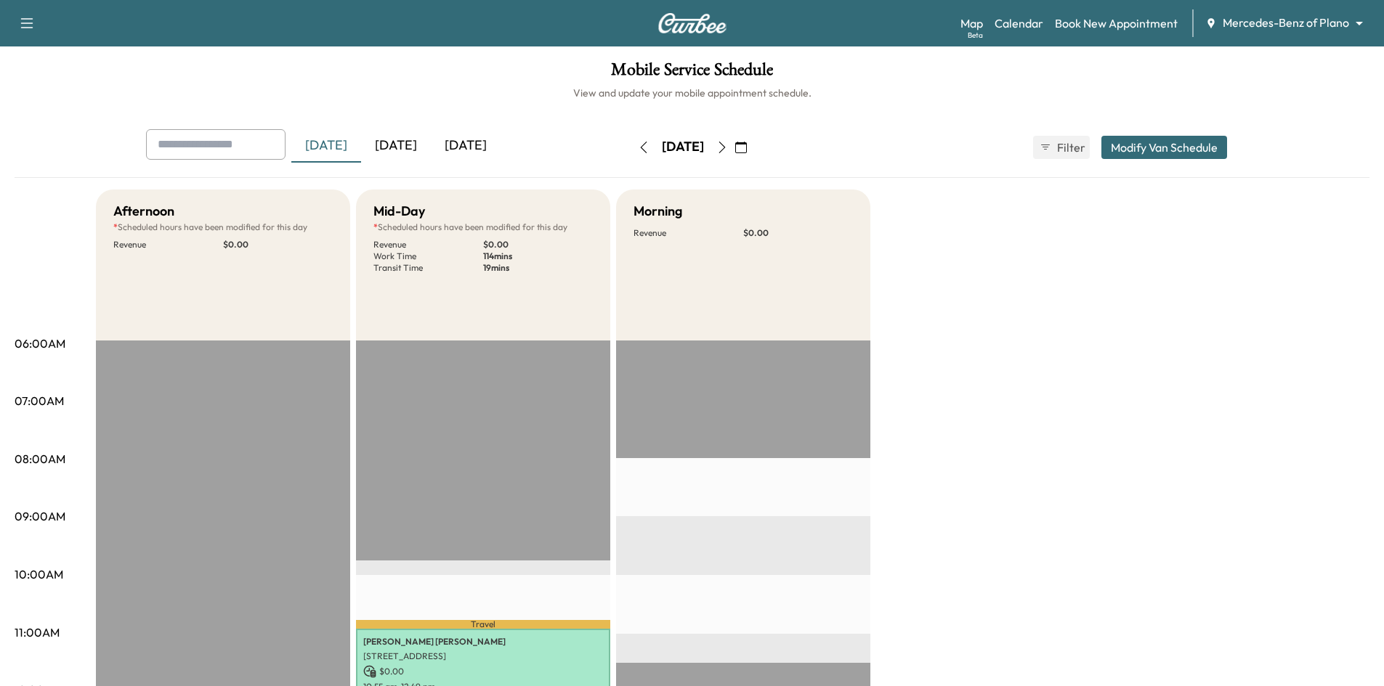
click at [410, 147] on div "[DATE]" at bounding box center [396, 145] width 70 height 33
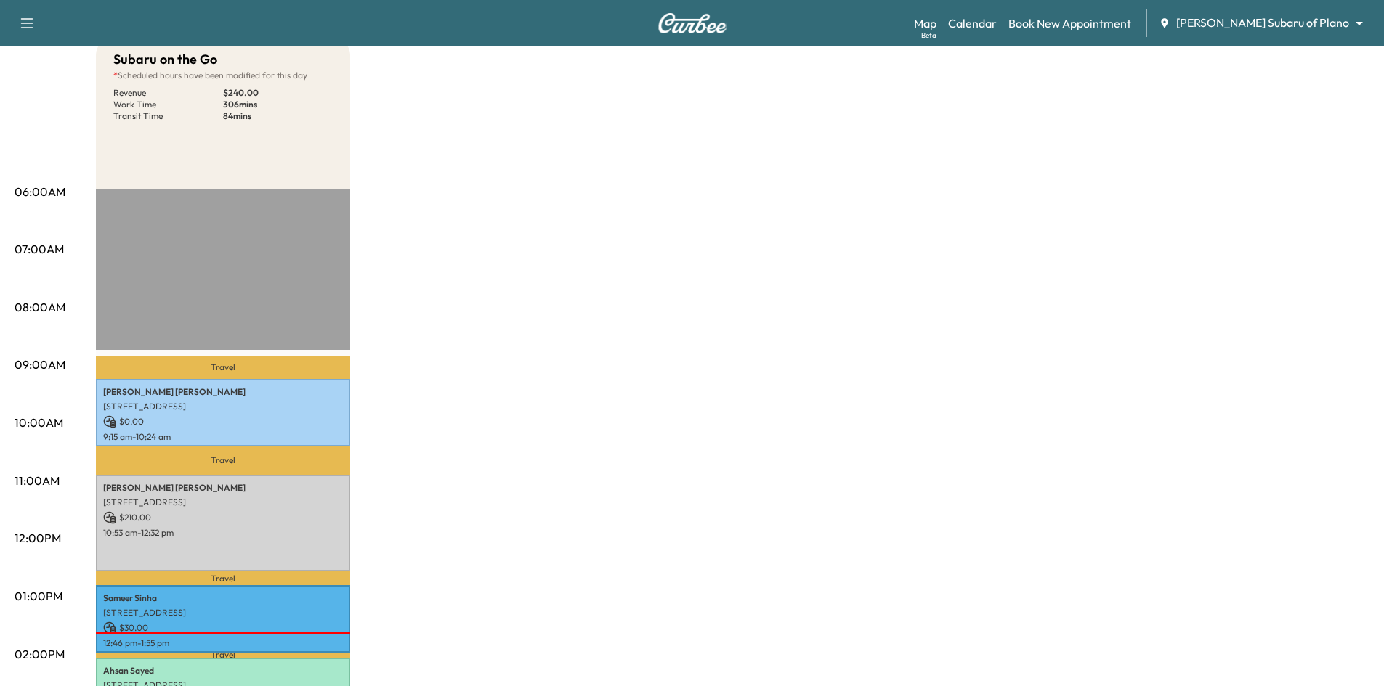
scroll to position [73, 0]
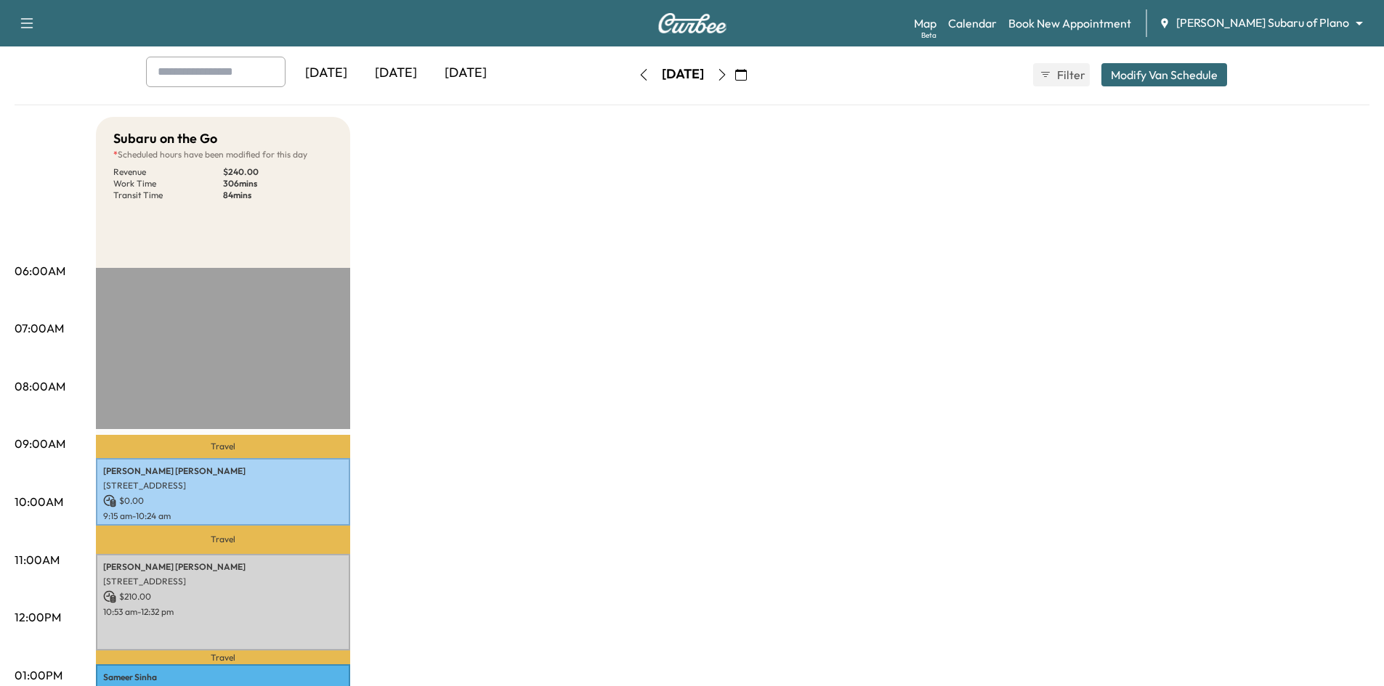
click at [468, 68] on div "[DATE]" at bounding box center [466, 73] width 70 height 33
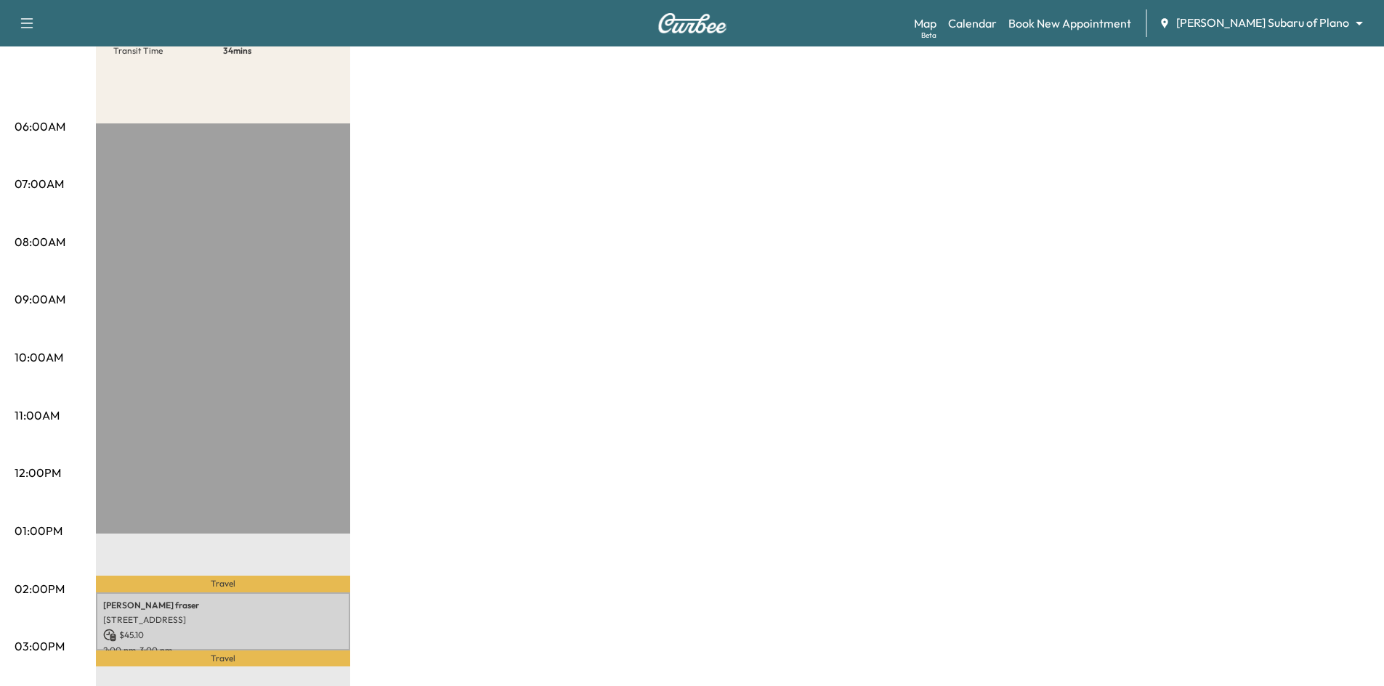
scroll to position [218, 0]
click at [306, 619] on p "6404 Risinghill Dr, Dallas, TX 75248, USA" at bounding box center [223, 620] width 240 height 12
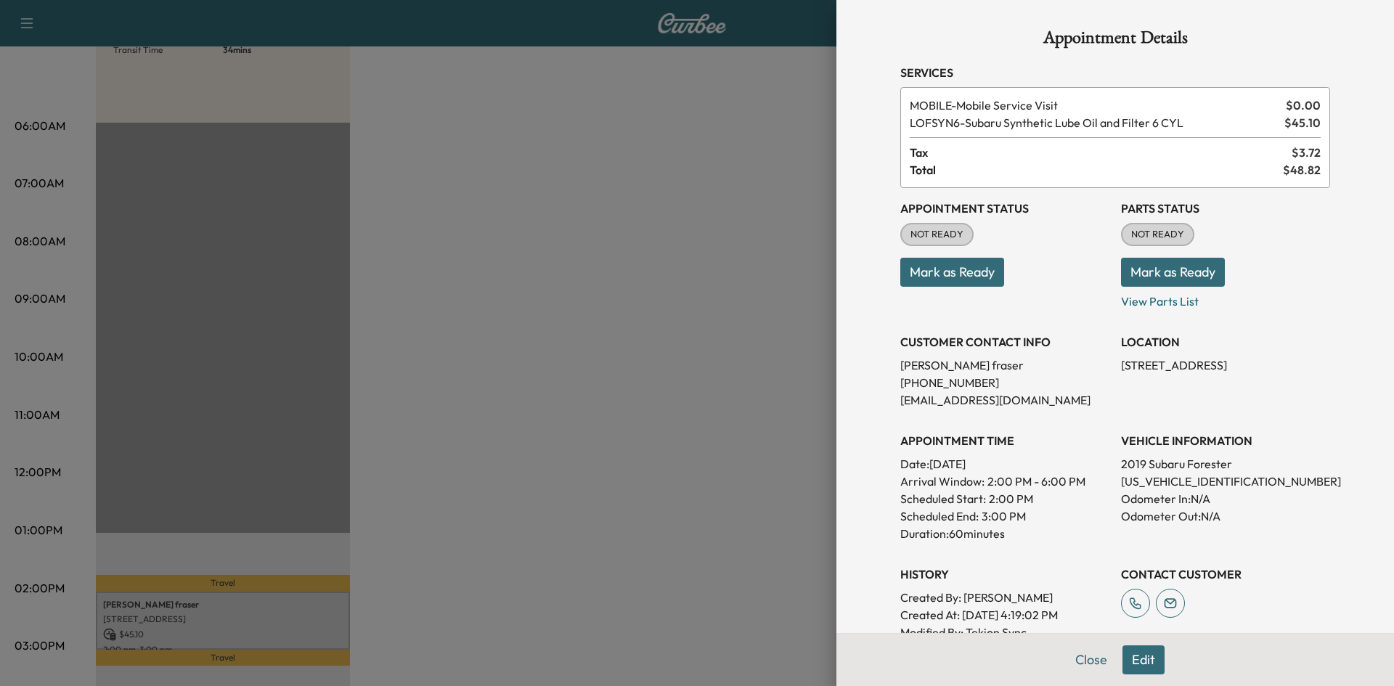
click at [951, 275] on button "Mark as Ready" at bounding box center [953, 272] width 104 height 29
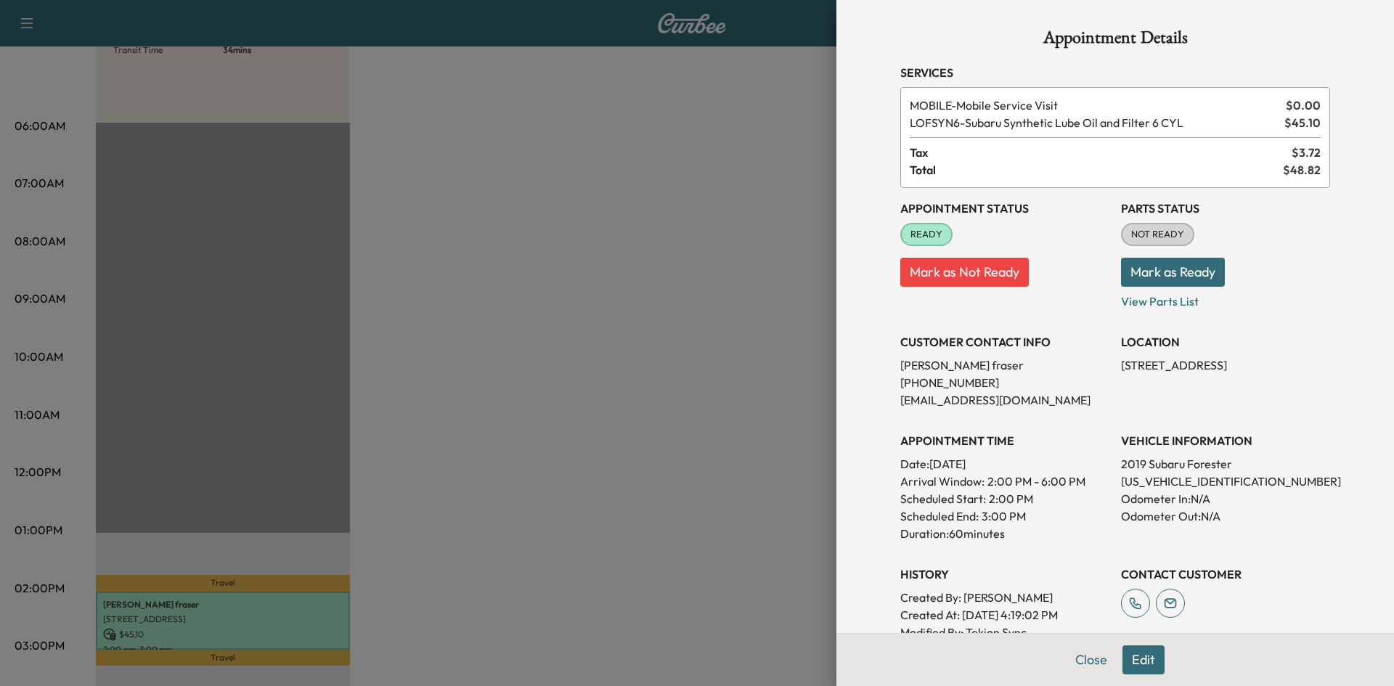
click at [648, 312] on div at bounding box center [697, 343] width 1394 height 686
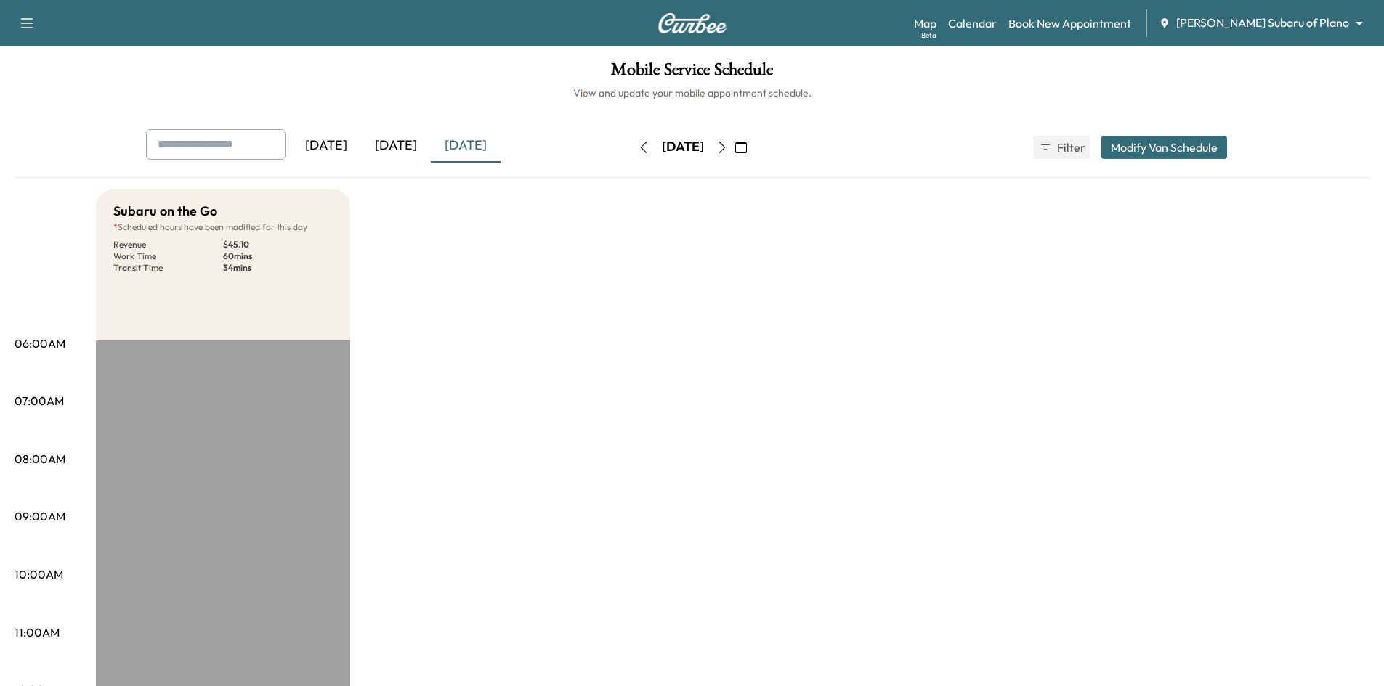
click at [400, 139] on div "[DATE]" at bounding box center [396, 145] width 70 height 33
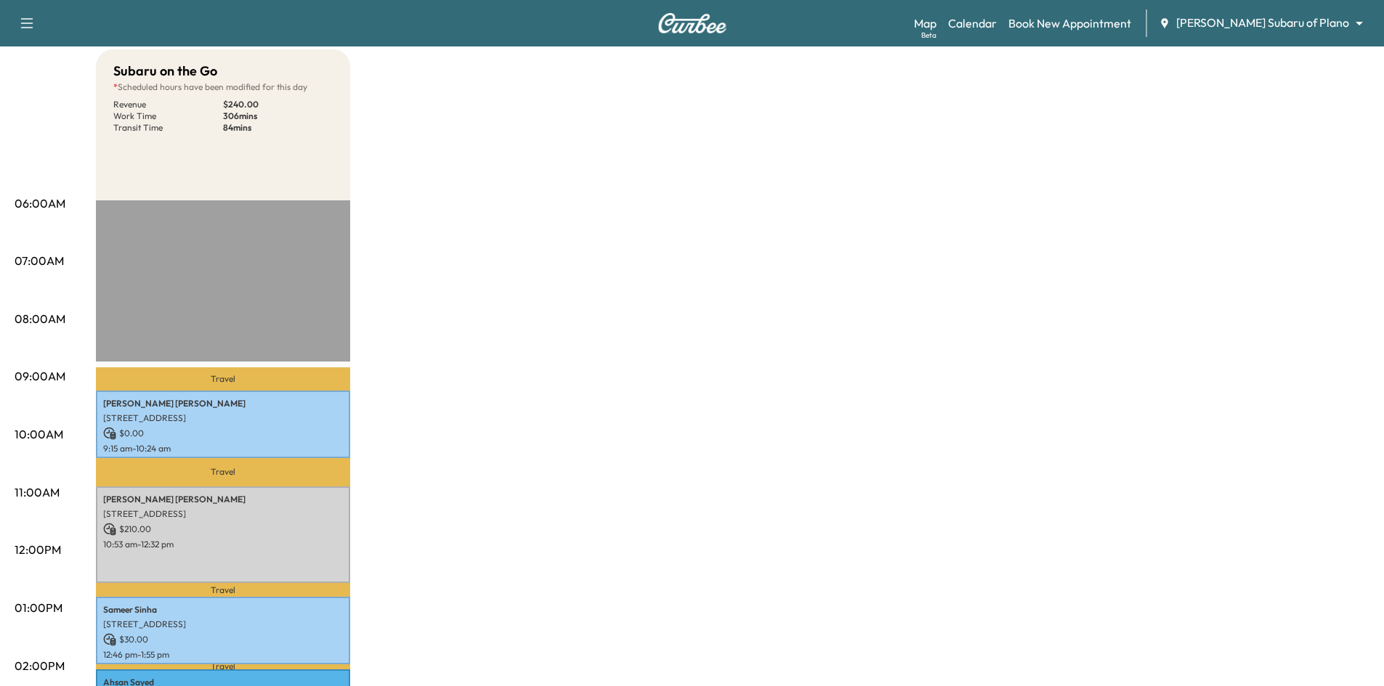
scroll to position [363, 0]
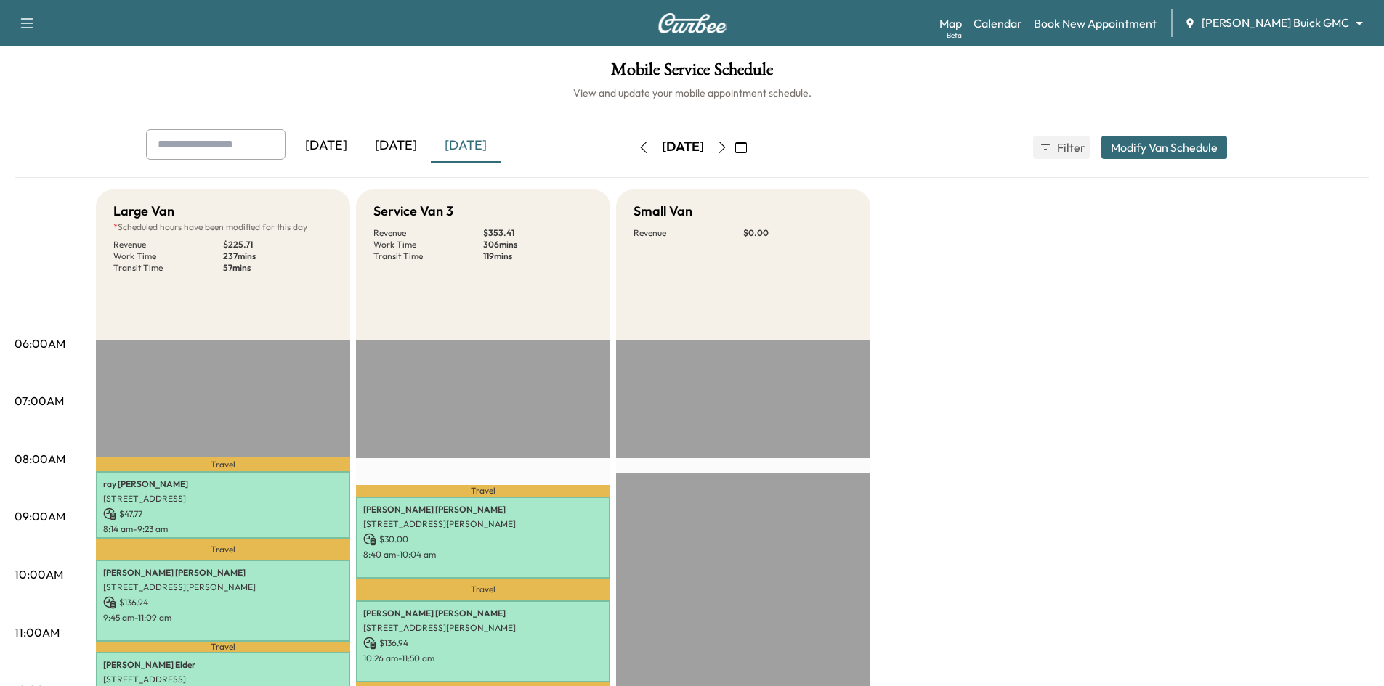
click at [407, 146] on div "[DATE]" at bounding box center [396, 145] width 70 height 33
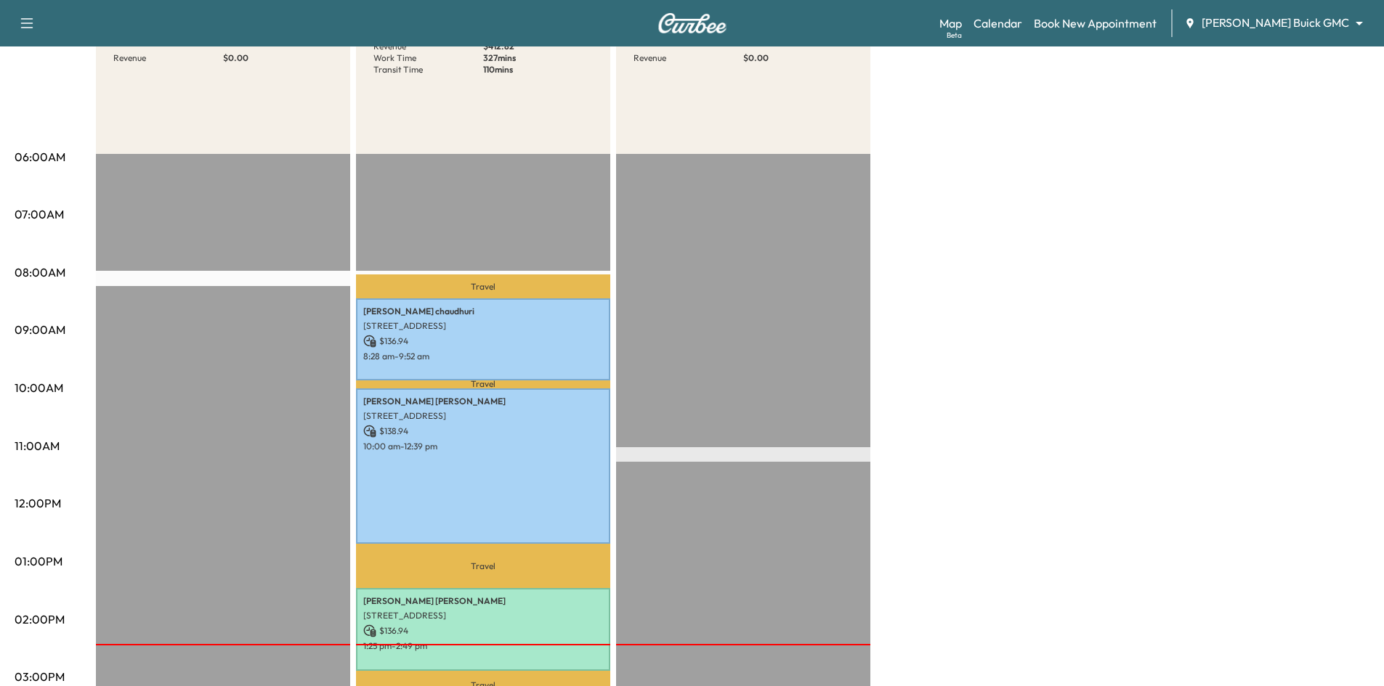
scroll to position [291, 0]
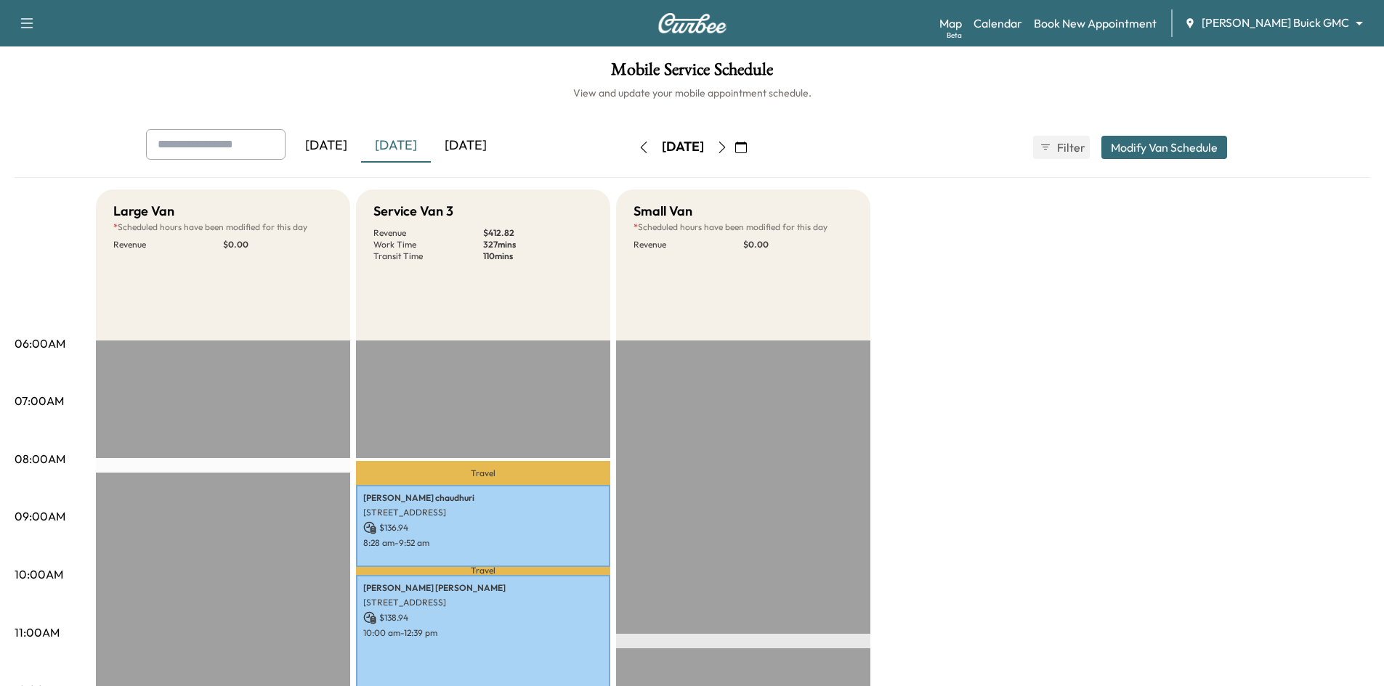
click at [474, 145] on div "[DATE]" at bounding box center [466, 145] width 70 height 33
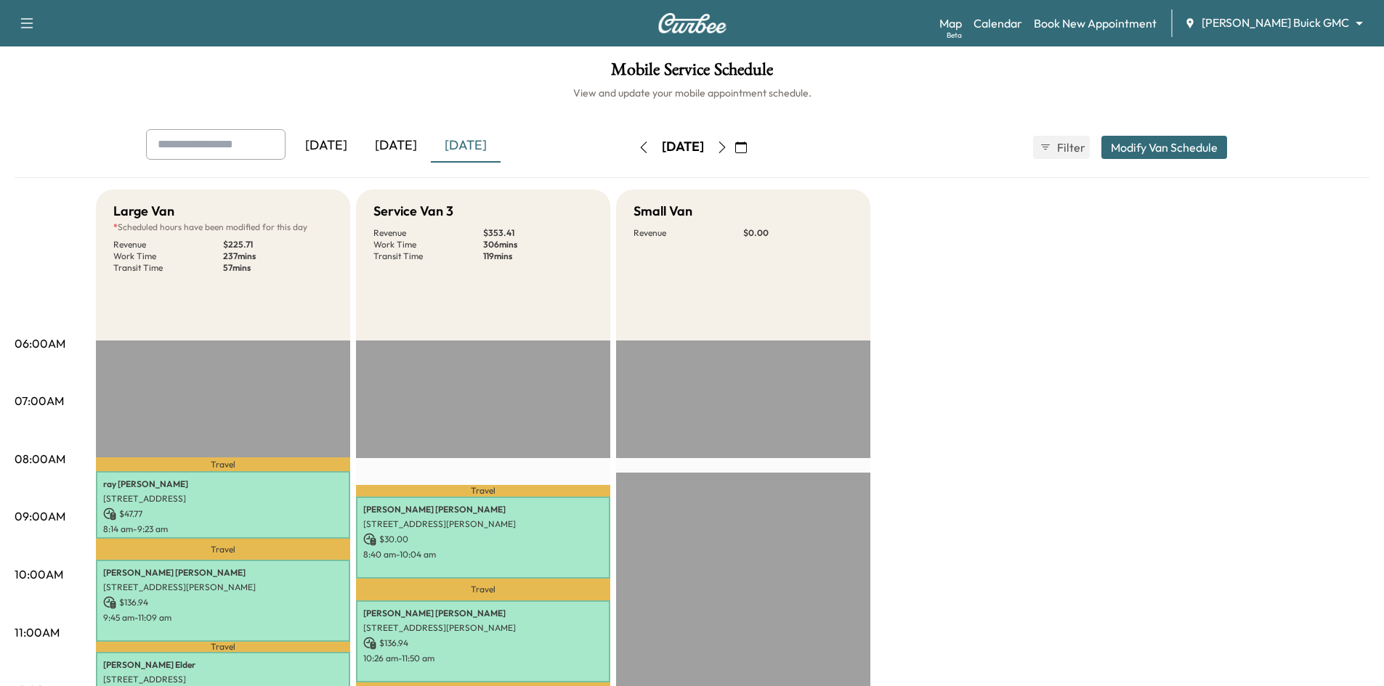
click at [728, 145] on icon "button" at bounding box center [722, 148] width 12 height 12
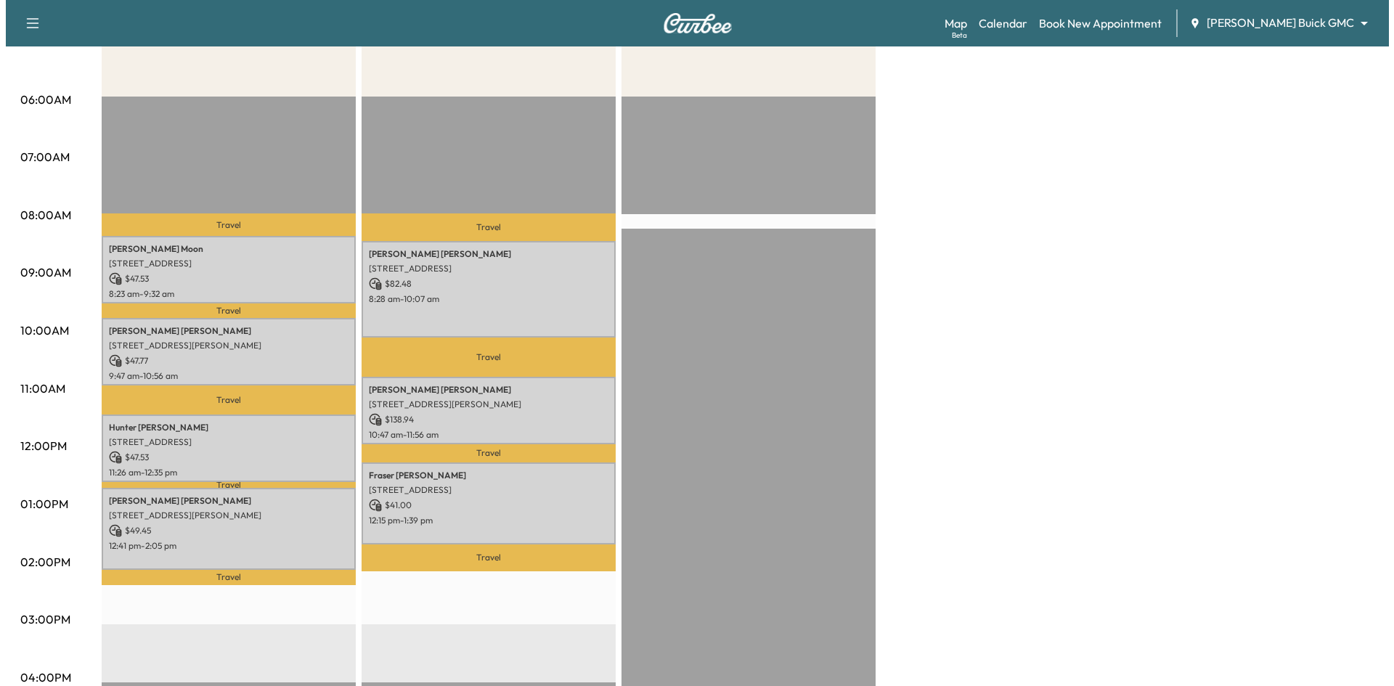
scroll to position [218, 0]
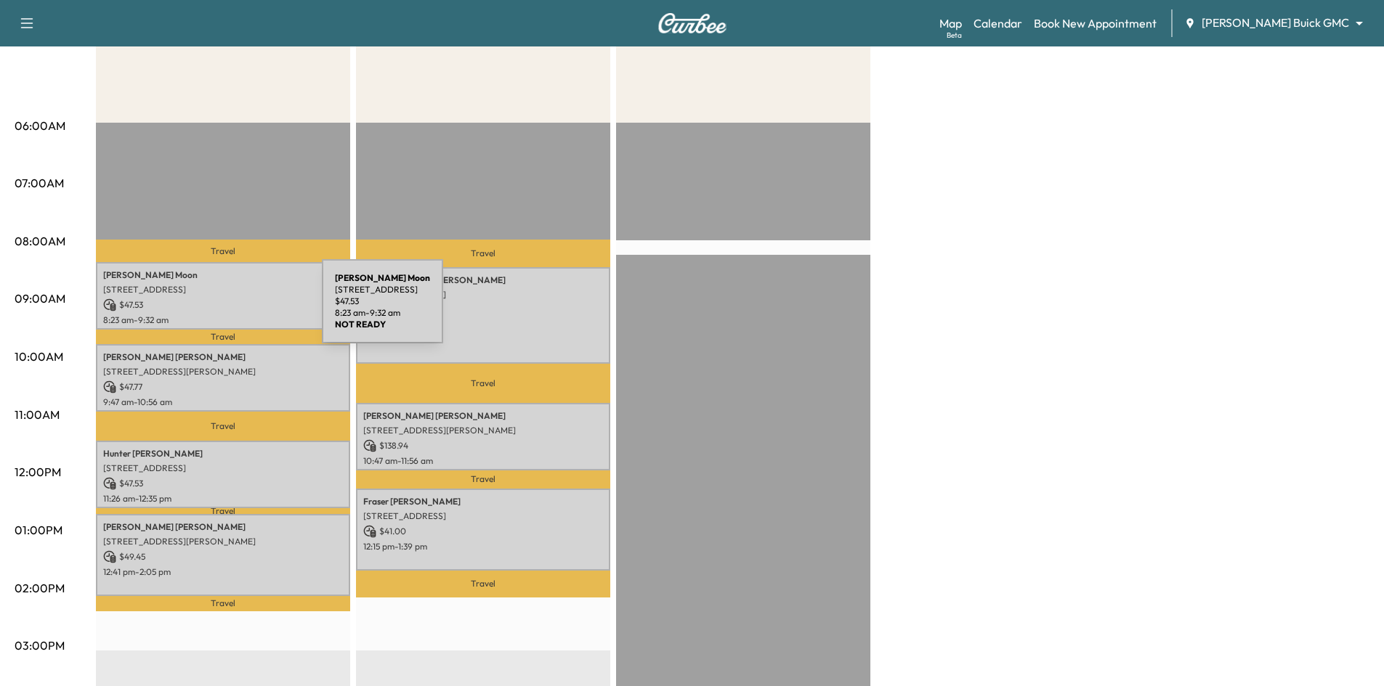
click at [215, 308] on p "$ 47.53" at bounding box center [223, 304] width 240 height 13
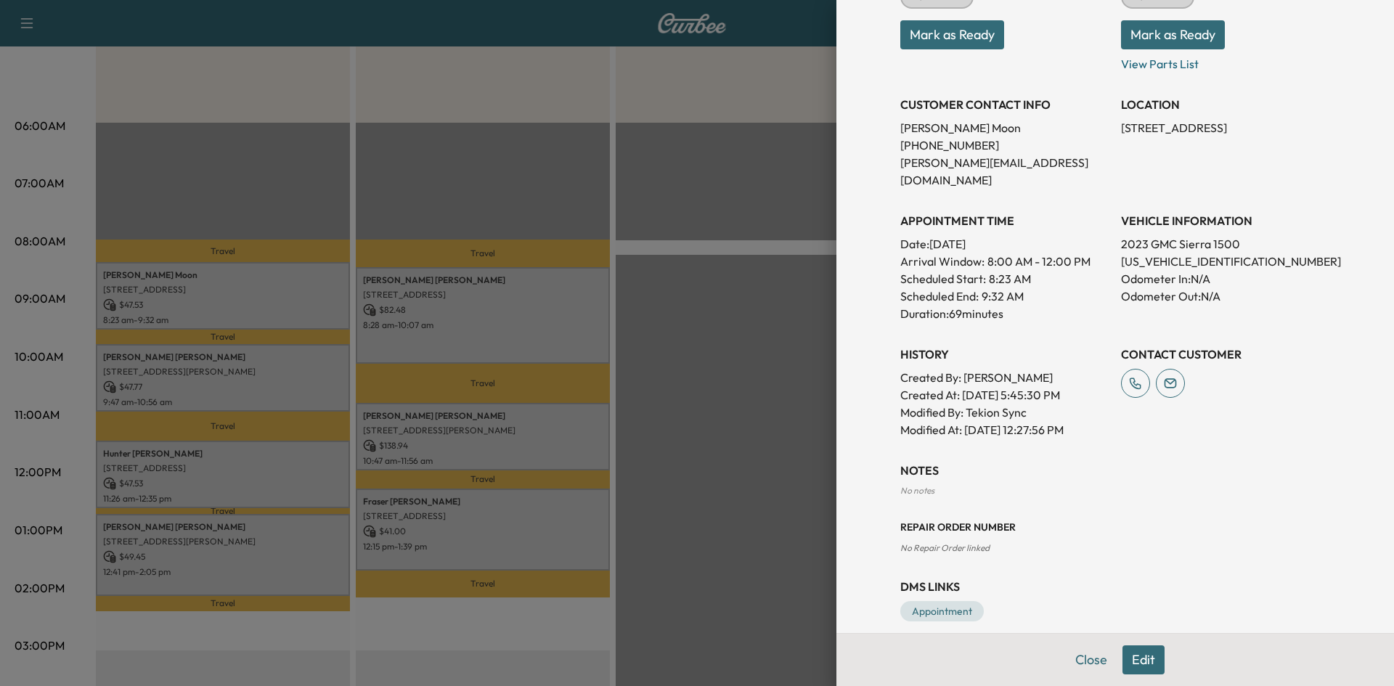
scroll to position [0, 0]
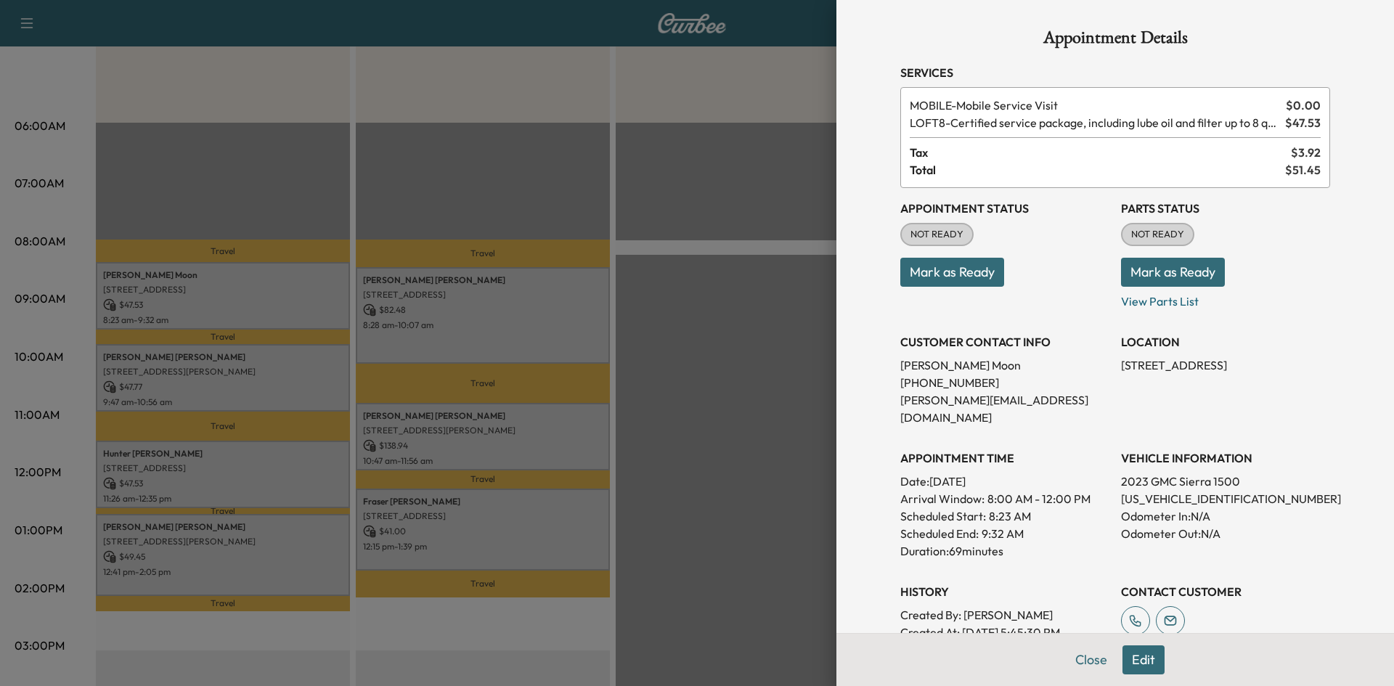
click at [314, 372] on div at bounding box center [697, 343] width 1394 height 686
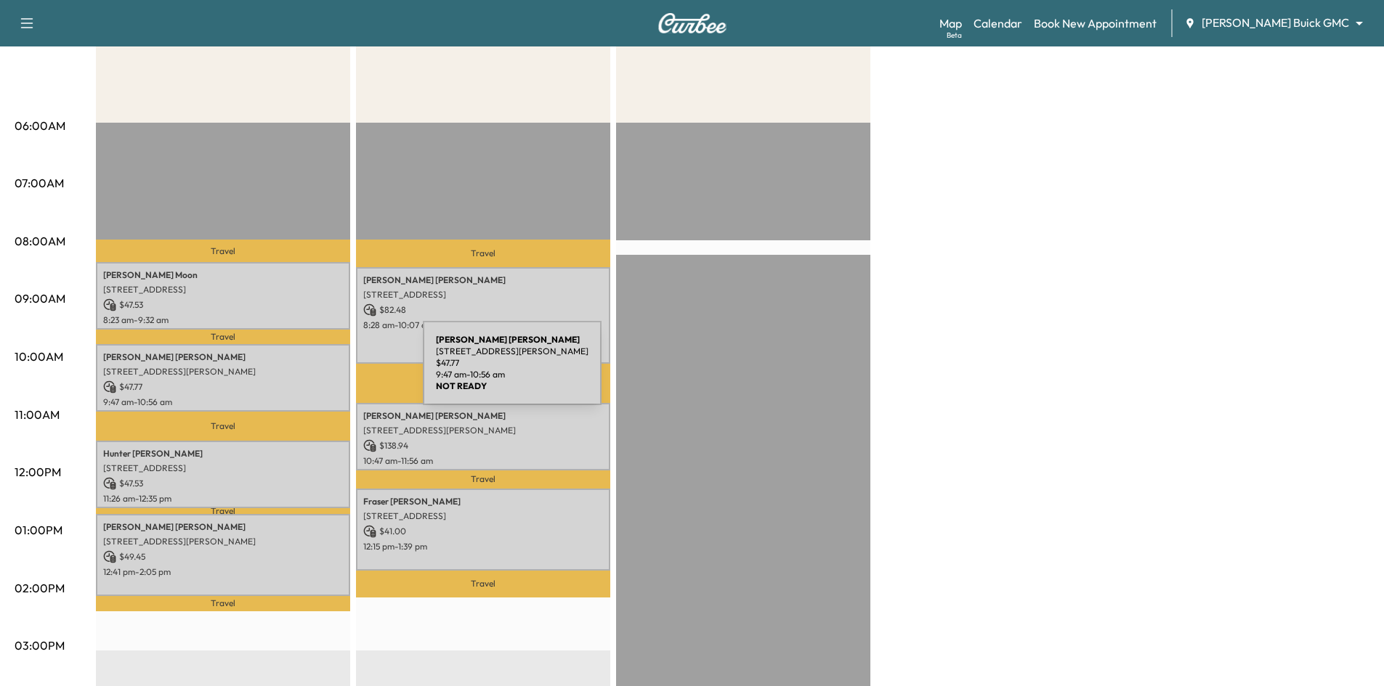
click at [314, 372] on p "431 Frances Way, Richardson, TX 75081, USA" at bounding box center [223, 372] width 240 height 12
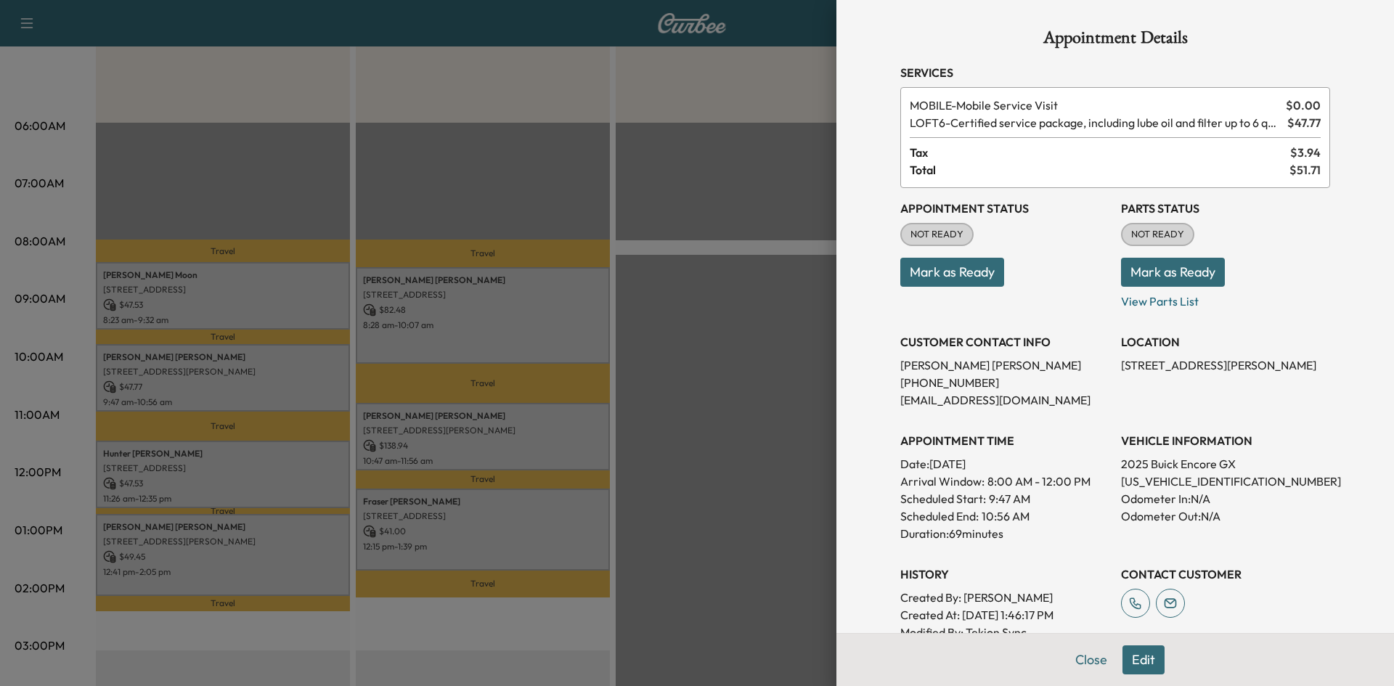
click at [295, 463] on div at bounding box center [697, 343] width 1394 height 686
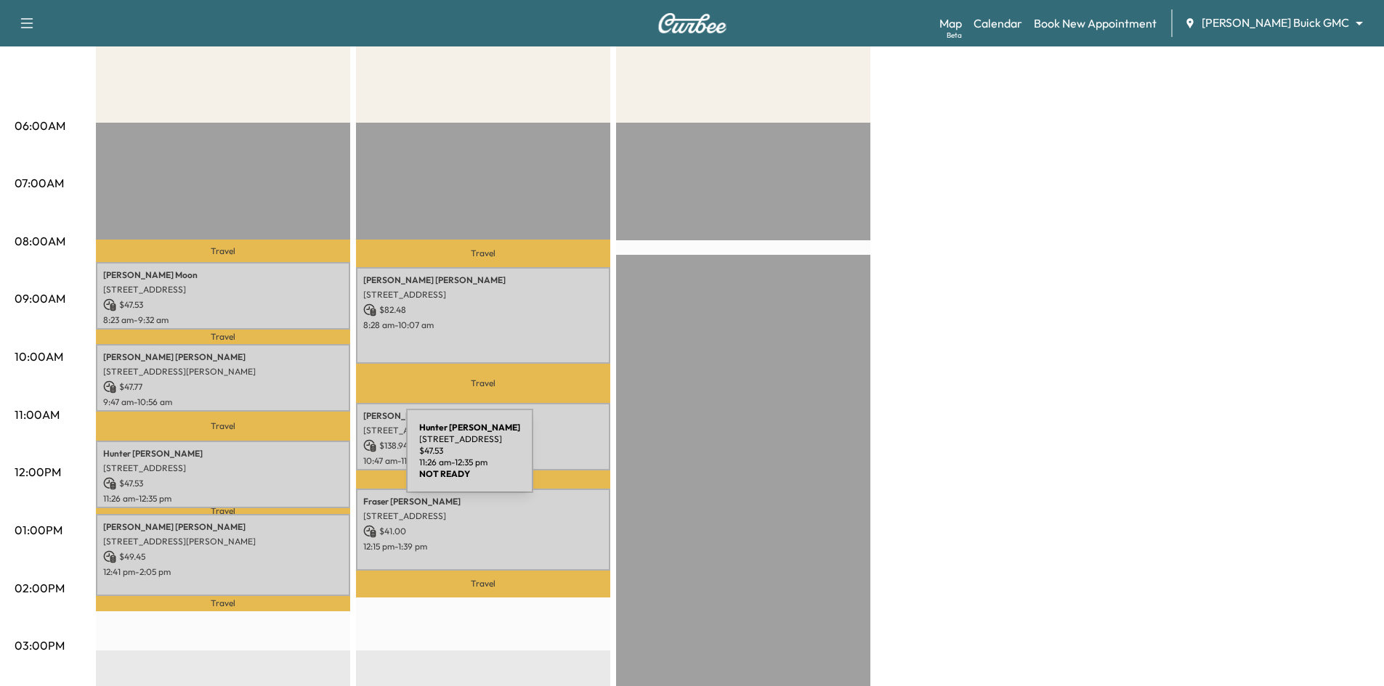
click at [298, 463] on p "7235 Sanctuary Dr, Frisco, TX 75033, USA" at bounding box center [223, 469] width 240 height 12
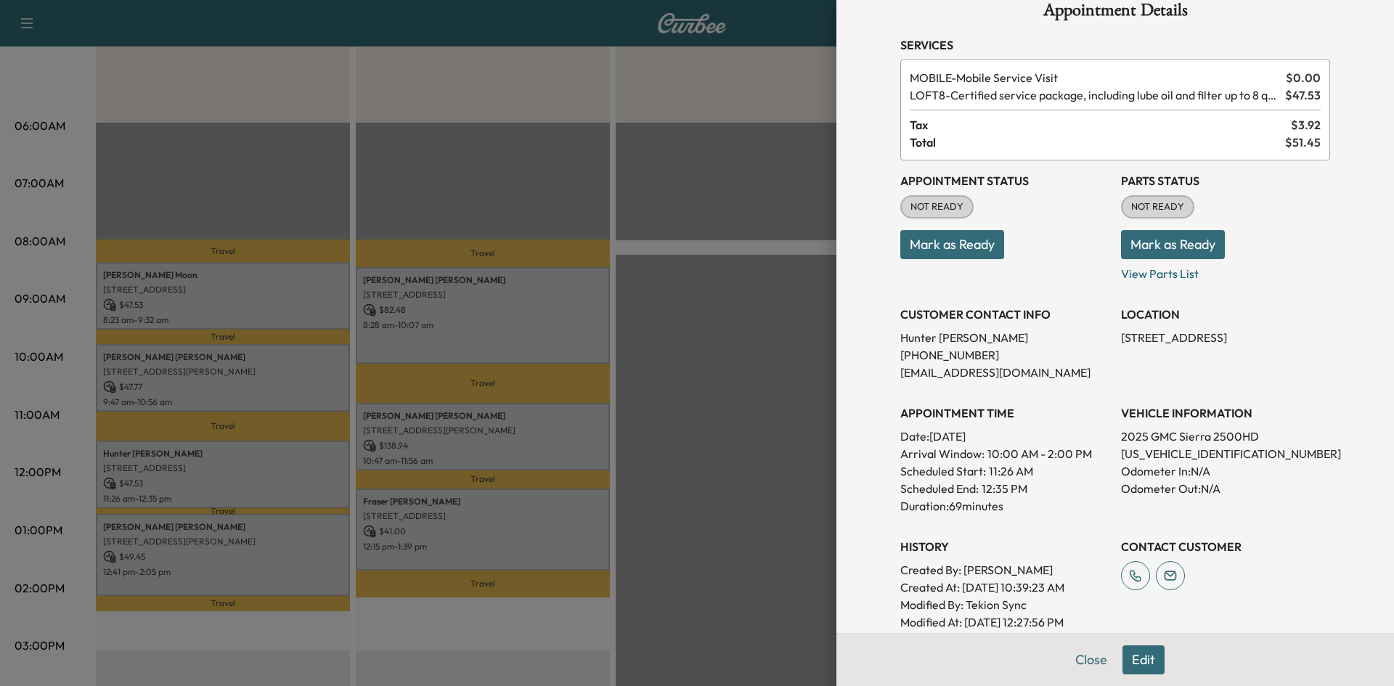
scroll to position [20, 0]
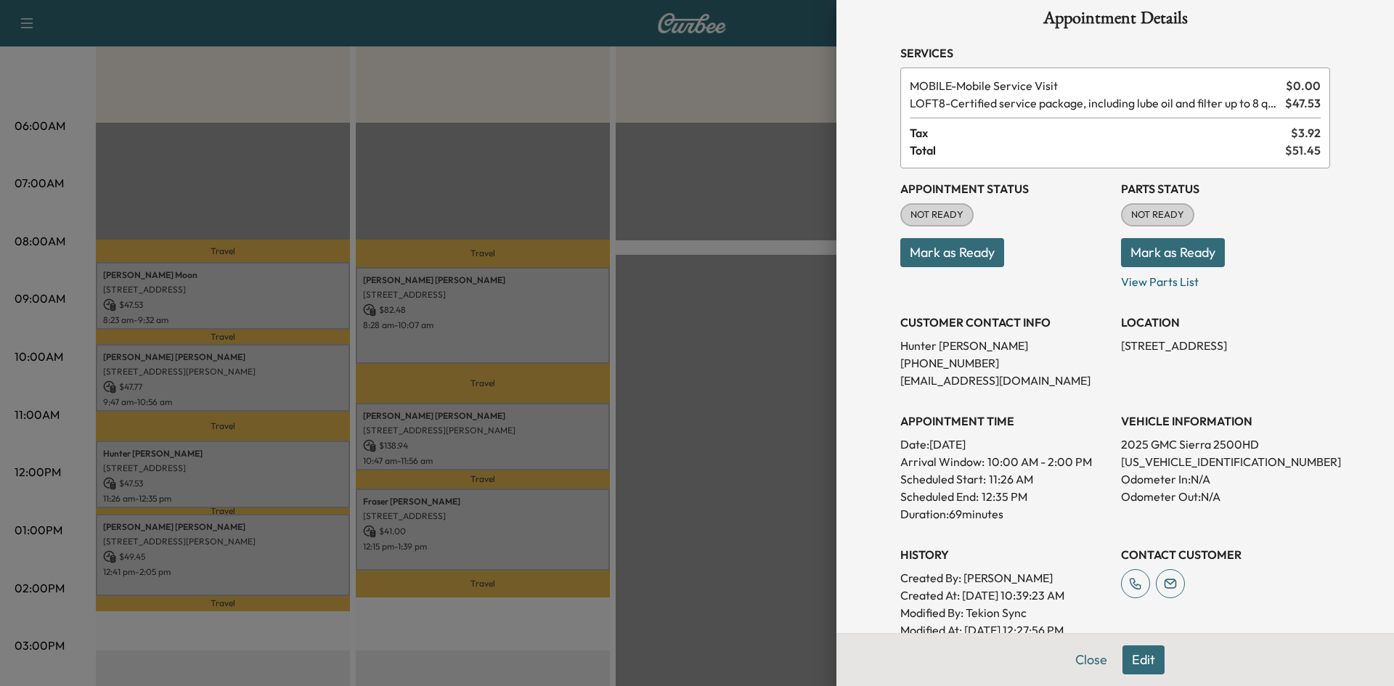
click at [296, 536] on div at bounding box center [697, 343] width 1394 height 686
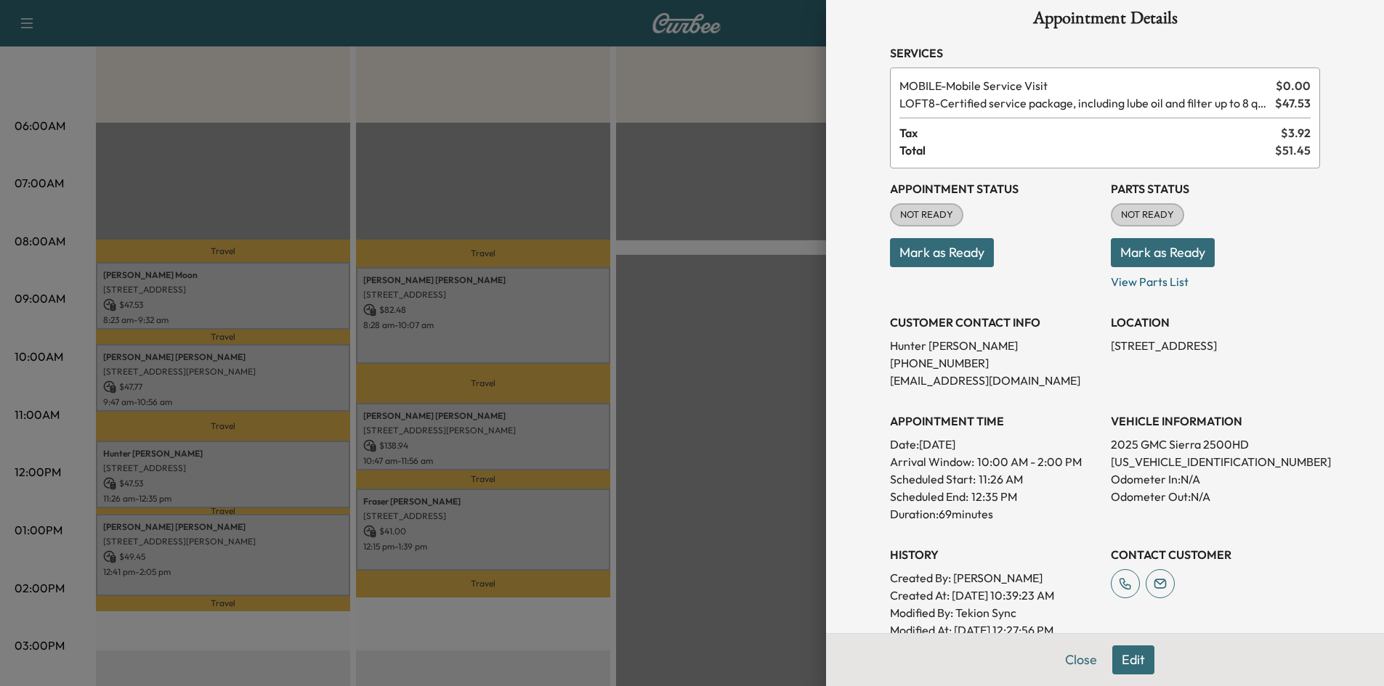
click at [296, 537] on p "2932 Reynolds Ln, Frisco, TX 75034, USA" at bounding box center [223, 542] width 240 height 12
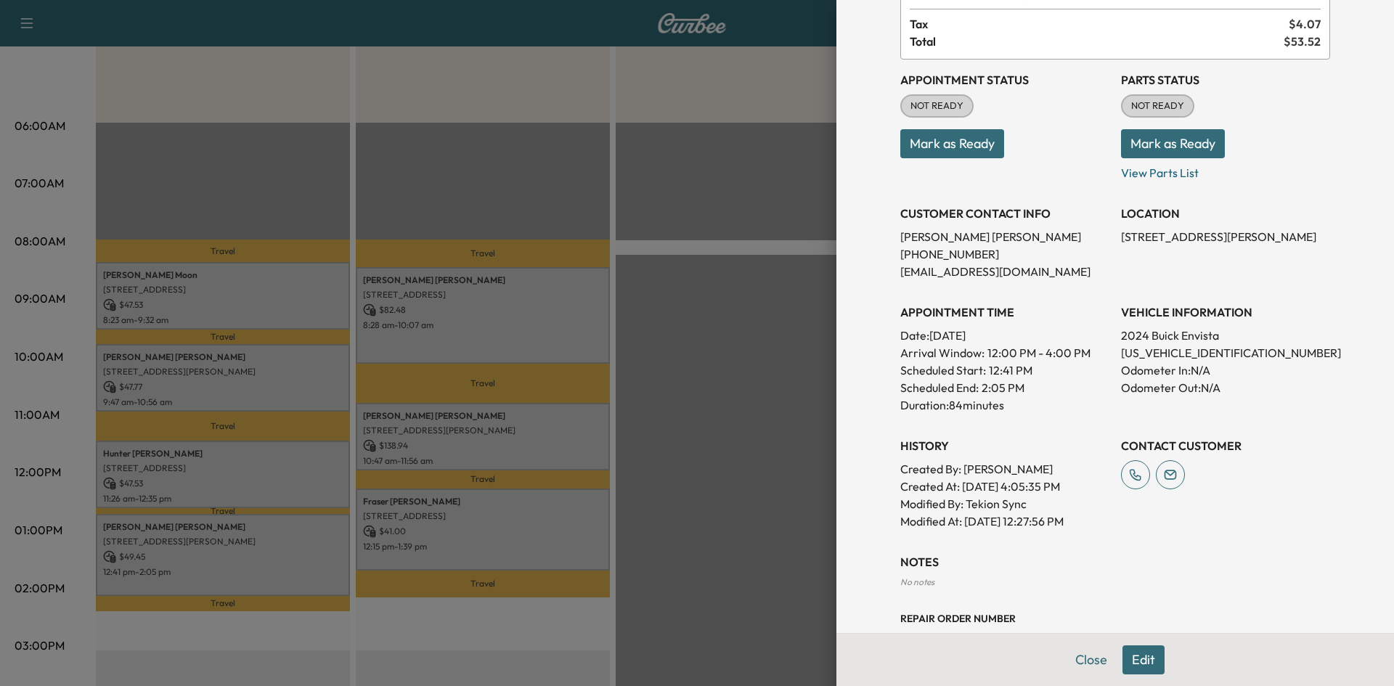
scroll to position [237, 0]
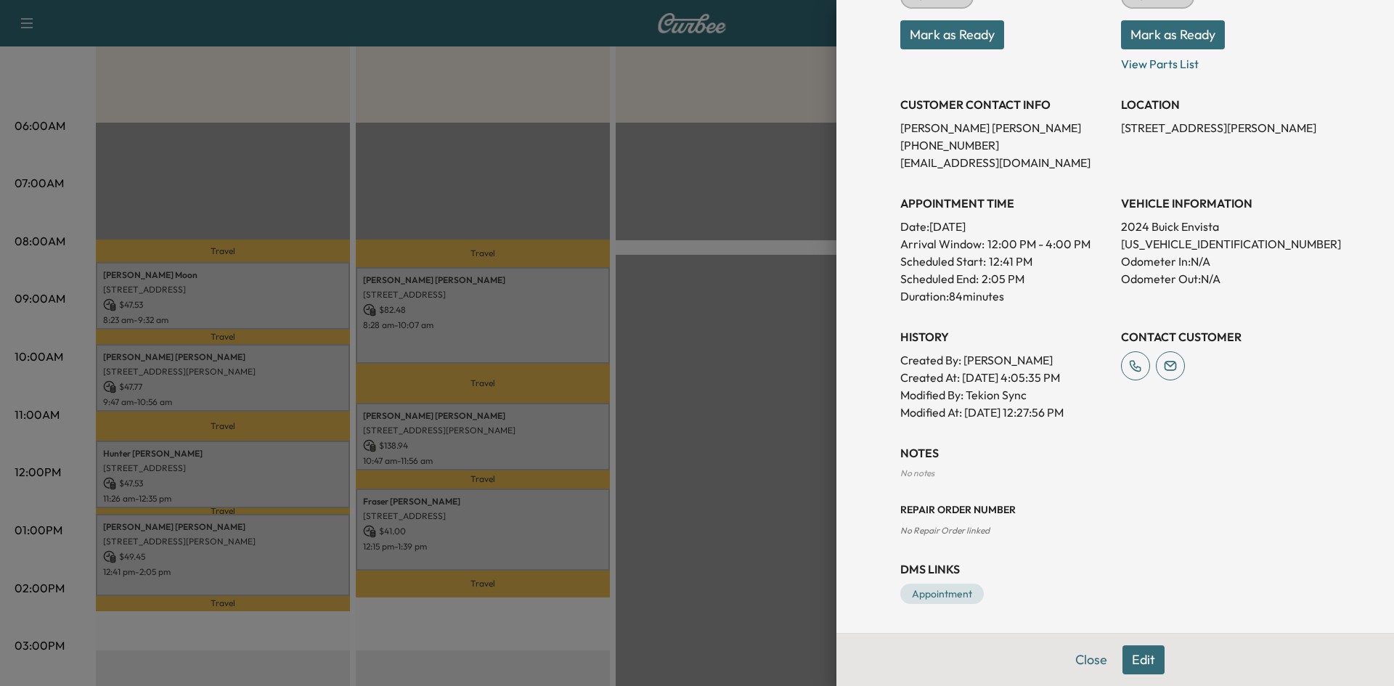
drag, startPoint x: 673, startPoint y: 511, endPoint x: 644, endPoint y: 495, distance: 32.5
click at [673, 511] on div at bounding box center [697, 343] width 1394 height 686
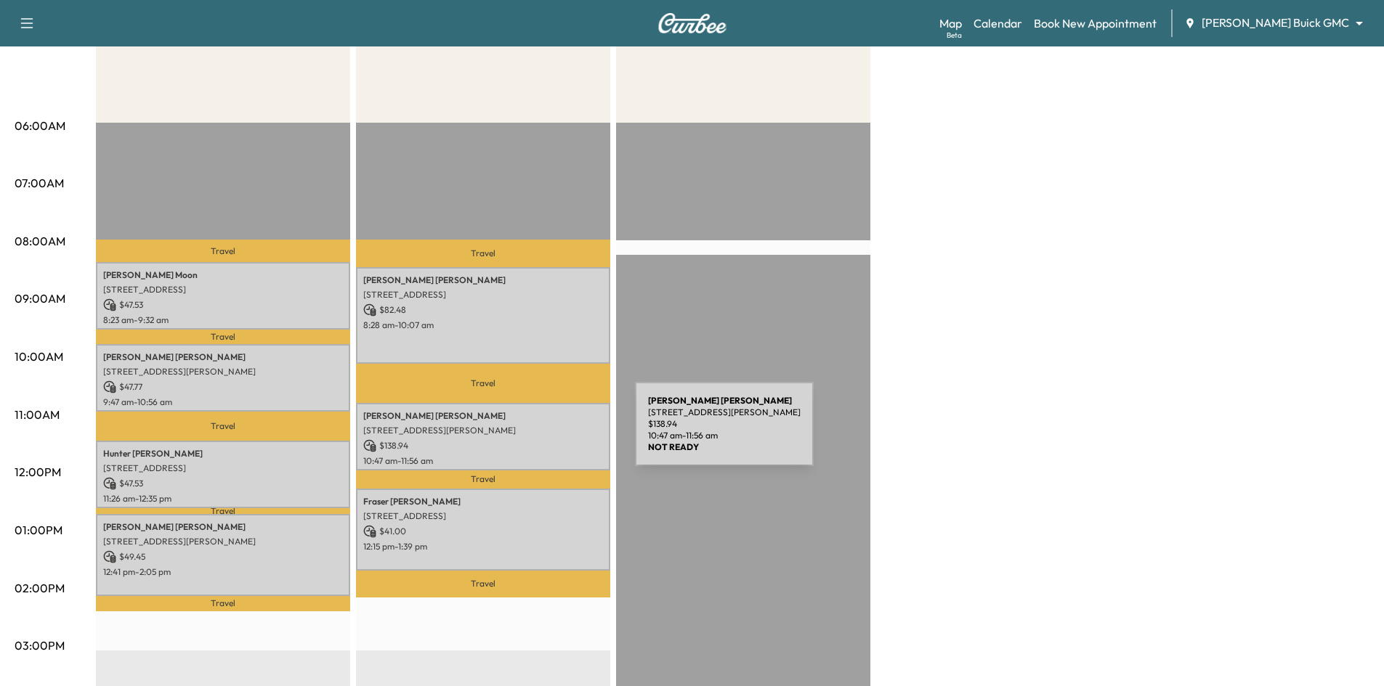
click at [526, 433] on p "2105 Hubbard Park Ln, Prosper, TX 75078, USA" at bounding box center [483, 431] width 240 height 12
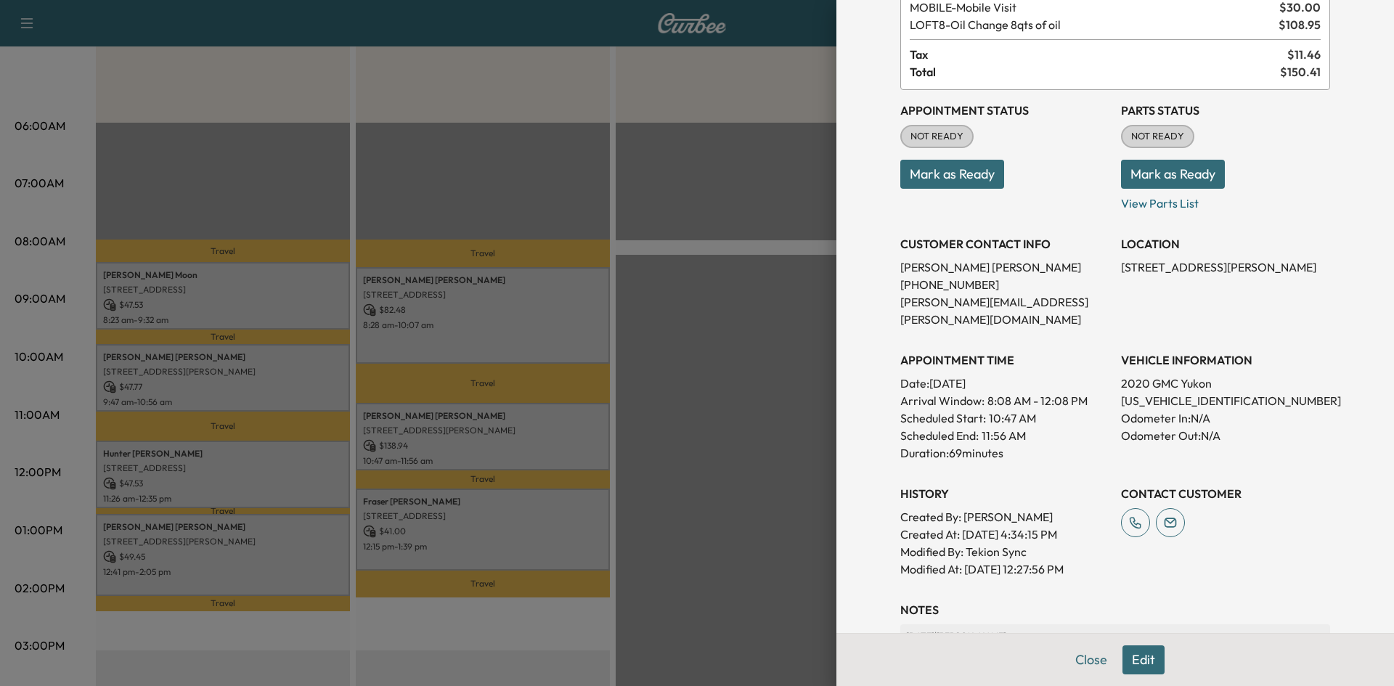
scroll to position [218, 0]
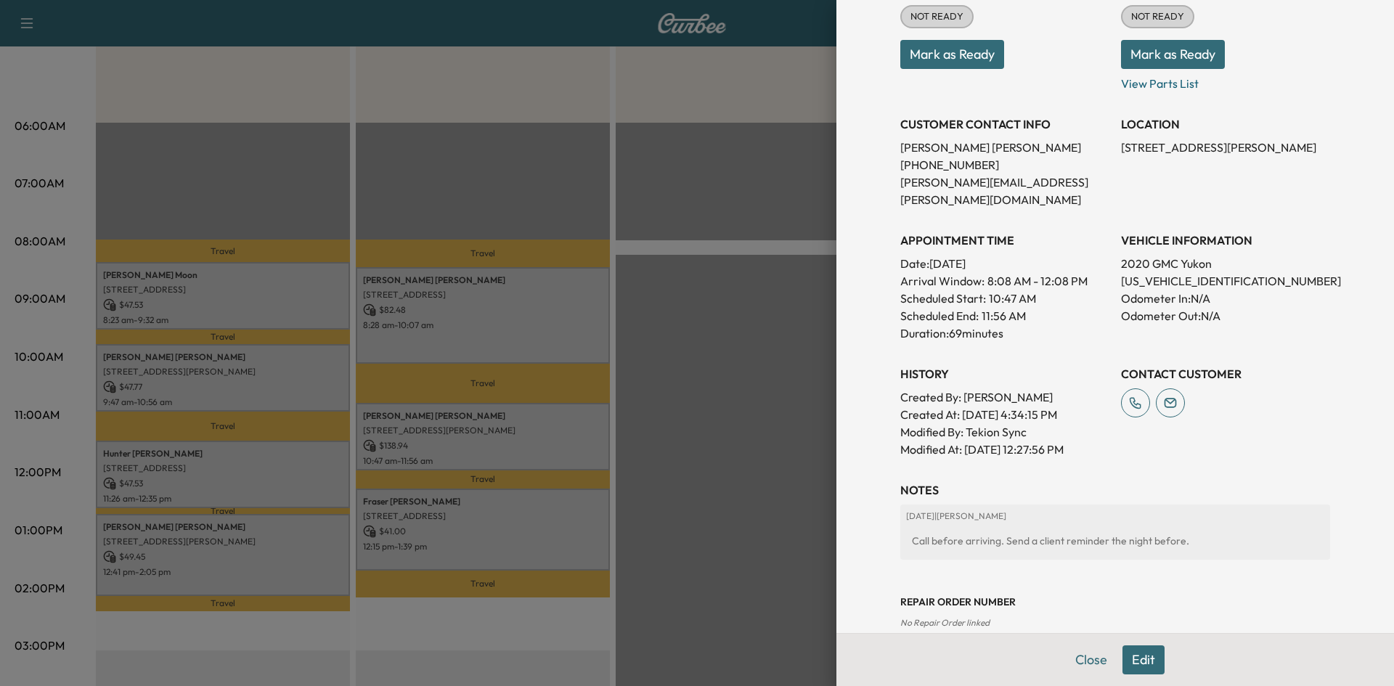
click at [773, 511] on div at bounding box center [697, 343] width 1394 height 686
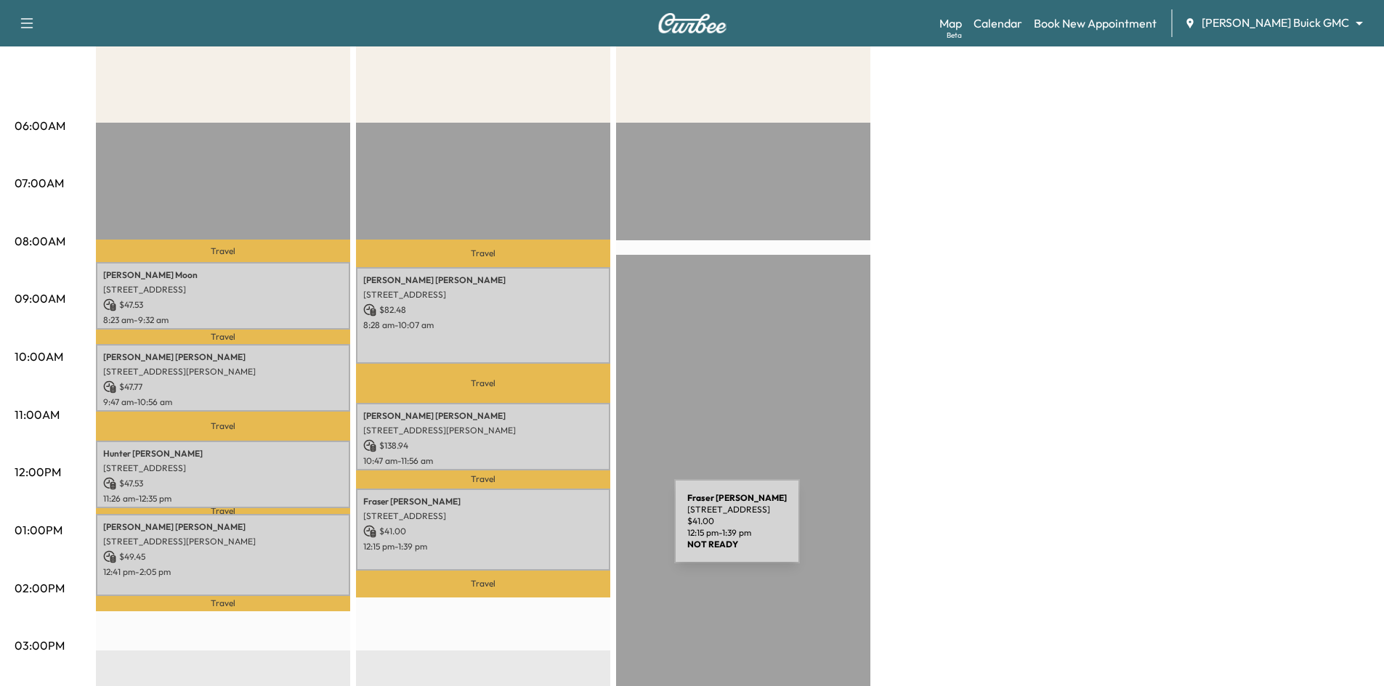
click at [565, 530] on p "$ 41.00" at bounding box center [483, 531] width 240 height 13
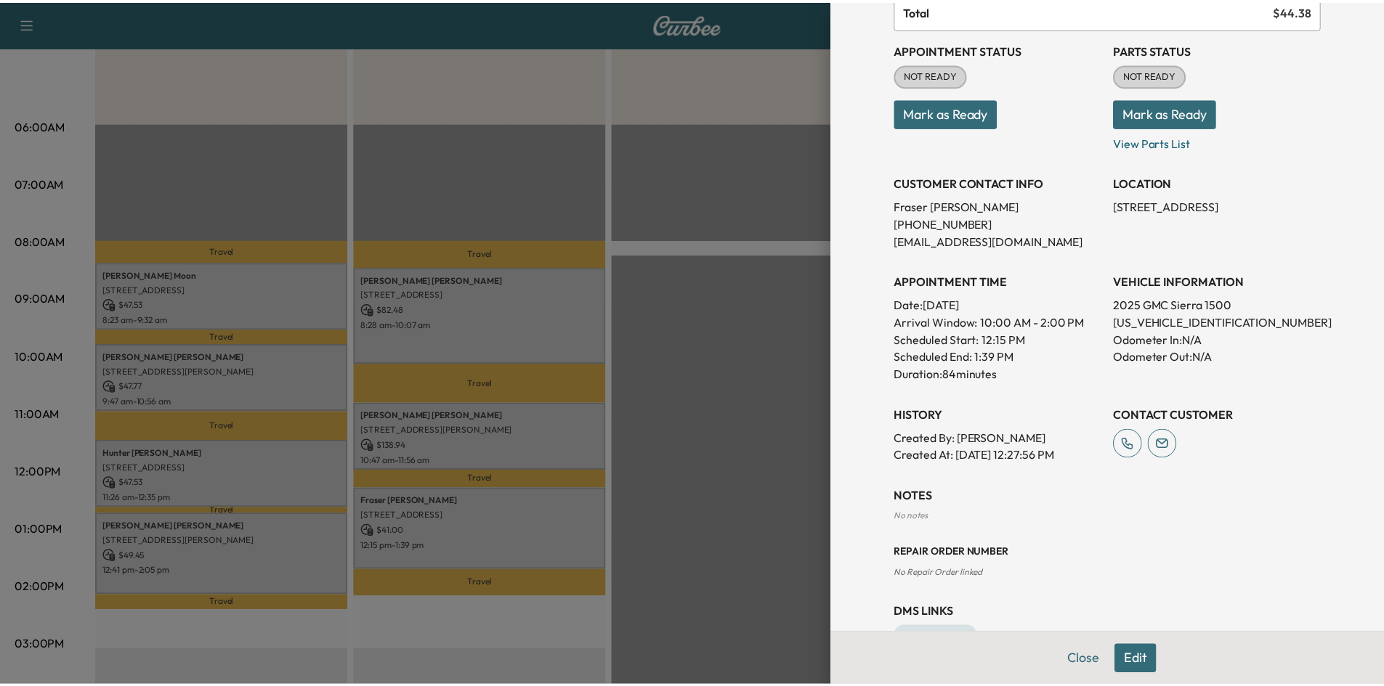
scroll to position [203, 0]
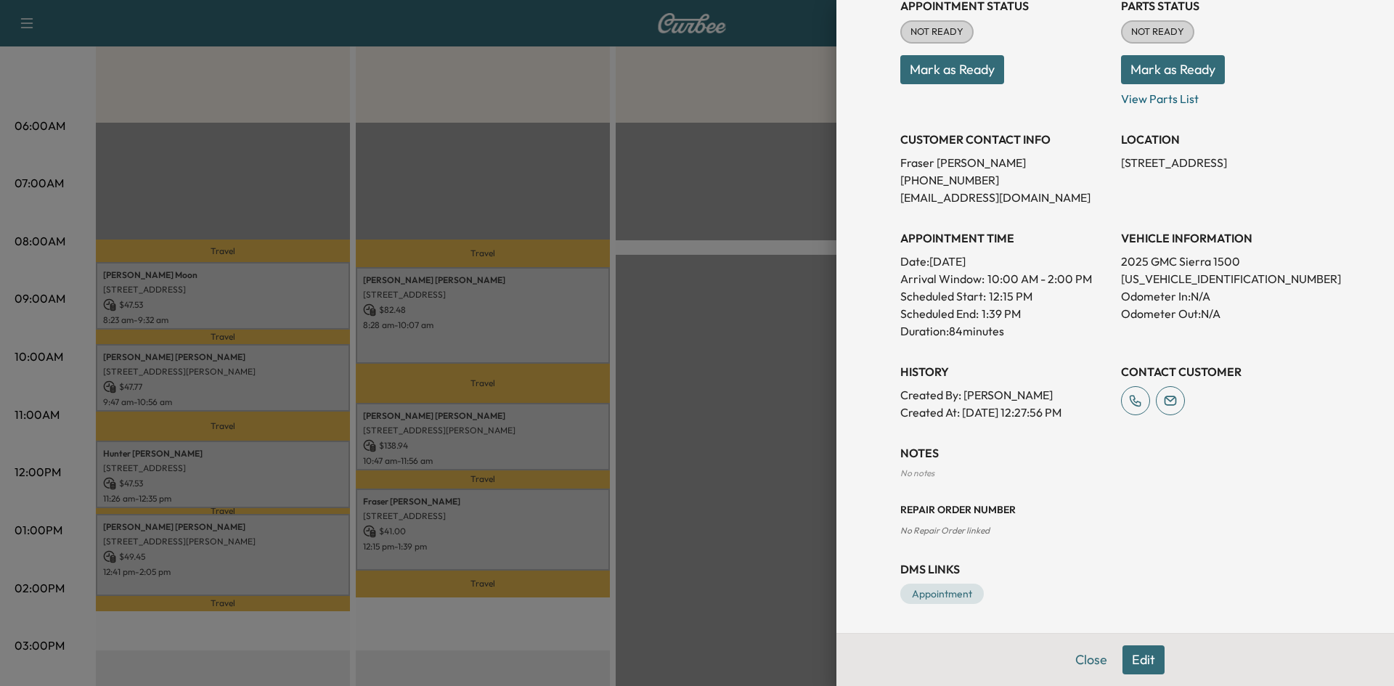
click at [686, 463] on div at bounding box center [697, 343] width 1394 height 686
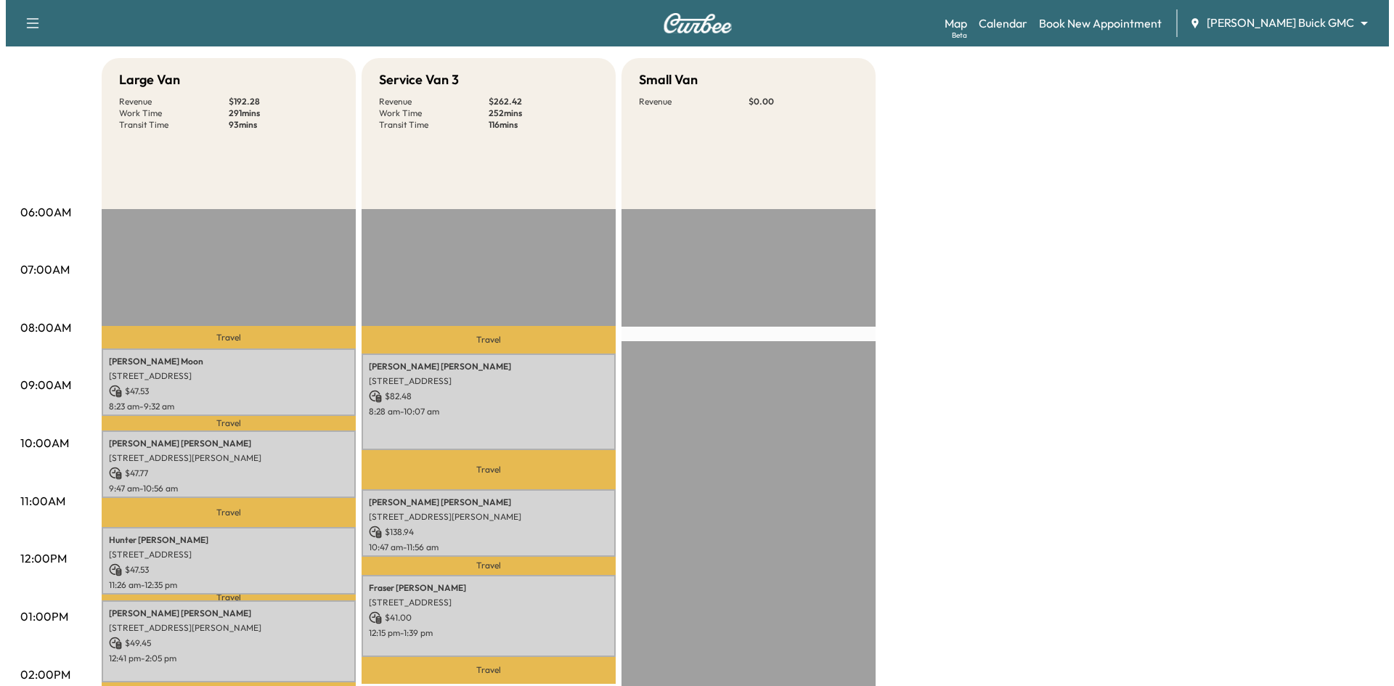
scroll to position [0, 0]
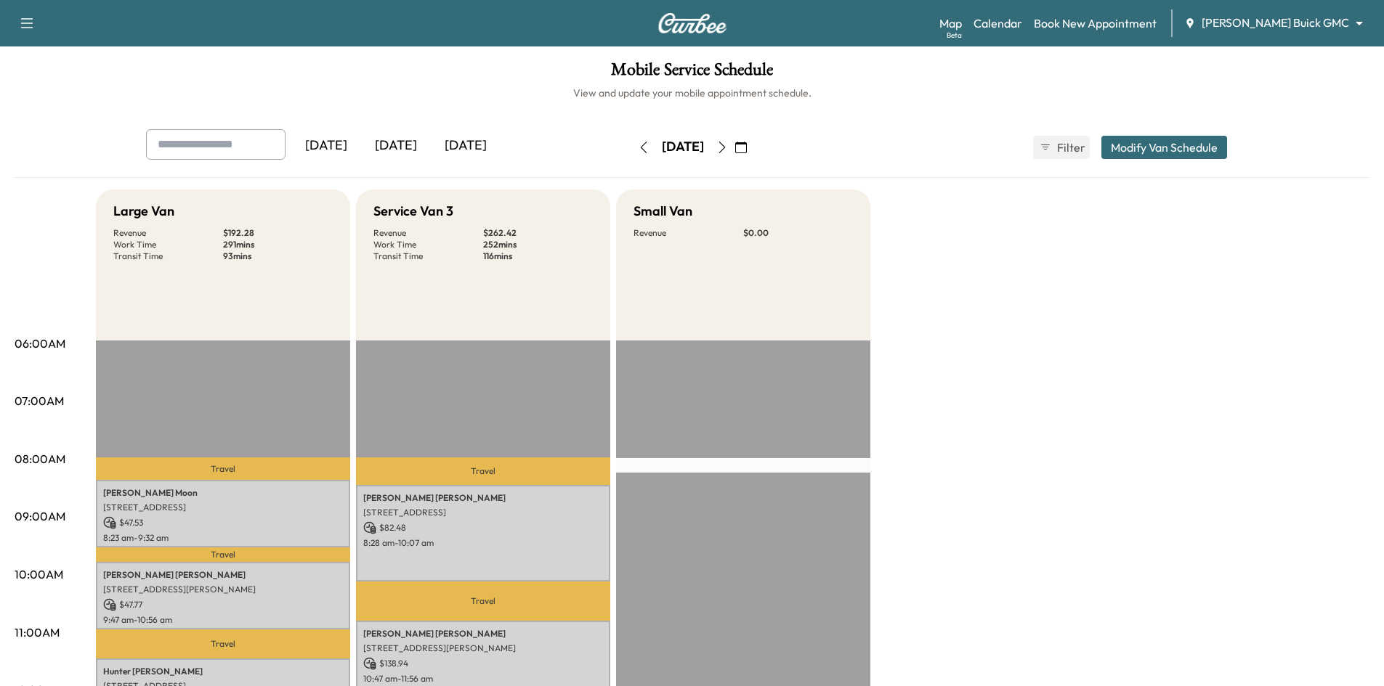
click at [471, 147] on div "[DATE]" at bounding box center [466, 145] width 70 height 33
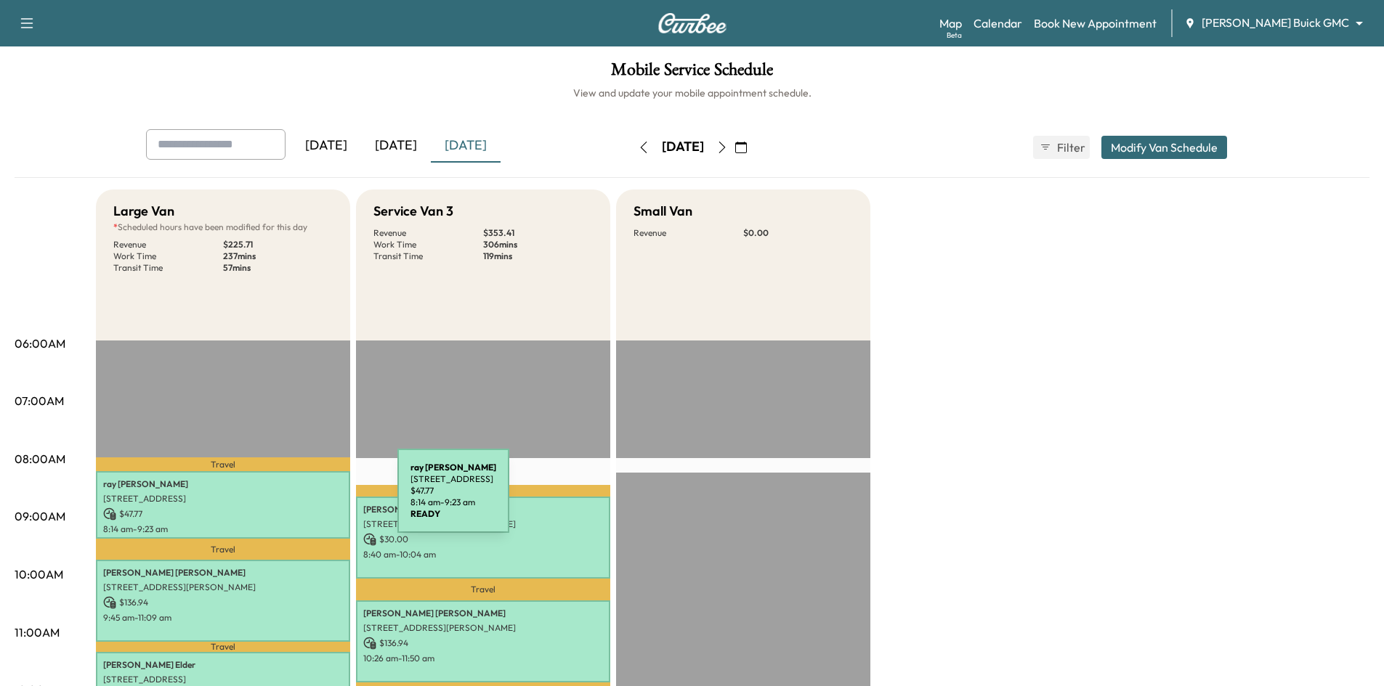
click at [288, 500] on p "2701 Dunwick Dr, Plano, TX 75023, USA" at bounding box center [223, 499] width 240 height 12
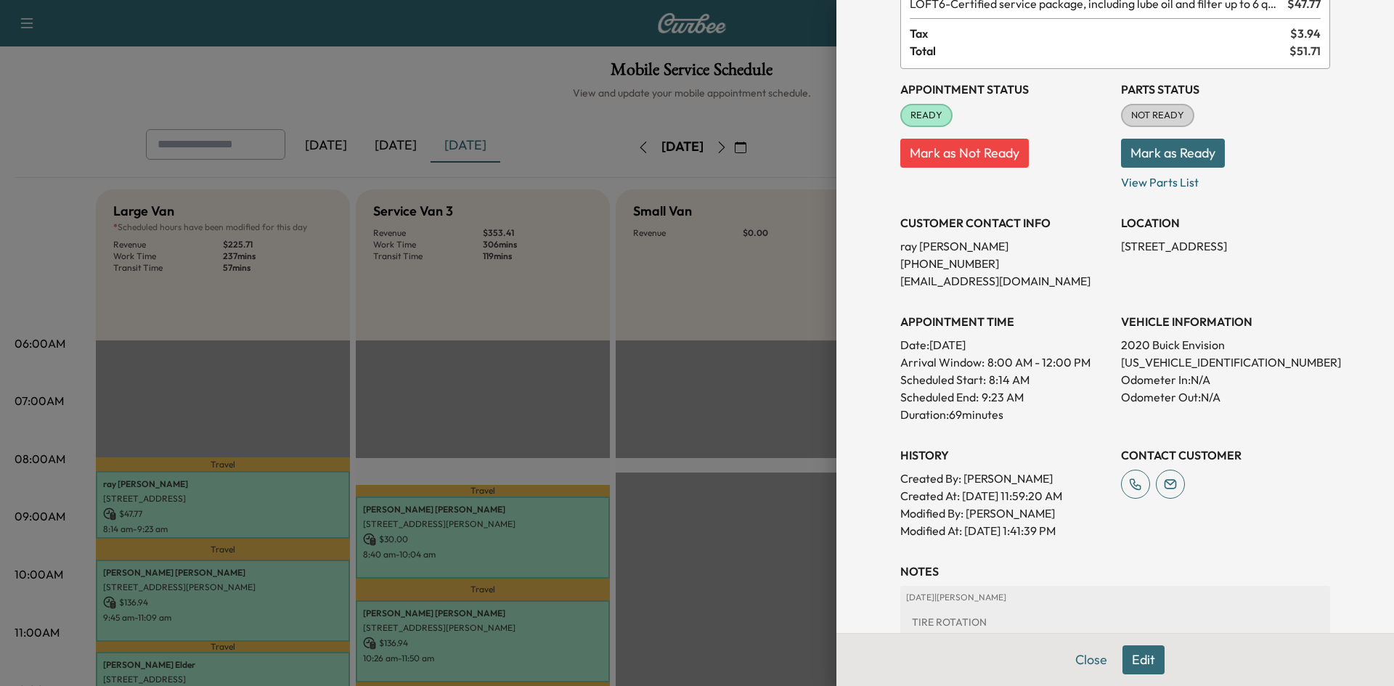
scroll to position [293, 0]
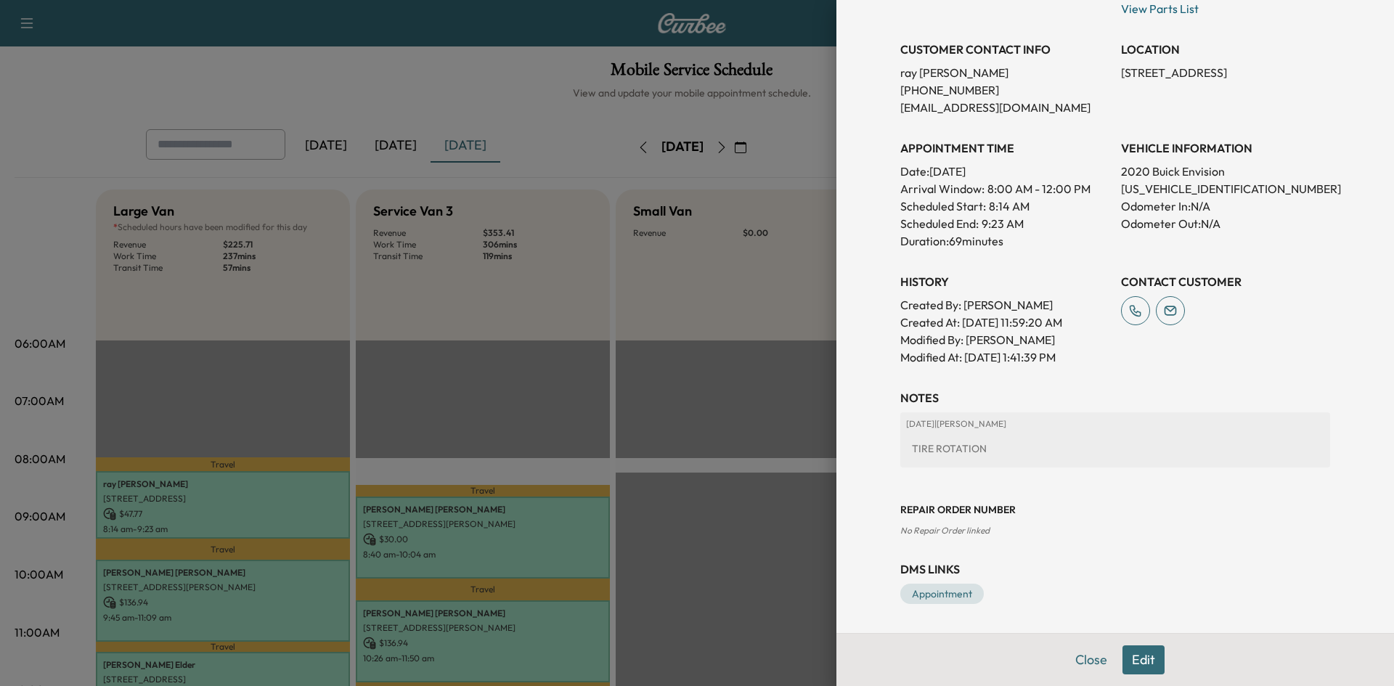
click at [686, 411] on div at bounding box center [697, 343] width 1394 height 686
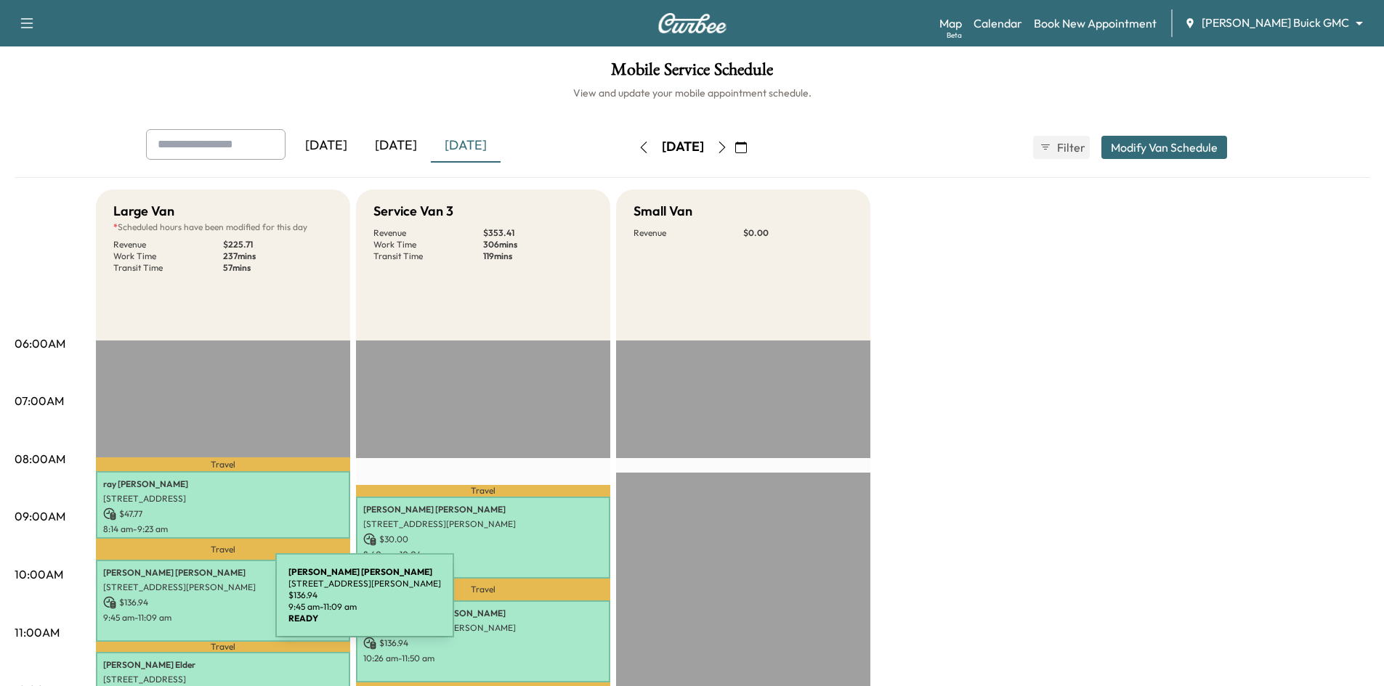
click at [166, 604] on p "$ 136.94" at bounding box center [223, 602] width 240 height 13
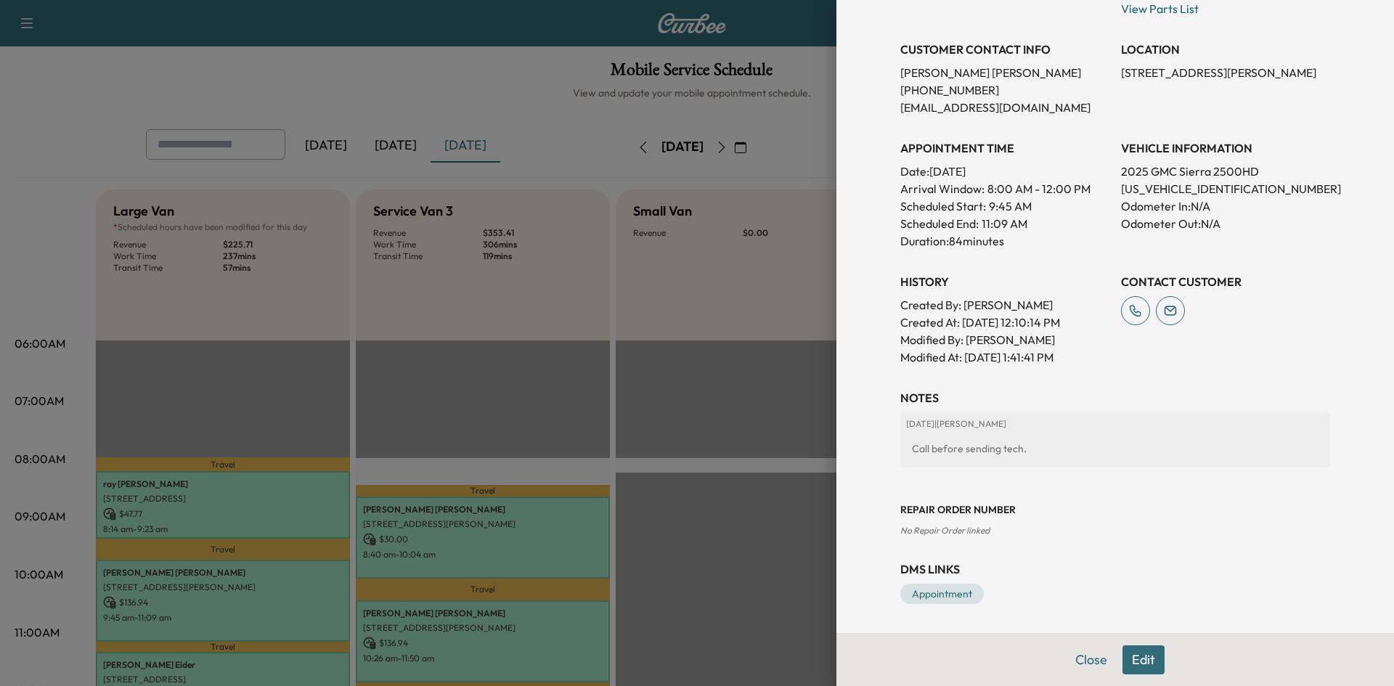
click at [787, 454] on div at bounding box center [697, 343] width 1394 height 686
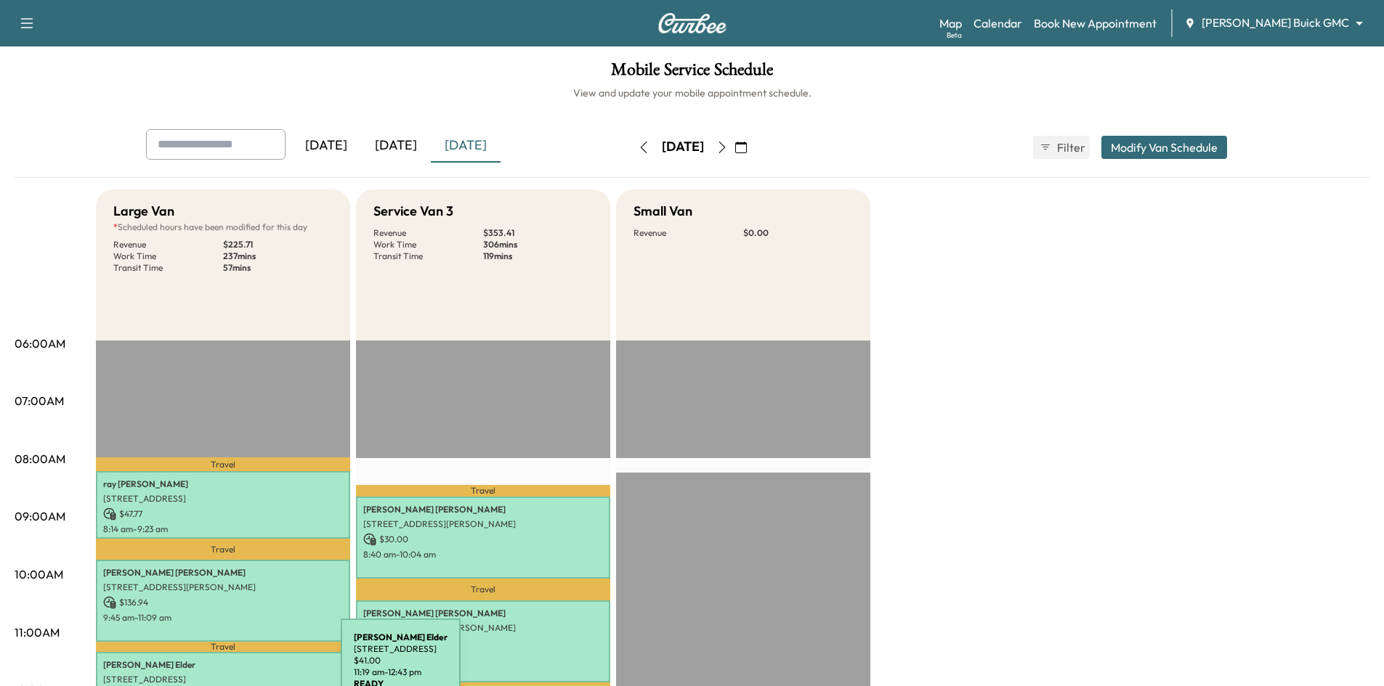
click at [233, 668] on div "Clayton Elder 6400 Stonebrook Pkwy, Frisco, TX 75034, USA $ 41.00 11:19 am - 12…" at bounding box center [223, 693] width 254 height 82
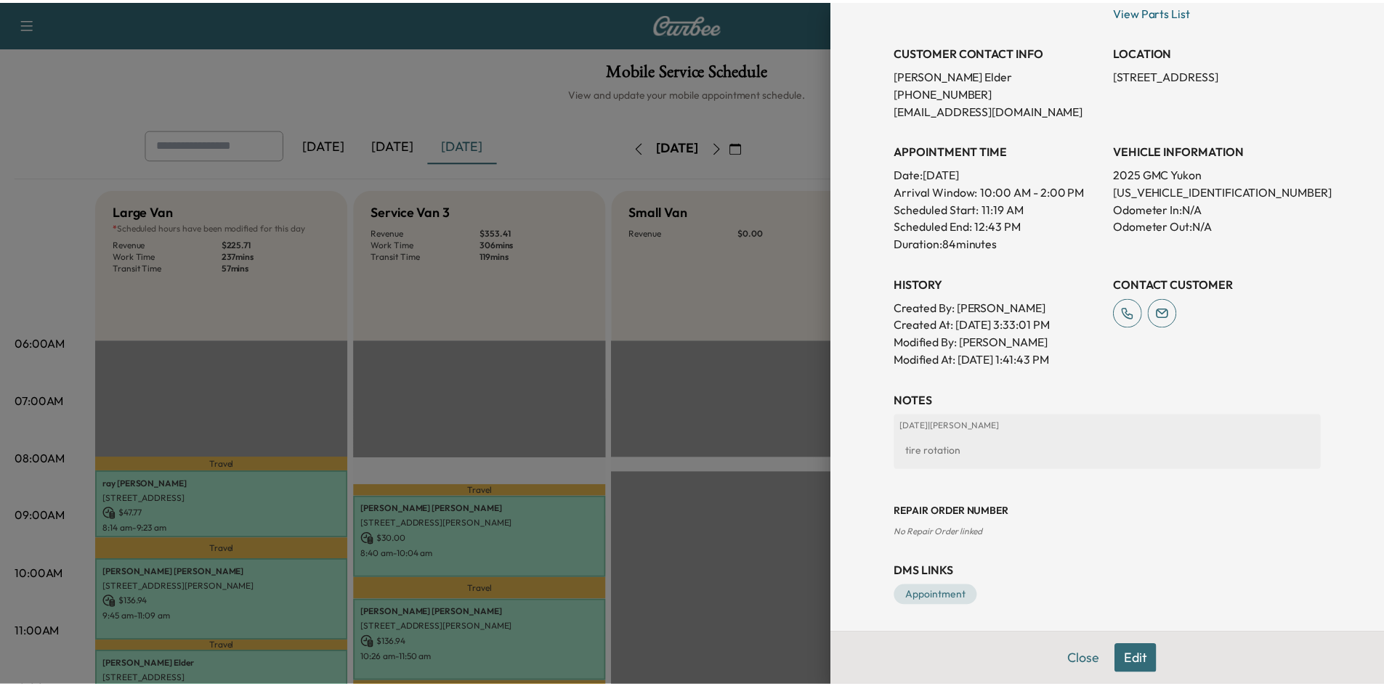
scroll to position [0, 0]
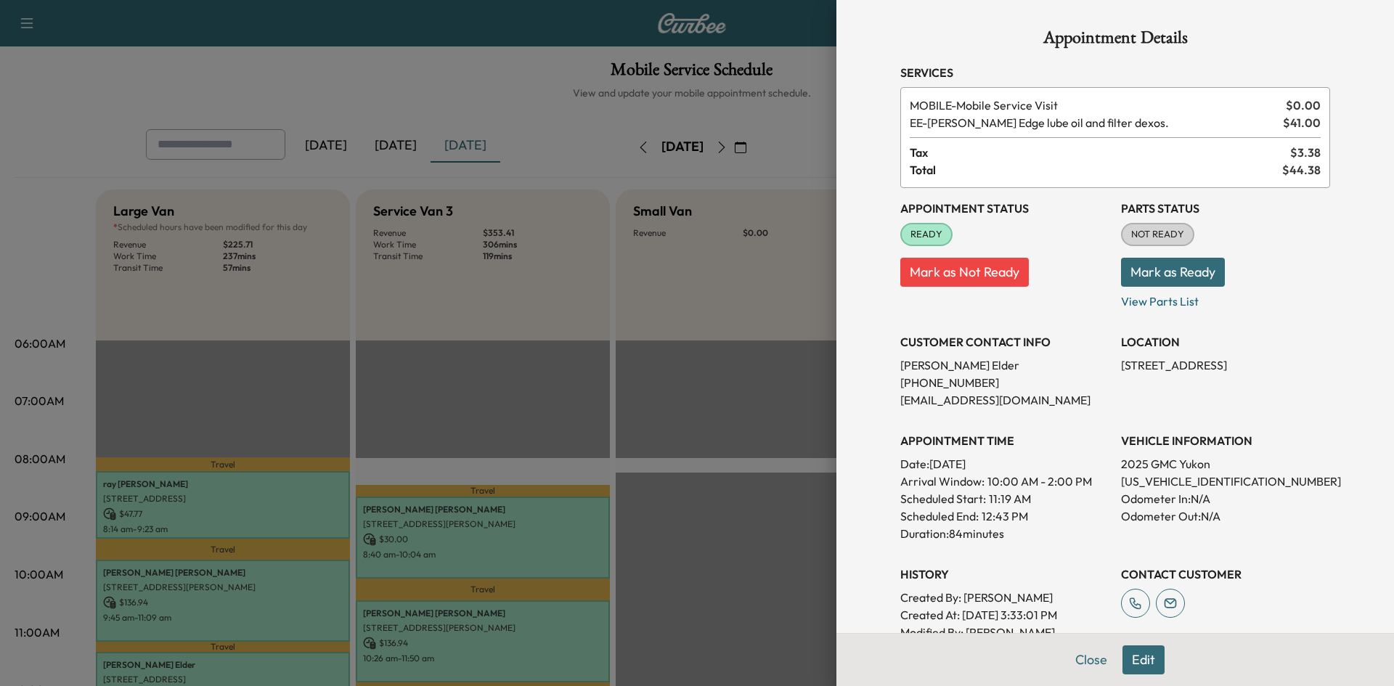
click at [883, 403] on div "Appointment Details Services MOBILE - Mobile Service Visit $ 0.00 EE - Ewing Ed…" at bounding box center [1115, 463] width 465 height 926
click at [750, 527] on div at bounding box center [697, 343] width 1394 height 686
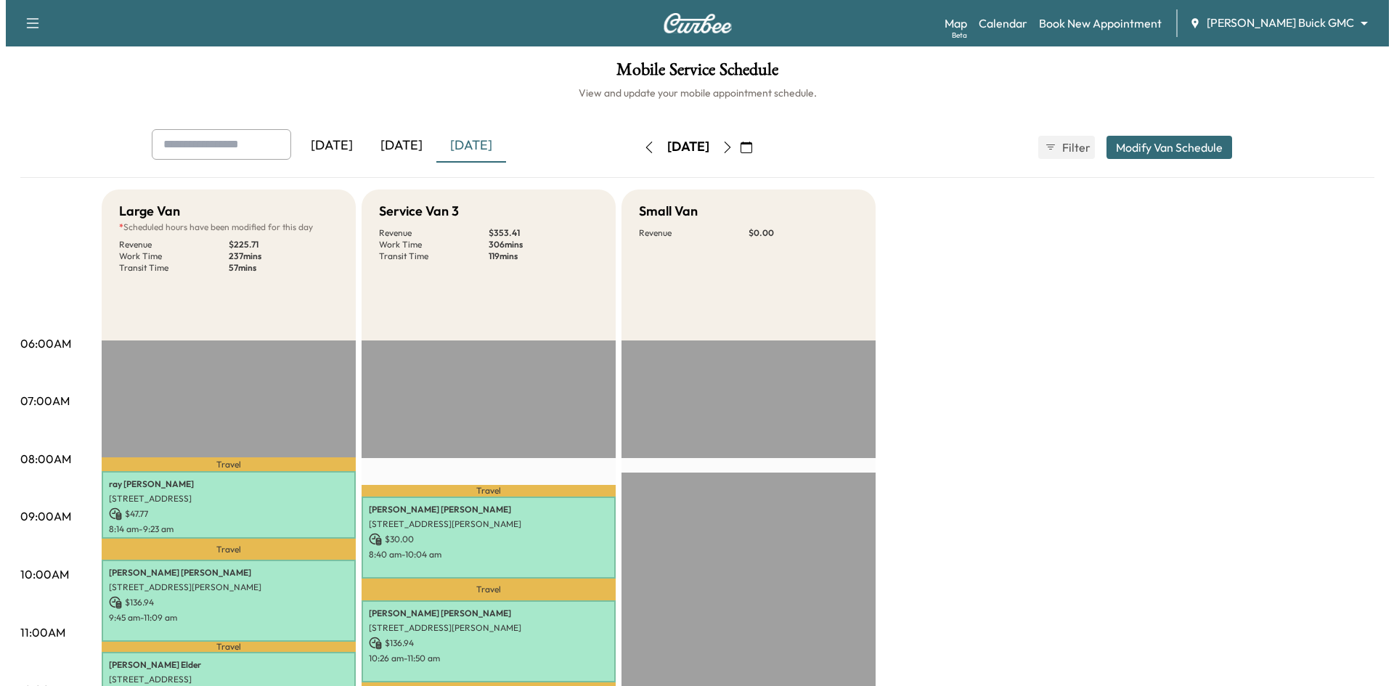
scroll to position [291, 0]
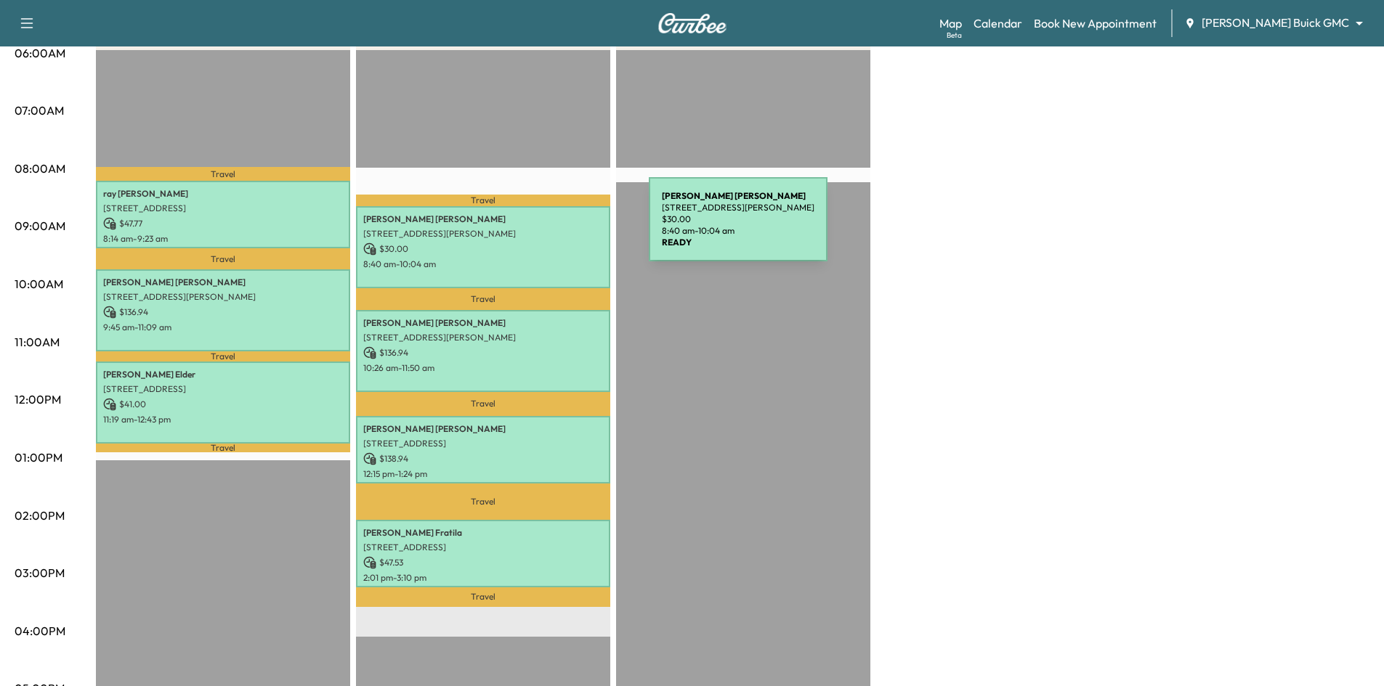
click at [540, 228] on p "5420 Ramsey Drive, The Colony, TX 75056, United States of America" at bounding box center [483, 234] width 240 height 12
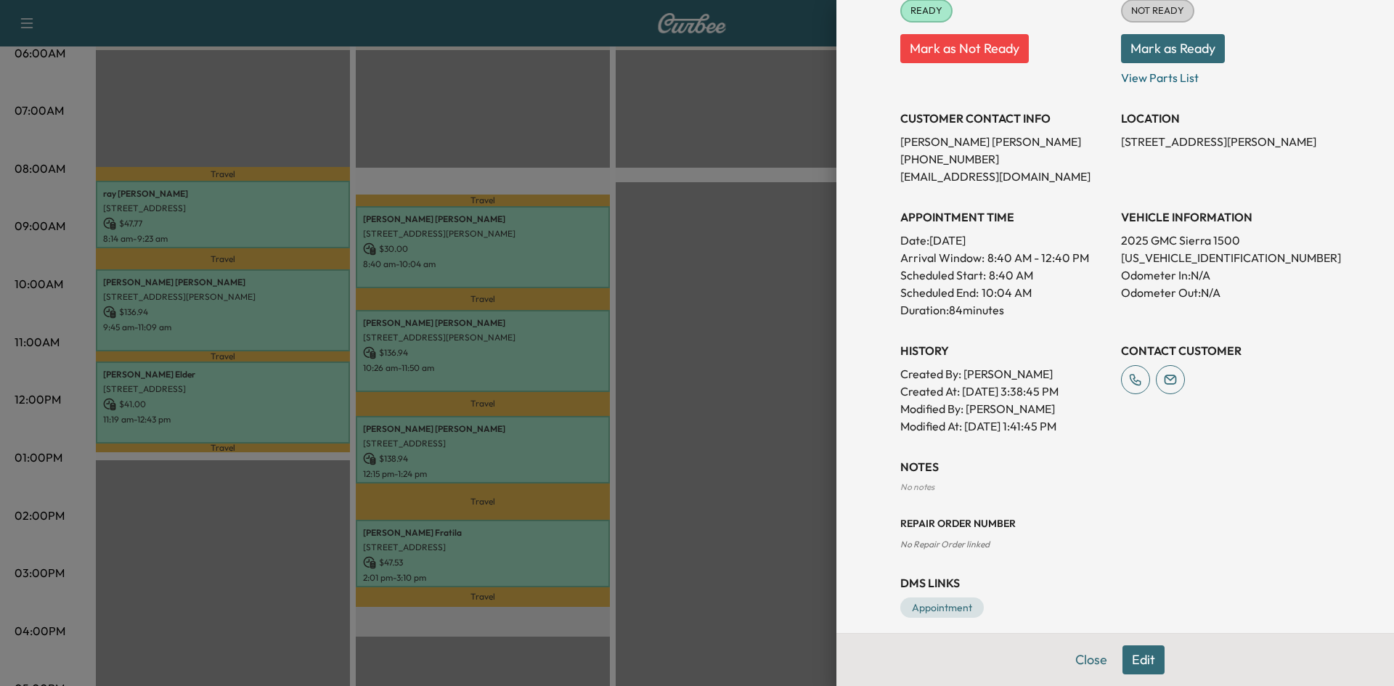
scroll to position [237, 0]
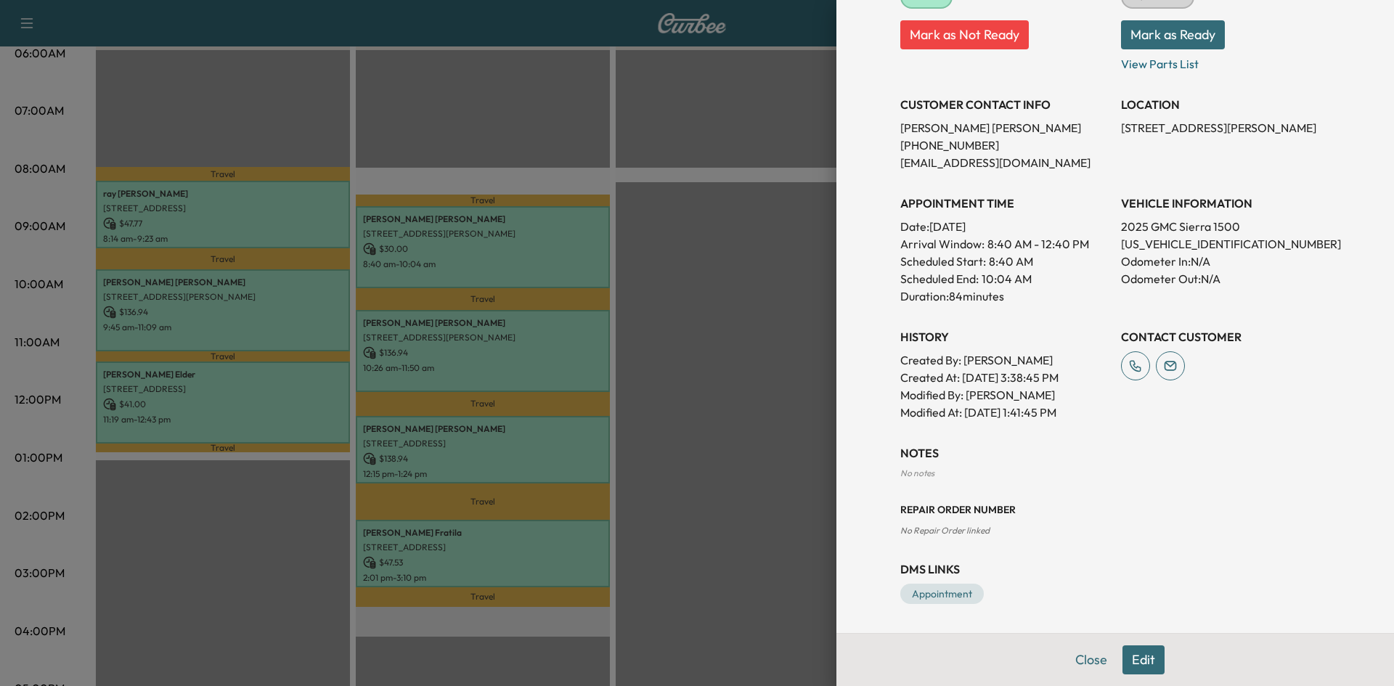
click at [742, 405] on div at bounding box center [697, 343] width 1394 height 686
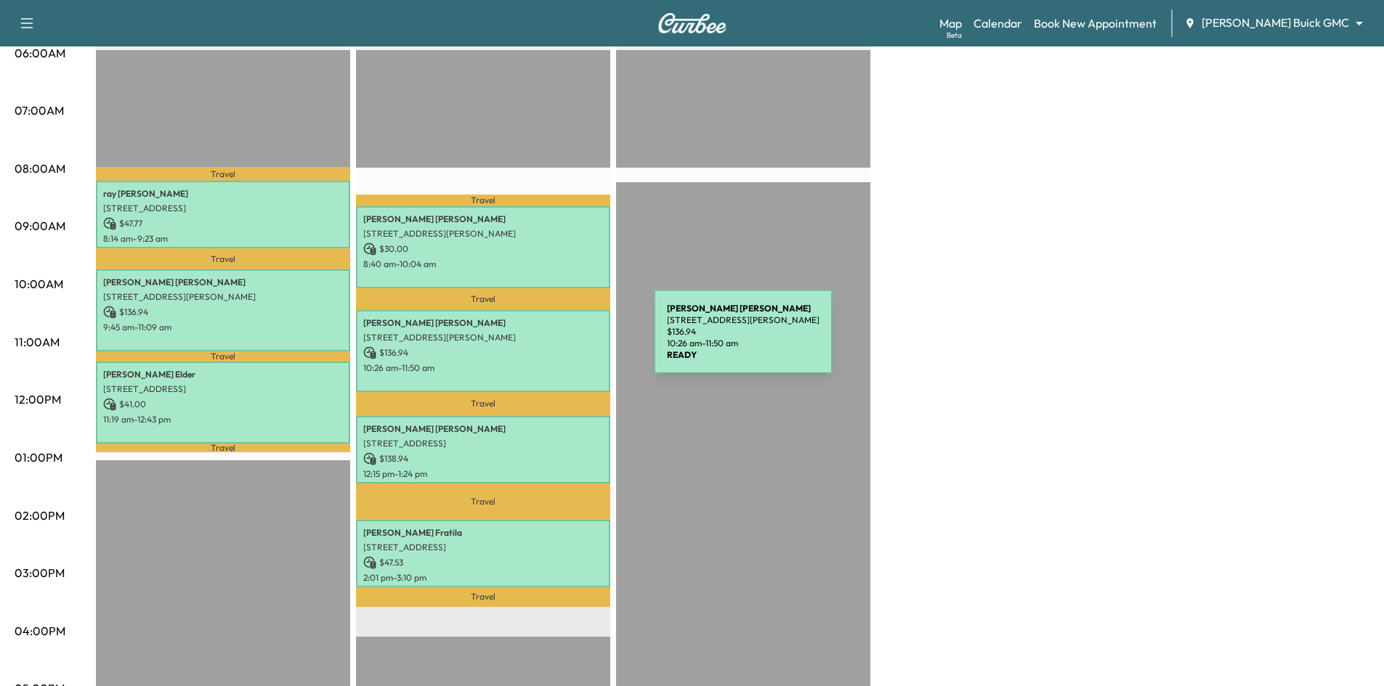
click at [545, 341] on div "Kenneth James 13755 Hutton Dr, Farmers Branch, TX 75234, USA $ 136.94 10:26 am …" at bounding box center [483, 351] width 254 height 82
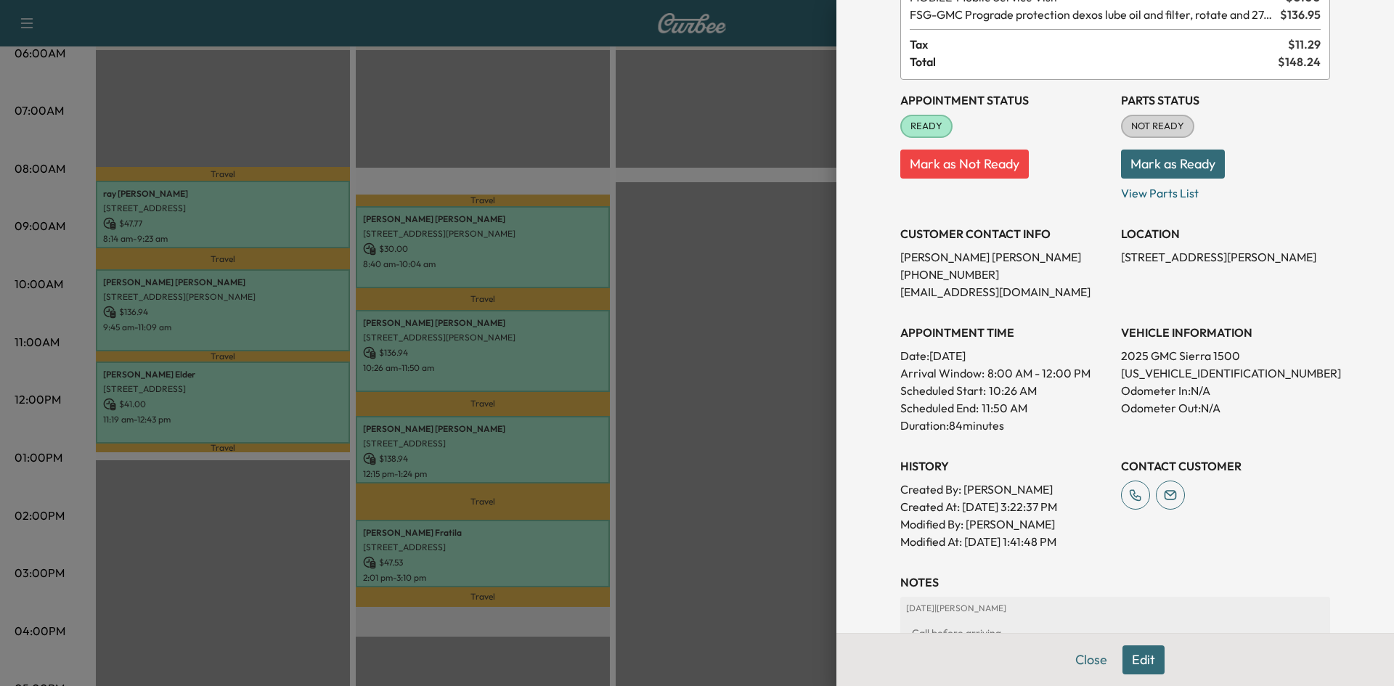
scroll to position [218, 0]
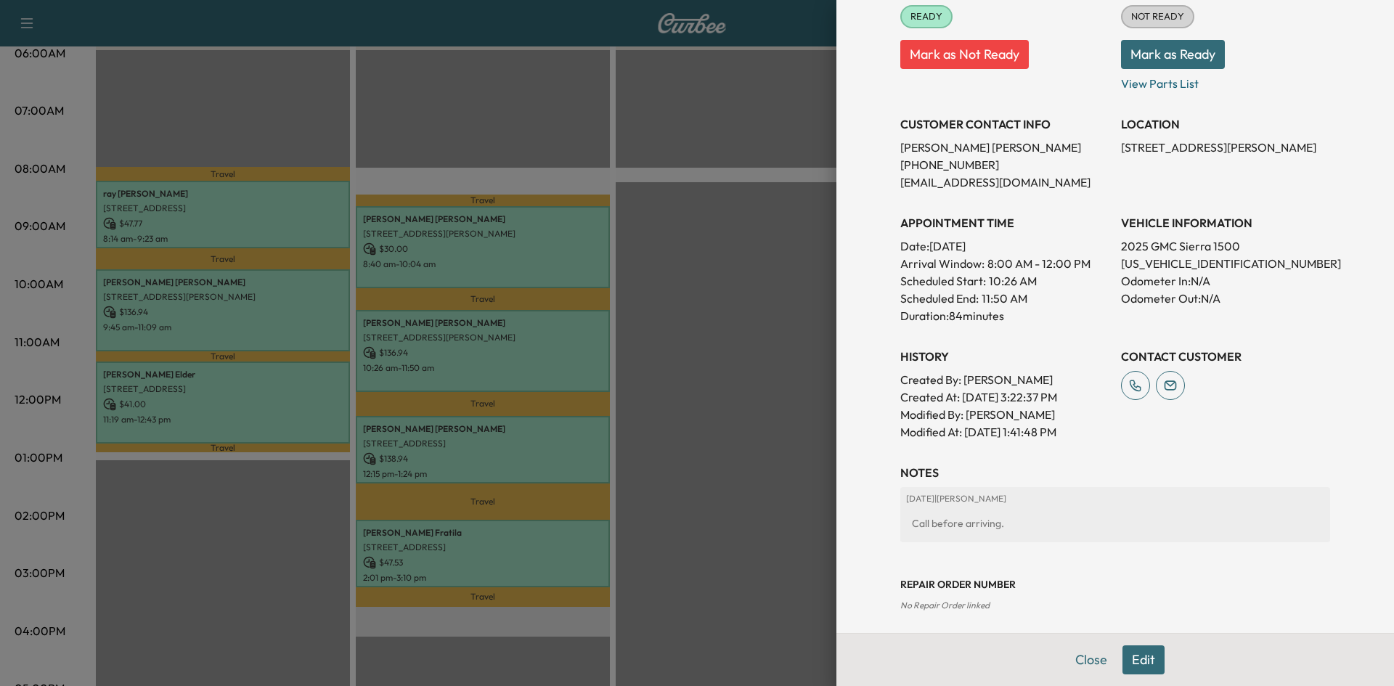
click at [775, 438] on div at bounding box center [697, 343] width 1394 height 686
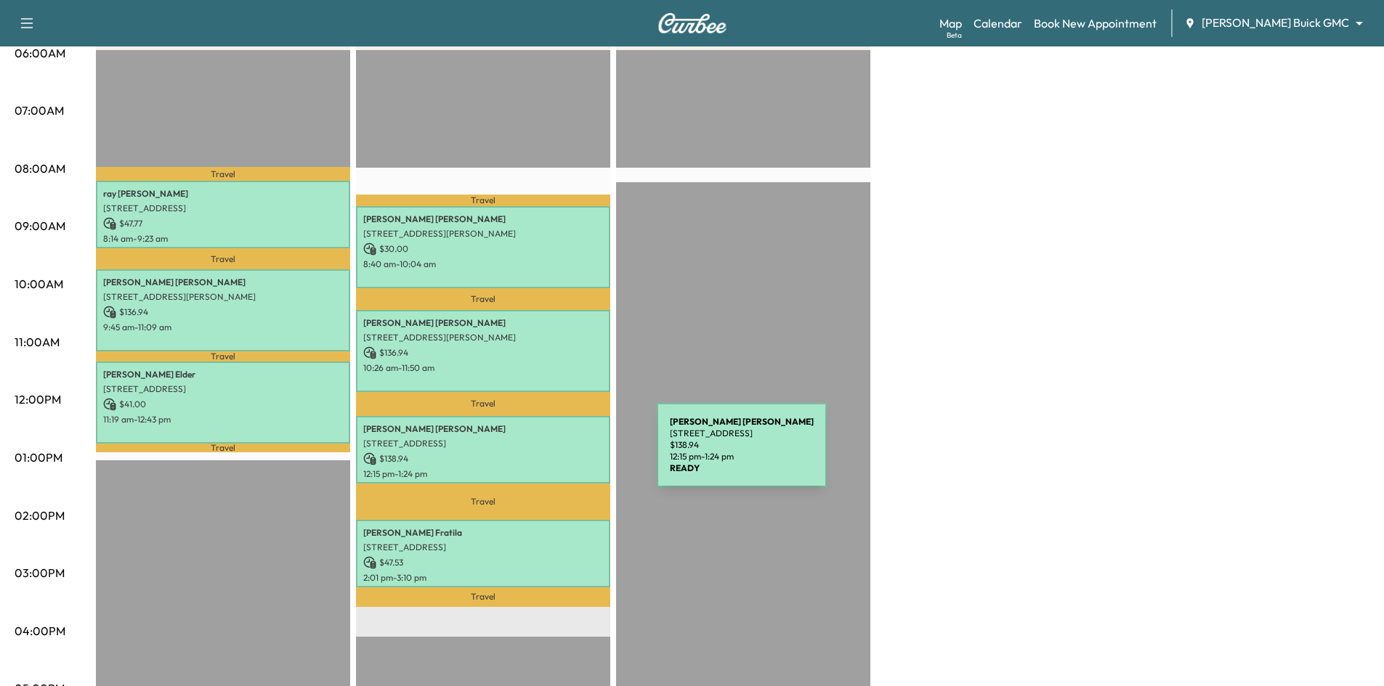
click at [545, 460] on p "$ 138.94" at bounding box center [483, 458] width 240 height 13
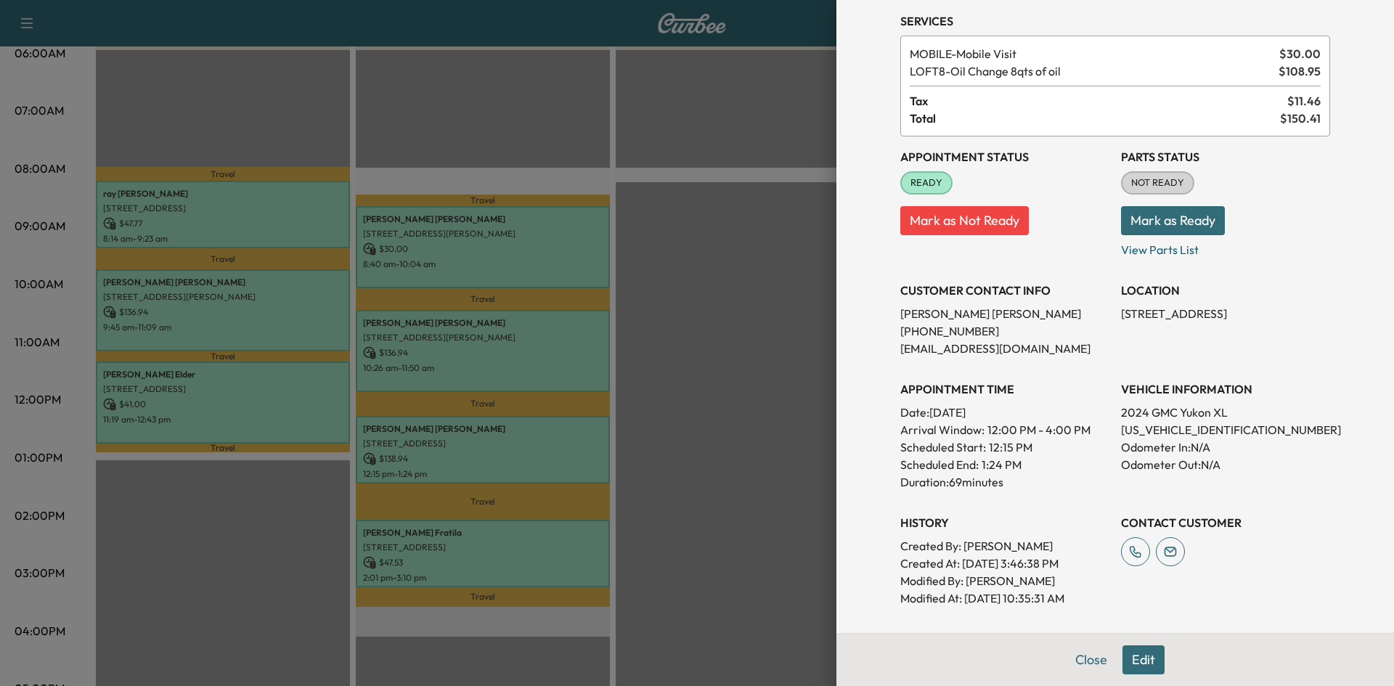
scroll to position [291, 0]
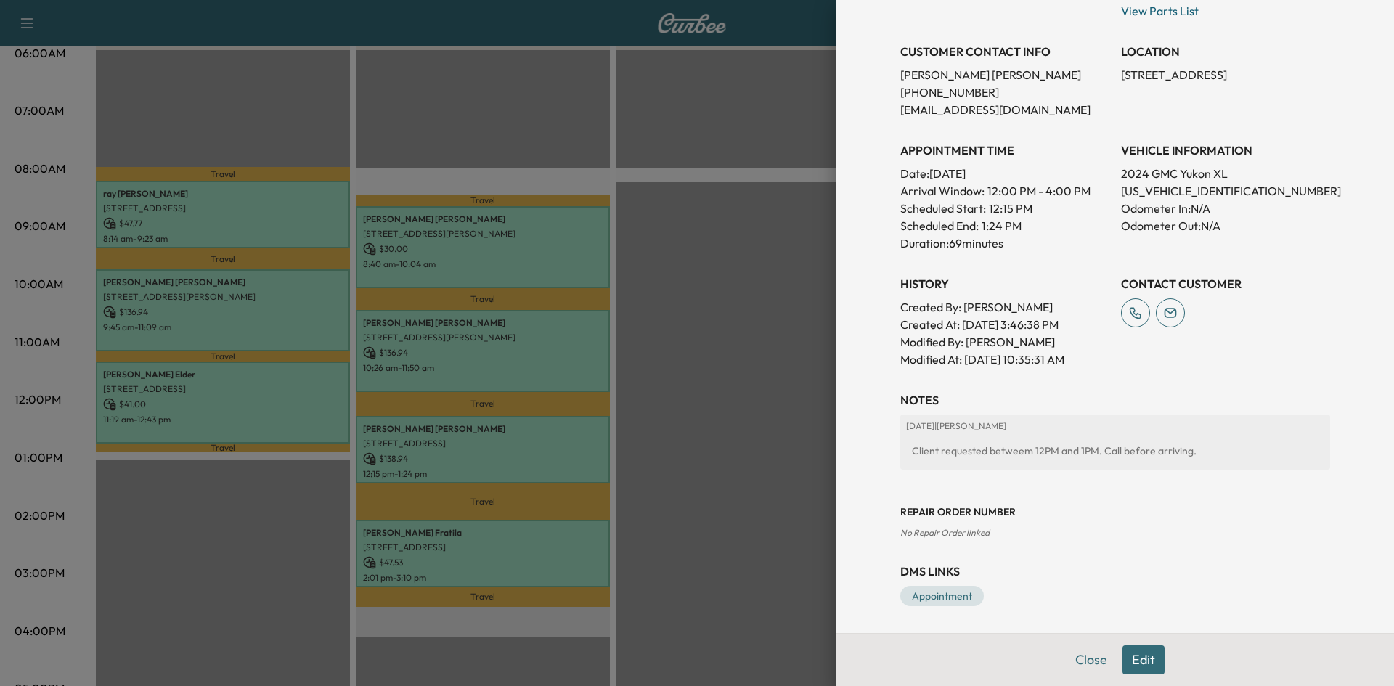
click at [552, 548] on div at bounding box center [697, 343] width 1394 height 686
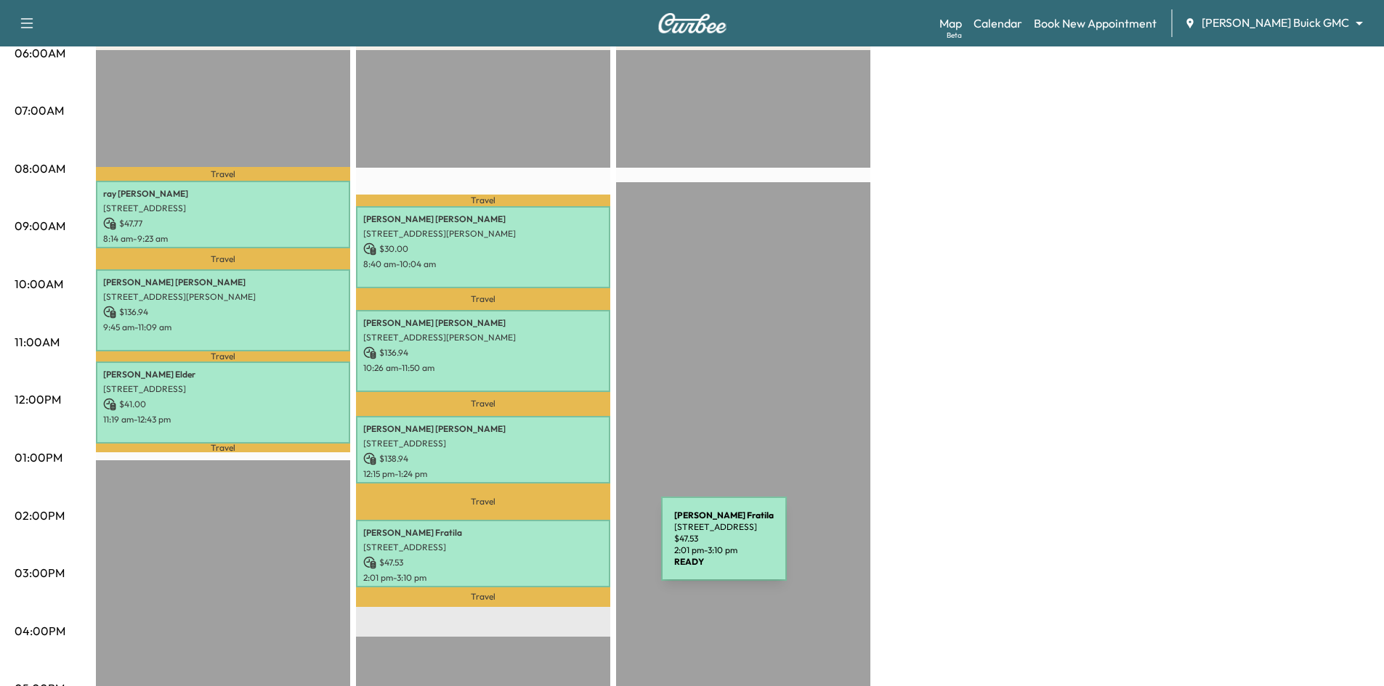
click at [552, 548] on p "2501 Pecan Drive, Little Elm, TX 75068, US" at bounding box center [483, 548] width 240 height 12
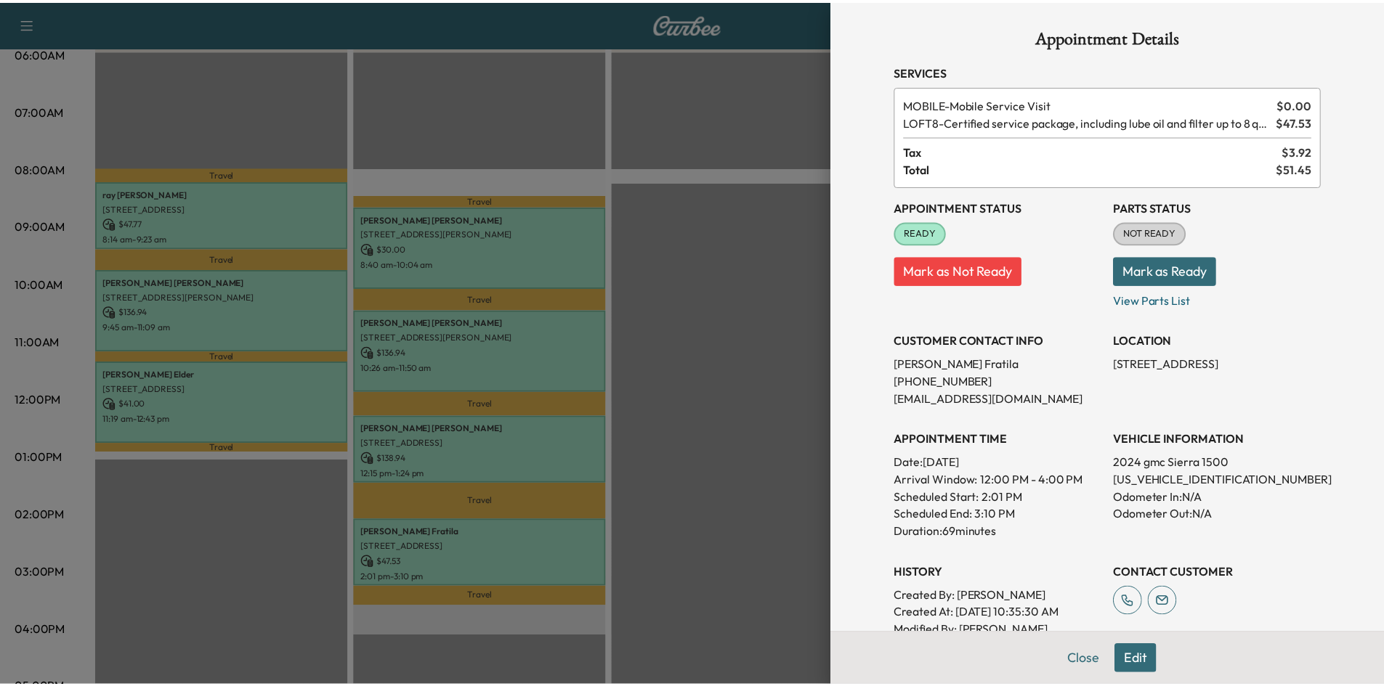
scroll to position [0, 0]
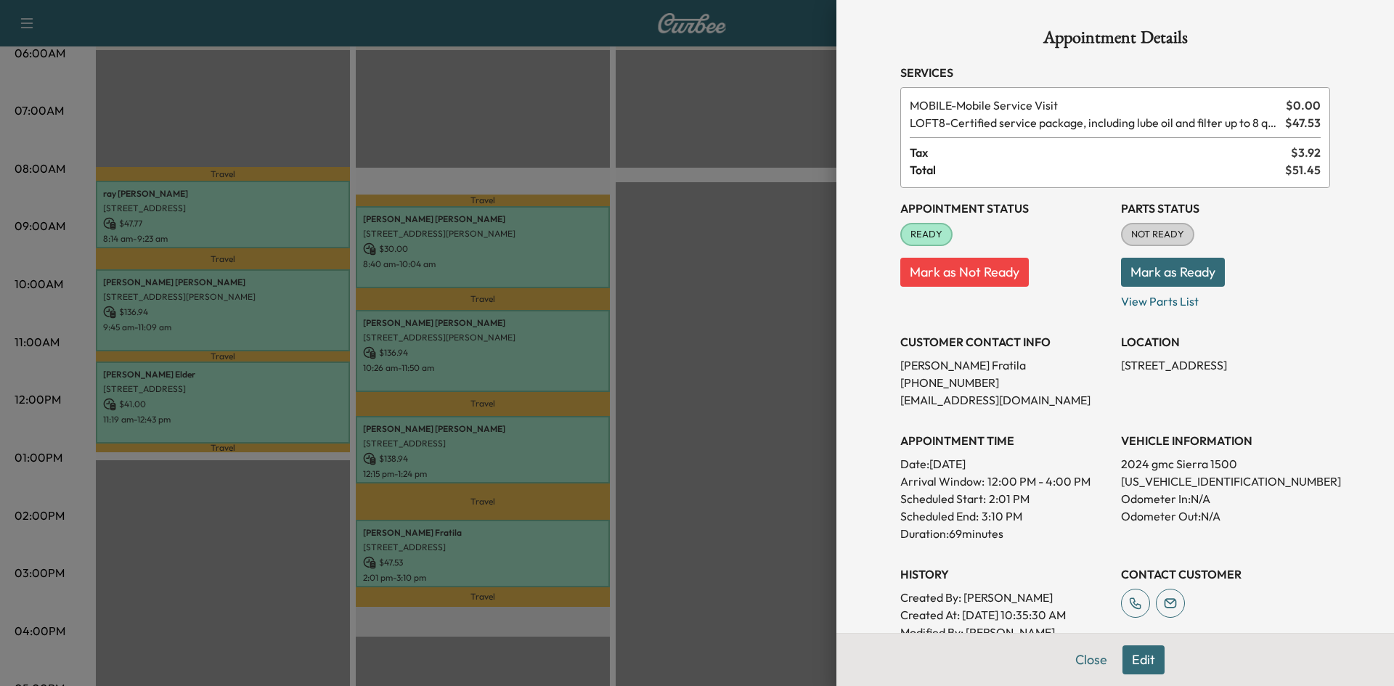
click at [702, 366] on div at bounding box center [697, 343] width 1394 height 686
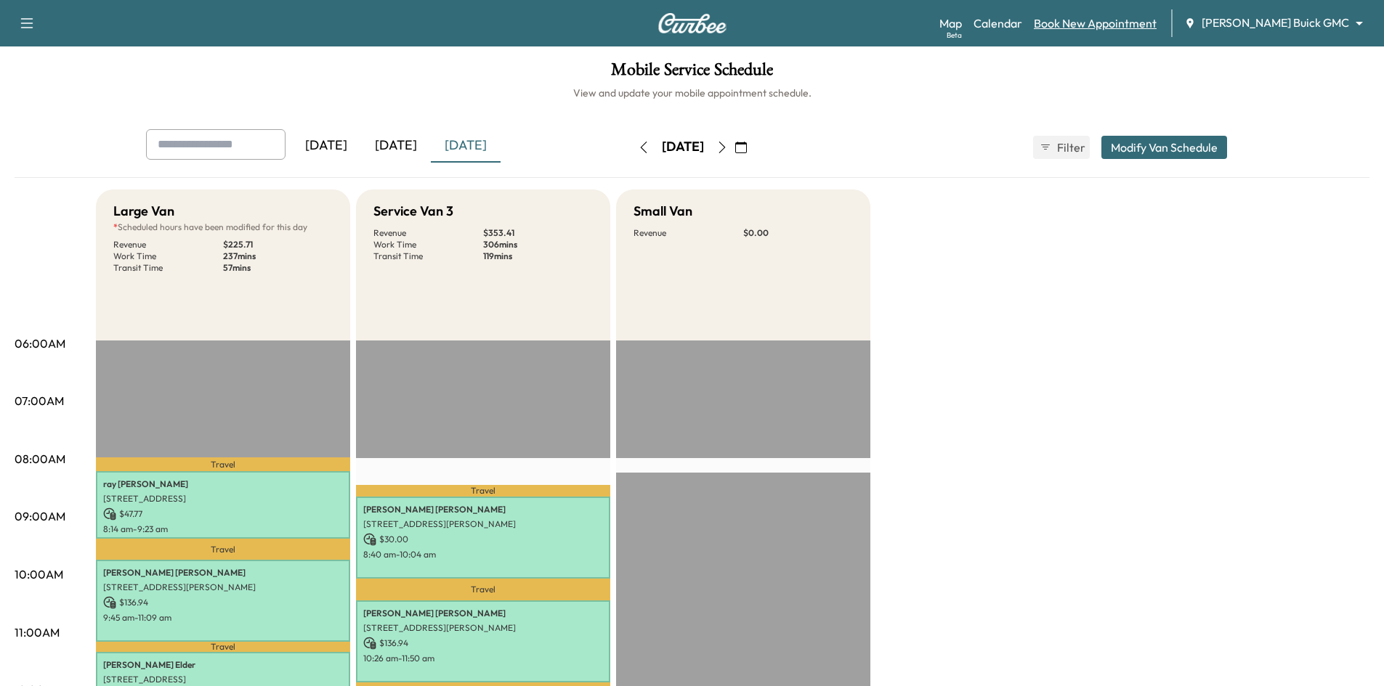
click at [1145, 28] on link "Book New Appointment" at bounding box center [1094, 23] width 123 height 17
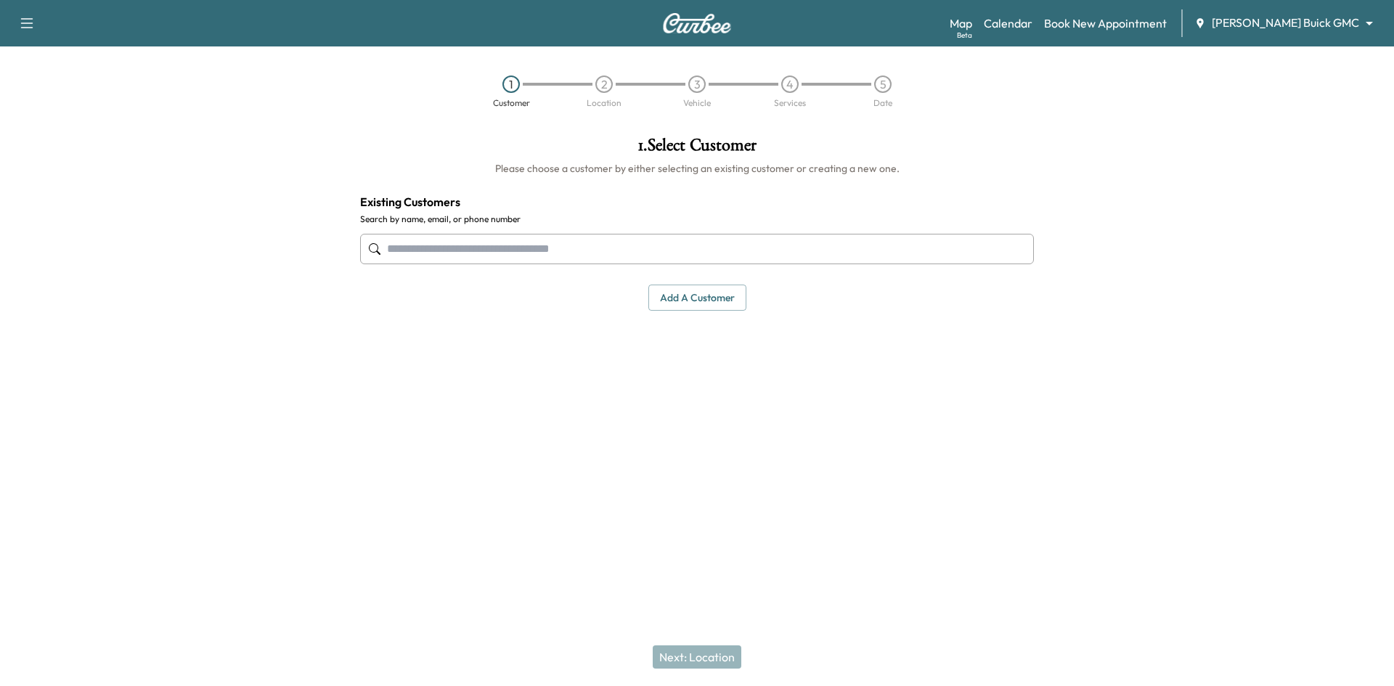
drag, startPoint x: 739, startPoint y: 247, endPoint x: 742, endPoint y: 266, distance: 19.1
click at [740, 255] on input "text" at bounding box center [697, 249] width 674 height 31
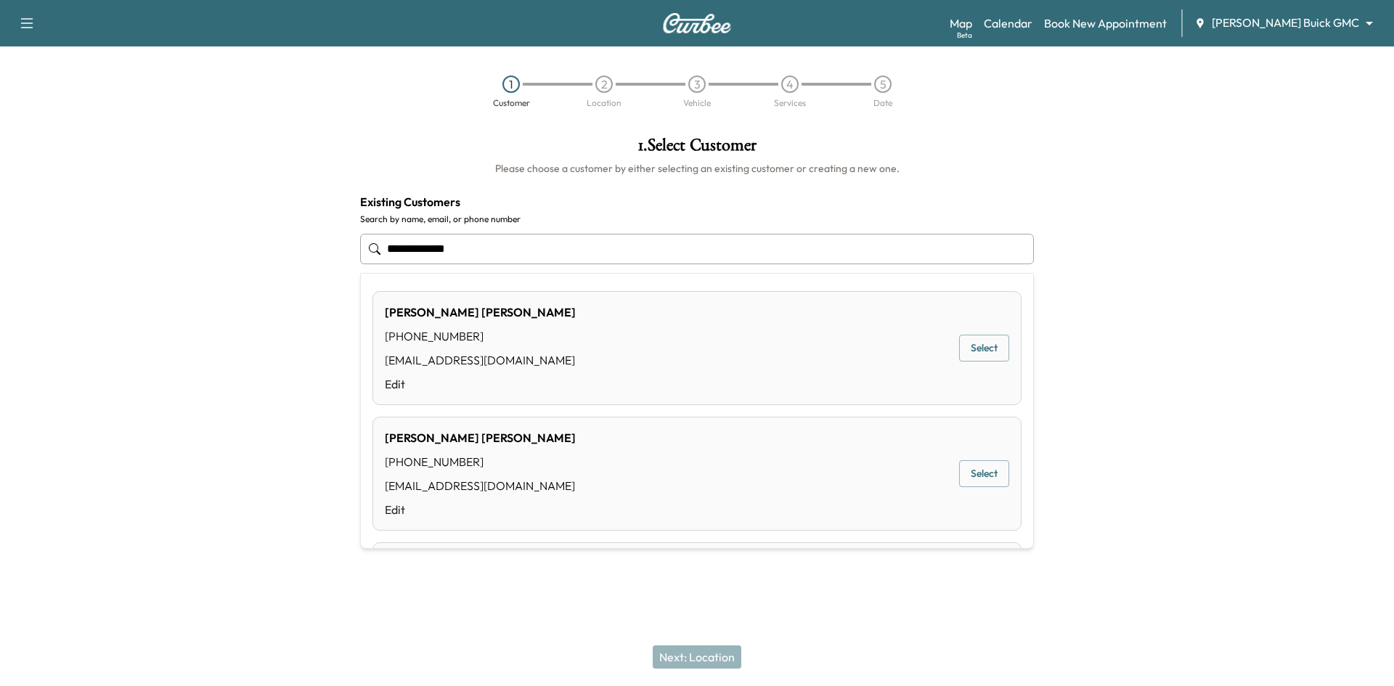
click at [987, 349] on button "Select" at bounding box center [984, 348] width 50 height 27
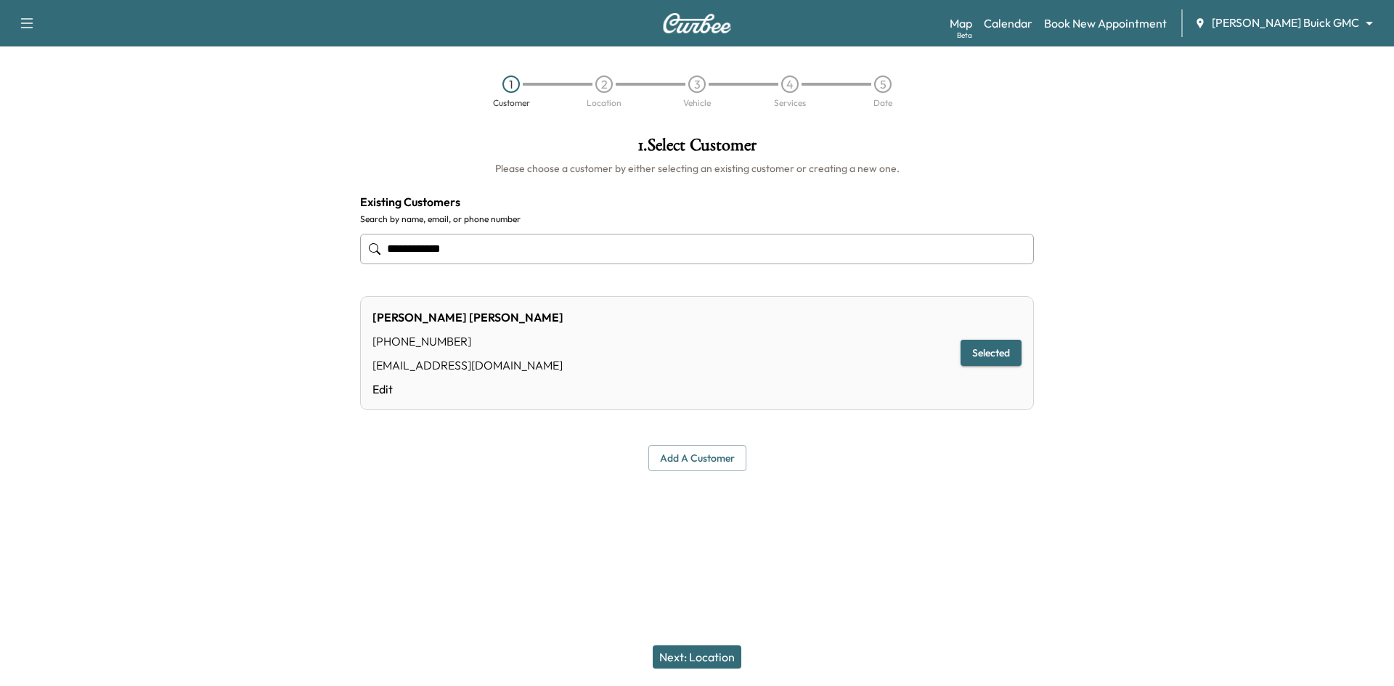
type input "**********"
click at [721, 665] on button "Next: Location" at bounding box center [697, 657] width 89 height 23
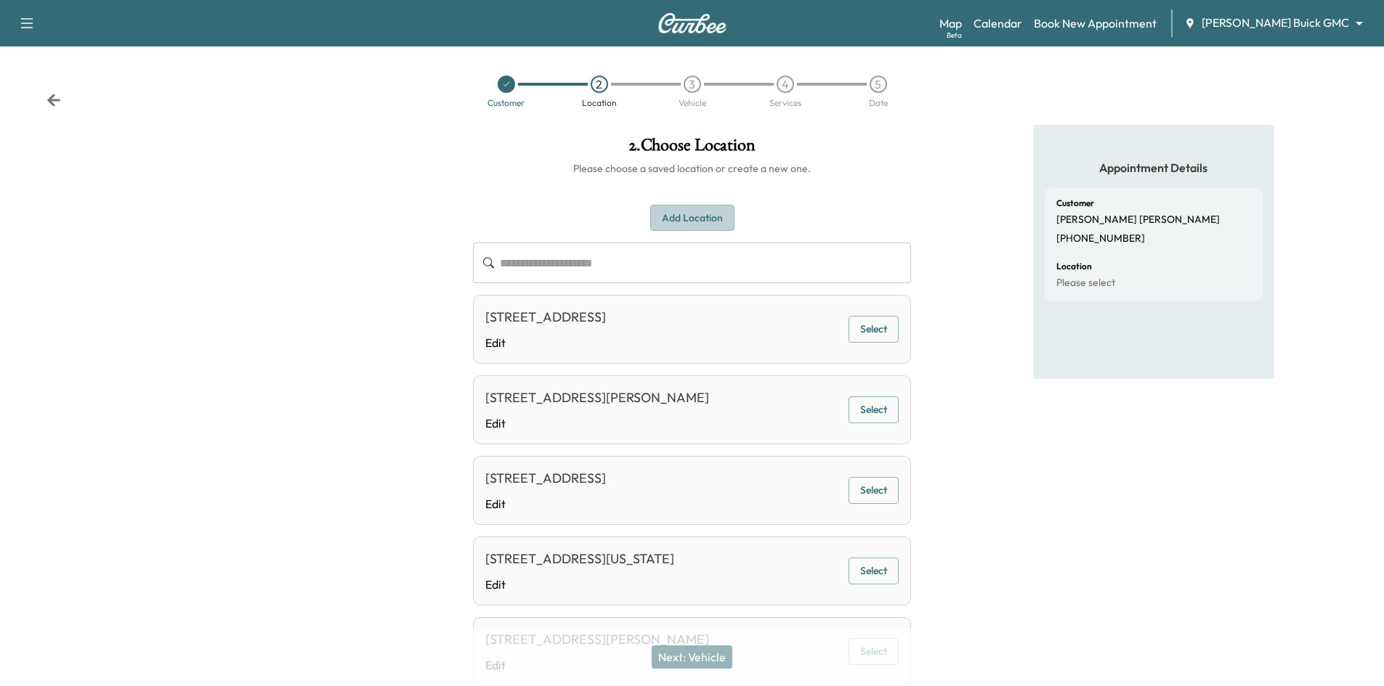
click at [680, 211] on button "Add Location" at bounding box center [692, 218] width 84 height 27
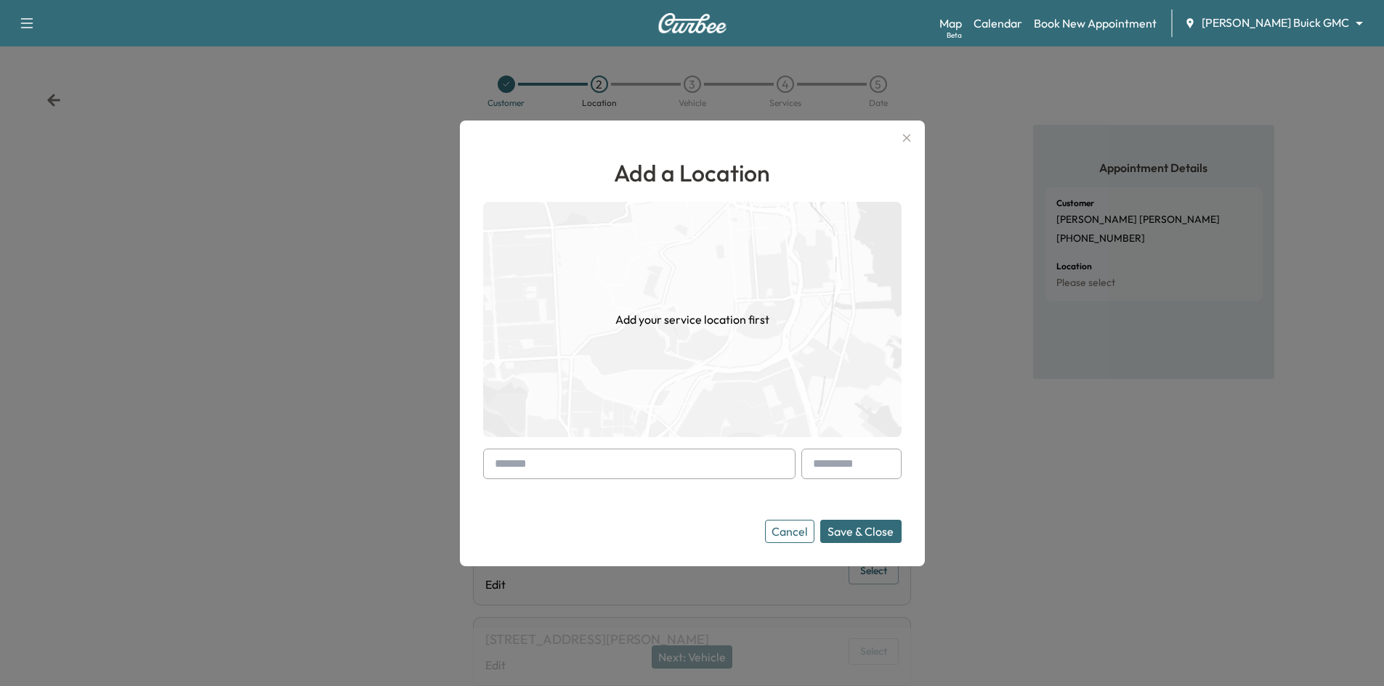
drag, startPoint x: 605, startPoint y: 474, endPoint x: 609, endPoint y: 466, distance: 8.1
click at [606, 473] on input "text" at bounding box center [639, 464] width 312 height 31
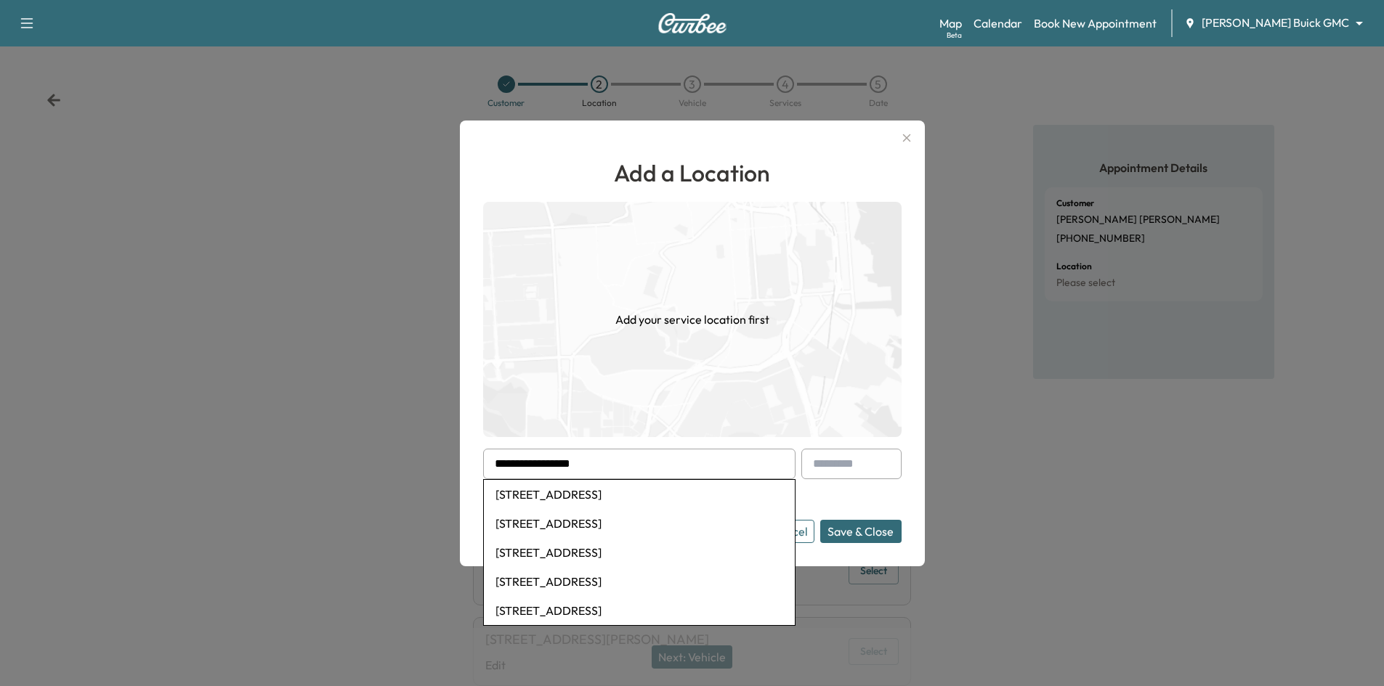
click at [611, 490] on li "2101 Perth Drive, Celina, TX, USA" at bounding box center [639, 494] width 311 height 29
type input "**********"
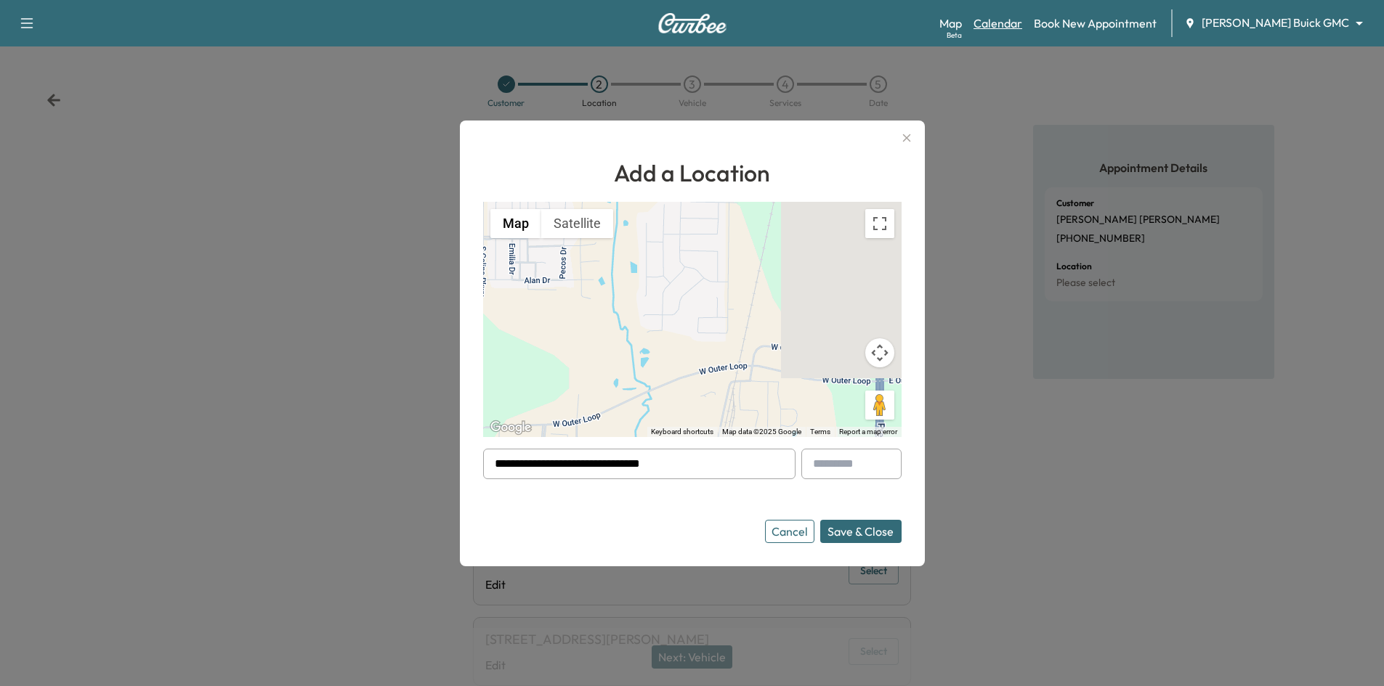
click at [1022, 20] on link "Calendar" at bounding box center [997, 23] width 49 height 17
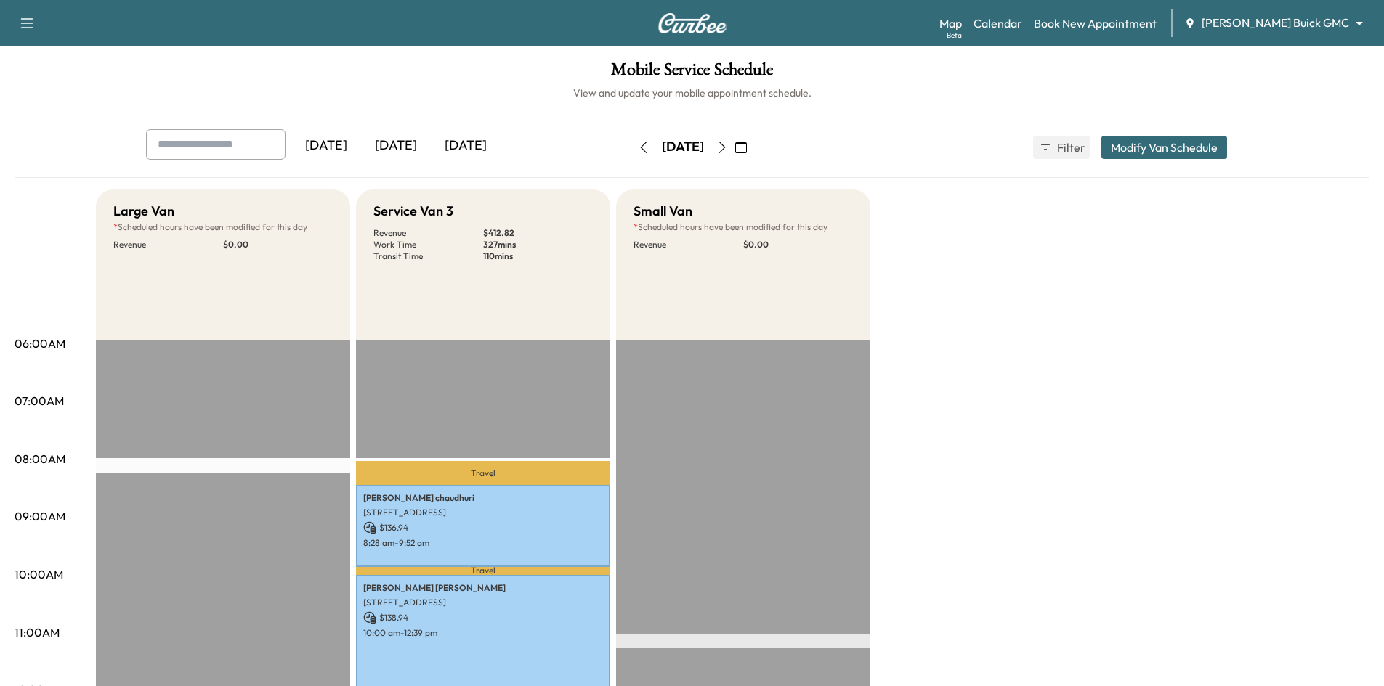
drag, startPoint x: 407, startPoint y: 145, endPoint x: 436, endPoint y: 138, distance: 29.9
click at [407, 145] on div "[DATE]" at bounding box center [396, 145] width 70 height 33
click at [467, 143] on div "[DATE]" at bounding box center [466, 145] width 70 height 33
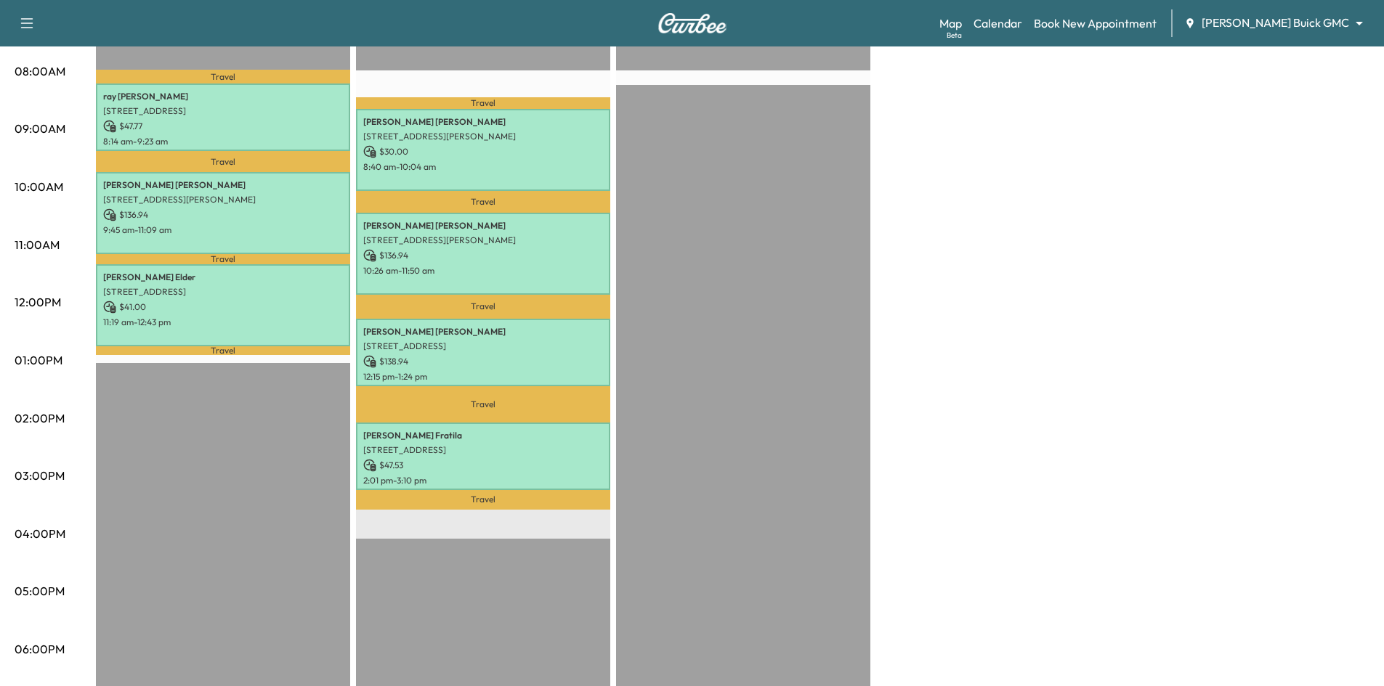
scroll to position [363, 0]
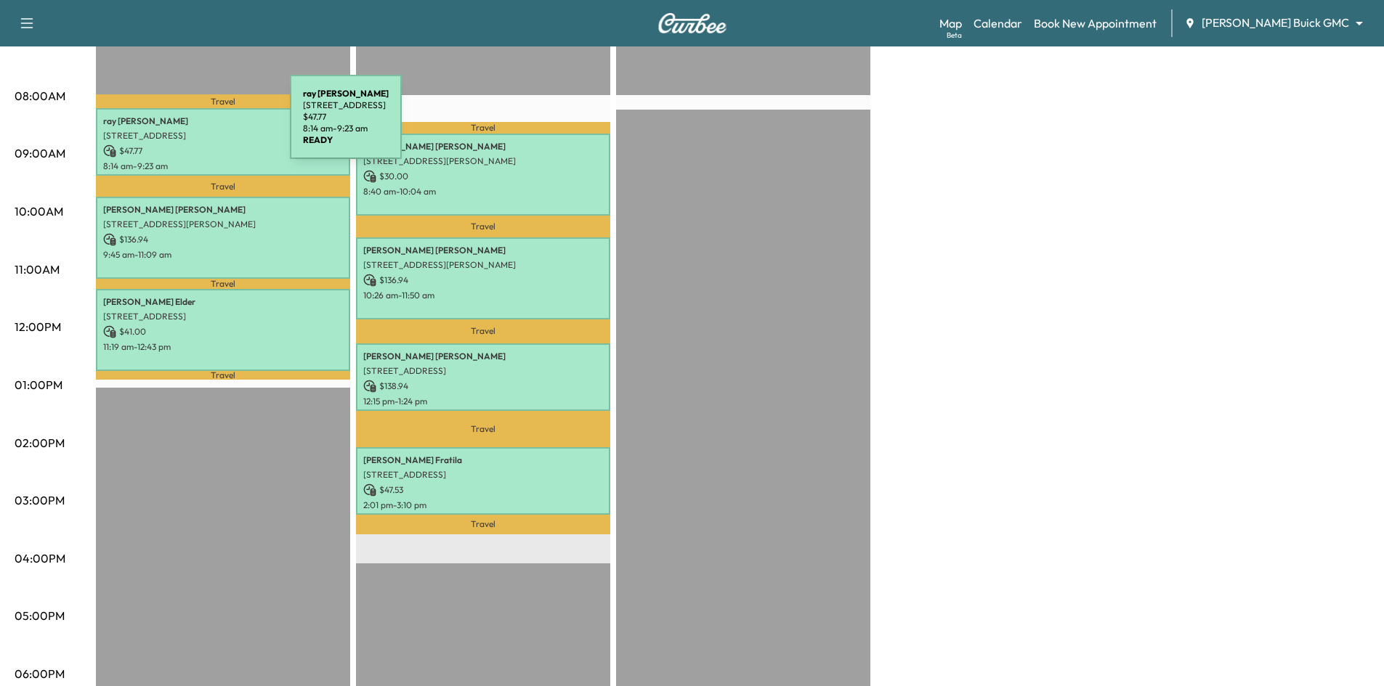
click at [181, 126] on div "ray garcia 2701 Dunwick Dr, Plano, TX 75023, USA $ 47.77 8:14 am - 9:23 am" at bounding box center [223, 142] width 254 height 68
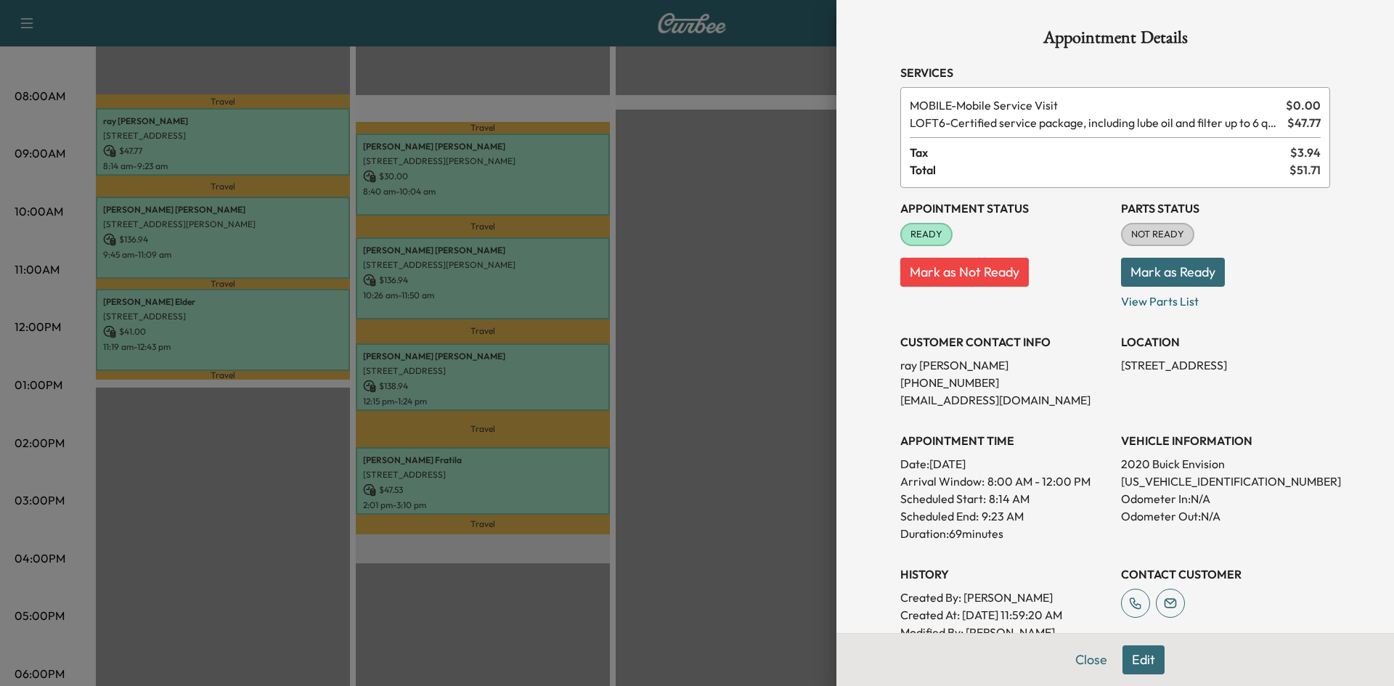
click at [256, 237] on div at bounding box center [697, 343] width 1394 height 686
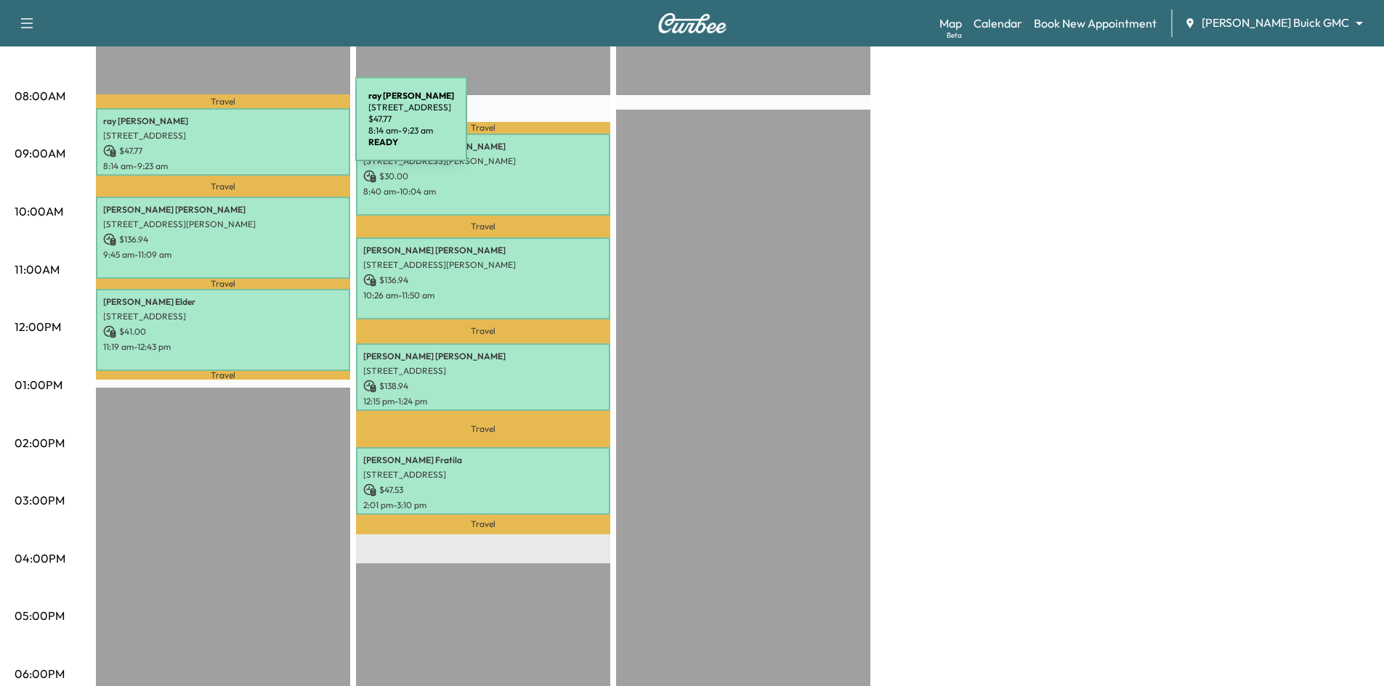
click at [247, 126] on div "ray garcia 2701 Dunwick Dr, Plano, TX 75023, USA $ 47.77 8:14 am - 9:23 am" at bounding box center [223, 142] width 254 height 68
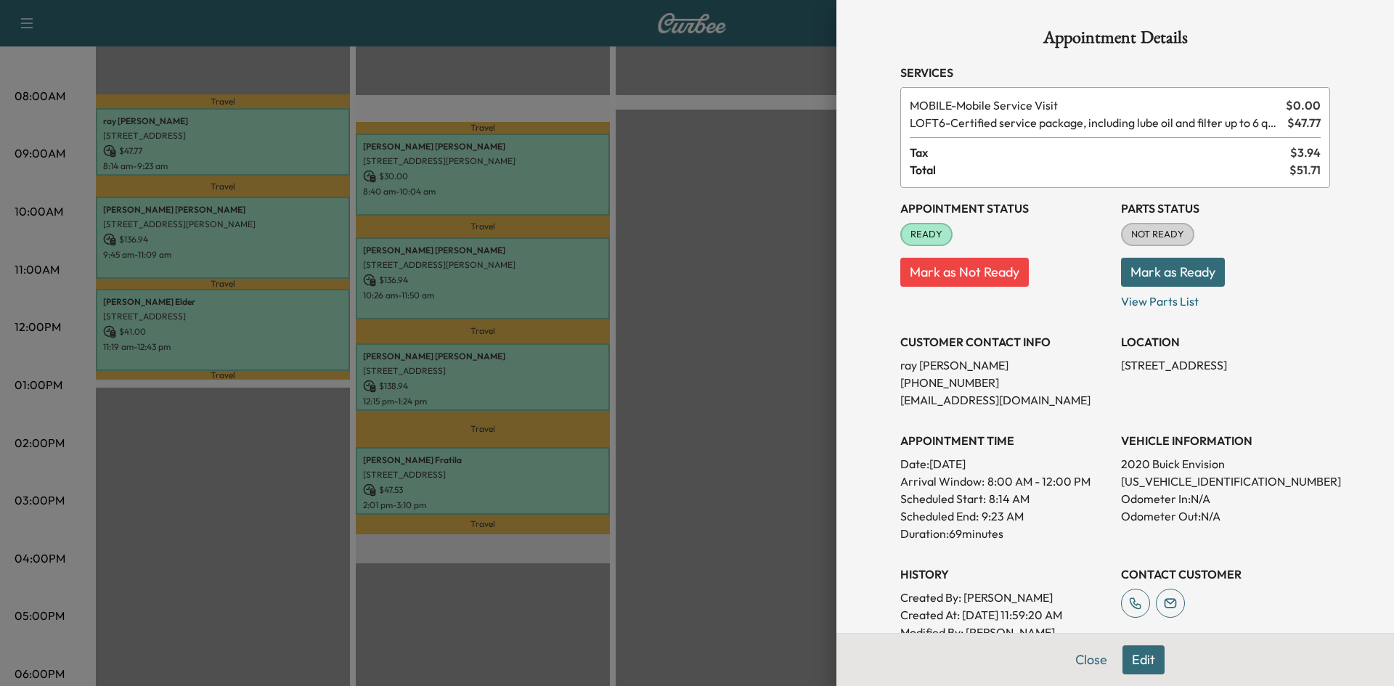
click at [287, 241] on div at bounding box center [697, 343] width 1394 height 686
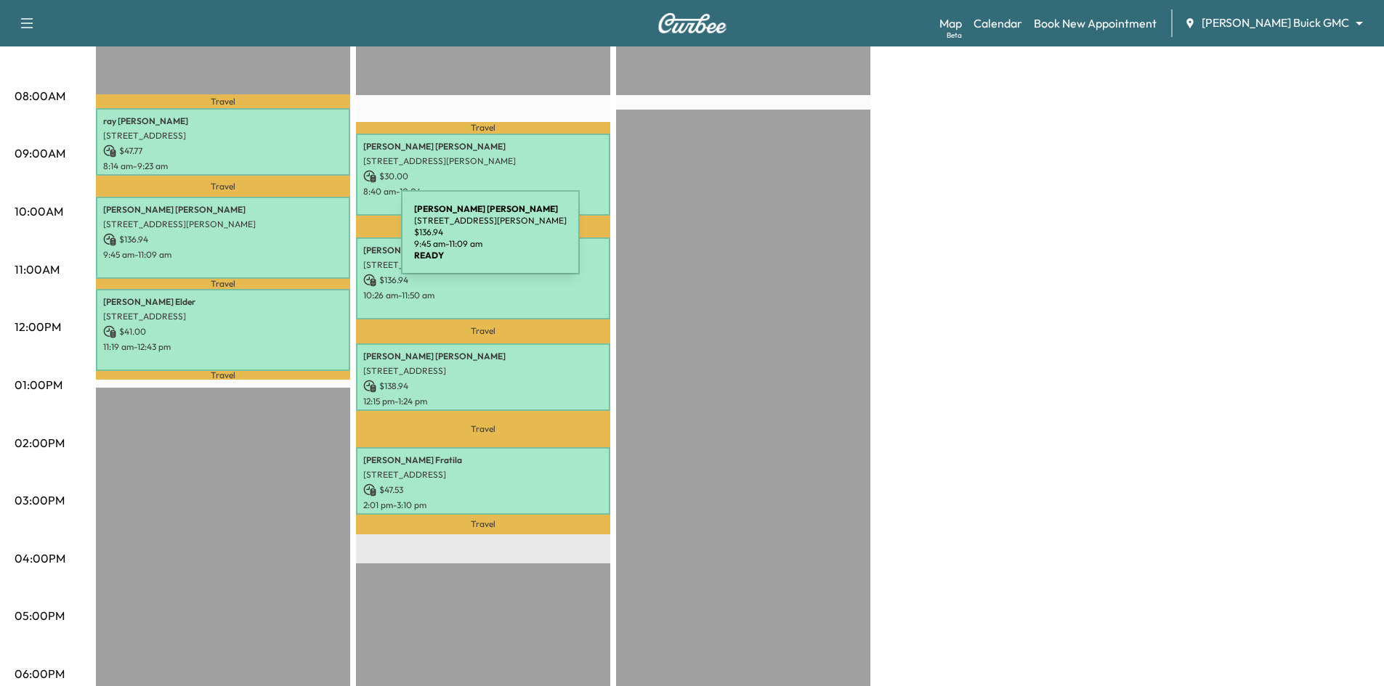
click at [292, 241] on p "$ 136.94" at bounding box center [223, 239] width 240 height 13
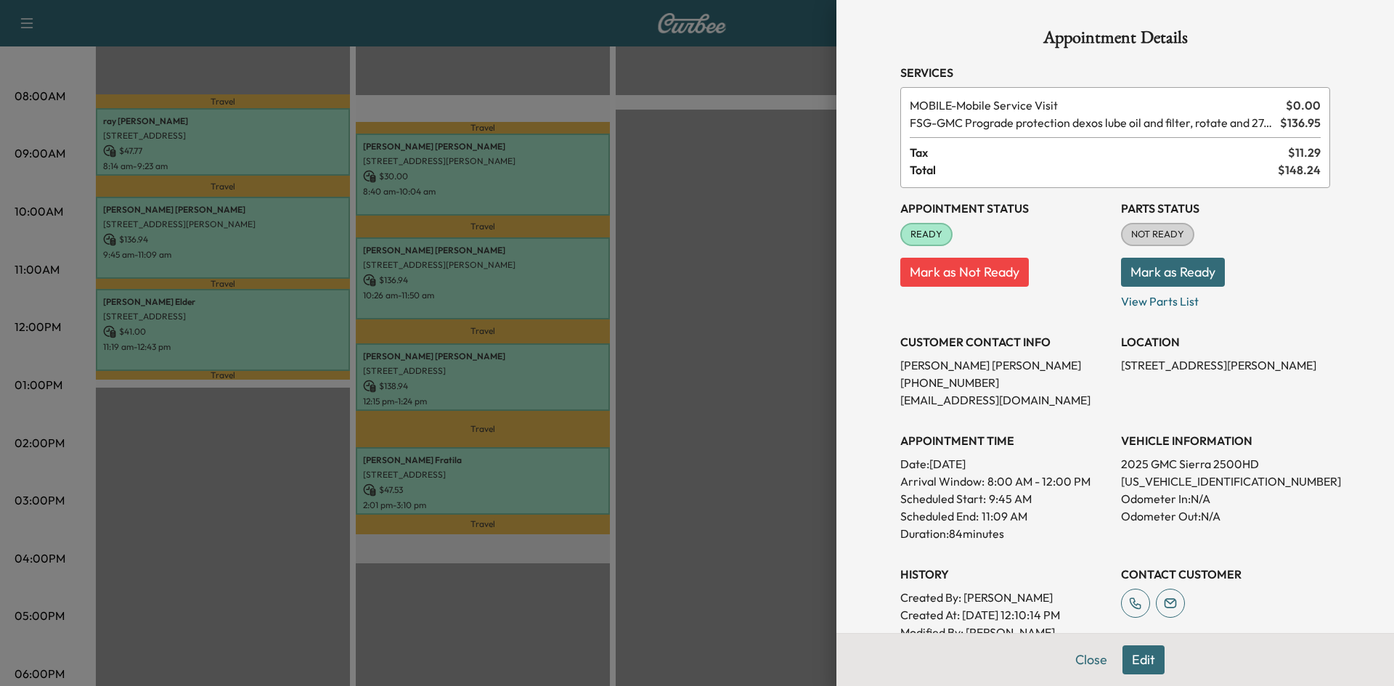
click at [285, 316] on div at bounding box center [697, 343] width 1394 height 686
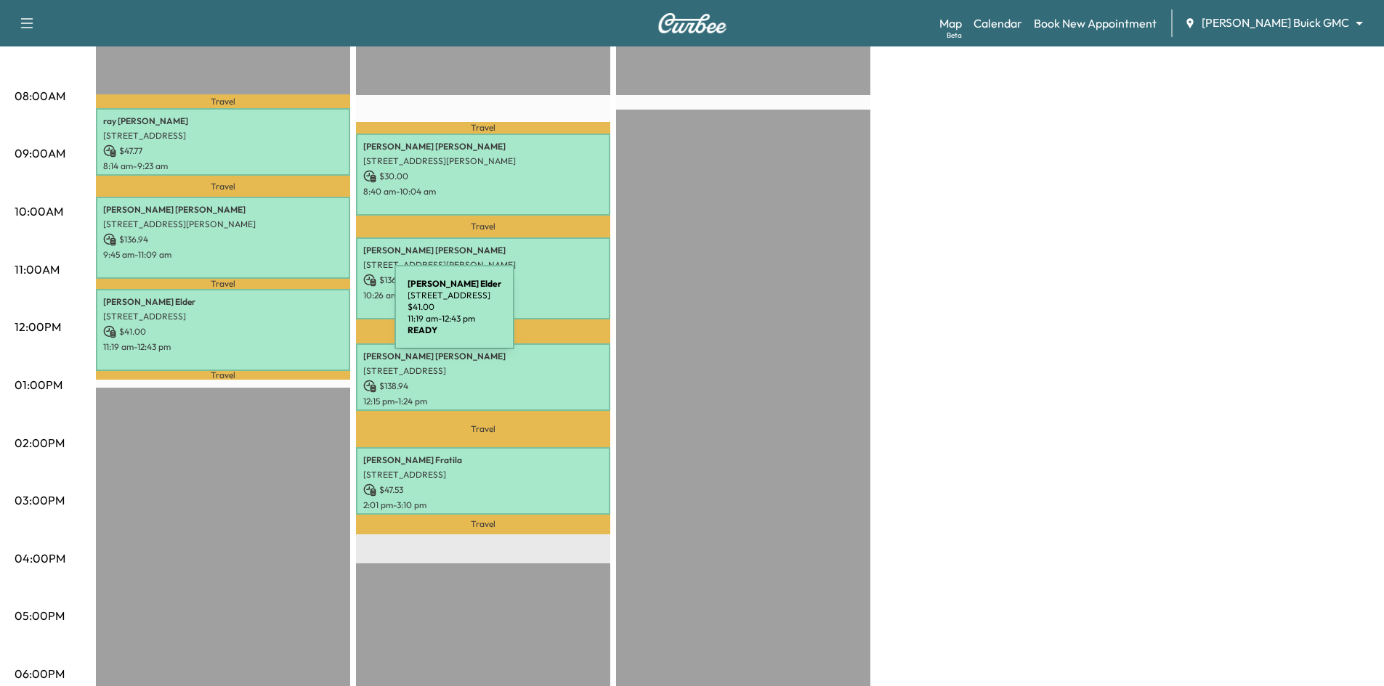
click at [285, 316] on p "6400 Stonebrook Pkwy, Frisco, TX 75034, USA" at bounding box center [223, 317] width 240 height 12
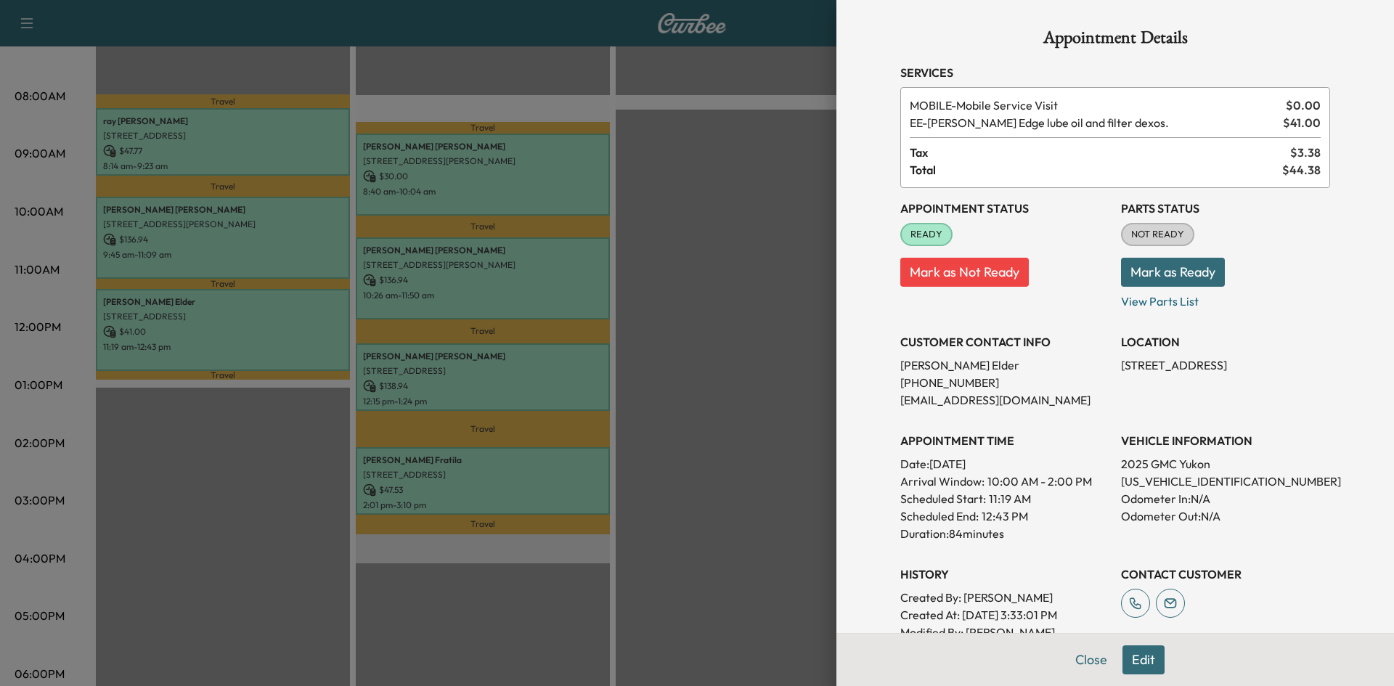
click at [297, 248] on div at bounding box center [697, 343] width 1394 height 686
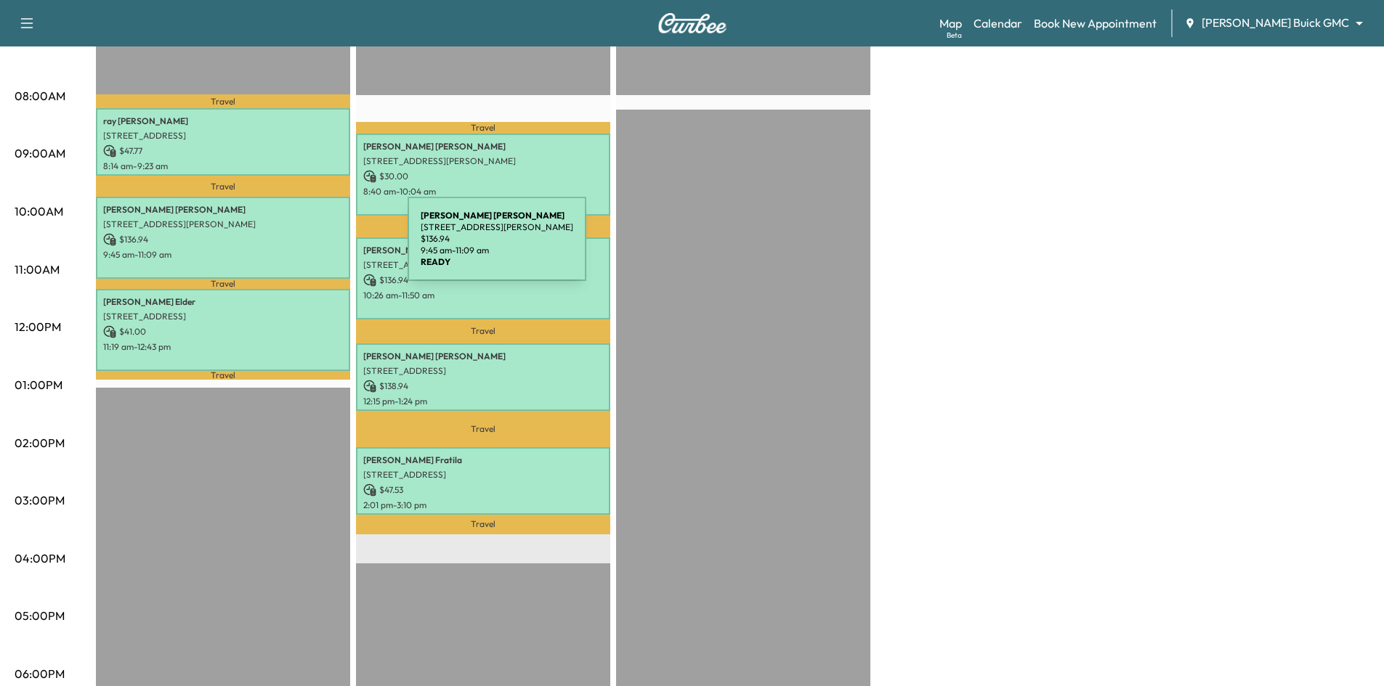
click at [298, 249] on p "9:45 am - 11:09 am" at bounding box center [223, 255] width 240 height 12
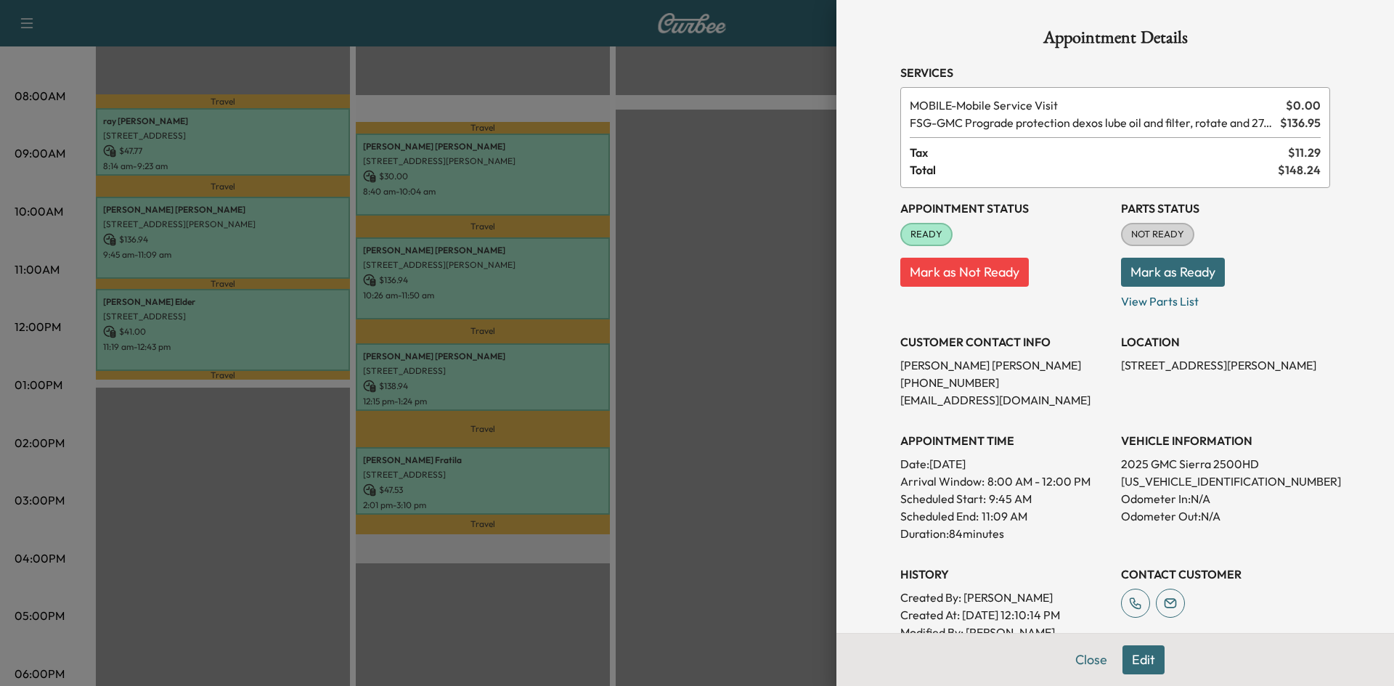
click at [708, 320] on div at bounding box center [697, 343] width 1394 height 686
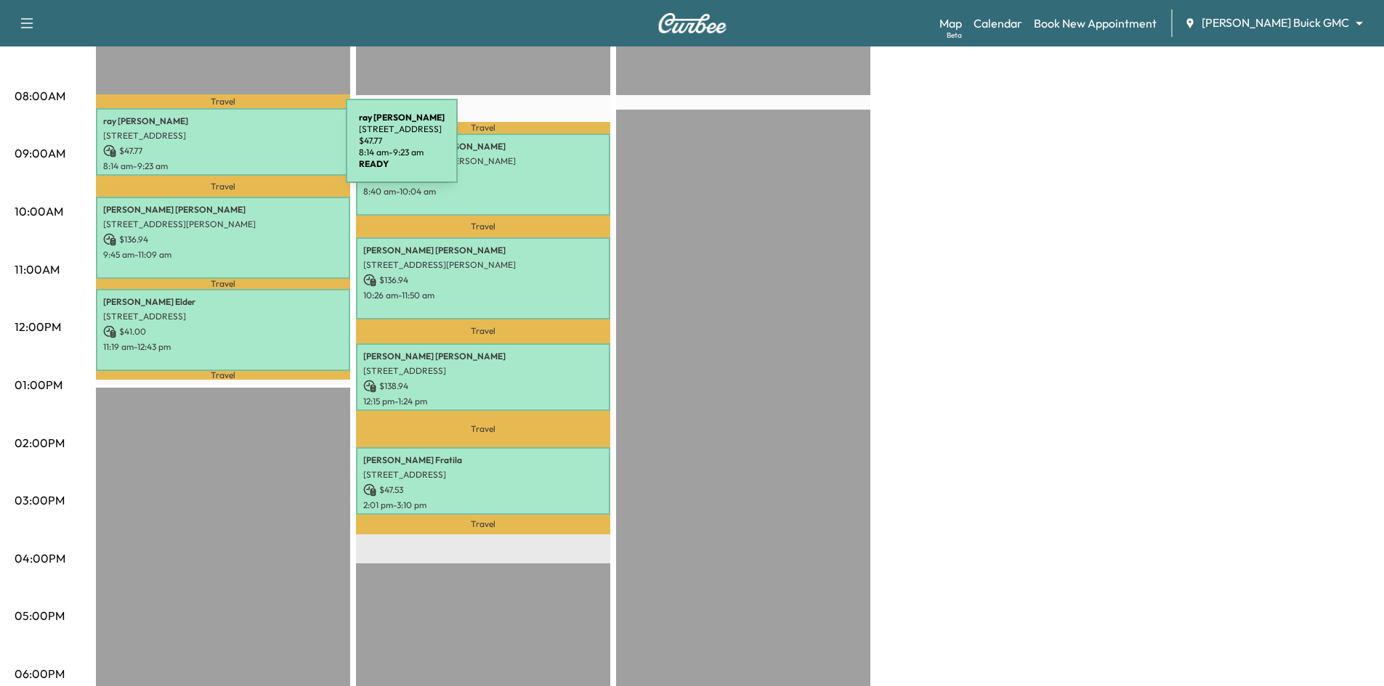
click at [237, 149] on p "$ 47.77" at bounding box center [223, 151] width 240 height 13
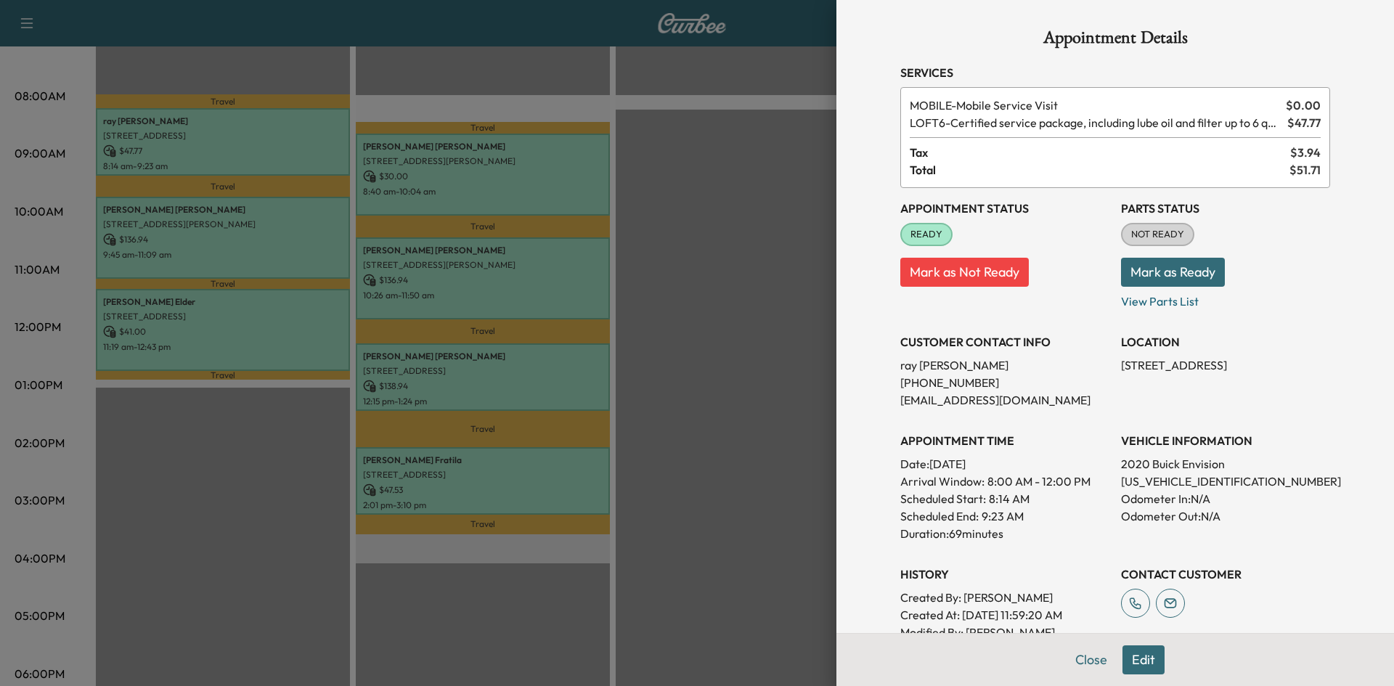
click at [737, 381] on div at bounding box center [697, 343] width 1394 height 686
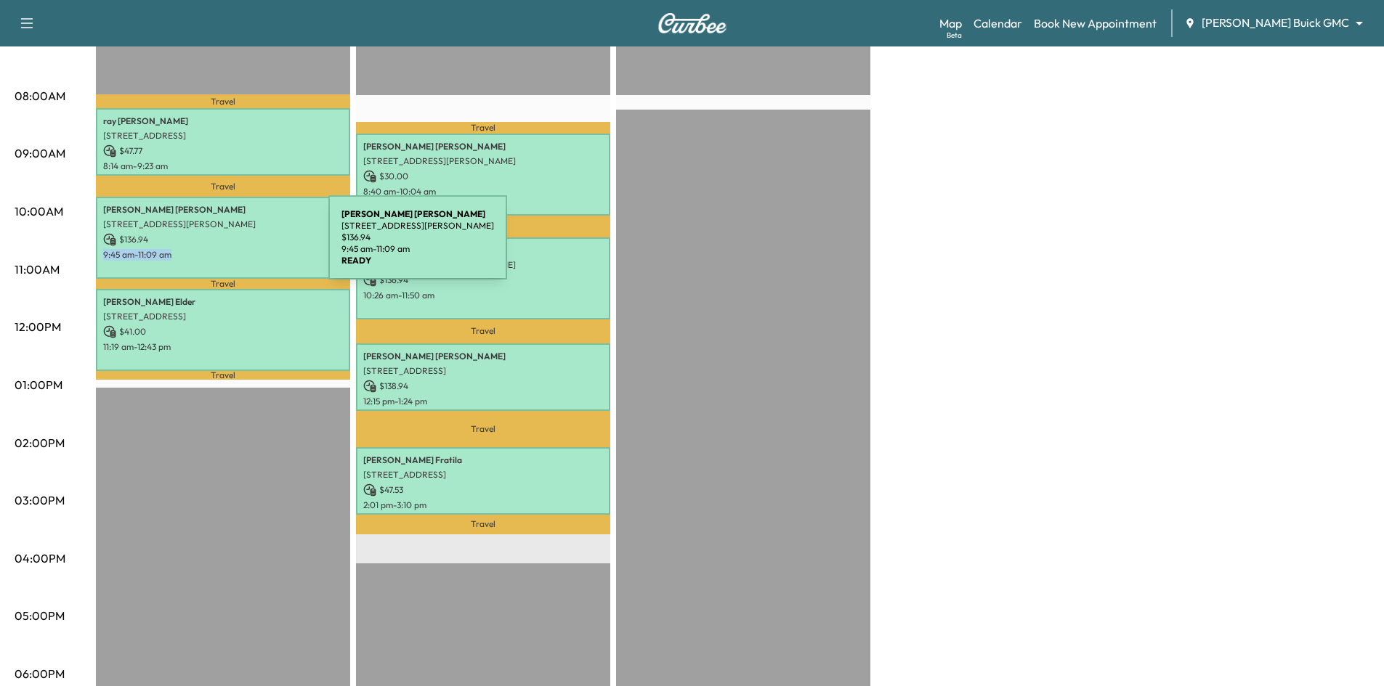
click at [219, 245] on div "Milton LaDue 4029 San Gabriel Avenue, Frisco, TX 75033, US $ 136.94 9:45 am - 1…" at bounding box center [223, 238] width 254 height 82
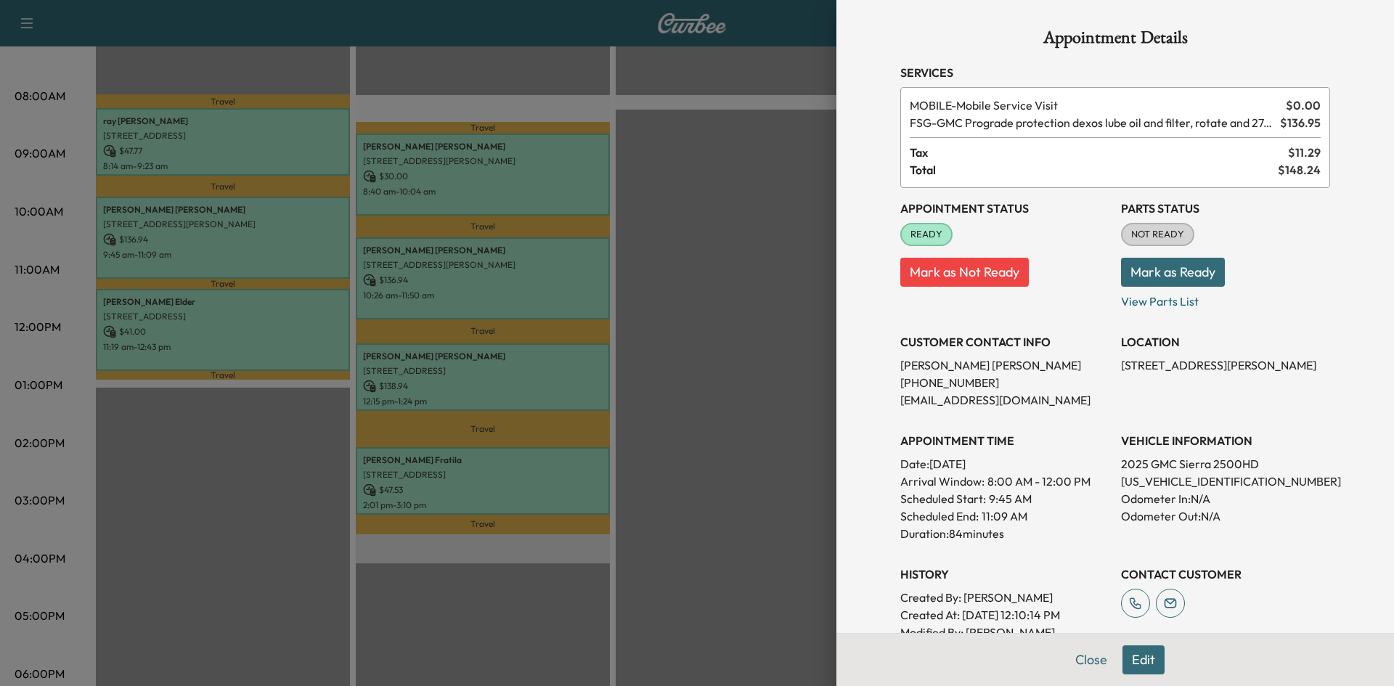
drag, startPoint x: 753, startPoint y: 276, endPoint x: 726, endPoint y: 280, distance: 27.8
click at [749, 277] on div at bounding box center [697, 343] width 1394 height 686
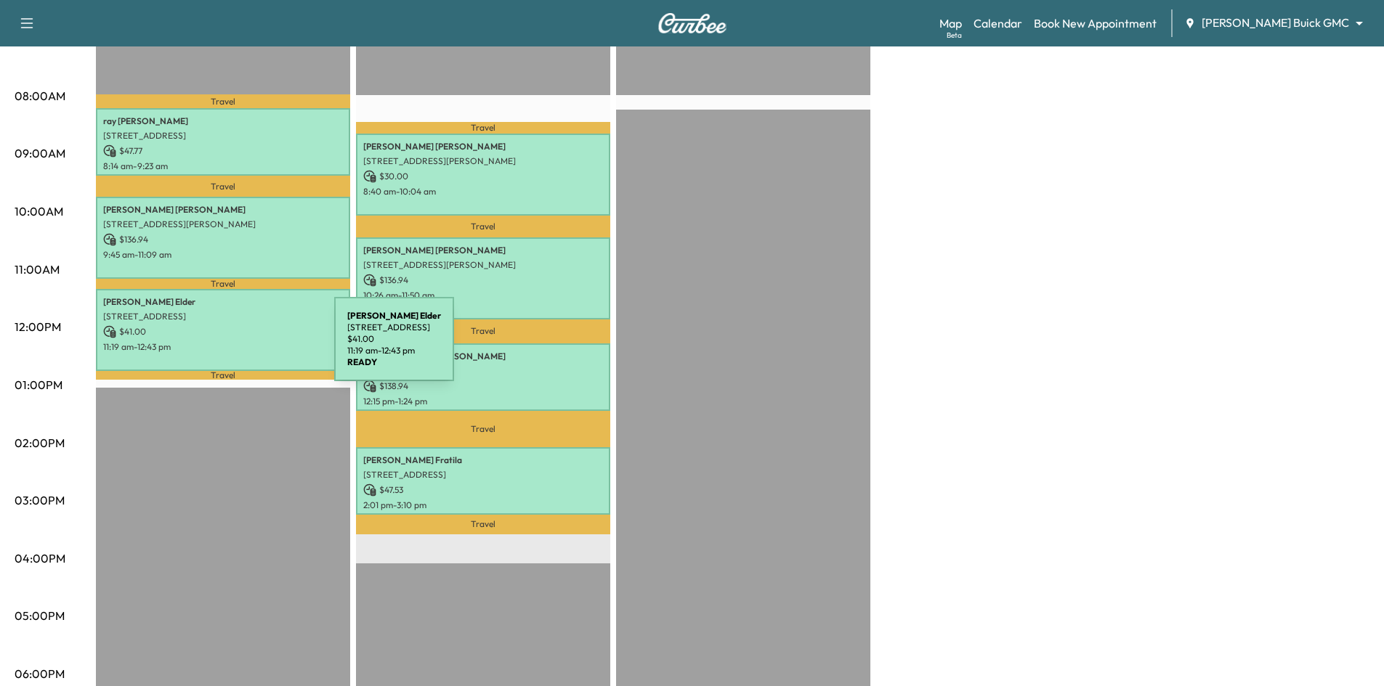
click at [225, 348] on p "11:19 am - 12:43 pm" at bounding box center [223, 347] width 240 height 12
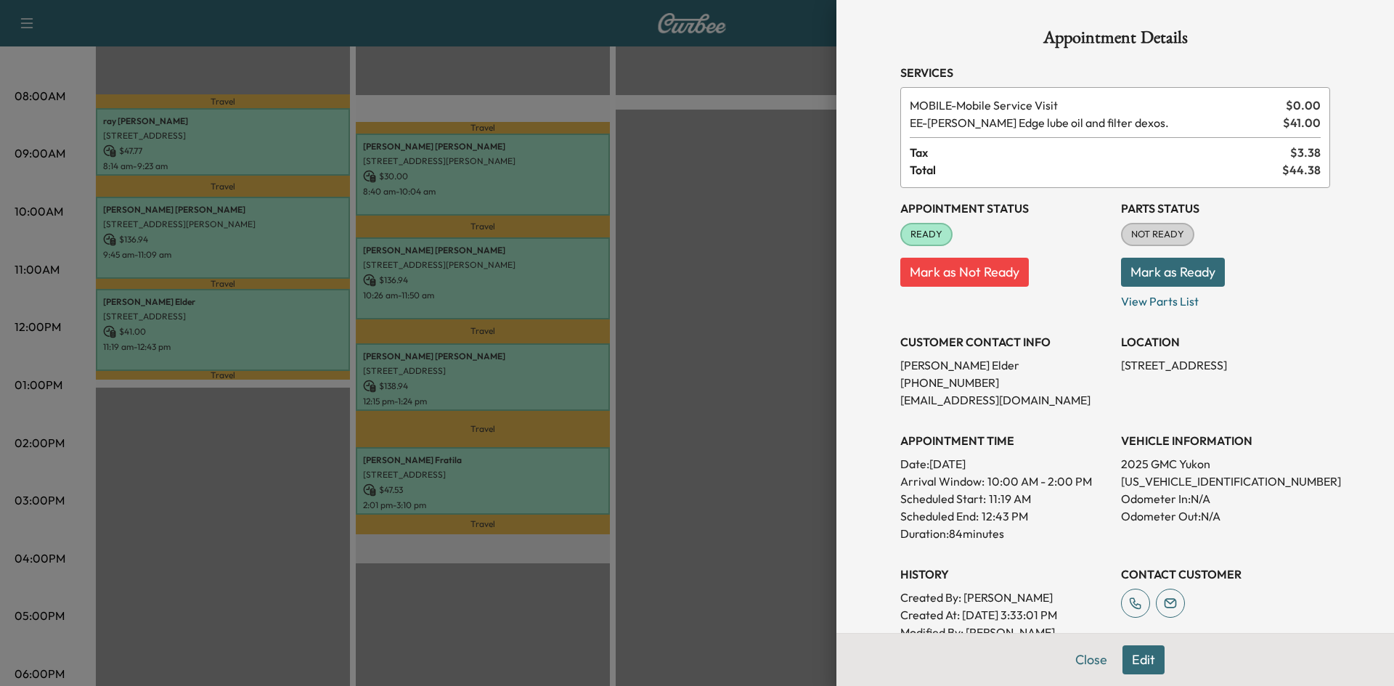
click at [773, 296] on div at bounding box center [697, 343] width 1394 height 686
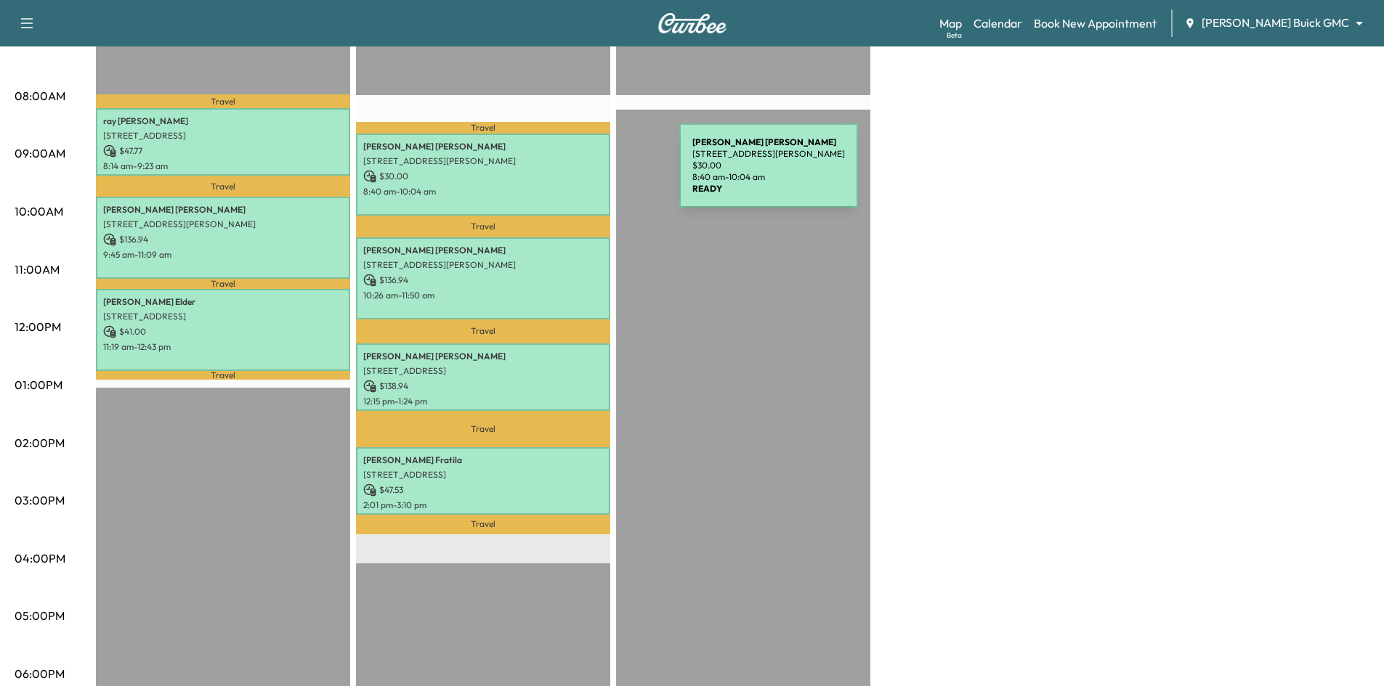
click at [553, 170] on p "$ 30.00" at bounding box center [483, 176] width 240 height 13
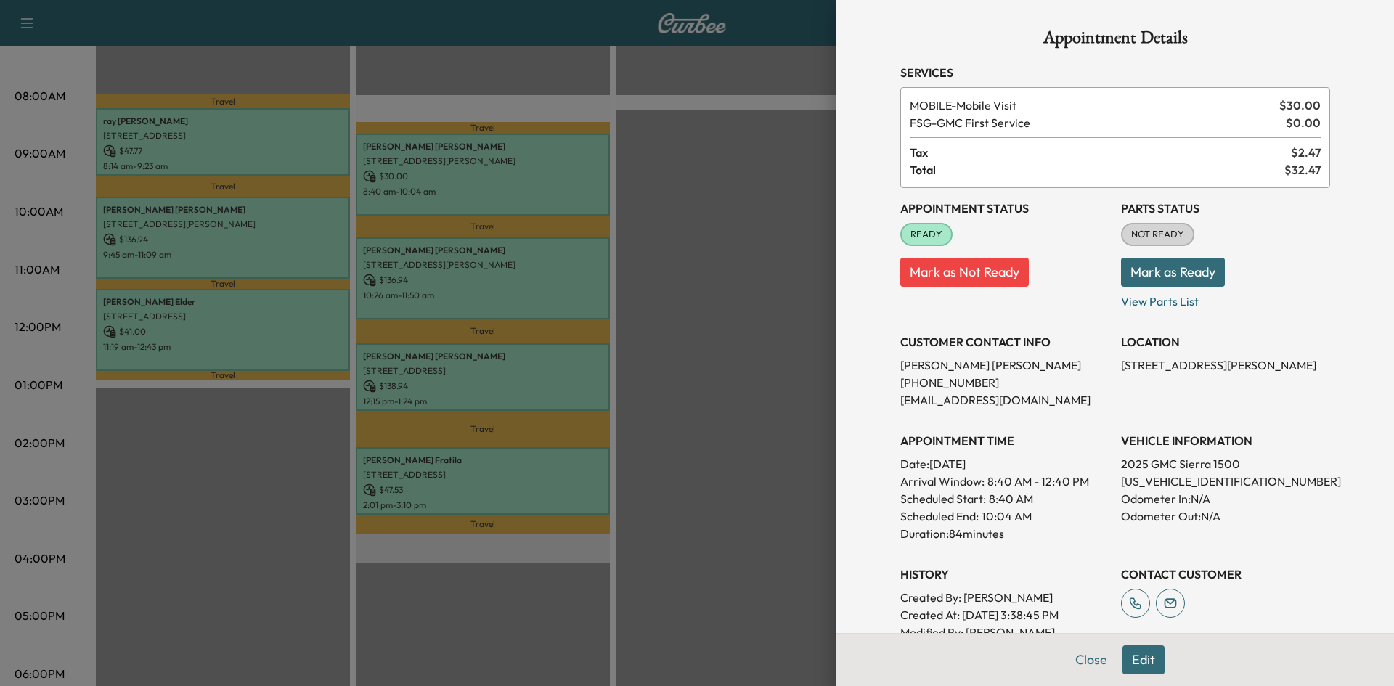
click at [777, 317] on div at bounding box center [697, 343] width 1394 height 686
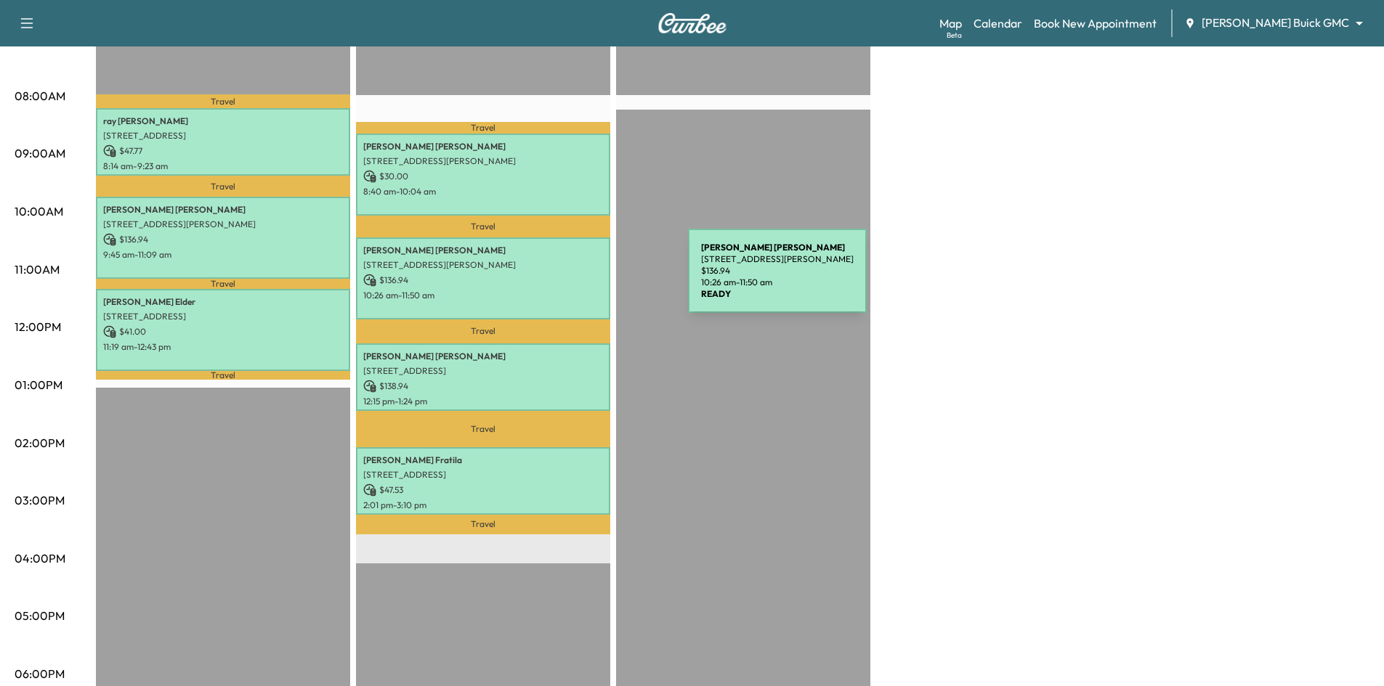
click at [579, 280] on p "$ 136.94" at bounding box center [483, 280] width 240 height 13
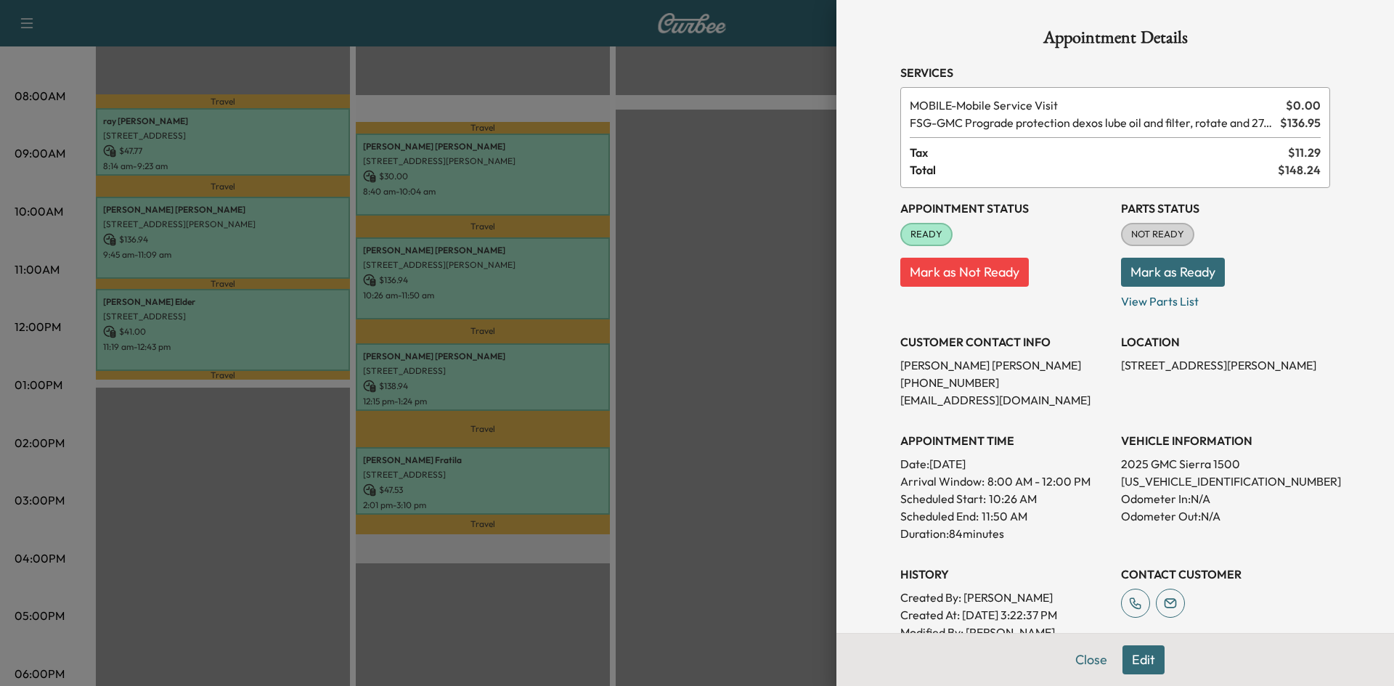
drag, startPoint x: 736, startPoint y: 304, endPoint x: 695, endPoint y: 320, distance: 44.0
click at [733, 306] on div at bounding box center [697, 343] width 1394 height 686
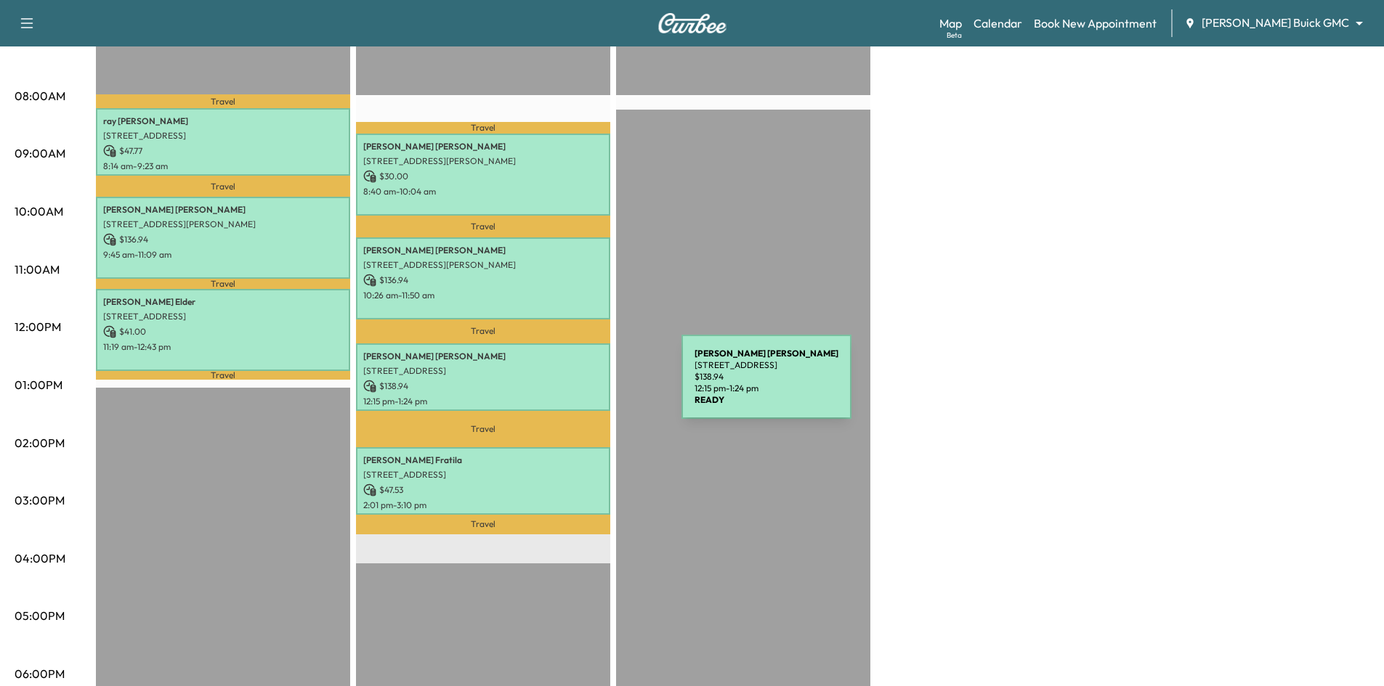
click at [572, 386] on p "$ 138.94" at bounding box center [483, 386] width 240 height 13
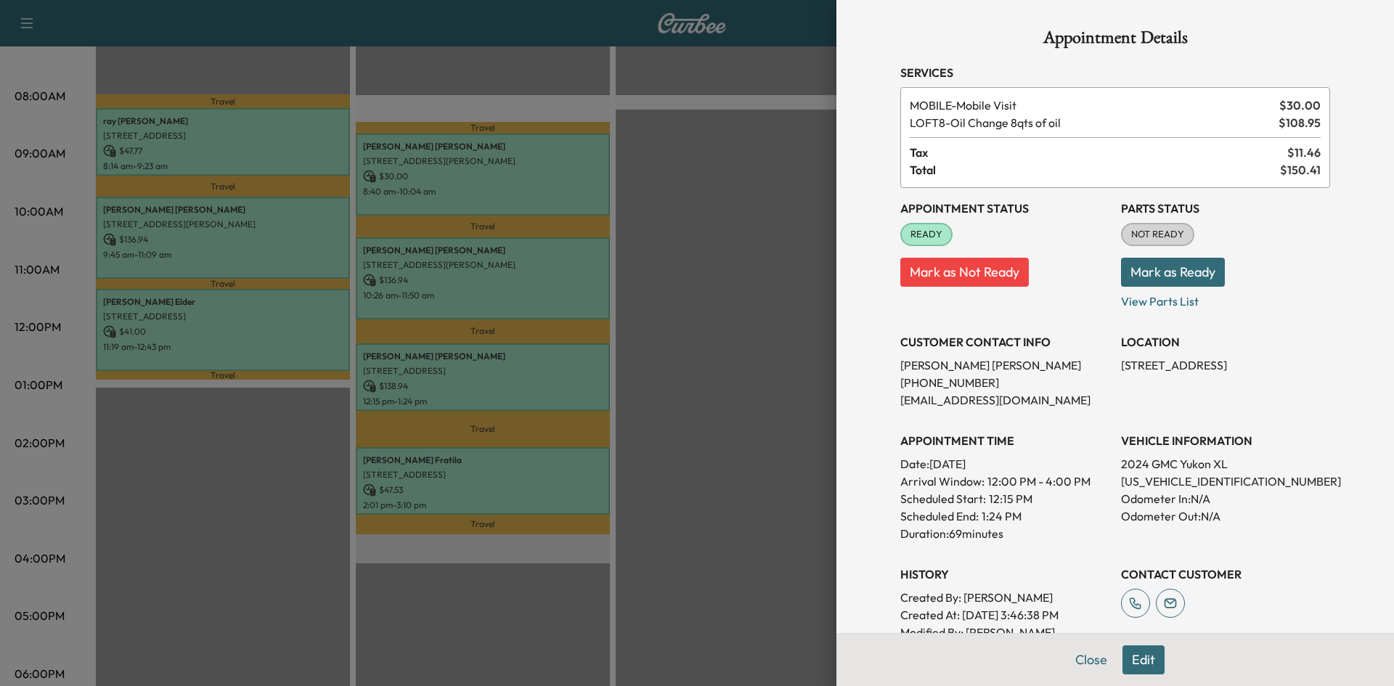
click at [712, 377] on div at bounding box center [697, 343] width 1394 height 686
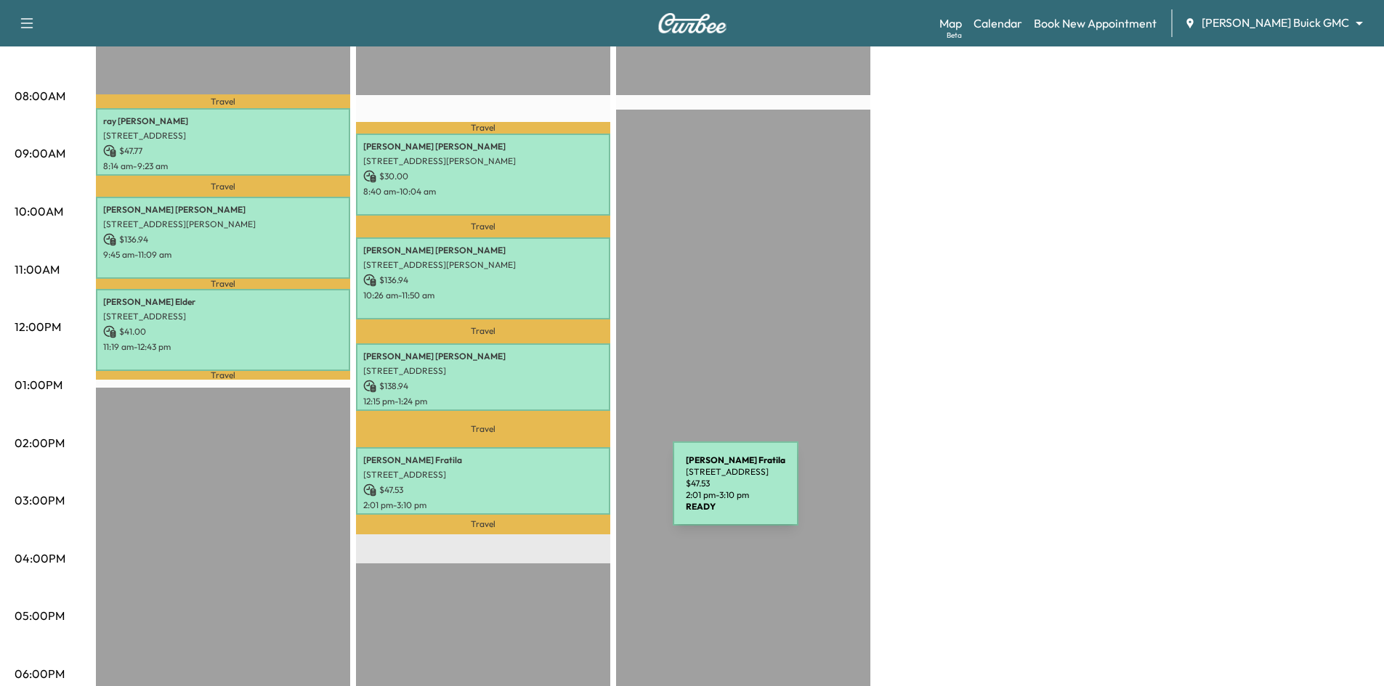
click at [565, 484] on p "$ 47.53" at bounding box center [483, 490] width 240 height 13
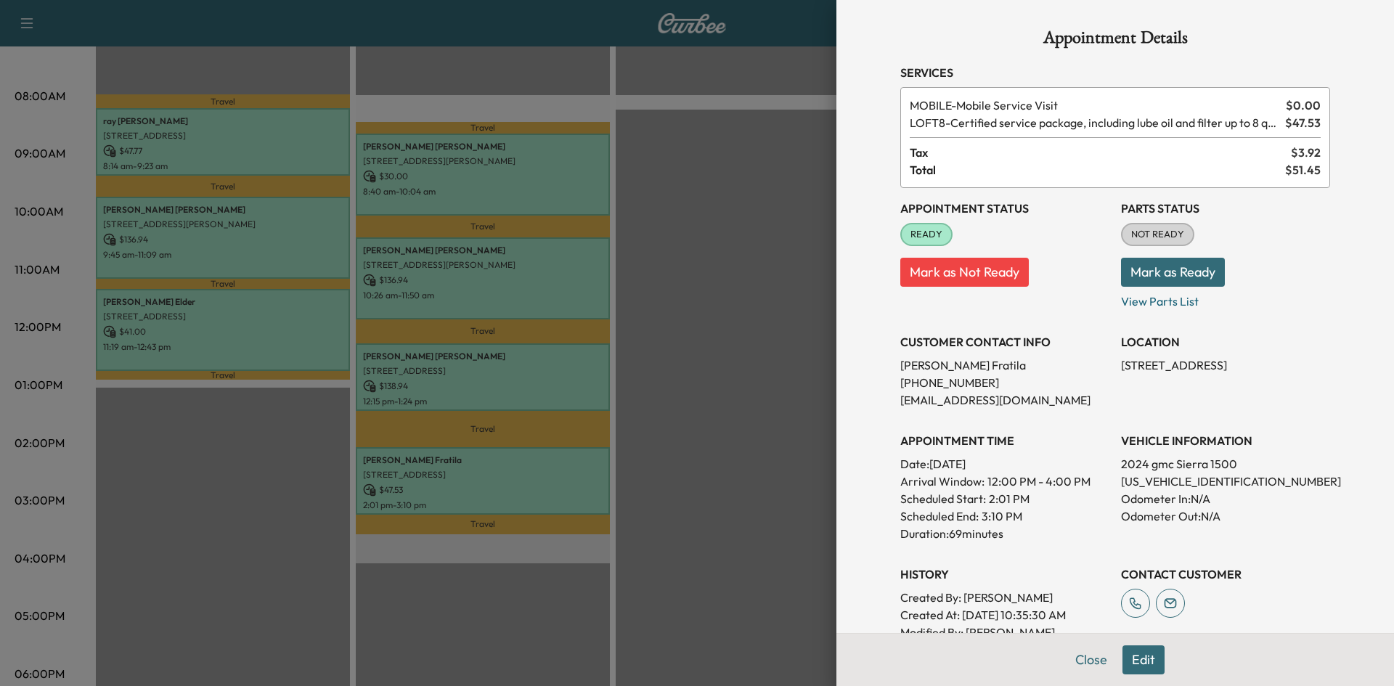
click at [729, 439] on div at bounding box center [697, 343] width 1394 height 686
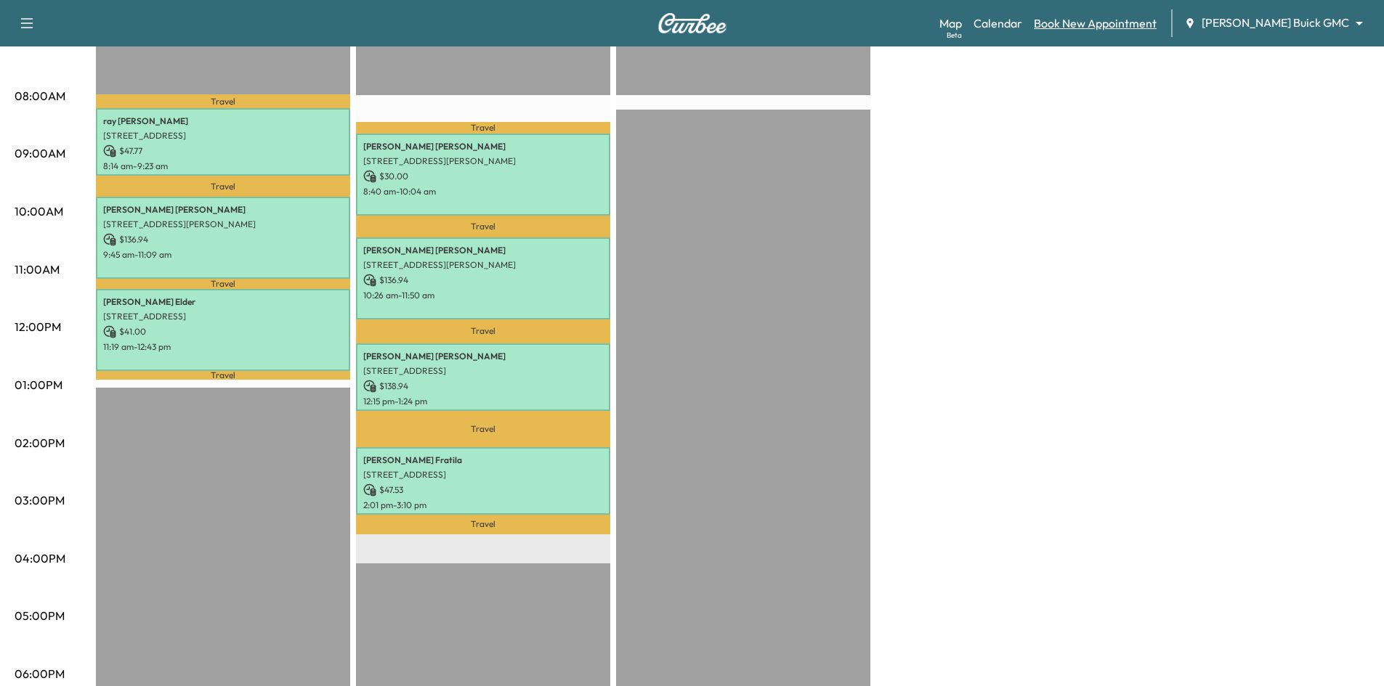
click at [1148, 29] on link "Book New Appointment" at bounding box center [1094, 23] width 123 height 17
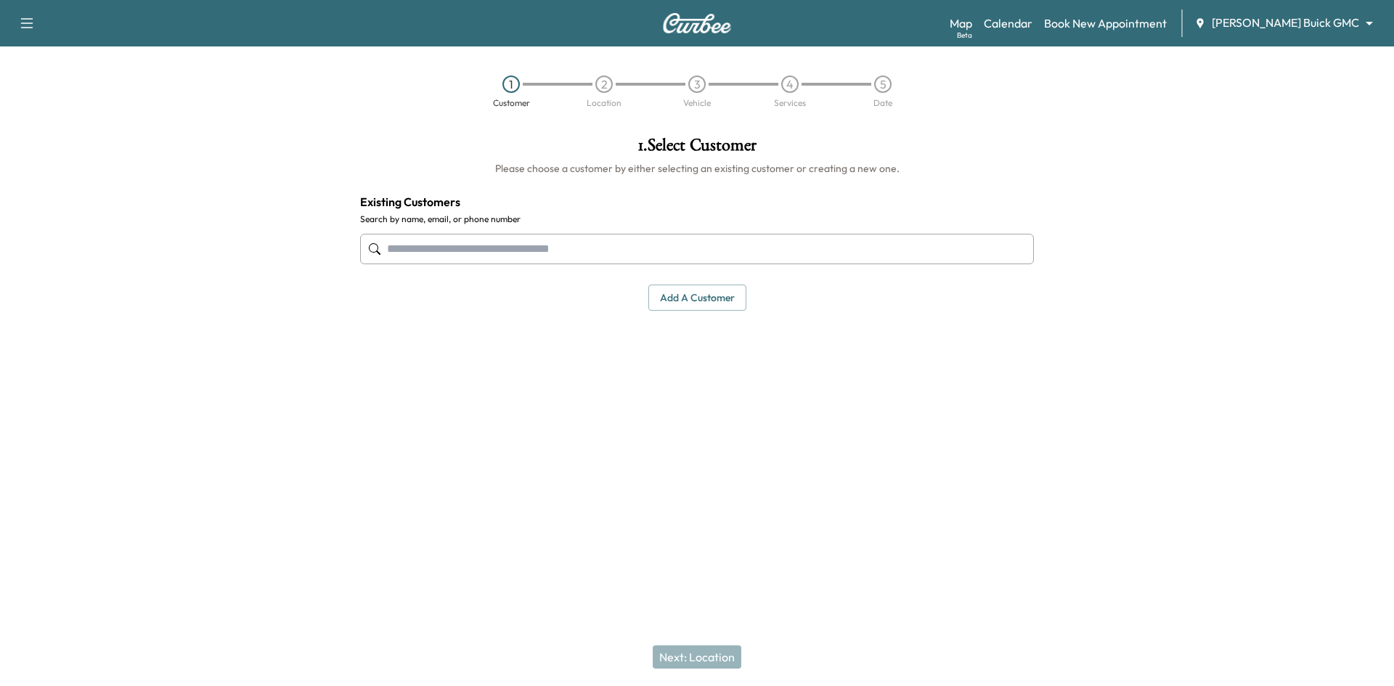
click at [767, 259] on input "text" at bounding box center [697, 249] width 674 height 31
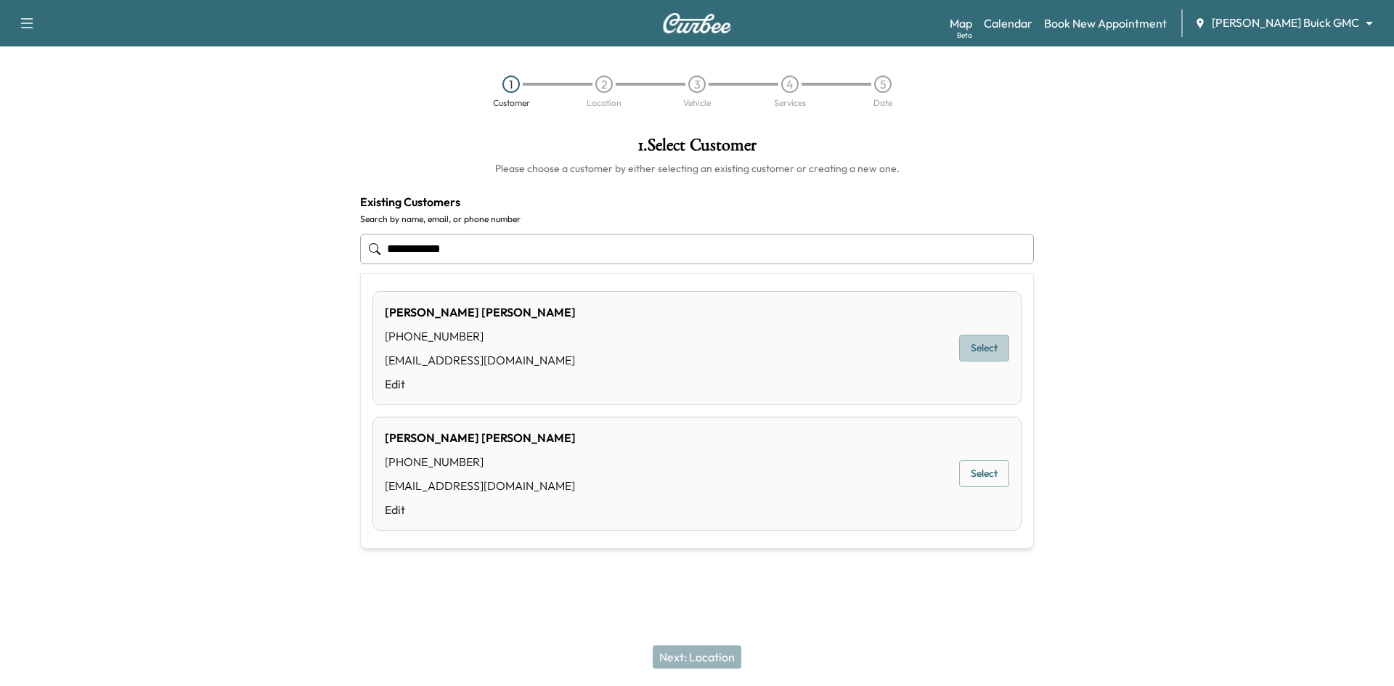
click at [982, 352] on button "Select" at bounding box center [984, 348] width 50 height 27
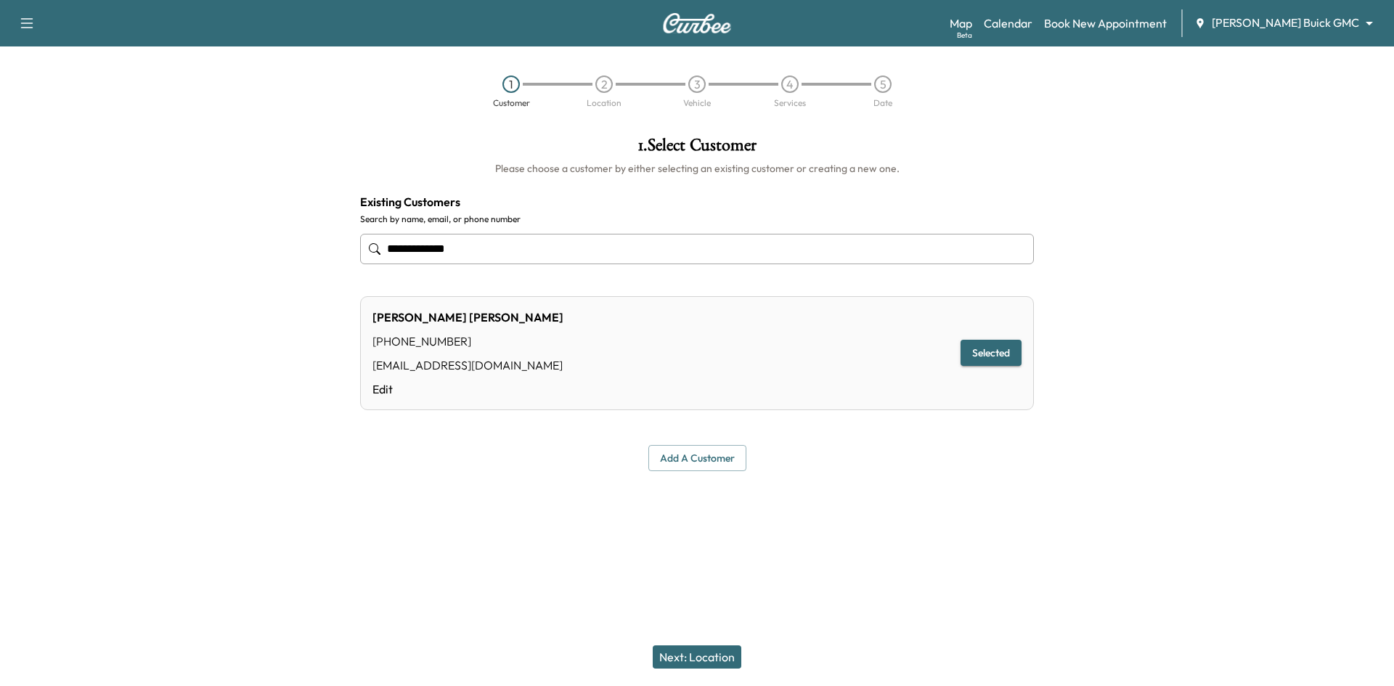
type input "**********"
click at [681, 657] on button "Next: Location" at bounding box center [697, 657] width 89 height 23
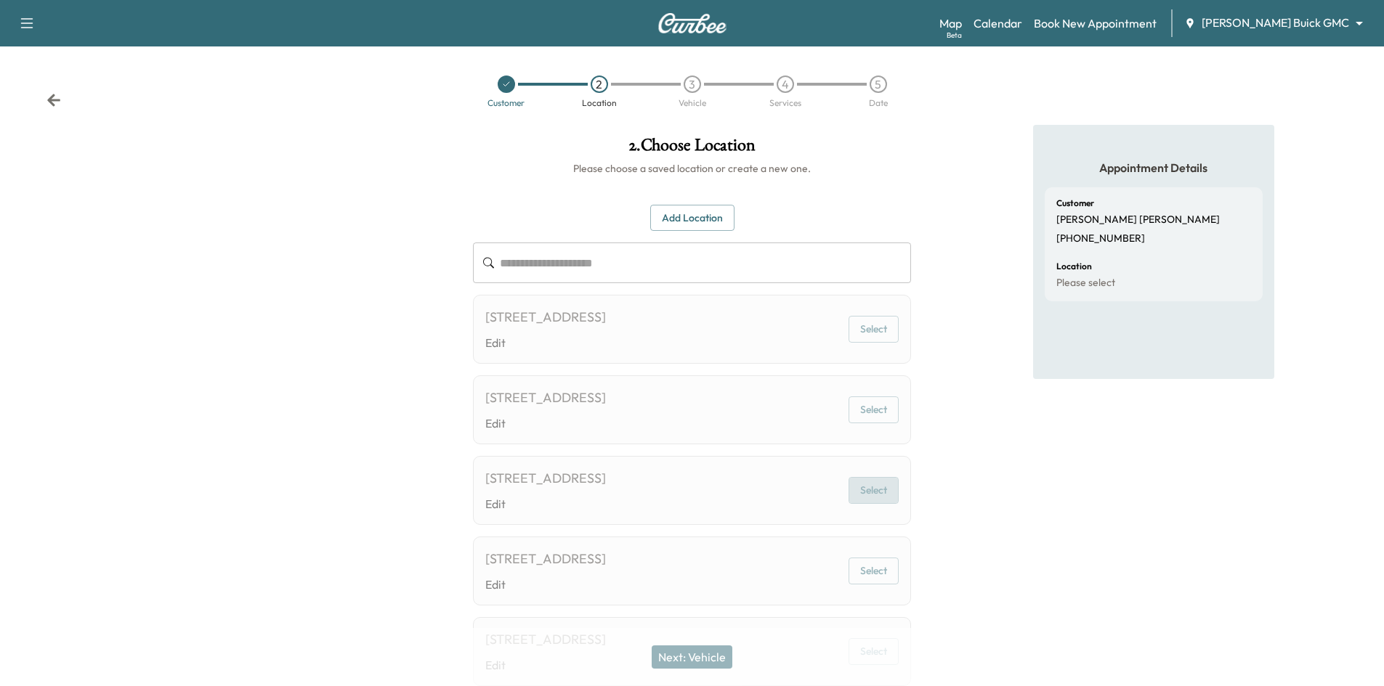
click at [889, 501] on button "Select" at bounding box center [873, 490] width 50 height 27
drag, startPoint x: 711, startPoint y: 215, endPoint x: 703, endPoint y: 216, distance: 8.0
click at [710, 216] on button "Add Location" at bounding box center [692, 218] width 84 height 27
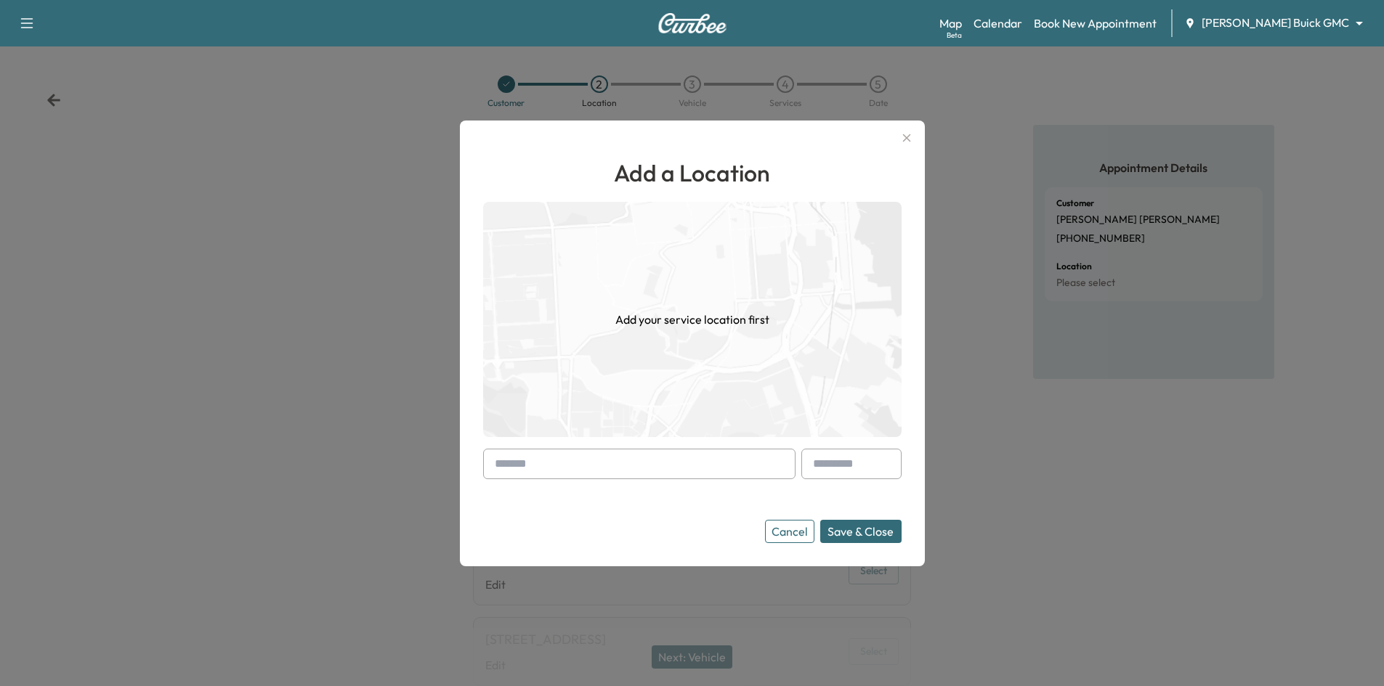
drag, startPoint x: 588, startPoint y: 470, endPoint x: 569, endPoint y: 485, distance: 23.7
click at [587, 470] on input "text" at bounding box center [639, 464] width 312 height 31
paste input "**********"
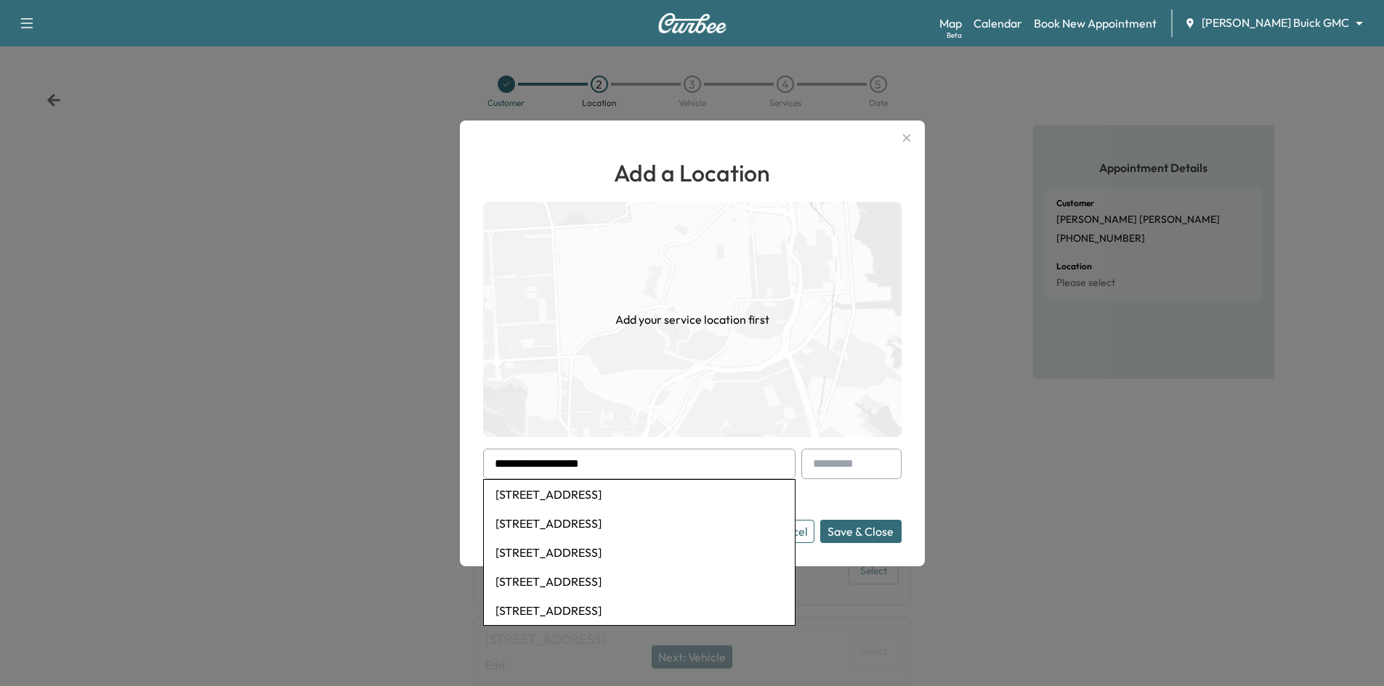
click at [592, 496] on li "4411 Serenity Trail, McKinney, TX, USA" at bounding box center [639, 494] width 311 height 29
type input "**********"
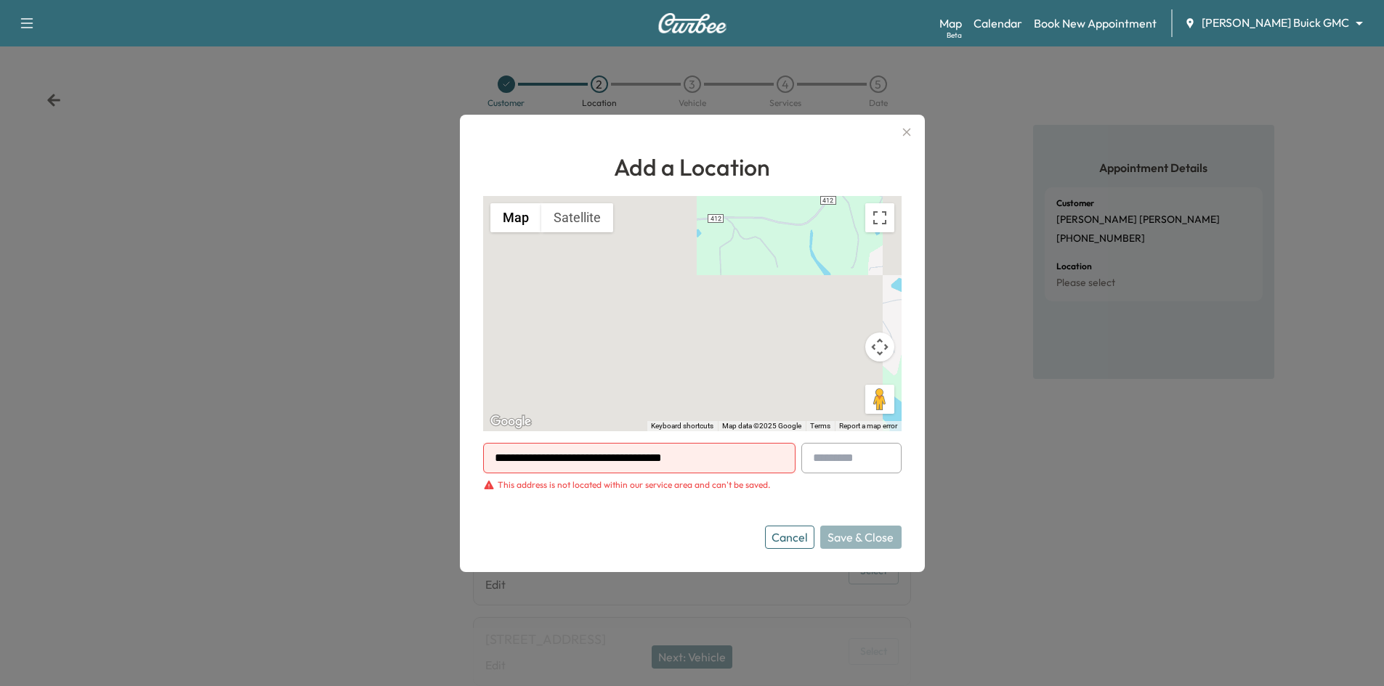
drag, startPoint x: 704, startPoint y: 468, endPoint x: 395, endPoint y: 471, distance: 308.7
click at [392, 470] on div "**********" at bounding box center [692, 343] width 1384 height 686
paste input "**********"
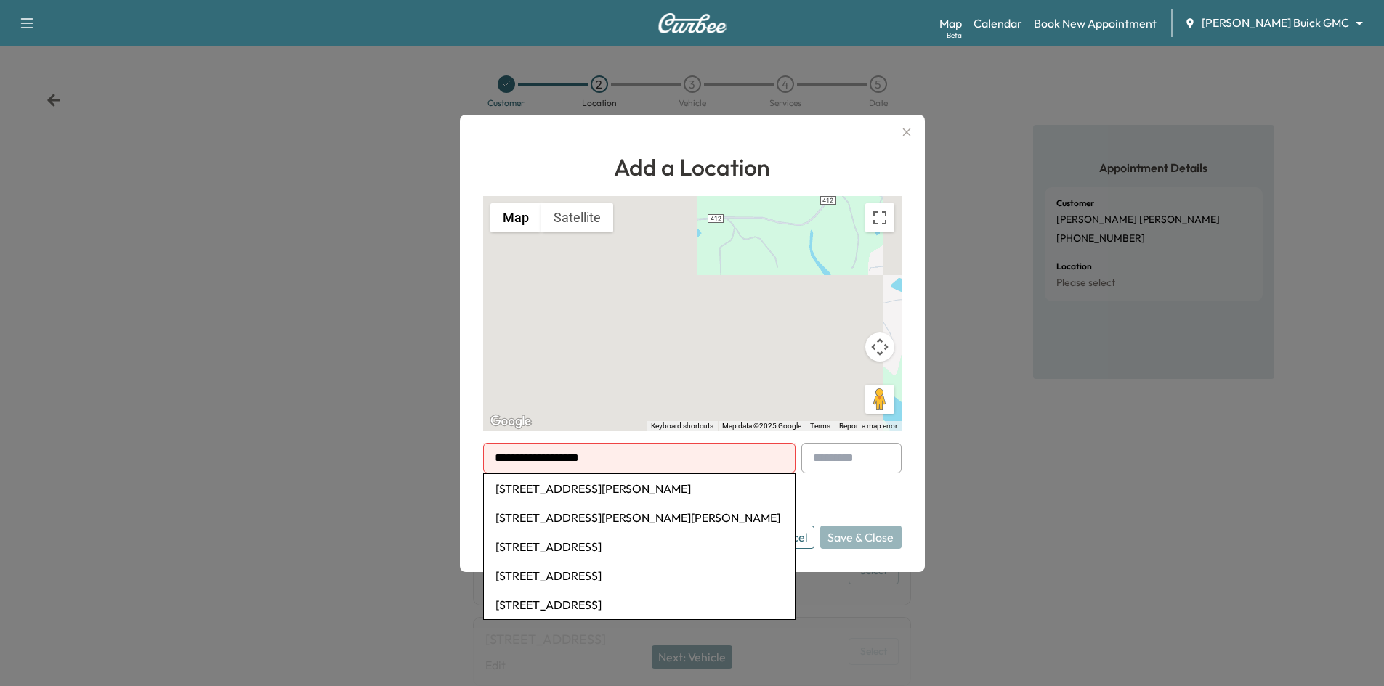
click at [643, 487] on li "8008 Juliette Drive, McKinney, TX, USA" at bounding box center [639, 488] width 311 height 29
type input "**********"
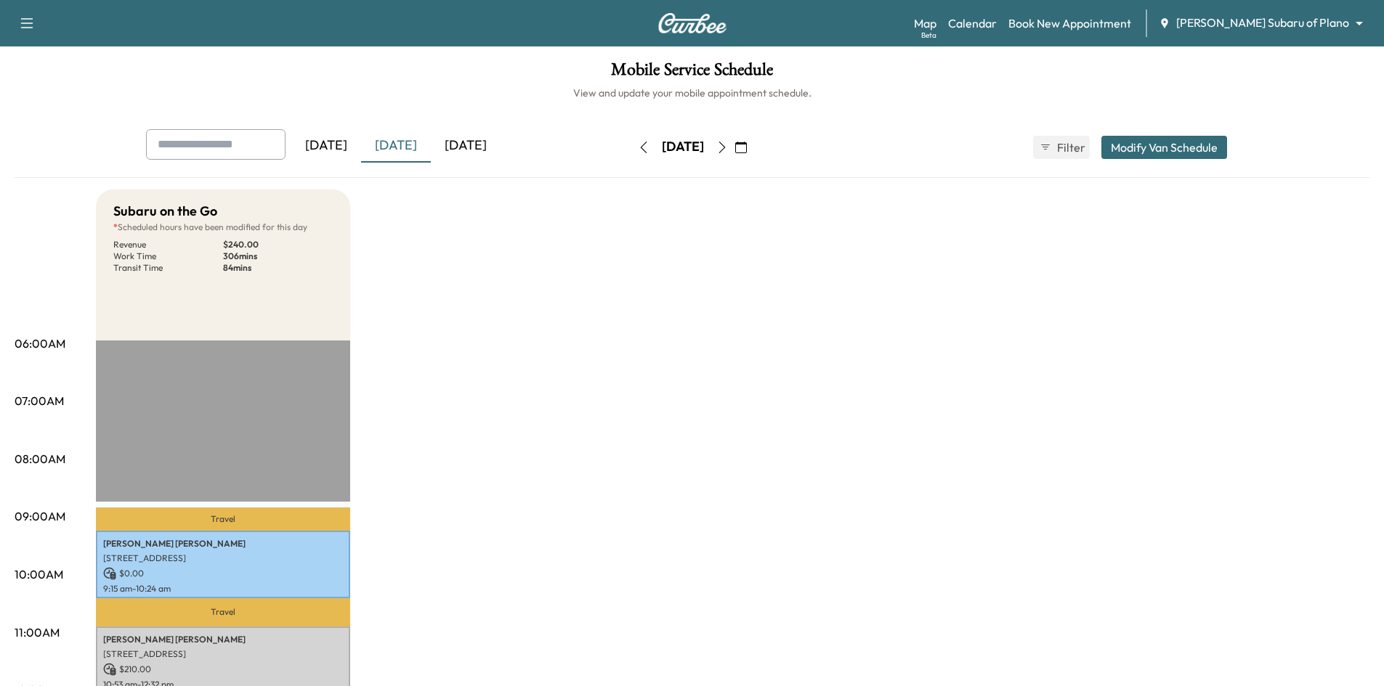
click at [496, 149] on div "[DATE]" at bounding box center [466, 145] width 70 height 33
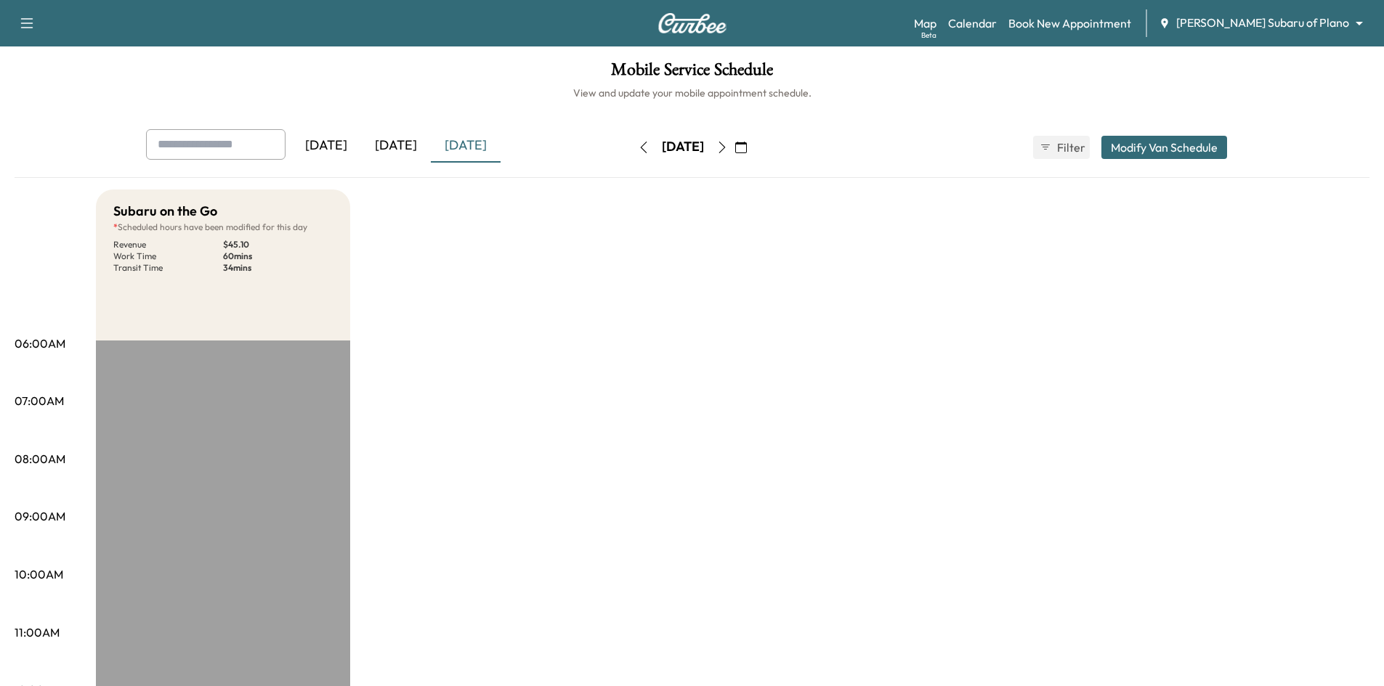
click at [728, 145] on icon "button" at bounding box center [722, 148] width 12 height 12
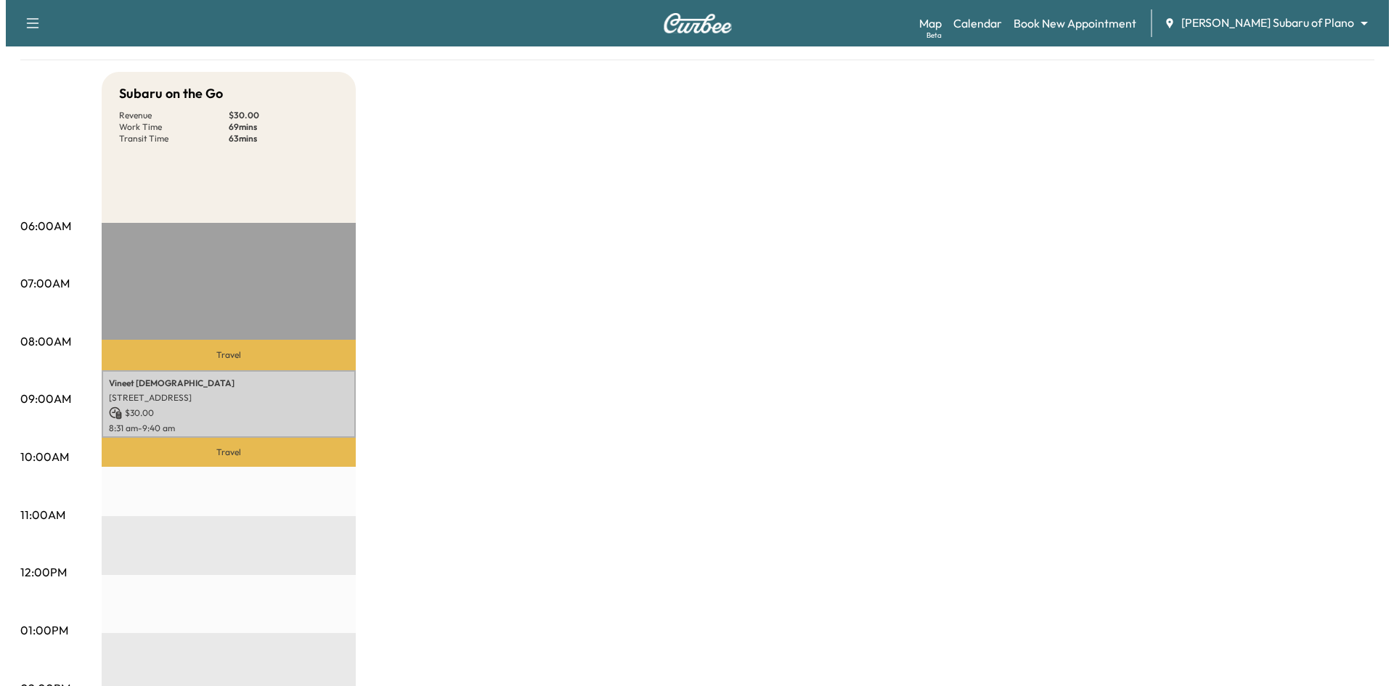
scroll to position [218, 0]
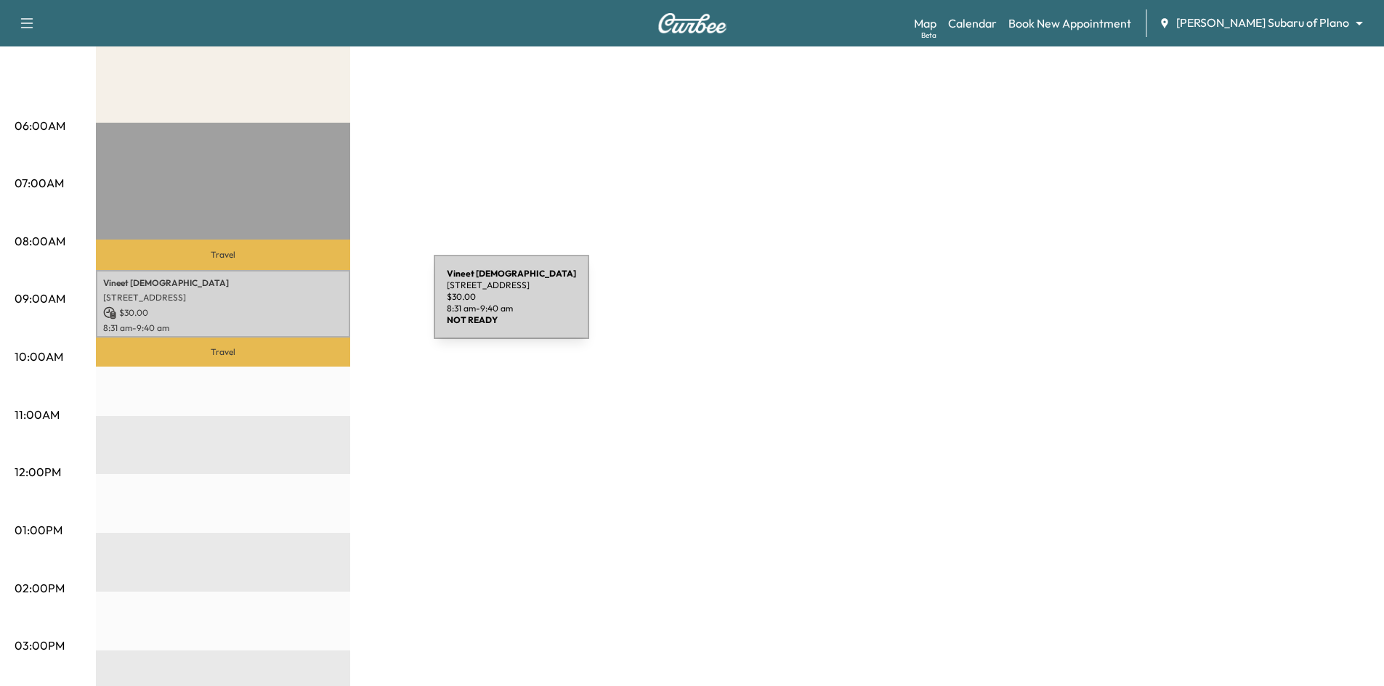
click at [325, 306] on p "$ 30.00" at bounding box center [223, 312] width 240 height 13
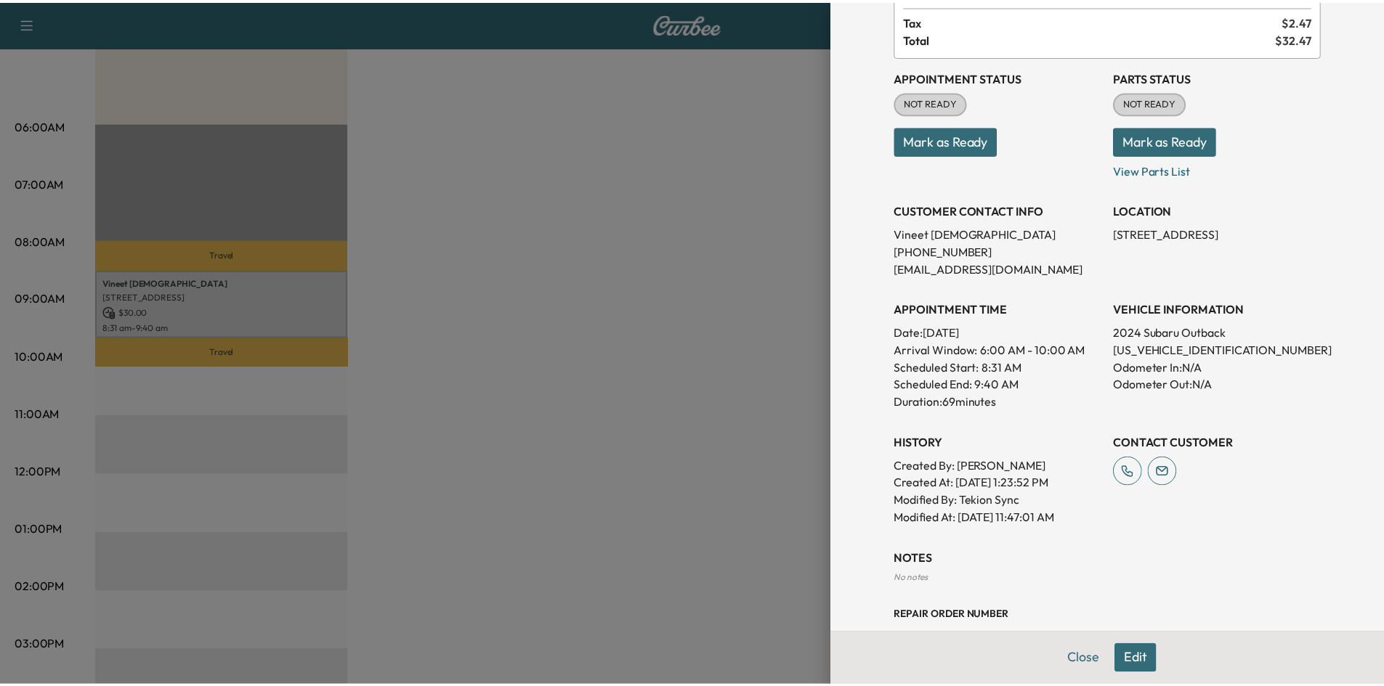
scroll to position [237, 0]
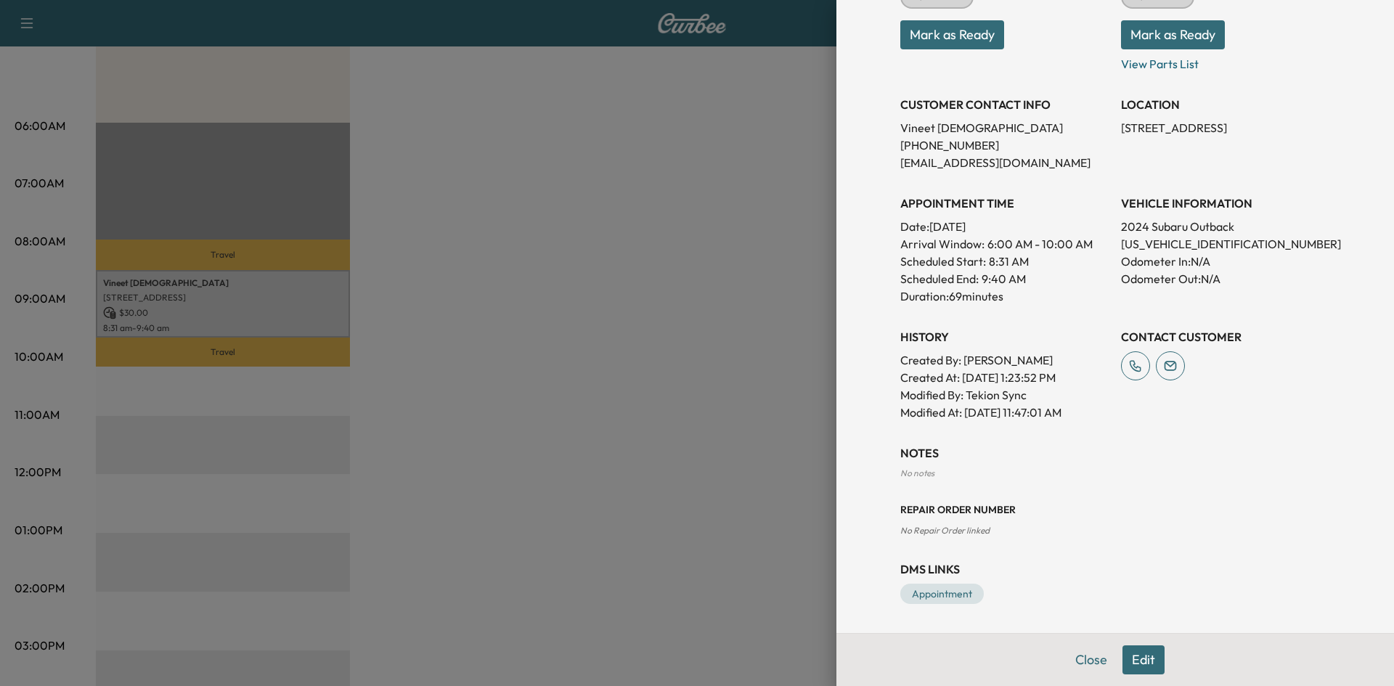
click at [671, 282] on div at bounding box center [697, 343] width 1394 height 686
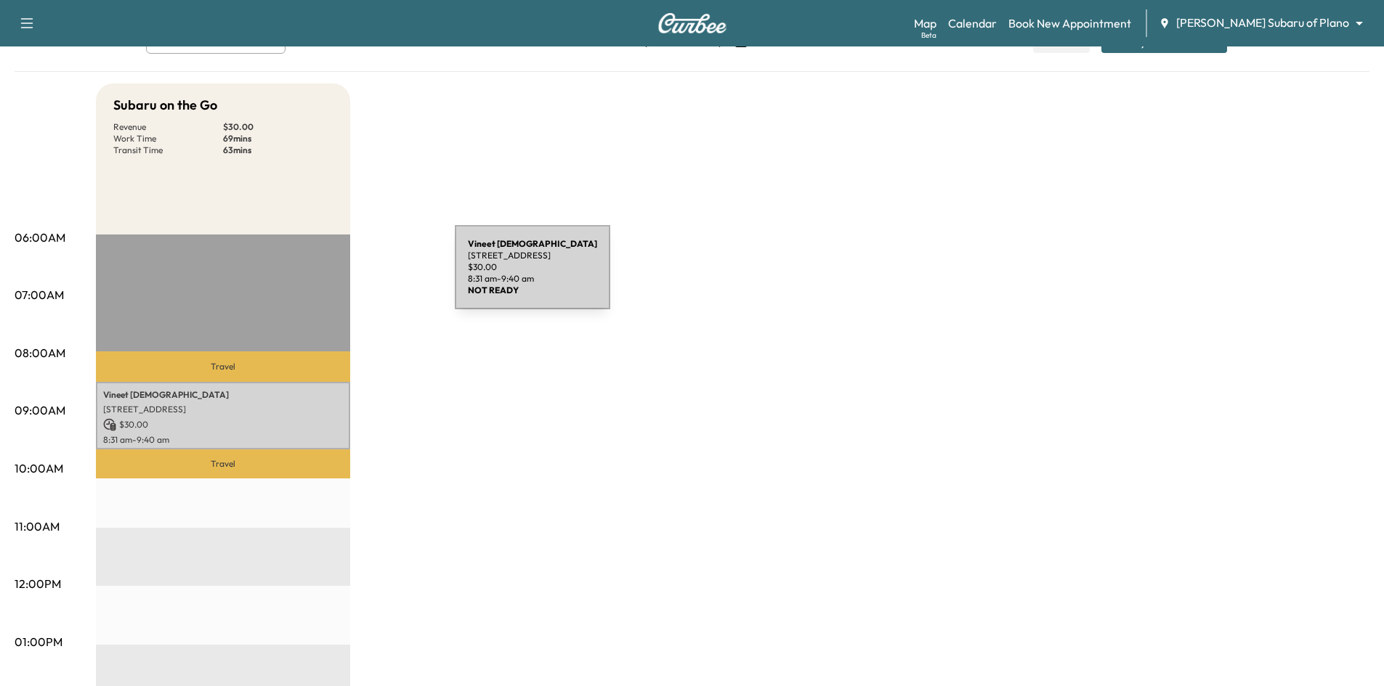
scroll to position [0, 0]
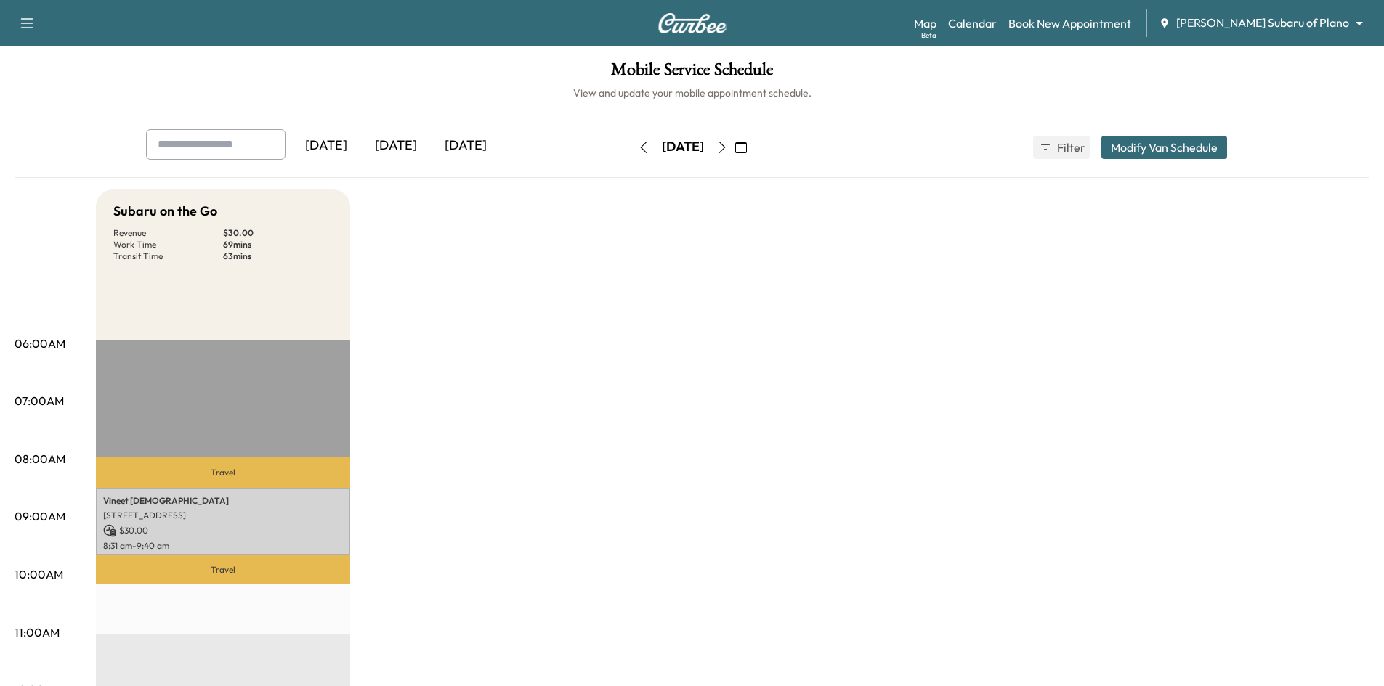
click at [408, 144] on div "[DATE]" at bounding box center [396, 145] width 70 height 33
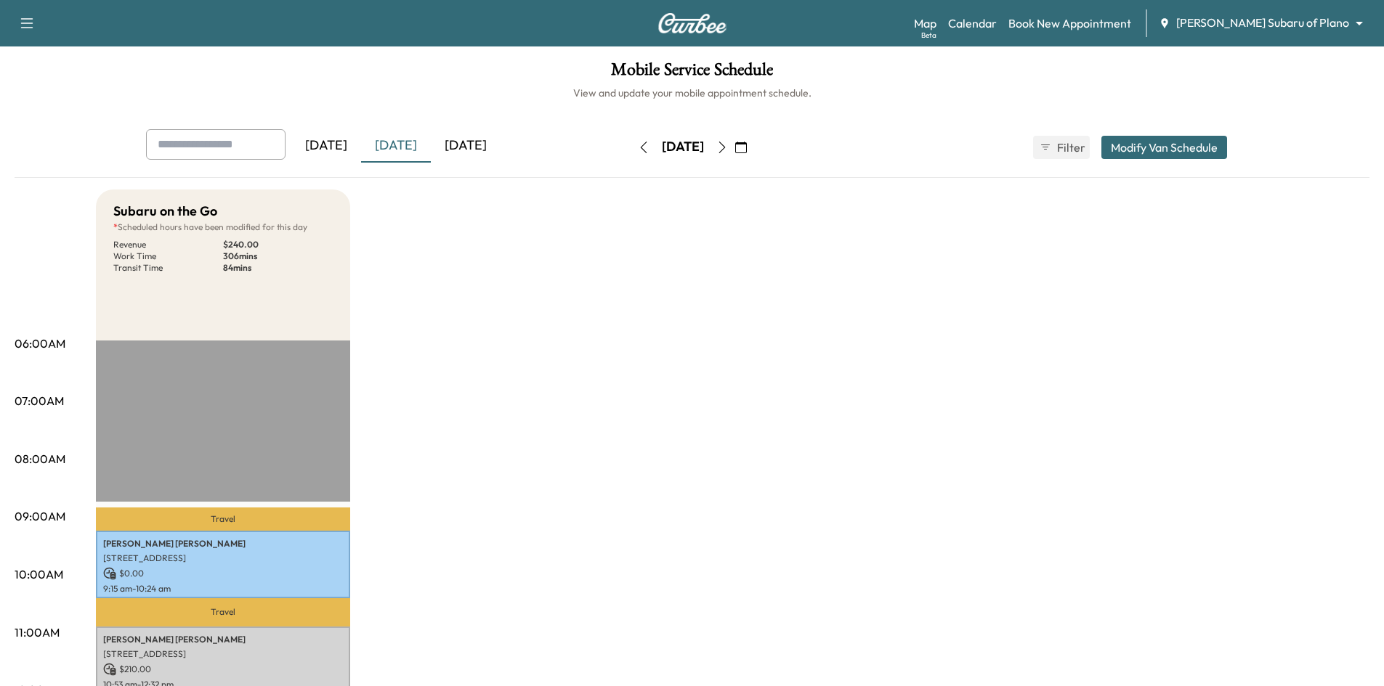
click at [464, 143] on div "[DATE]" at bounding box center [466, 145] width 70 height 33
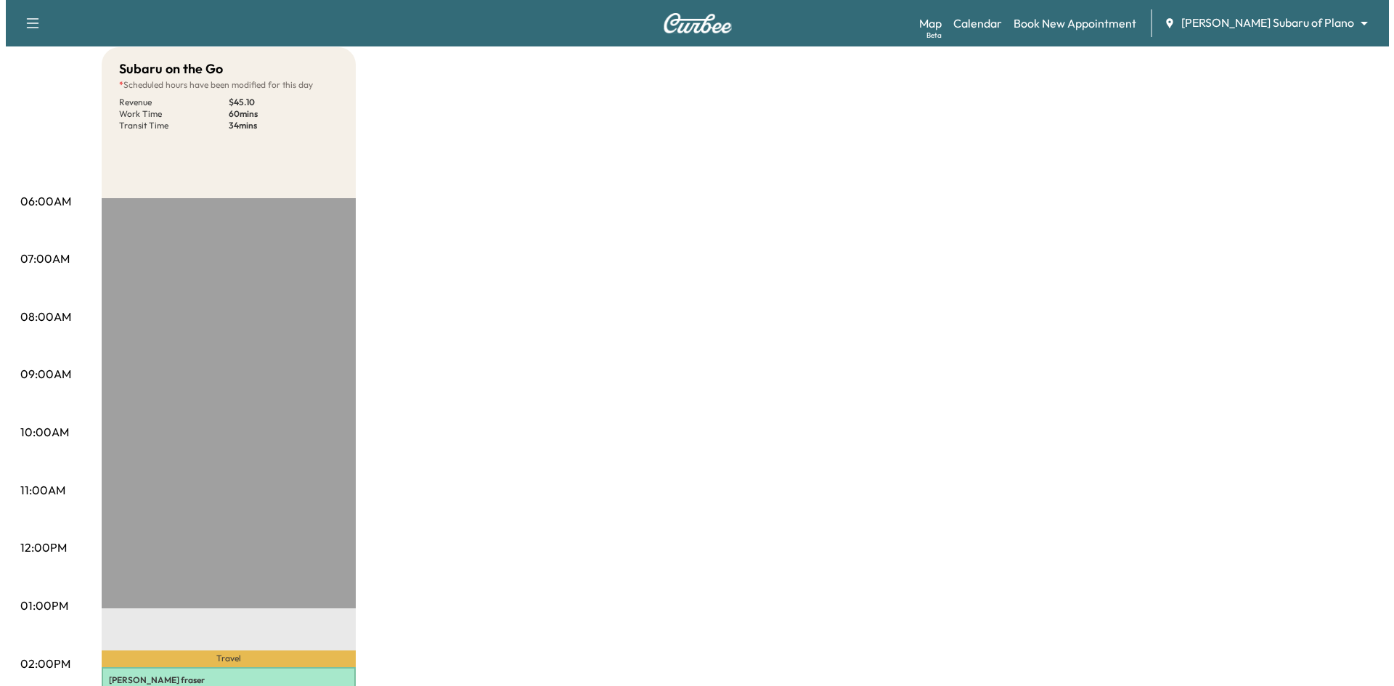
scroll to position [291, 0]
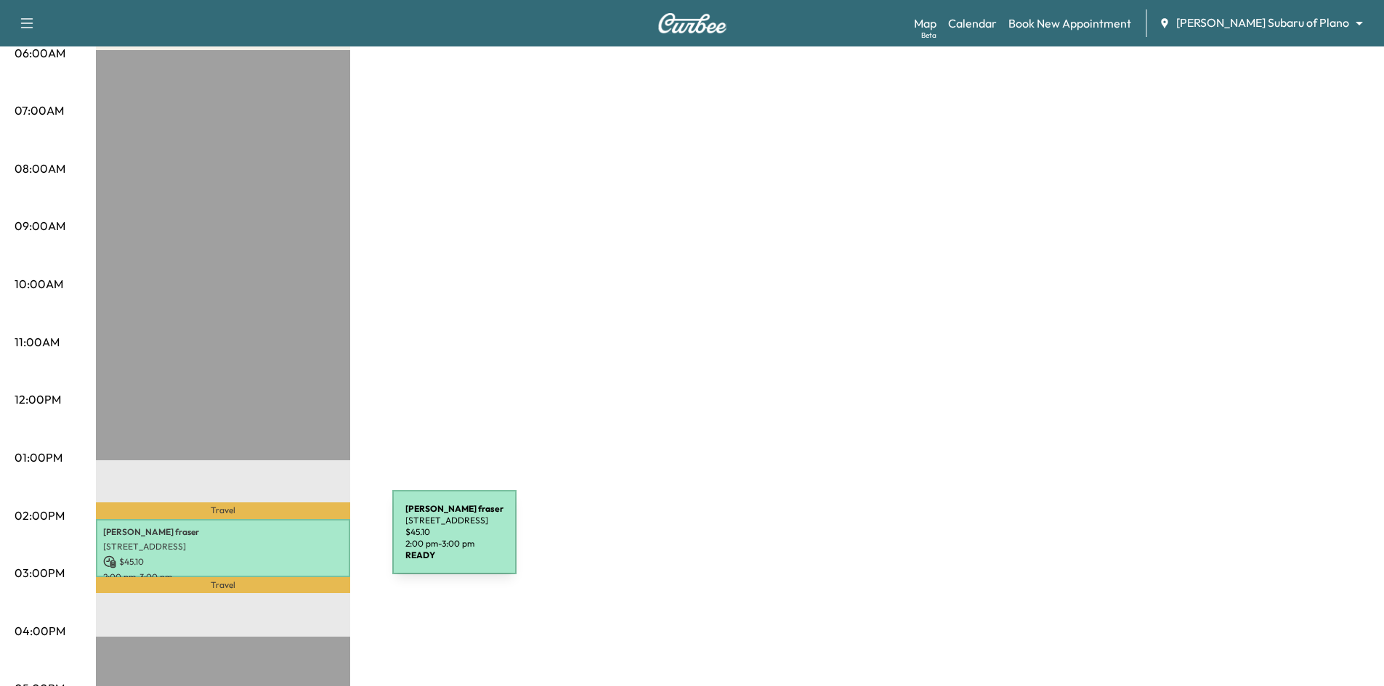
click at [283, 541] on p "6404 Risinghill Dr, Dallas, TX 75248, USA" at bounding box center [223, 547] width 240 height 12
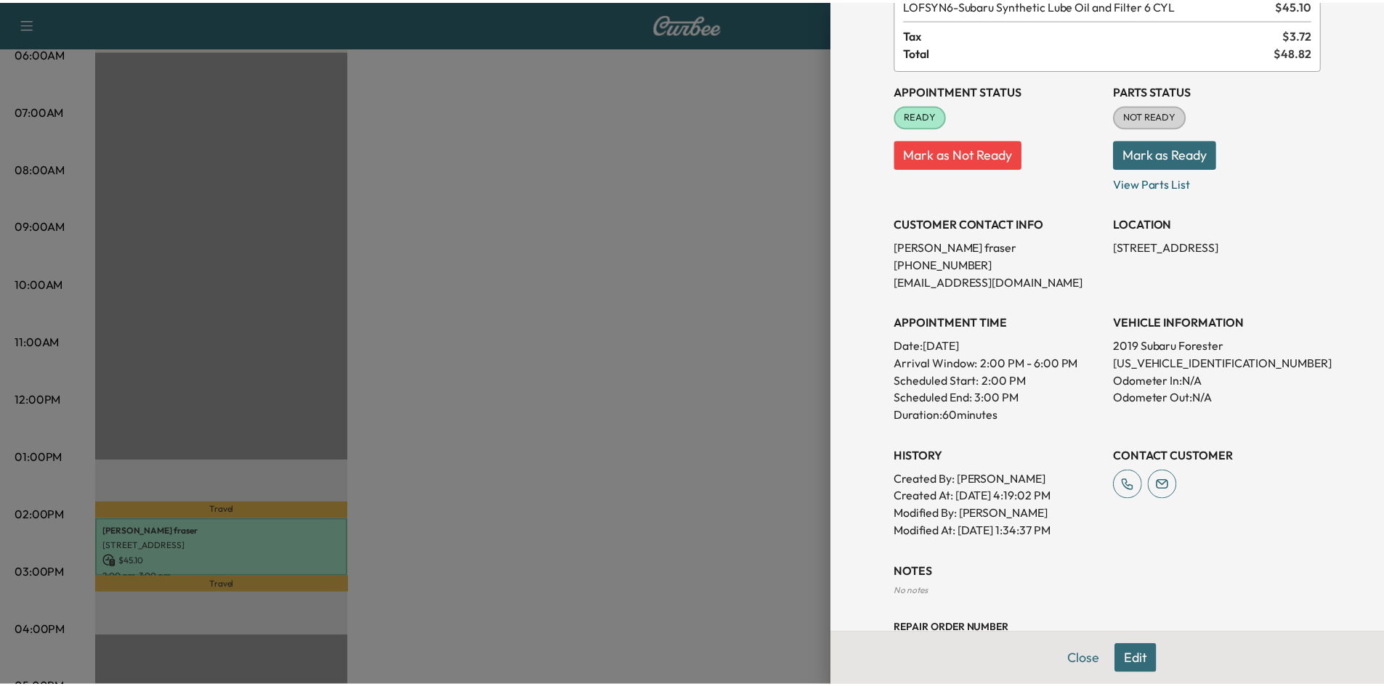
scroll to position [0, 0]
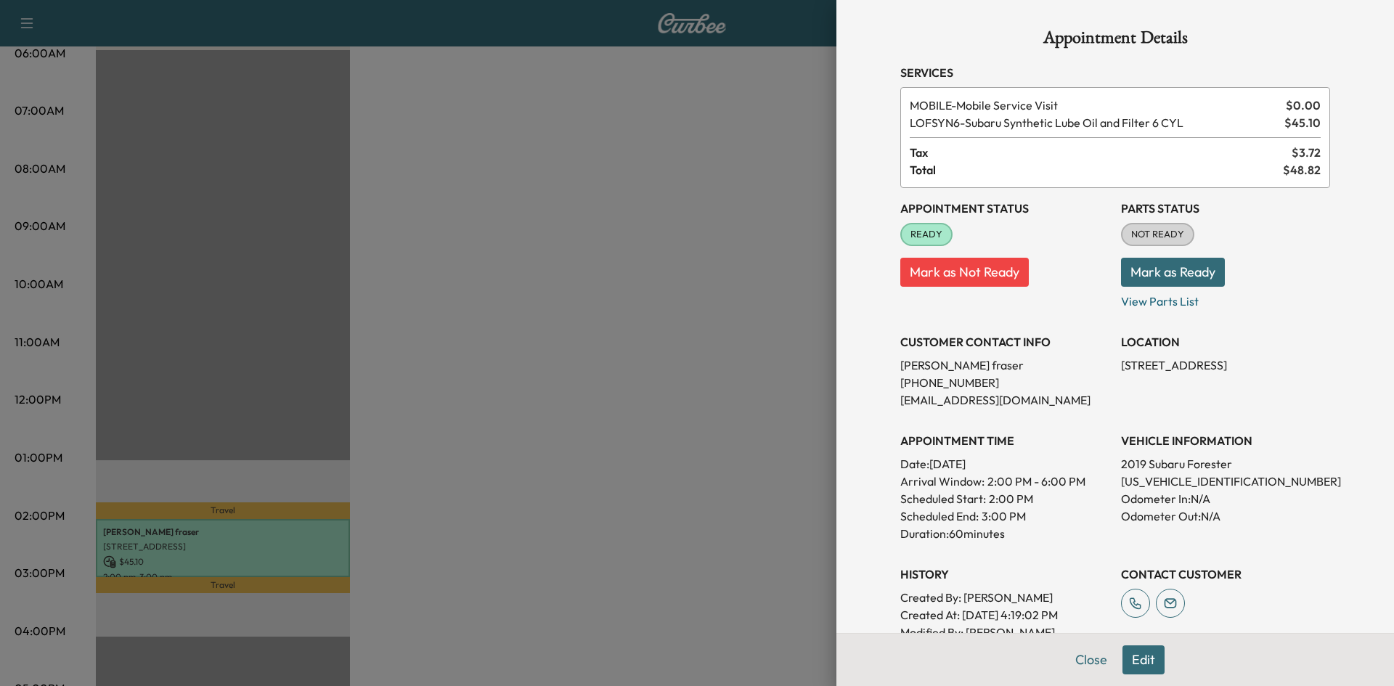
drag, startPoint x: 574, startPoint y: 357, endPoint x: 551, endPoint y: 241, distance: 117.7
click at [573, 353] on div at bounding box center [697, 343] width 1394 height 686
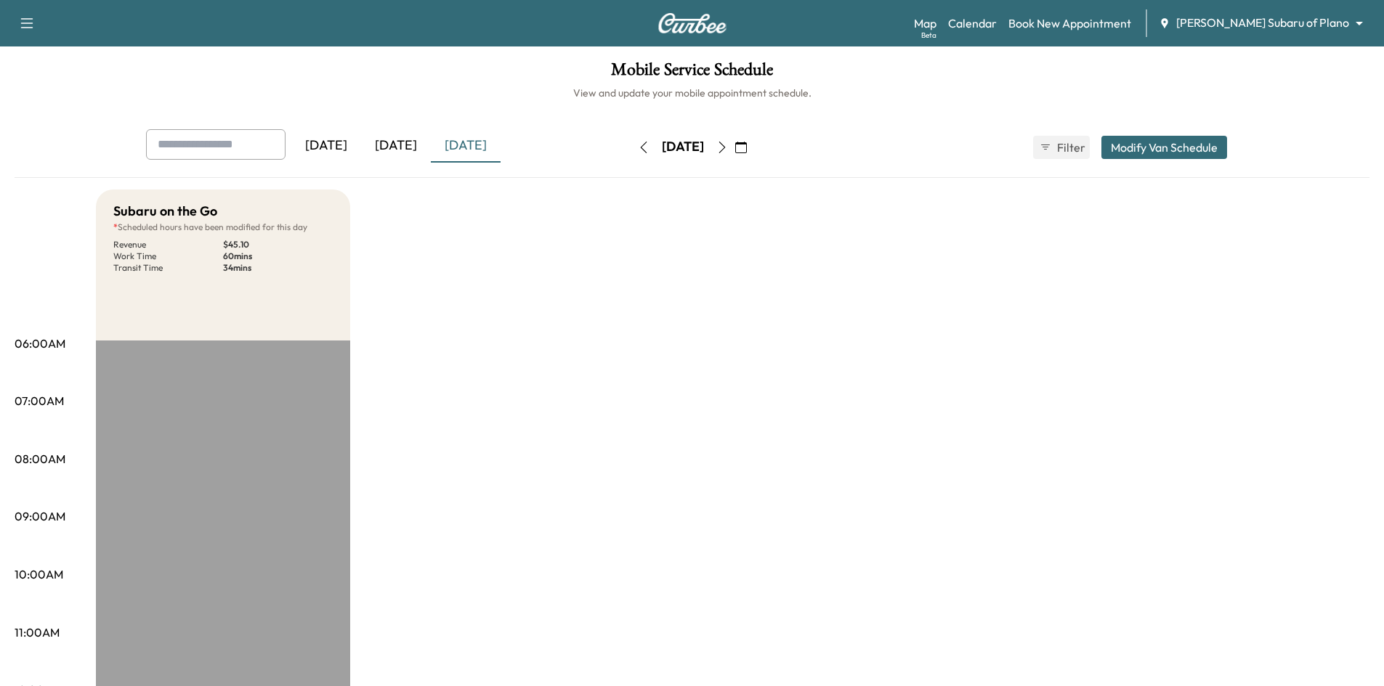
click at [728, 148] on icon "button" at bounding box center [722, 148] width 12 height 12
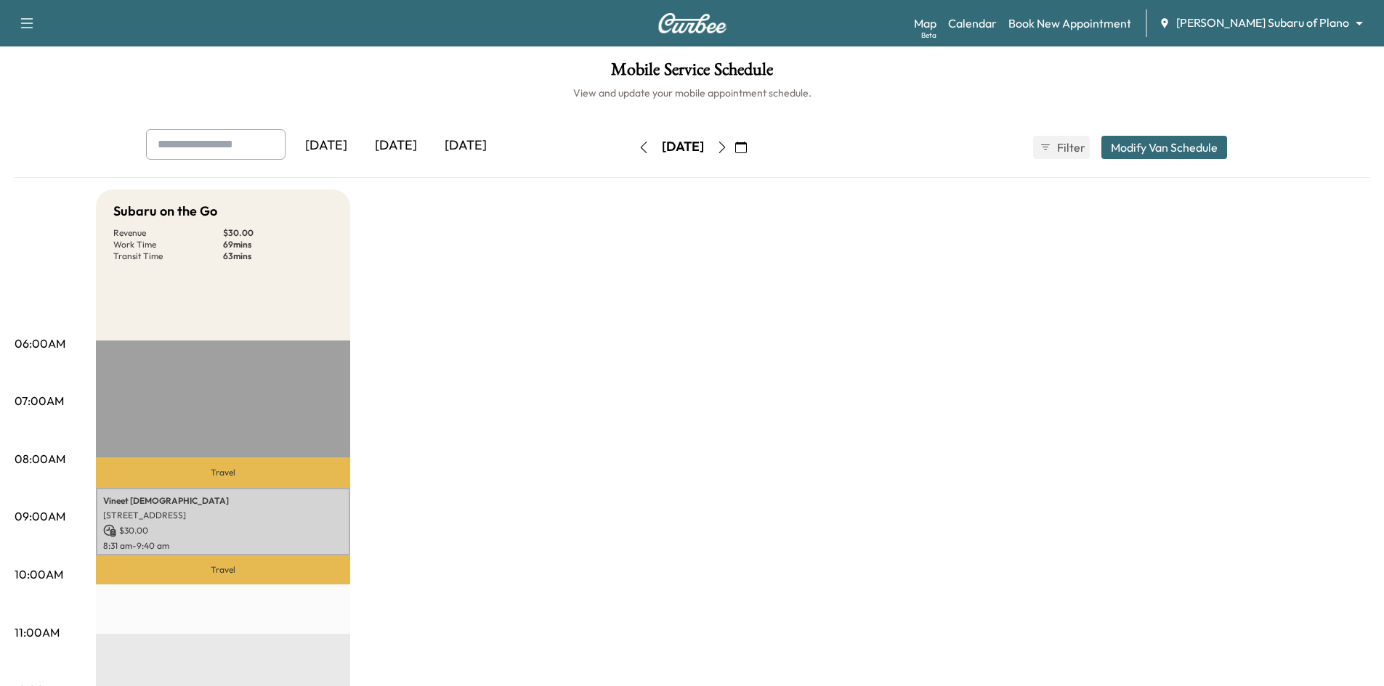
click at [399, 140] on div "[DATE]" at bounding box center [396, 145] width 70 height 33
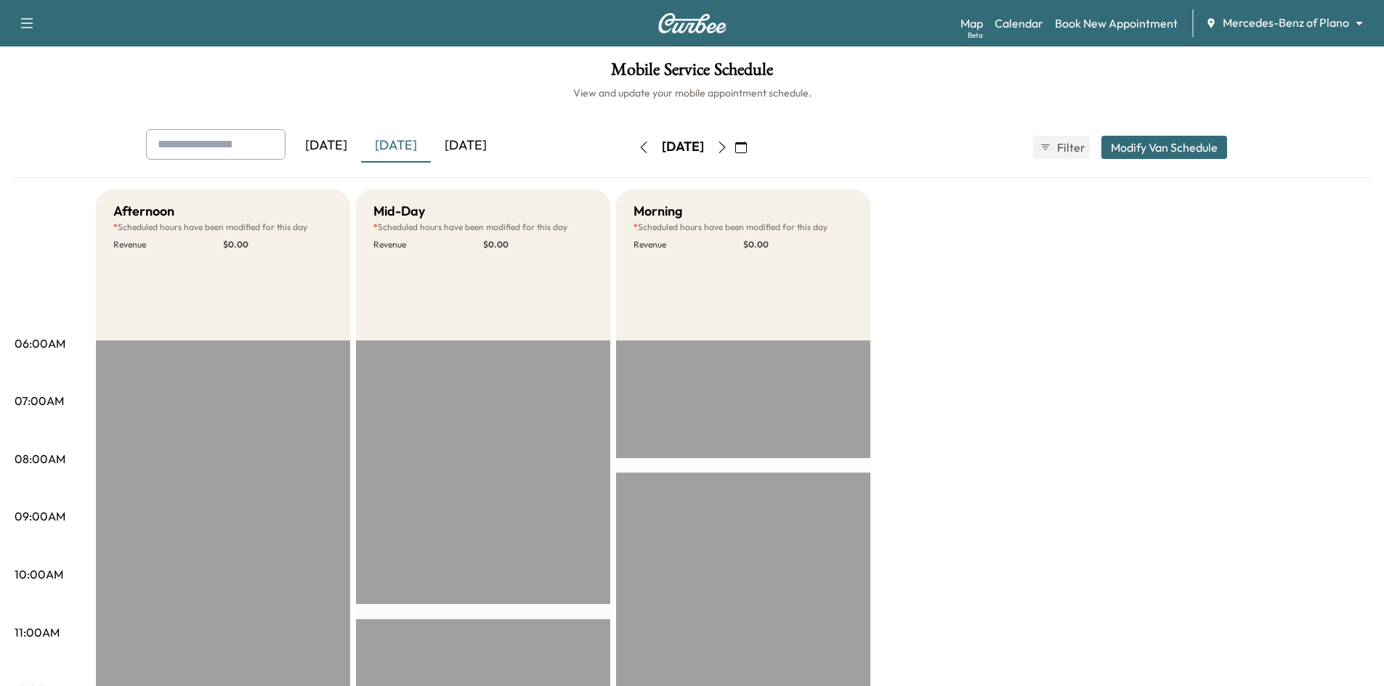
click at [471, 150] on div "[DATE]" at bounding box center [466, 145] width 70 height 33
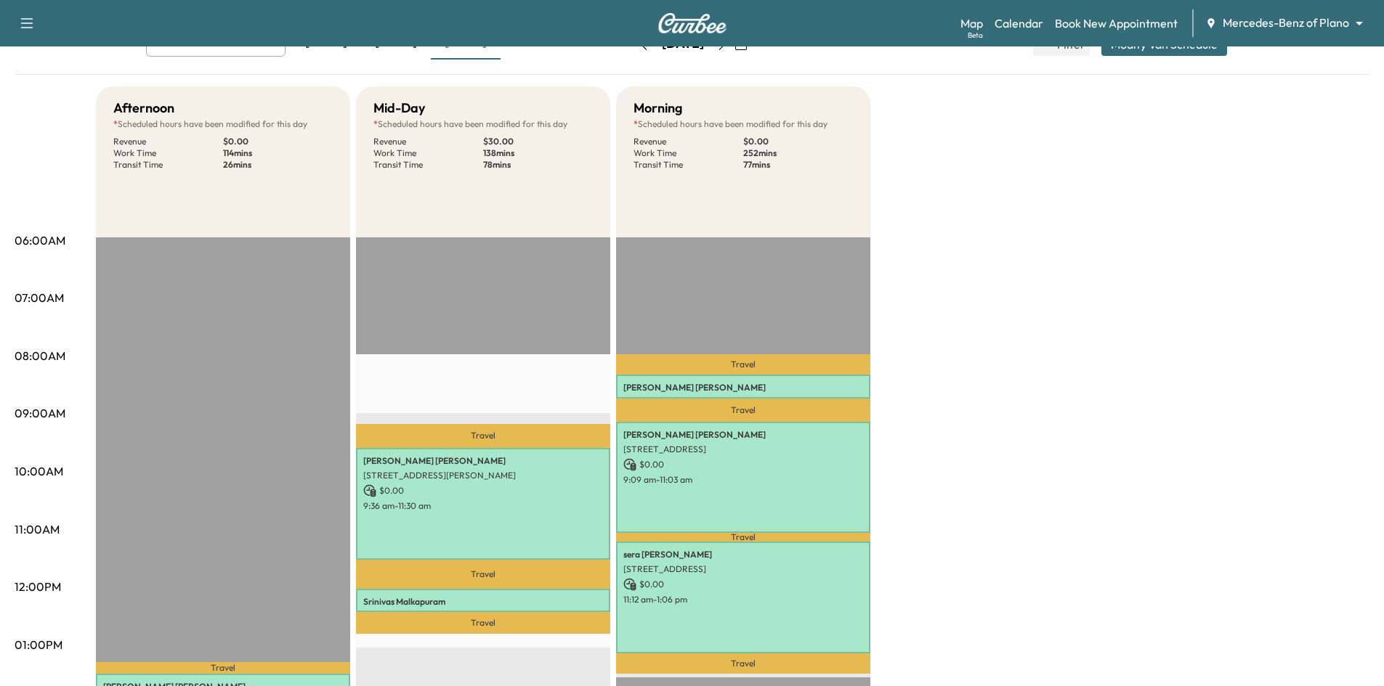
scroll to position [291, 0]
